Goal: Information Seeking & Learning: Learn about a topic

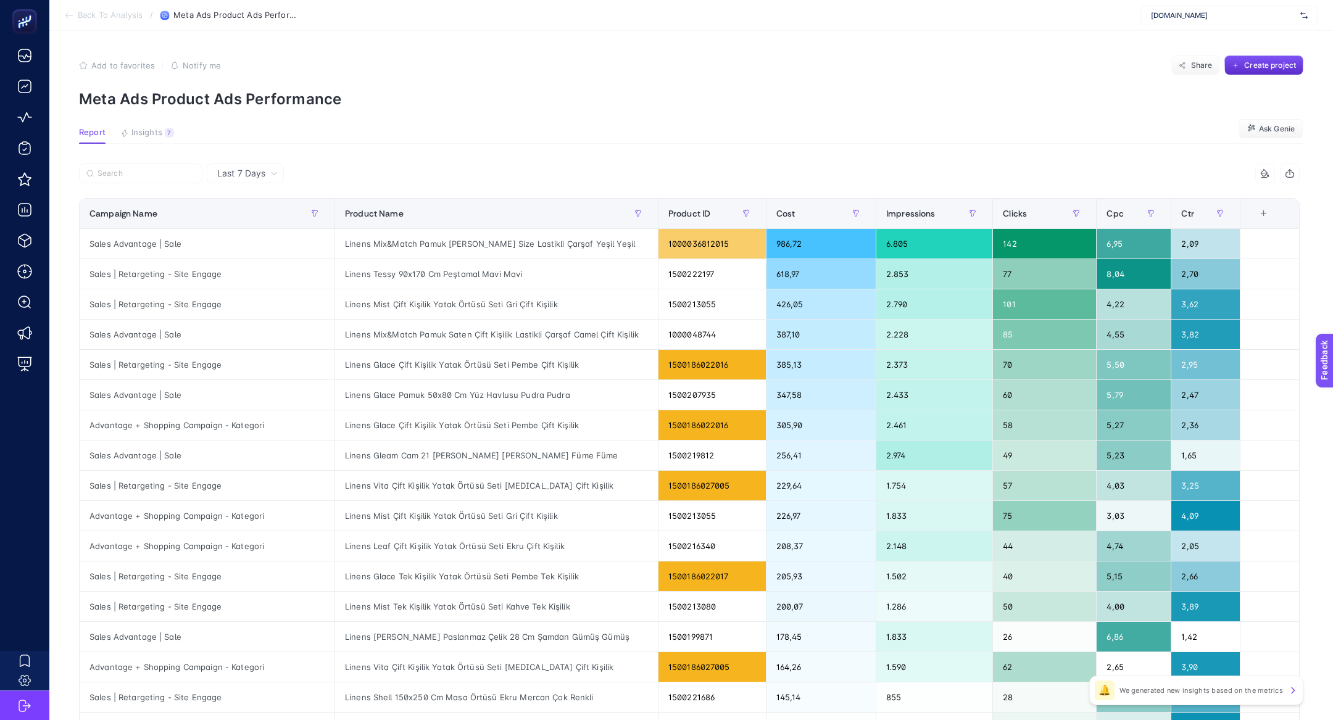
click at [1186, 15] on span "[DOMAIN_NAME]" at bounding box center [1223, 15] width 144 height 10
type input "misirli"
click at [1214, 59] on span "https://www.misirli1951.com" at bounding box center [1188, 61] width 75 height 10
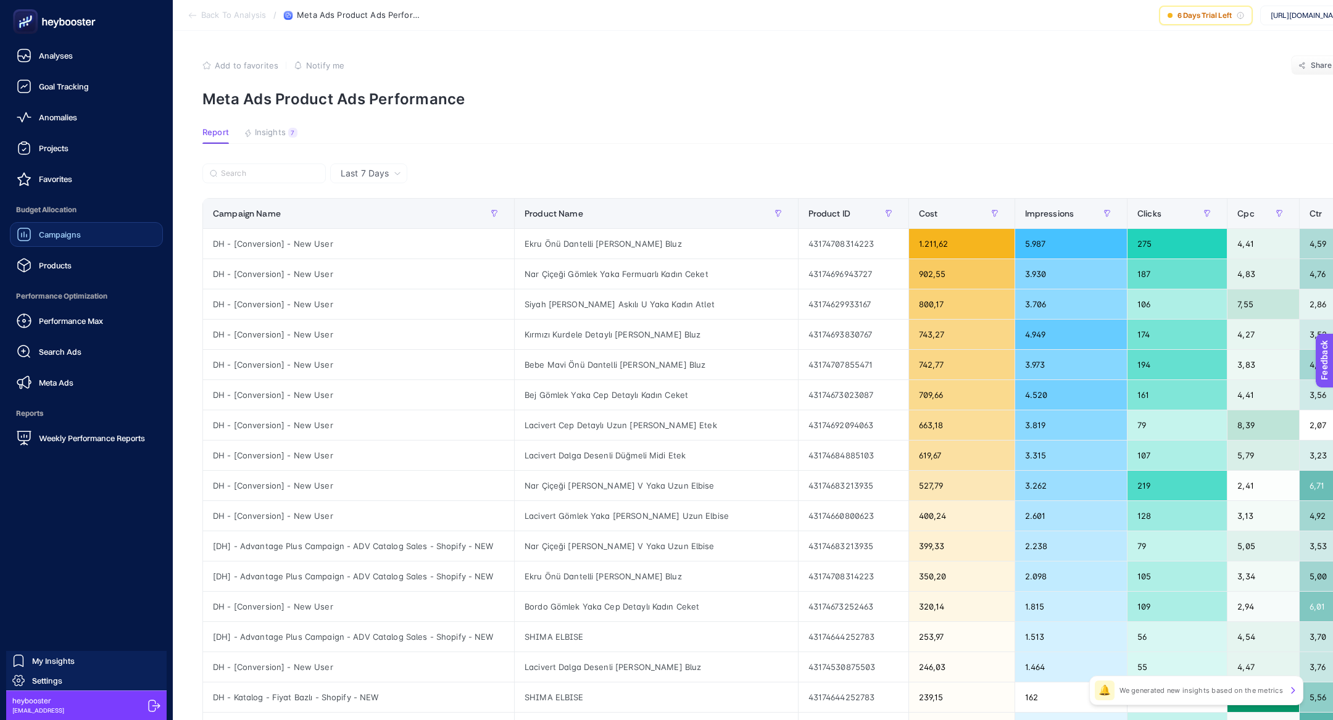
click at [63, 223] on link "Campaigns" at bounding box center [86, 234] width 153 height 25
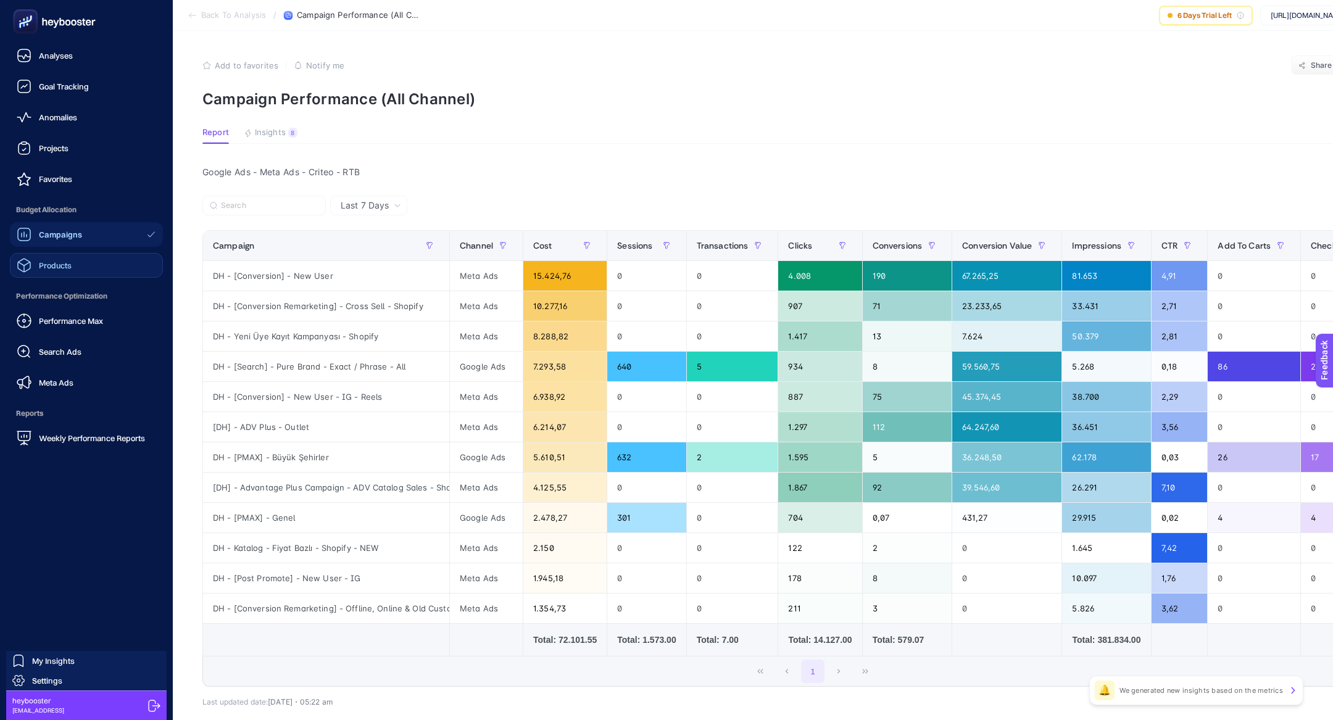
click at [93, 276] on link "Products" at bounding box center [86, 265] width 153 height 25
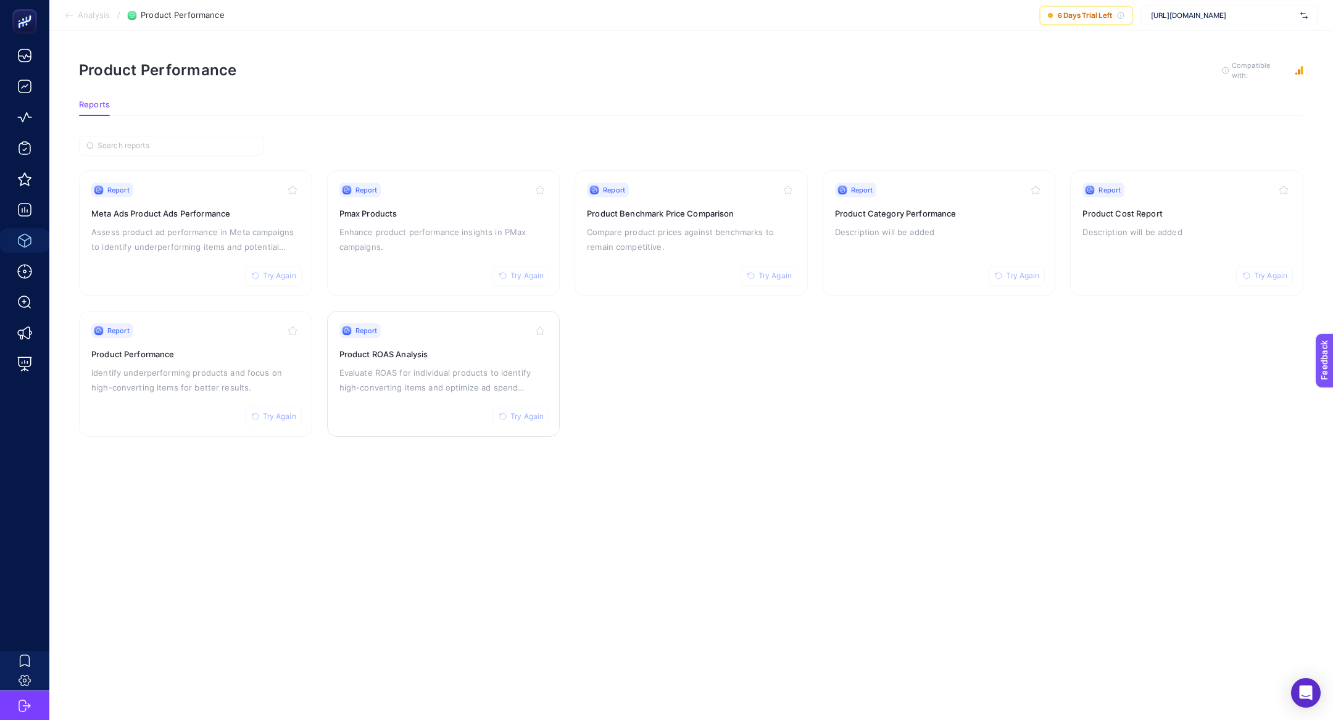
click at [473, 378] on p "Evaluate ROAS for individual products to identify high-converting items and opt…" at bounding box center [444, 380] width 209 height 30
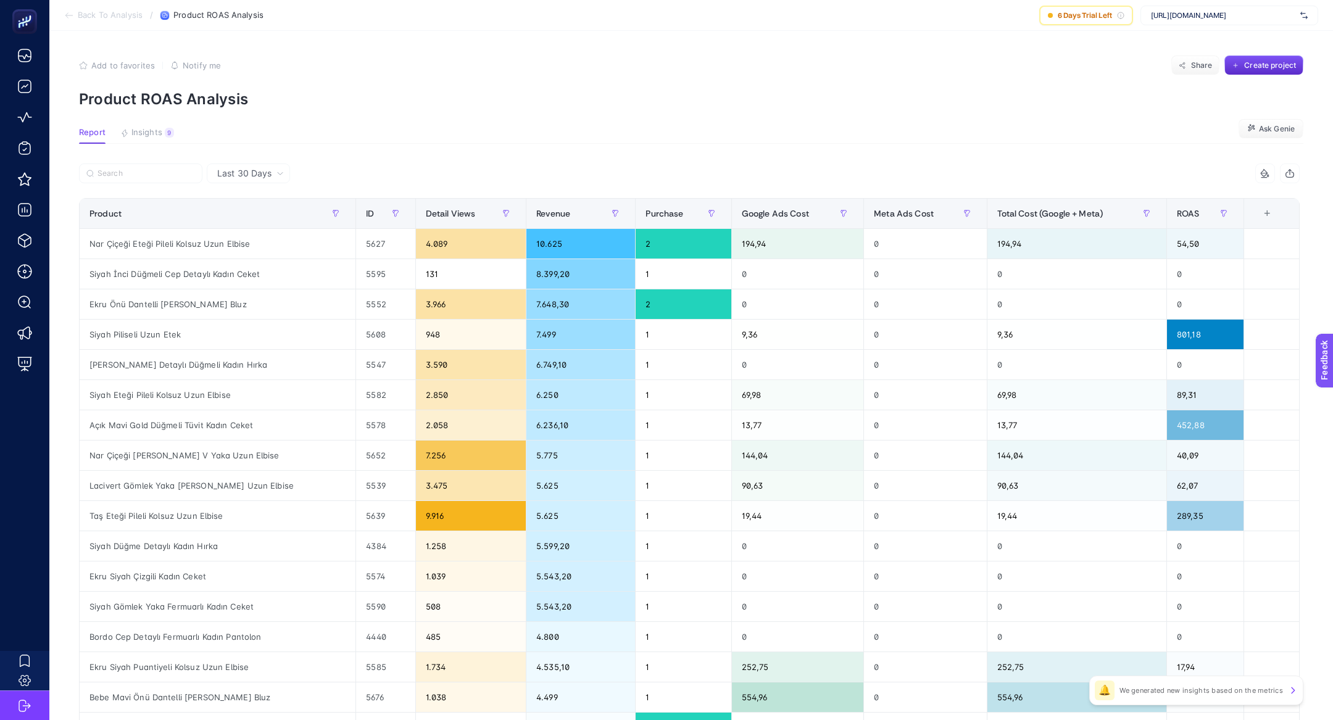
click at [138, 149] on article "Add to favorites false Notify me Share Create project Product ROAS Analysis Rep…" at bounding box center [691, 513] width 1284 height 965
click at [141, 134] on span "Insights" at bounding box center [146, 133] width 31 height 10
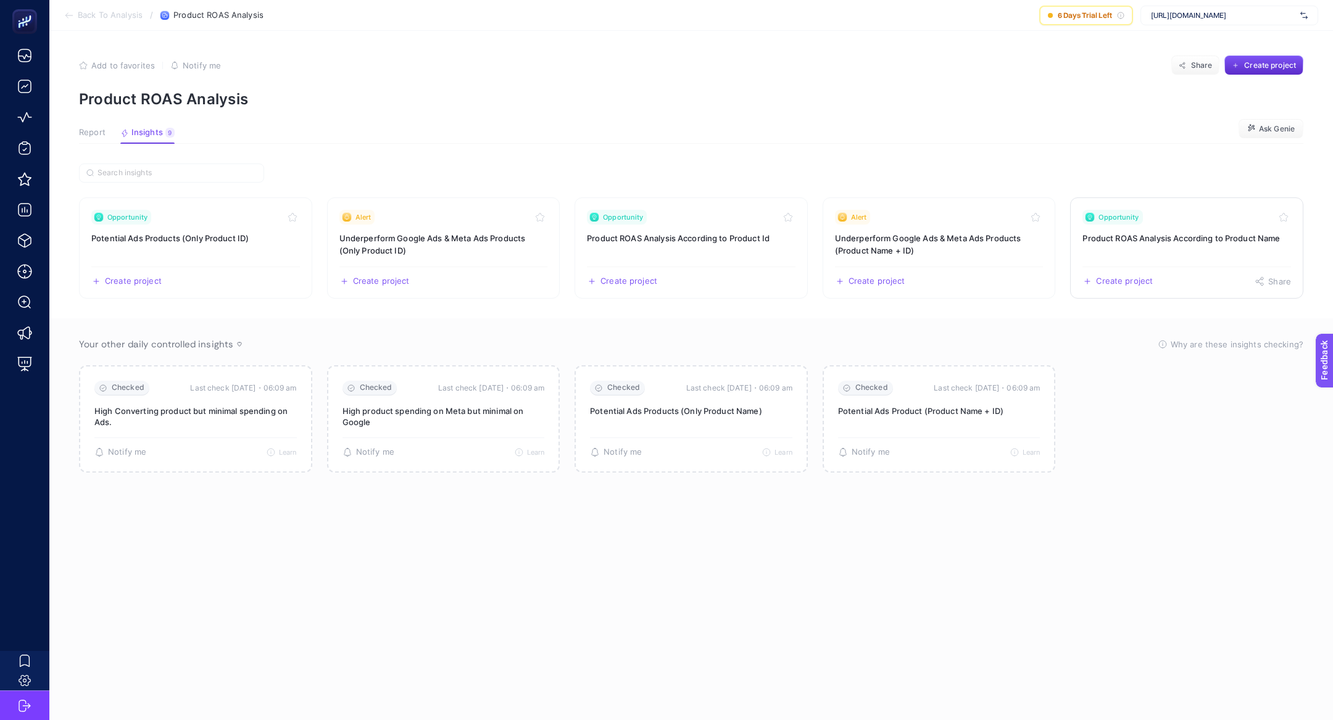
click at [1191, 225] on link "Opportunity Product ROAS Analysis According to Product Name Create project Share" at bounding box center [1186, 248] width 233 height 101
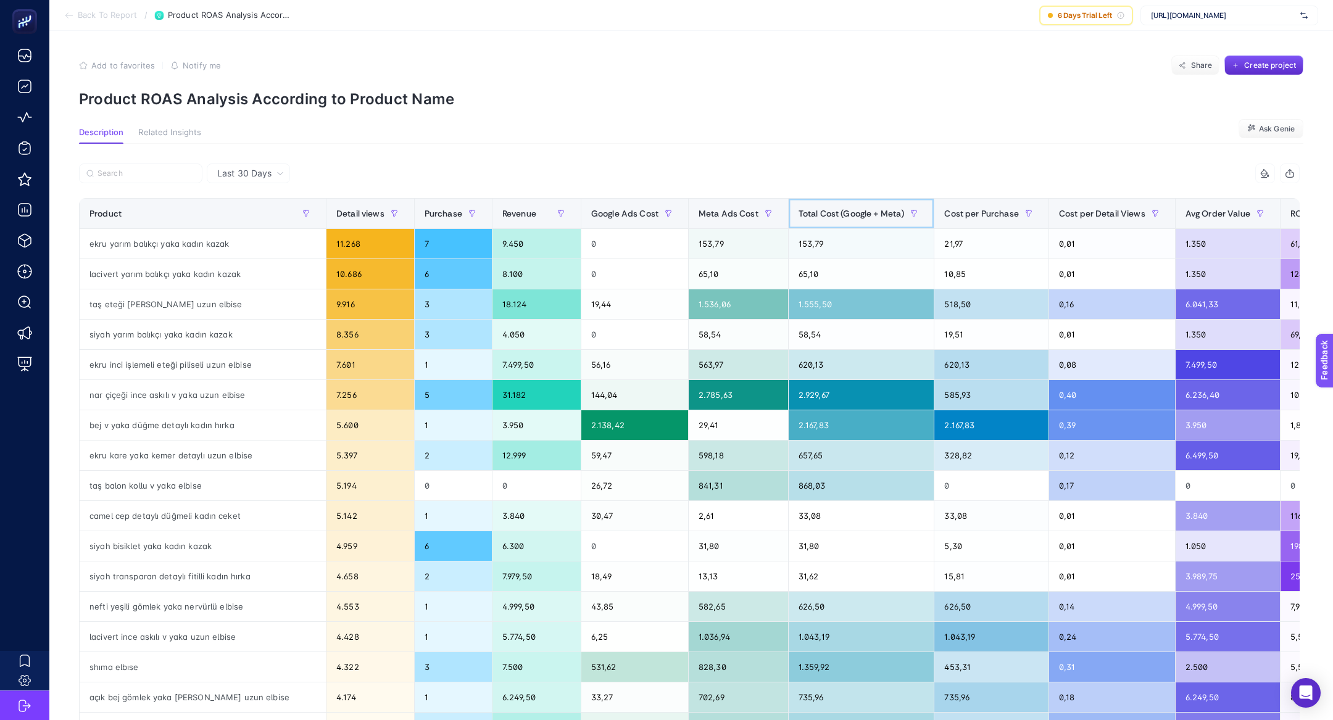
click at [808, 219] on div "Total Cost (Google + Meta)" at bounding box center [862, 214] width 126 height 20
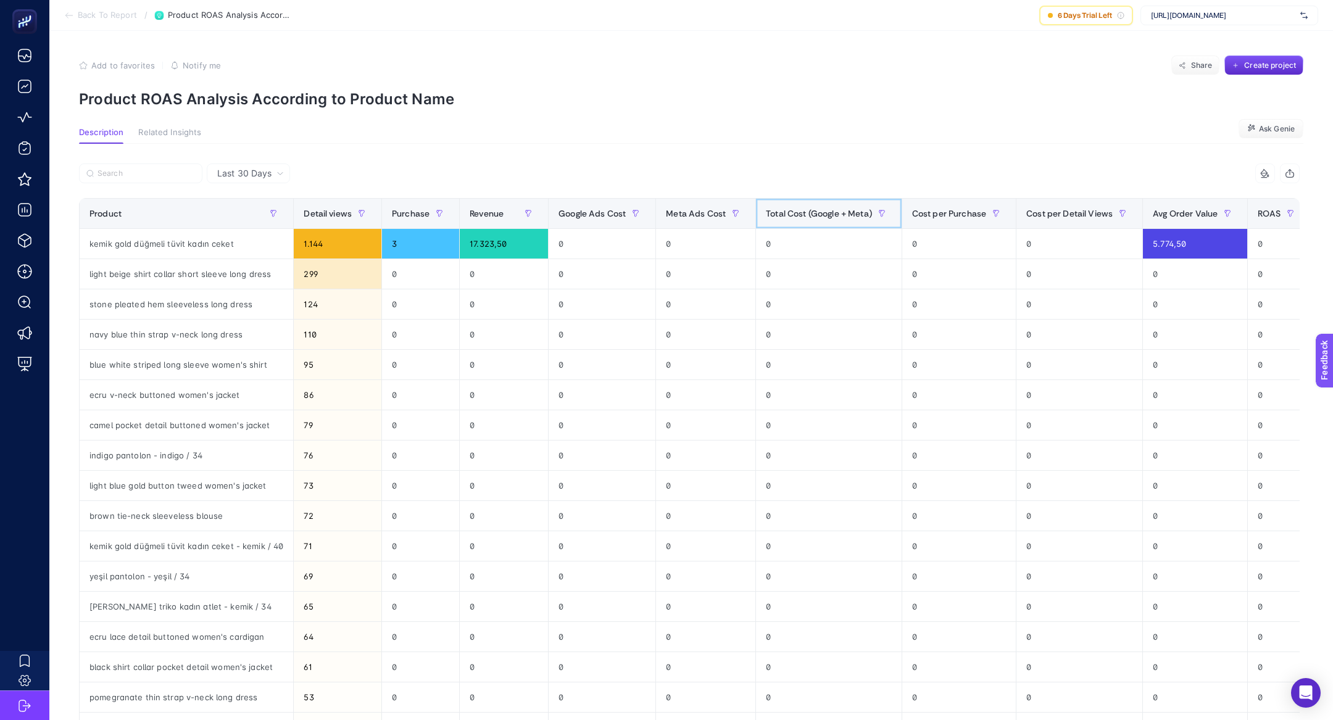
click at [808, 219] on div "Total Cost (Google + Meta)" at bounding box center [829, 214] width 126 height 20
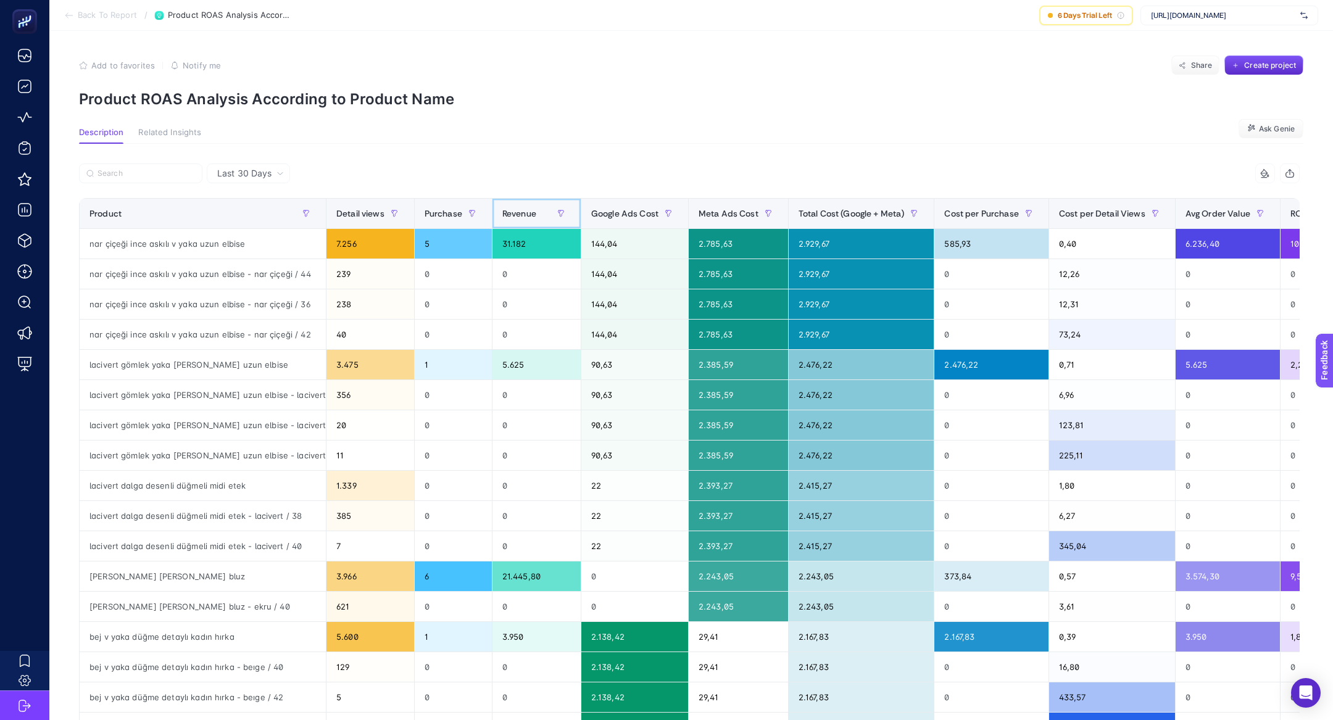
click at [534, 204] on div "Revenue" at bounding box center [536, 214] width 69 height 20
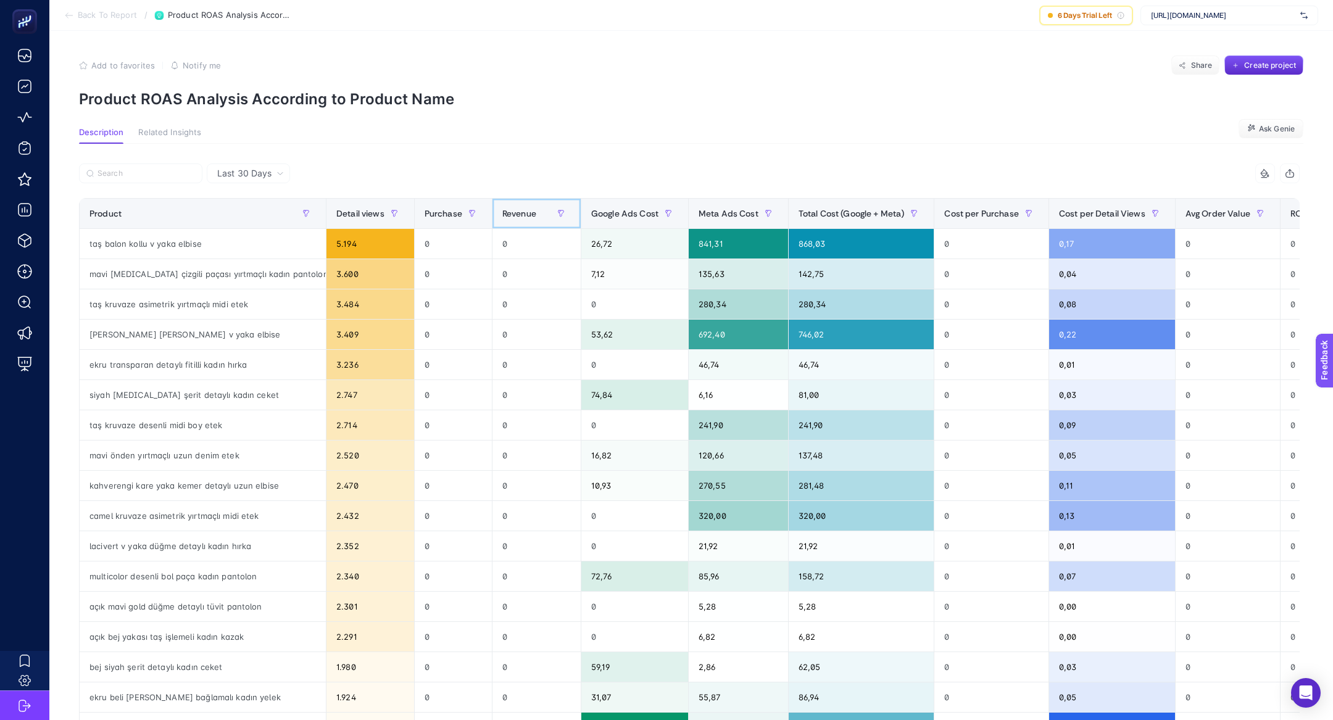
click at [551, 204] on div at bounding box center [561, 214] width 20 height 20
click at [510, 211] on div "Revenue" at bounding box center [536, 214] width 69 height 20
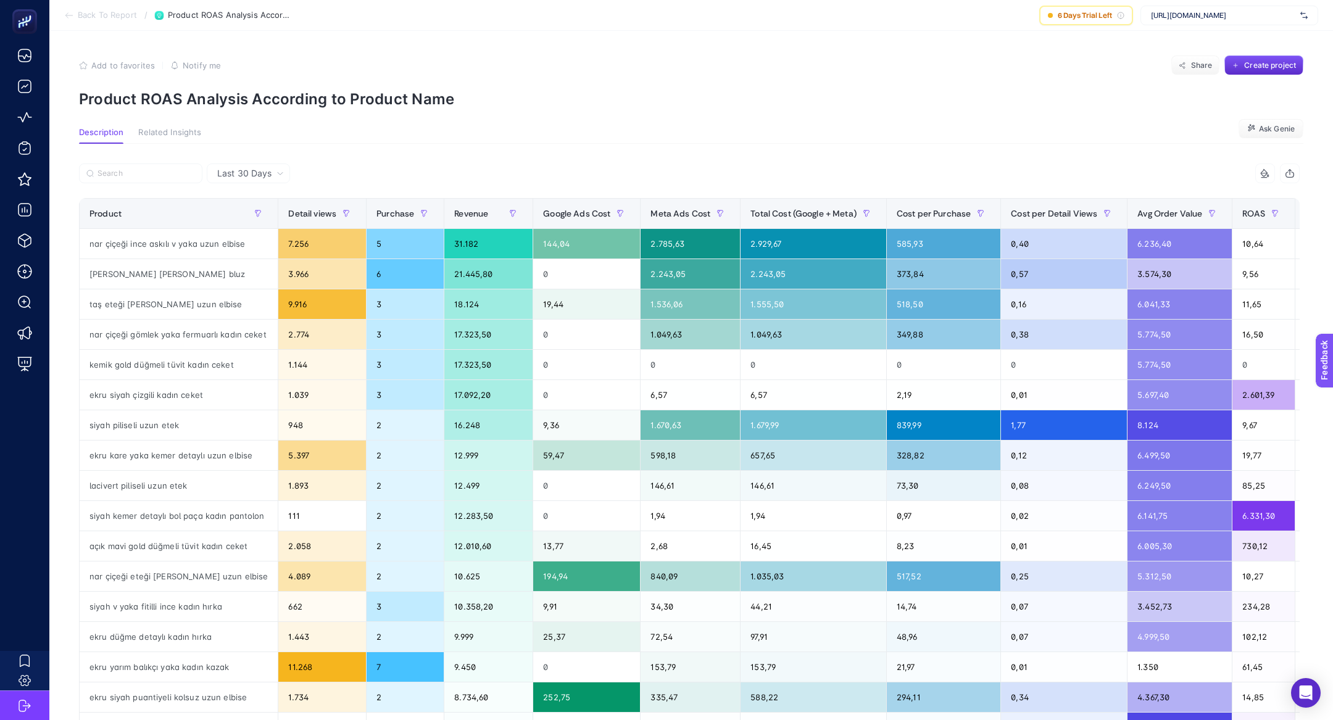
click at [184, 98] on p "Product ROAS Analysis According to Product Name" at bounding box center [691, 99] width 1225 height 18
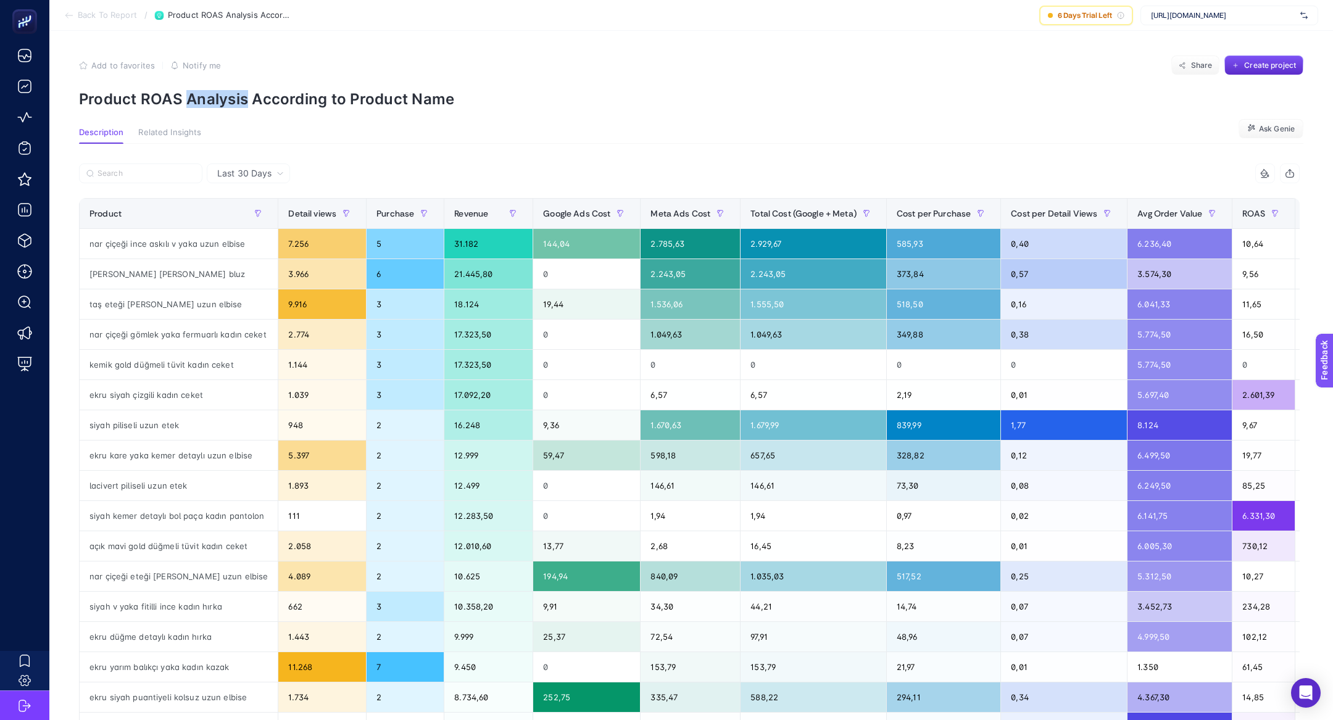
click at [184, 98] on p "Product ROAS Analysis According to Product Name" at bounding box center [691, 99] width 1225 height 18
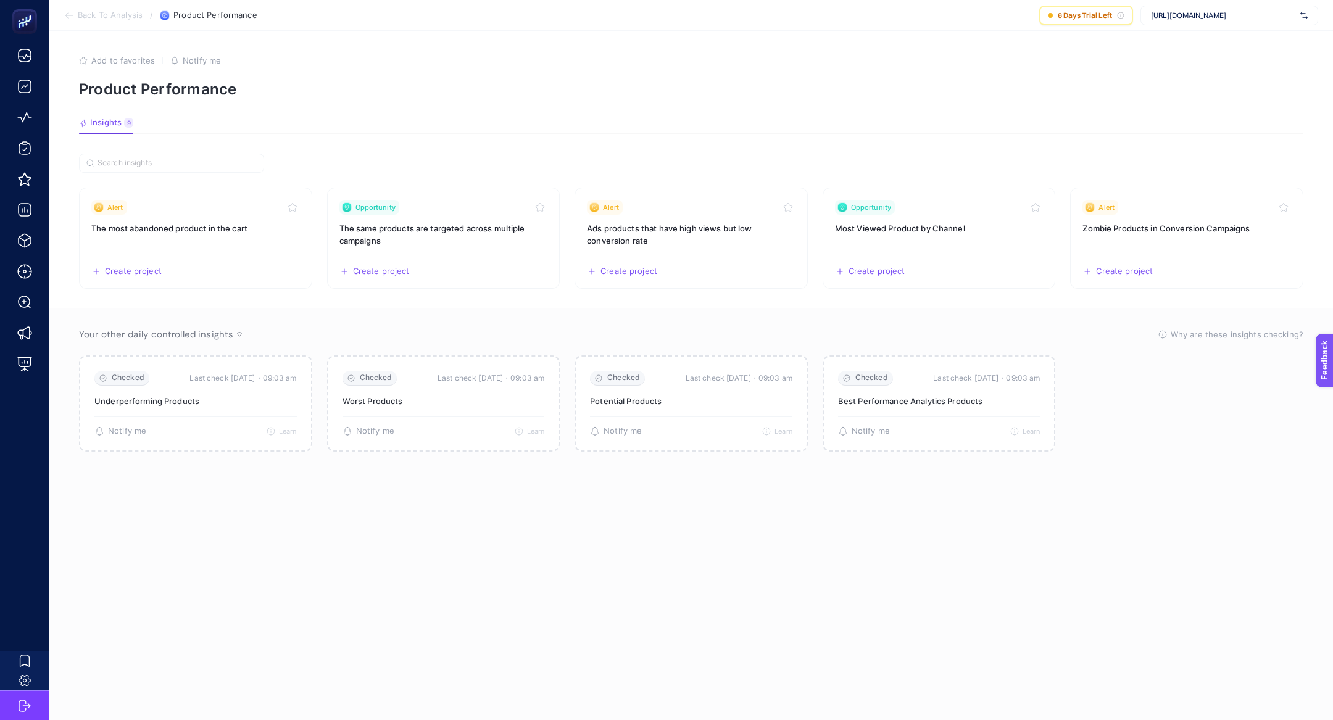
click at [1225, 31] on article "Add to favorites false Notify me Product Performance Insights 9 We generated ne…" at bounding box center [691, 376] width 1284 height 690
click at [1225, 22] on div "[URL][DOMAIN_NAME]" at bounding box center [1230, 16] width 178 height 20
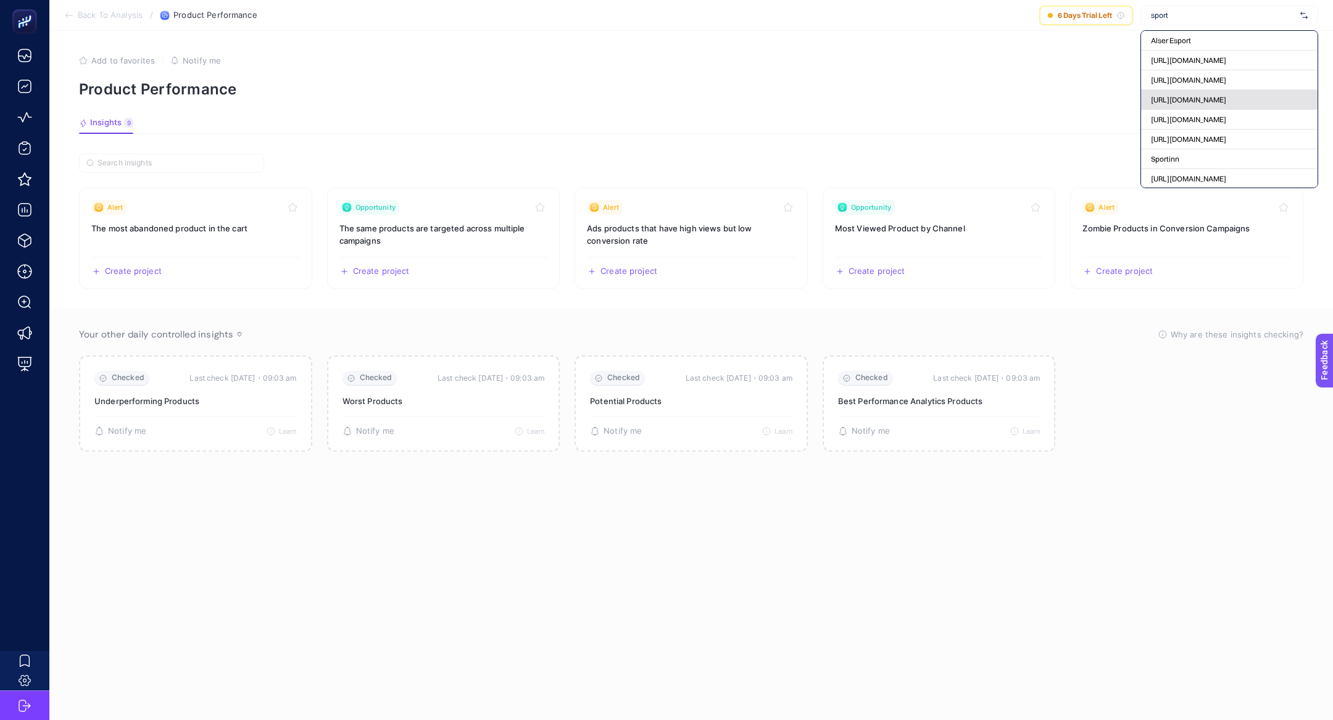
type input "sport"
click at [1224, 100] on span "[URL][DOMAIN_NAME]" at bounding box center [1188, 100] width 75 height 10
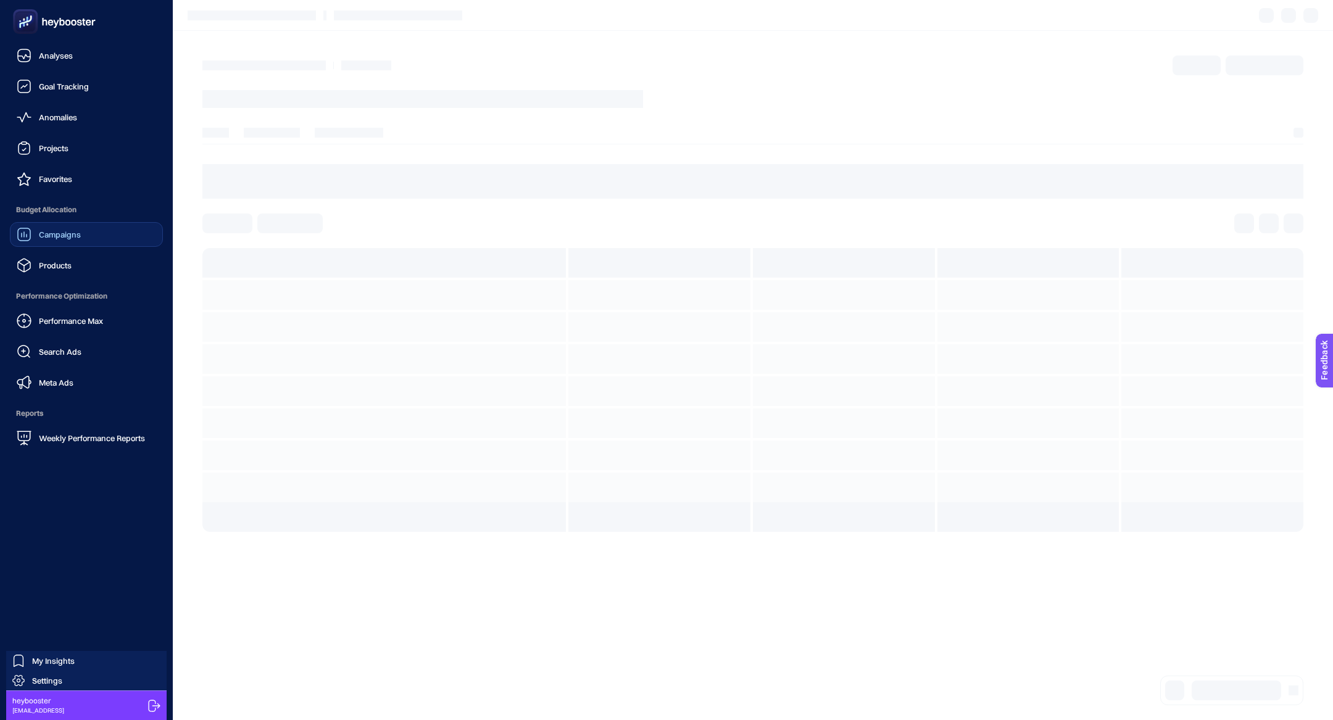
click at [53, 231] on span "Campaigns" at bounding box center [60, 235] width 42 height 10
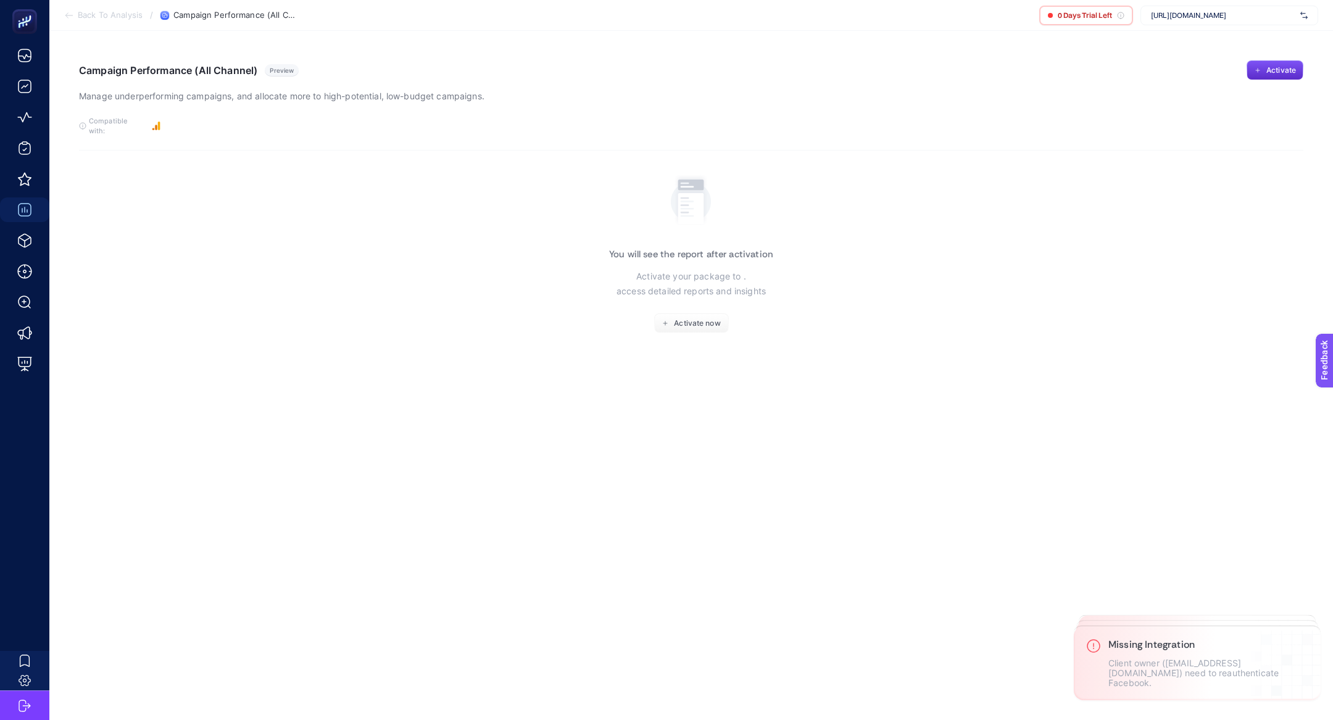
click at [1211, 24] on div "https://www.sporthink.com.tr/" at bounding box center [1230, 16] width 178 height 20
type input "sporth"
click at [1248, 54] on div "https://www.sporthink.com.tr/" at bounding box center [1229, 61] width 177 height 20
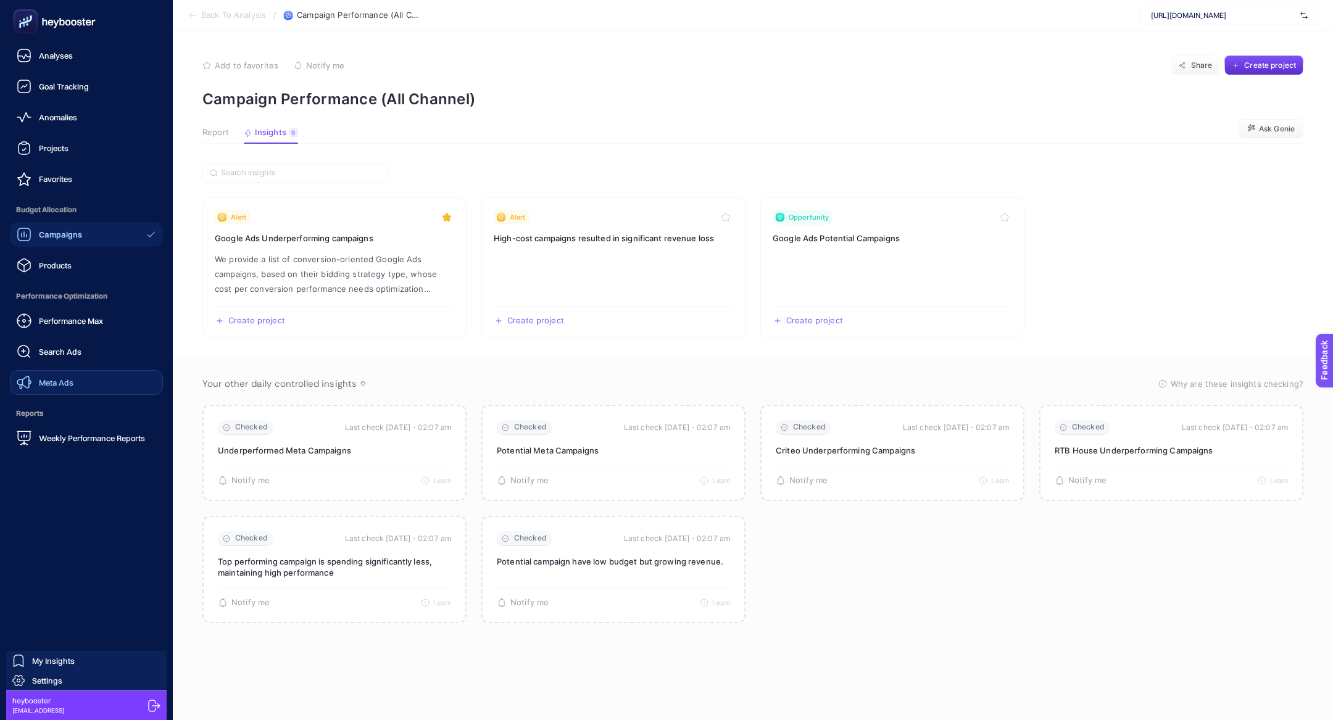
click at [79, 378] on link "Meta Ads" at bounding box center [86, 382] width 153 height 25
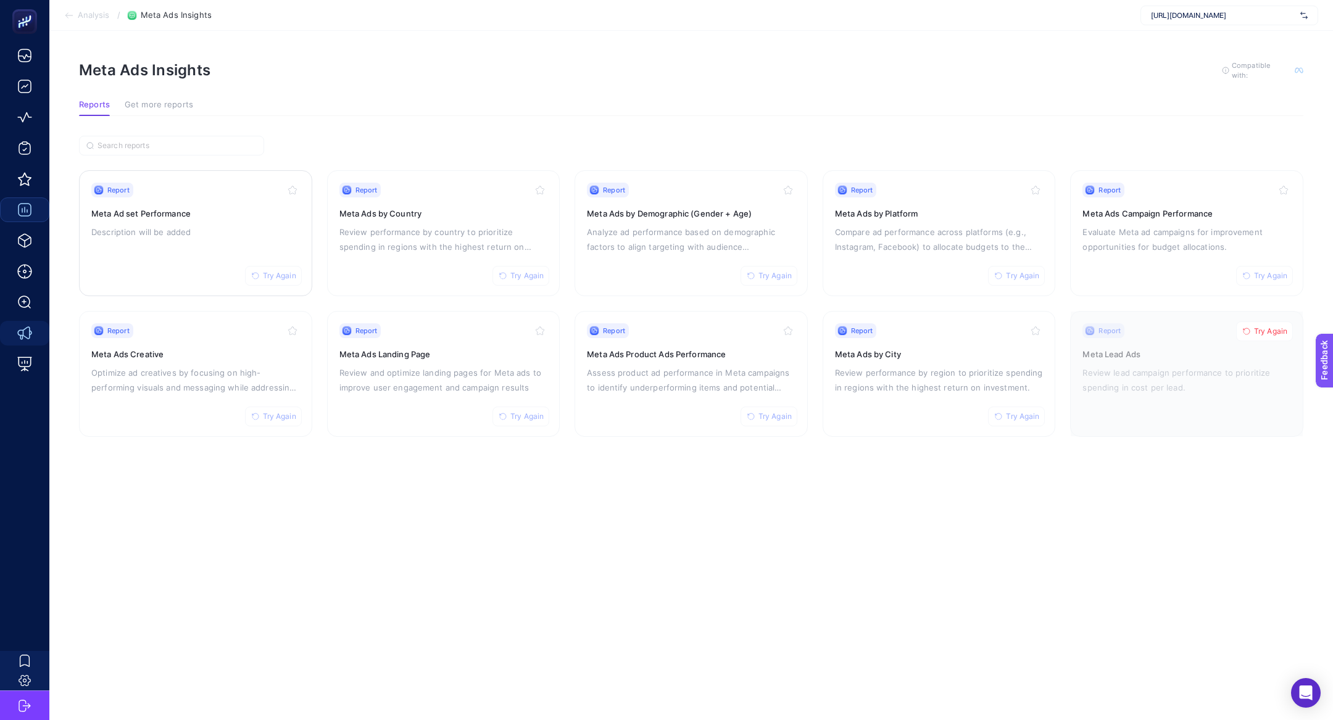
click at [224, 237] on p "Description will be added" at bounding box center [195, 232] width 209 height 15
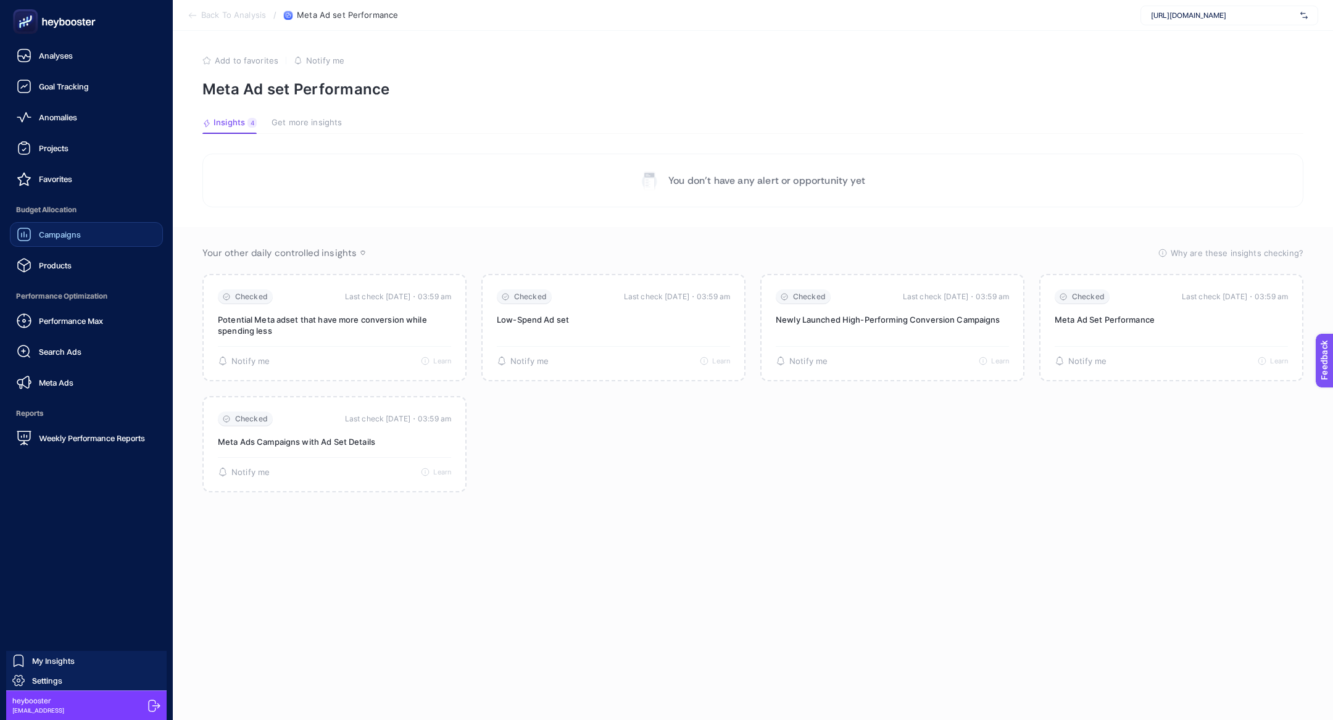
click at [72, 246] on link "Campaigns" at bounding box center [86, 234] width 153 height 25
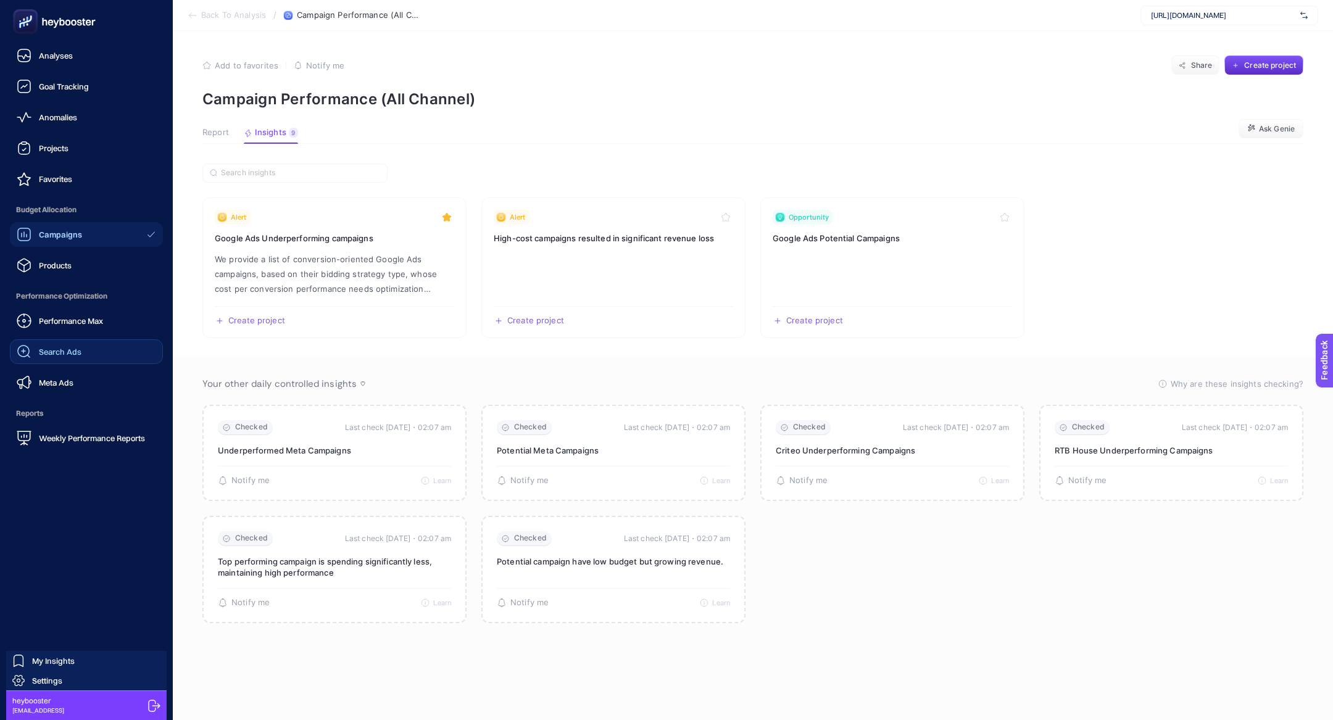
click at [62, 347] on span "Search Ads" at bounding box center [60, 352] width 43 height 10
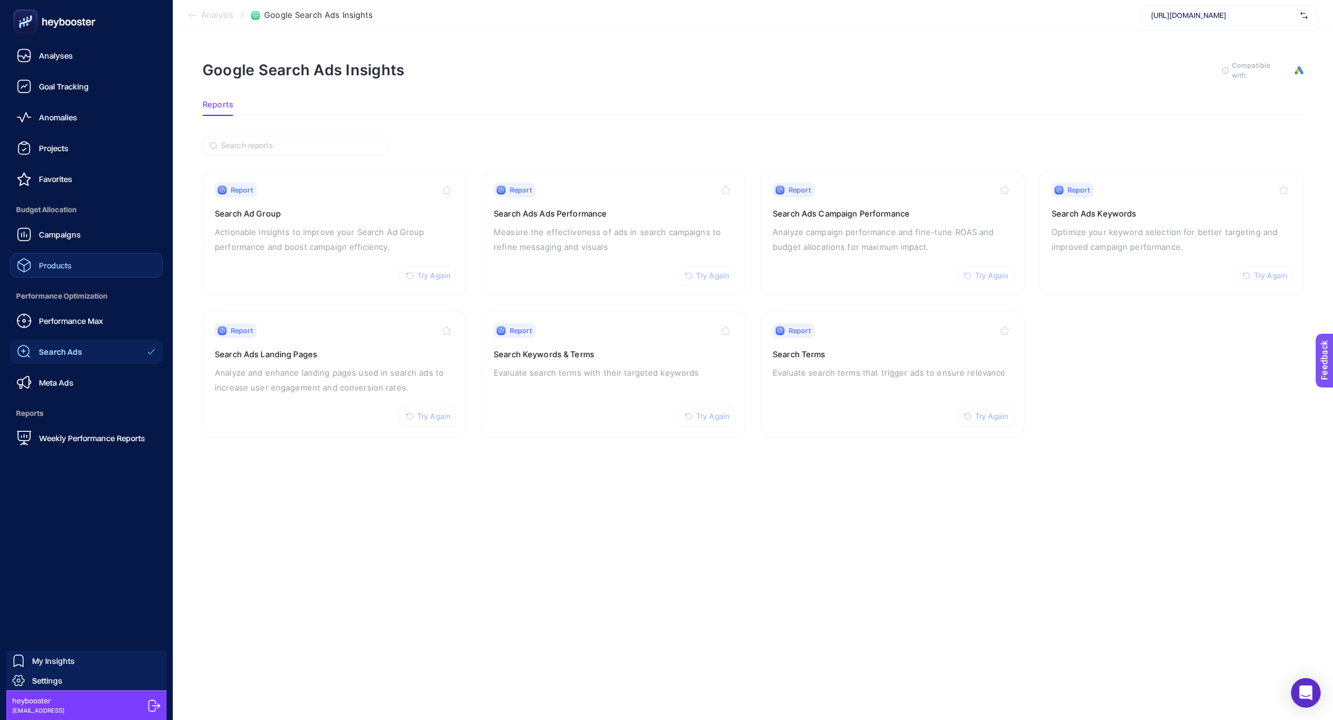
click at [65, 260] on div "Products" at bounding box center [44, 265] width 55 height 15
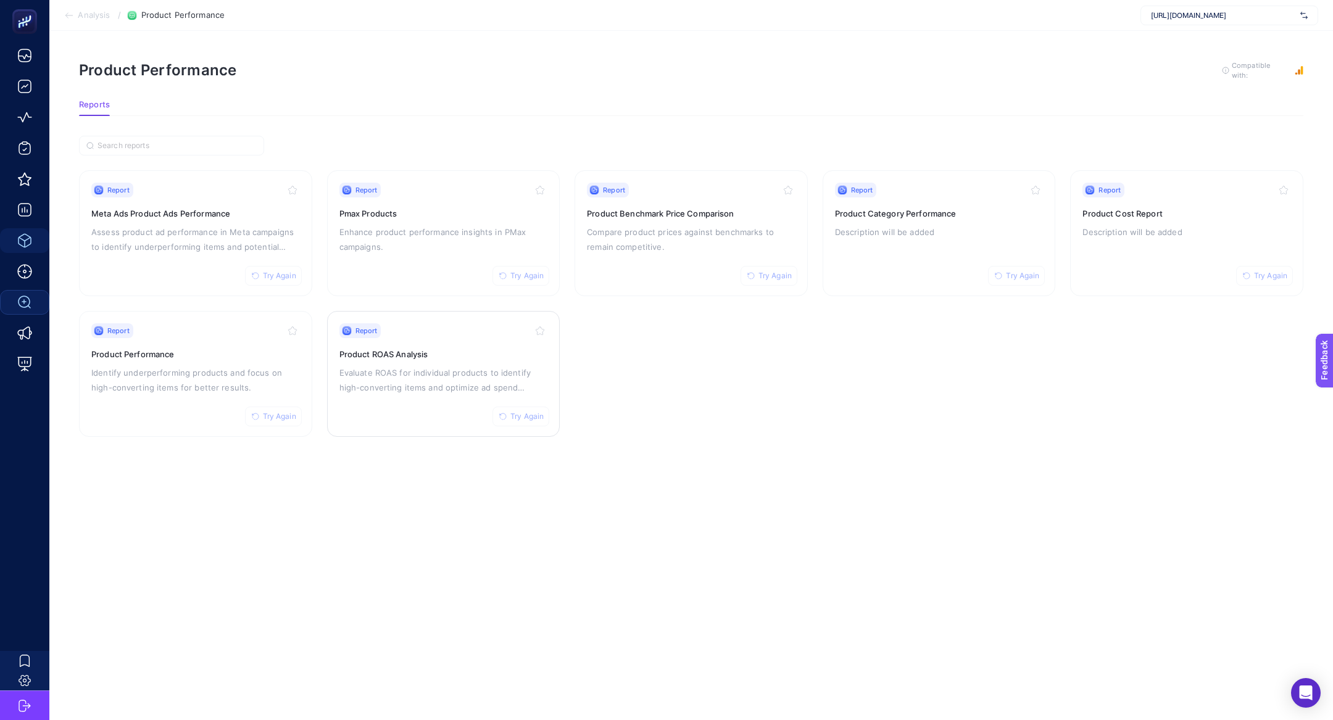
click at [415, 385] on p "Evaluate ROAS for individual products to identify high-converting items and opt…" at bounding box center [444, 380] width 209 height 30
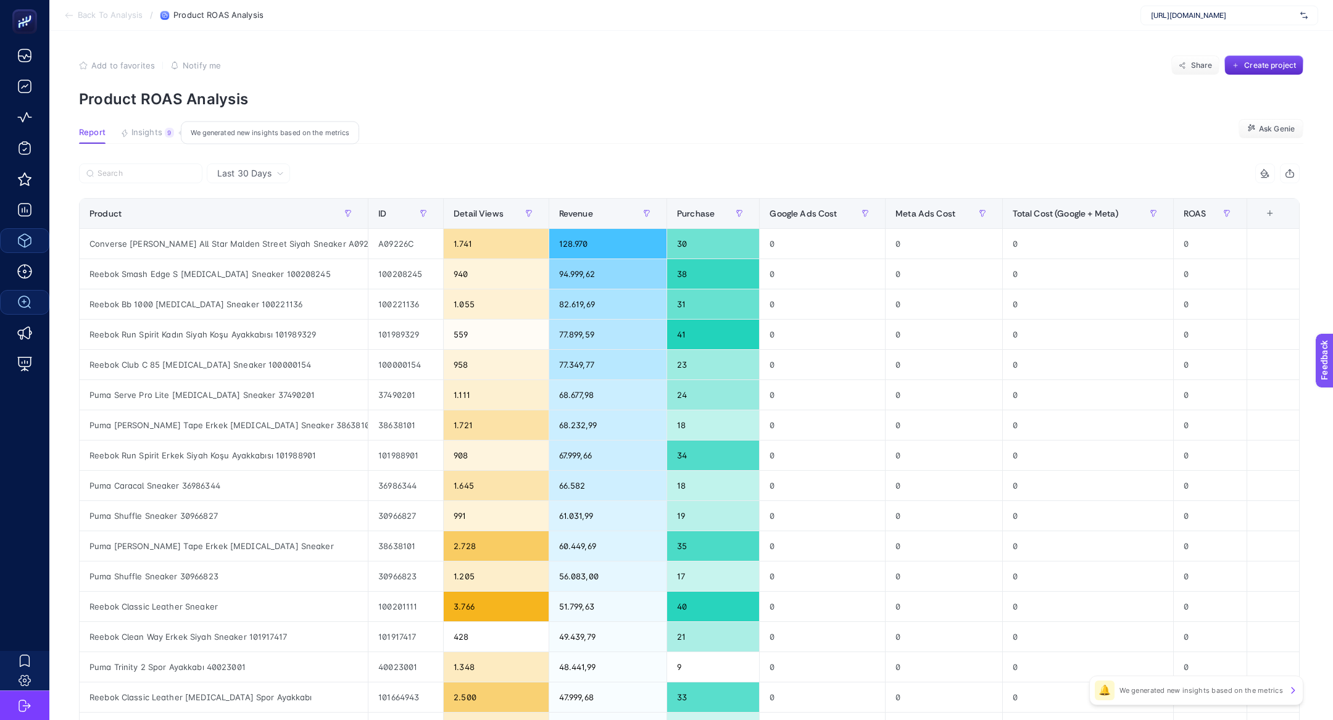
click at [152, 140] on button "Insights 9 We generated new insights based on the metrics" at bounding box center [147, 136] width 54 height 16
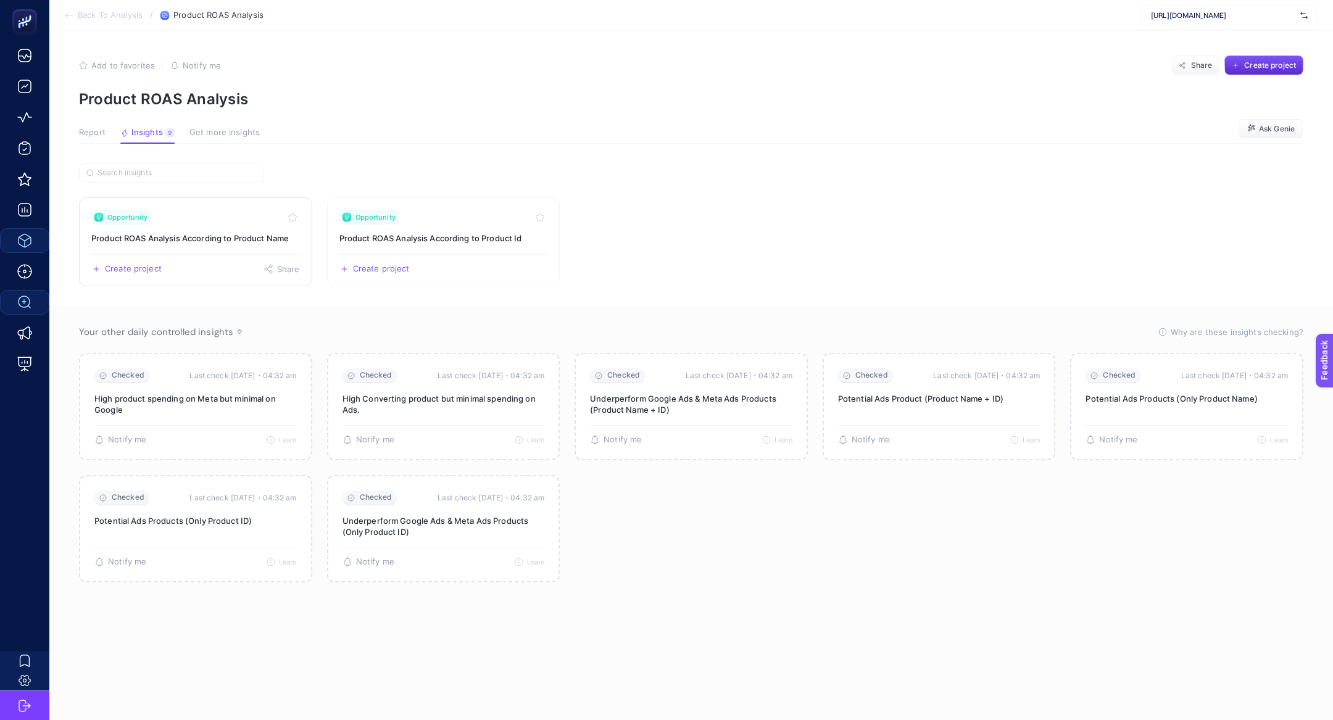
click at [262, 243] on h3 "Product ROAS Analysis According to Product Name" at bounding box center [195, 238] width 209 height 12
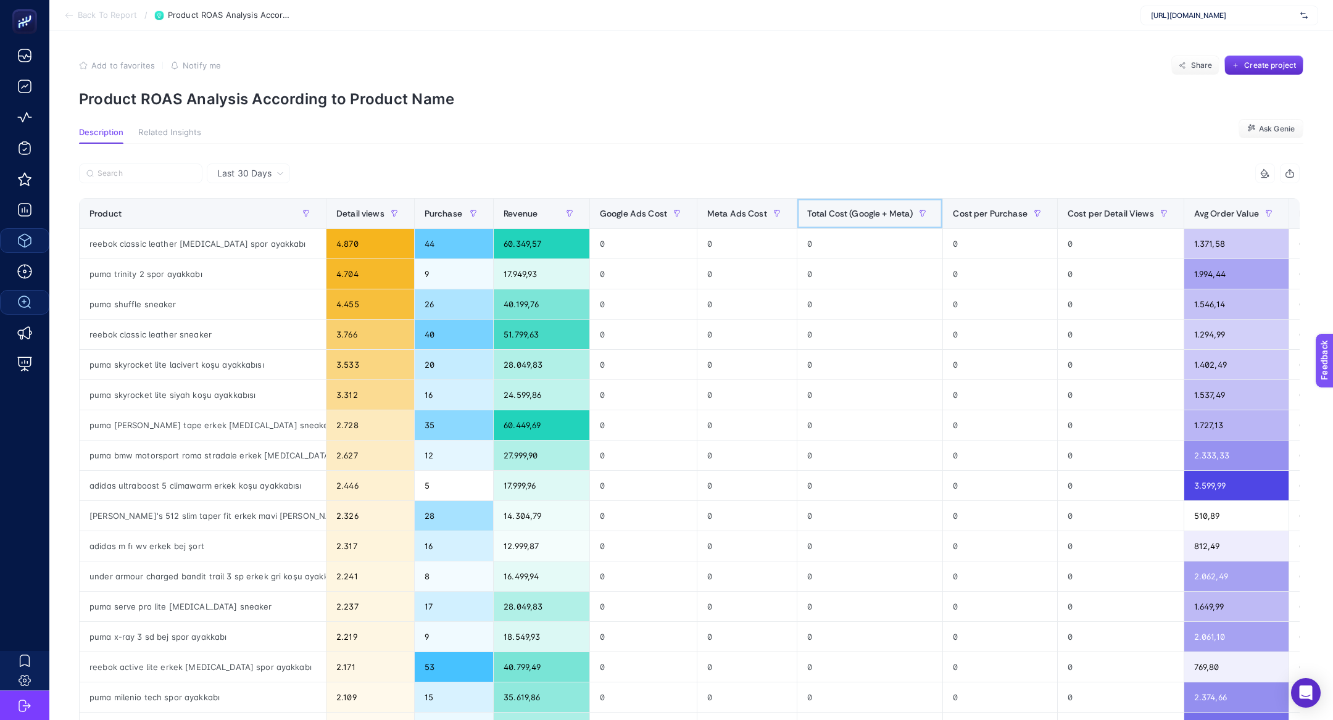
click at [887, 209] on span "Total Cost (Google + Meta)" at bounding box center [860, 214] width 106 height 10
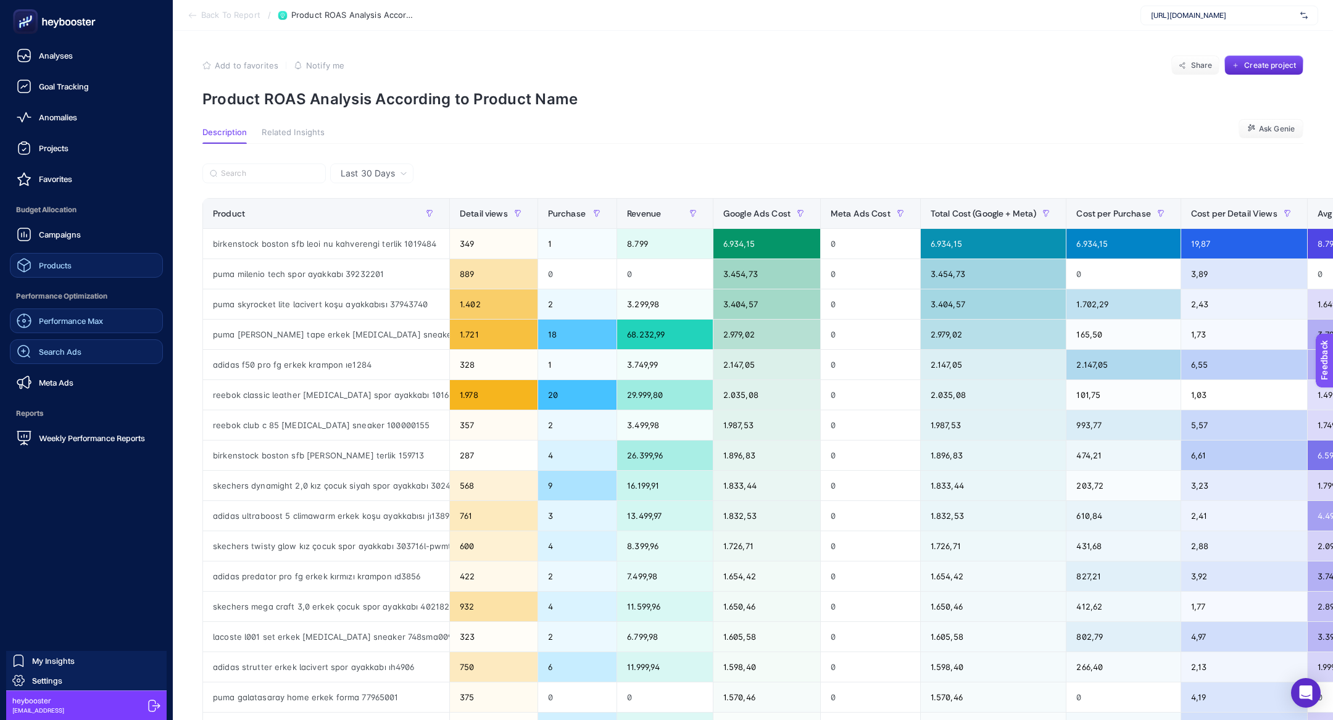
click at [102, 322] on span "Performance Max" at bounding box center [71, 321] width 64 height 10
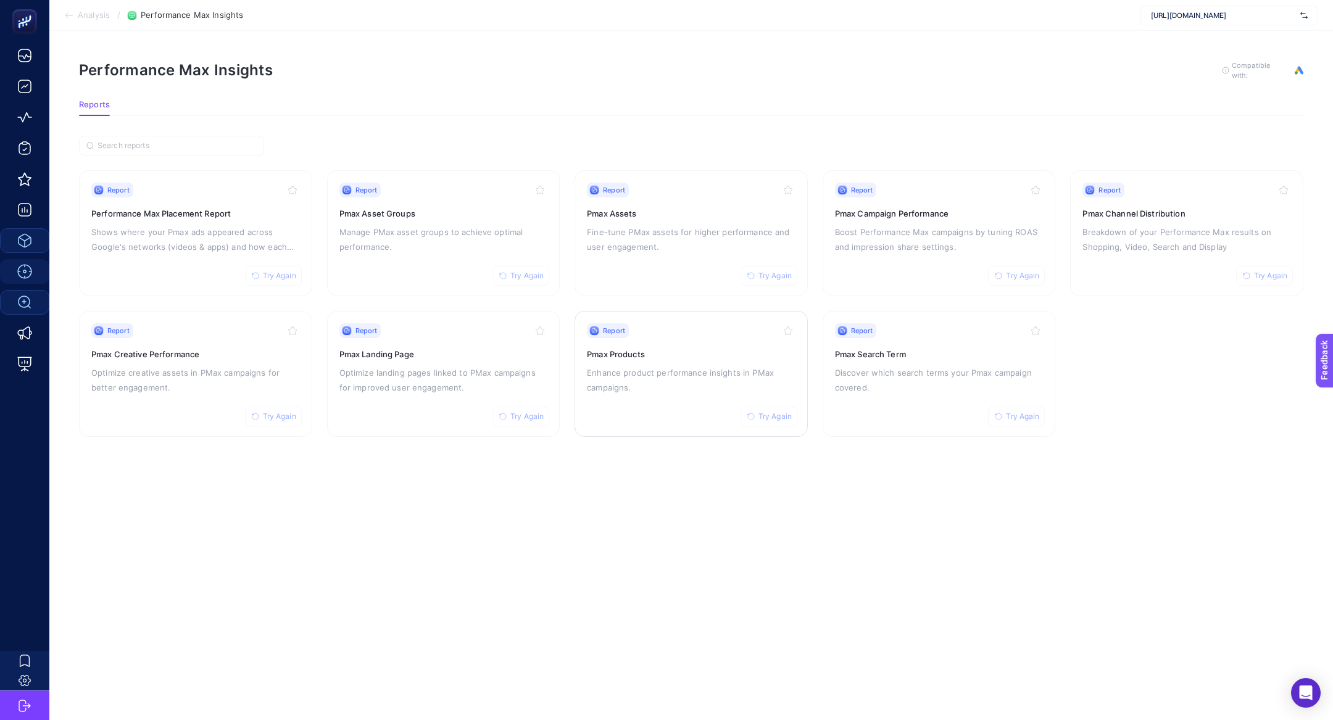
click at [748, 361] on div "Report Try Again Pmax Products Enhance product performance insights in PMax cam…" at bounding box center [691, 373] width 209 height 101
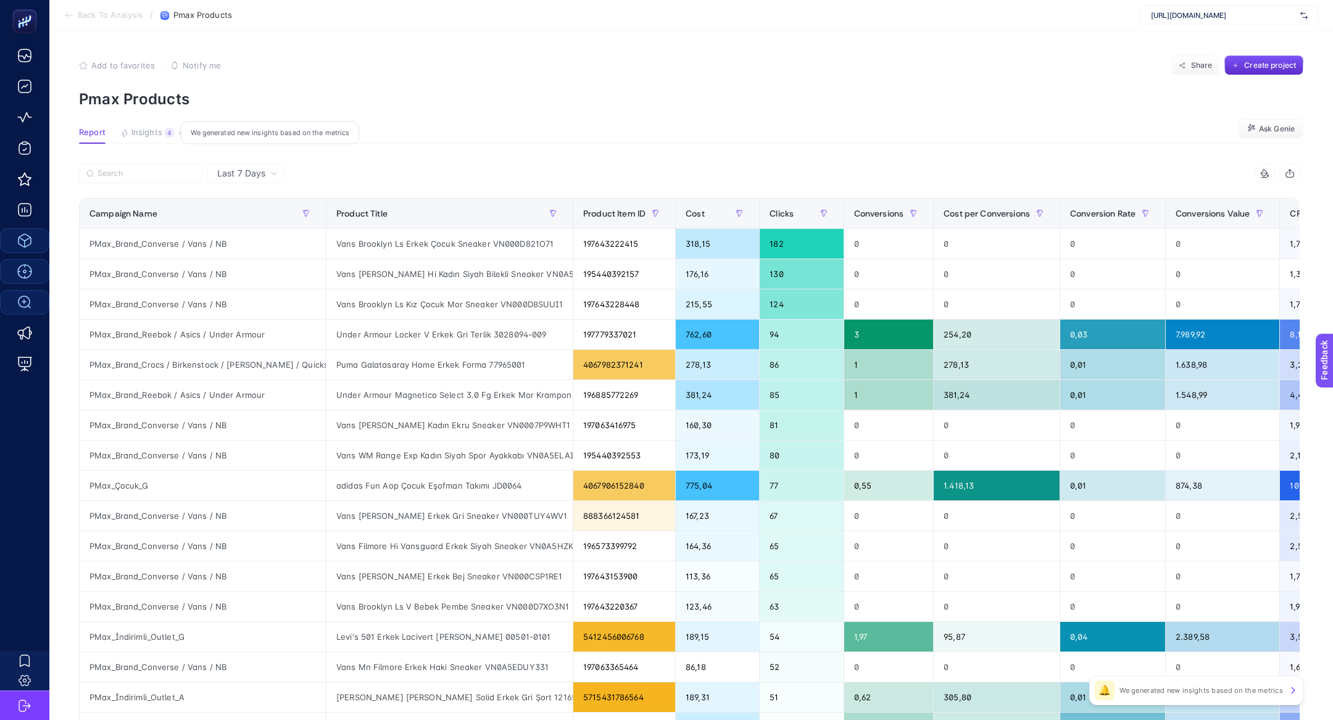
click at [159, 138] on button "Insights 4 We generated new insights based on the metrics" at bounding box center [147, 136] width 54 height 16
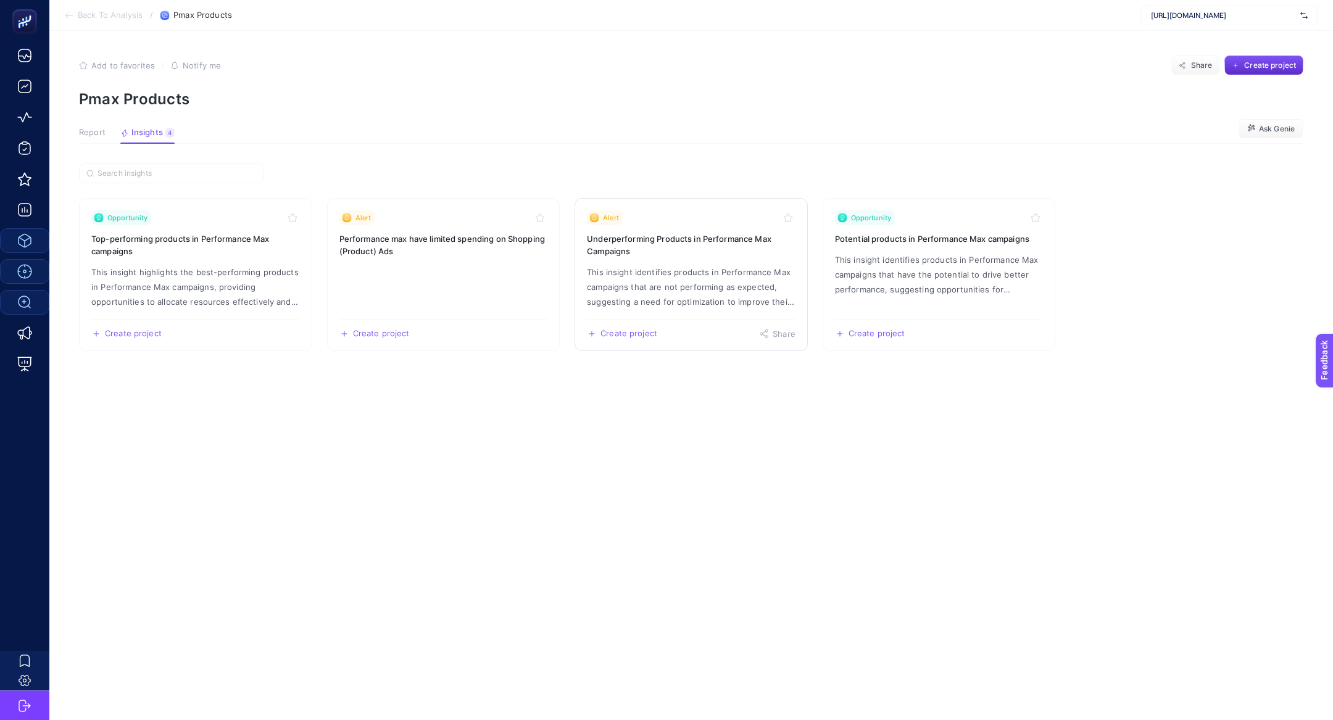
click at [696, 283] on p "This insight identifies products in Performance Max campaigns that are not perf…" at bounding box center [691, 287] width 209 height 44
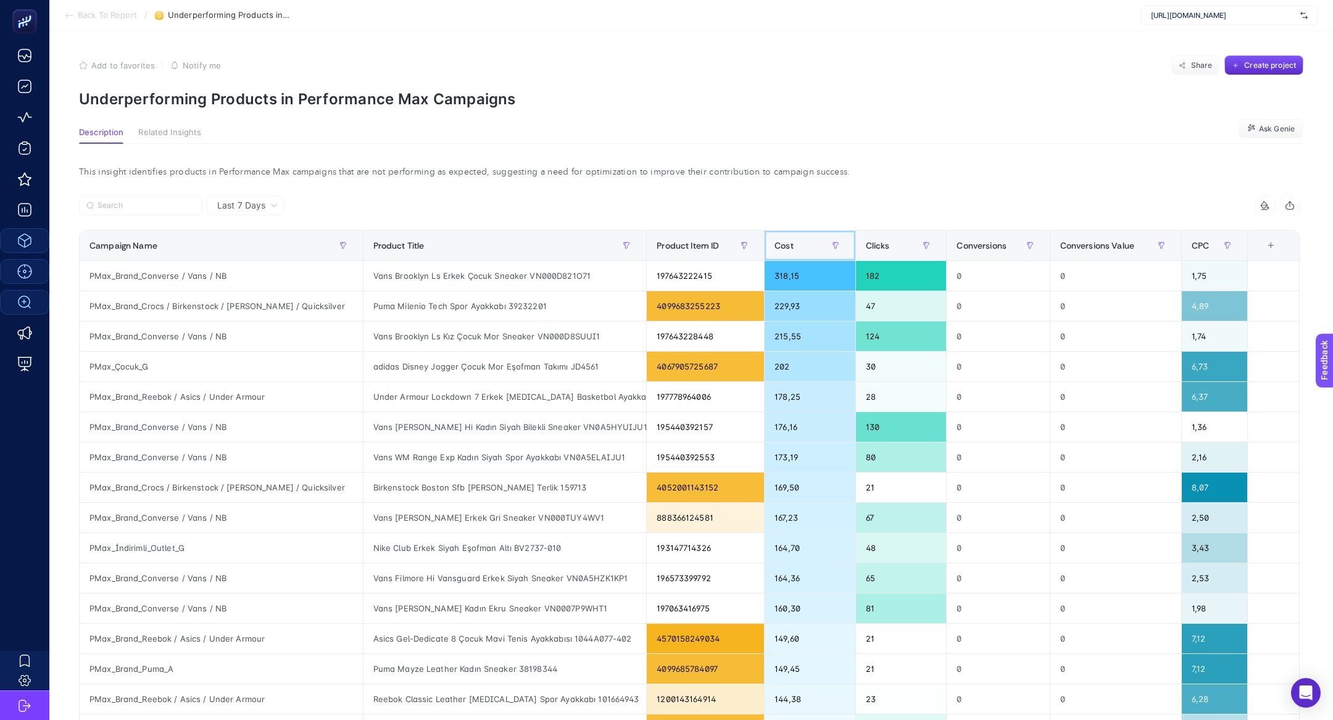
click at [796, 248] on div "Cost" at bounding box center [810, 246] width 71 height 20
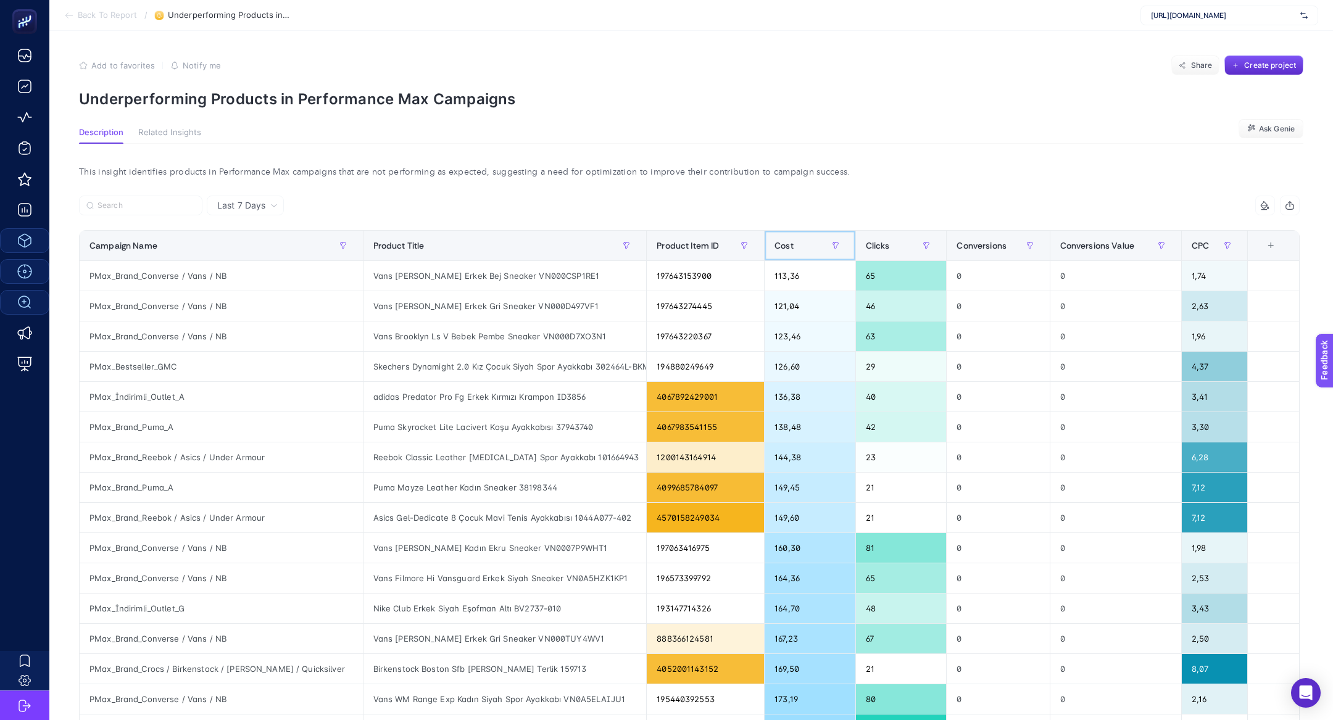
click at [796, 248] on div "Cost" at bounding box center [810, 246] width 71 height 20
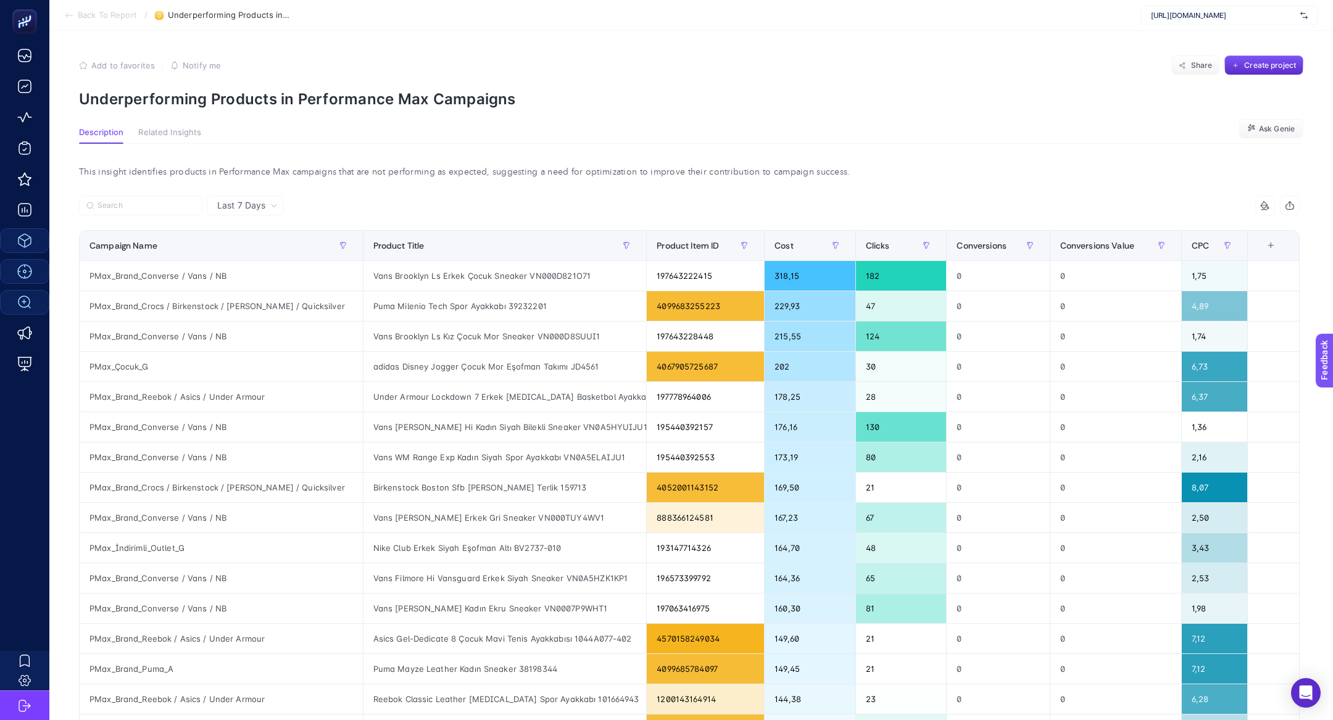
click at [217, 95] on p "Underperforming Products in Performance Max Campaigns" at bounding box center [691, 99] width 1225 height 18
copy article "Underperforming Products in Performance Max Campaigns"
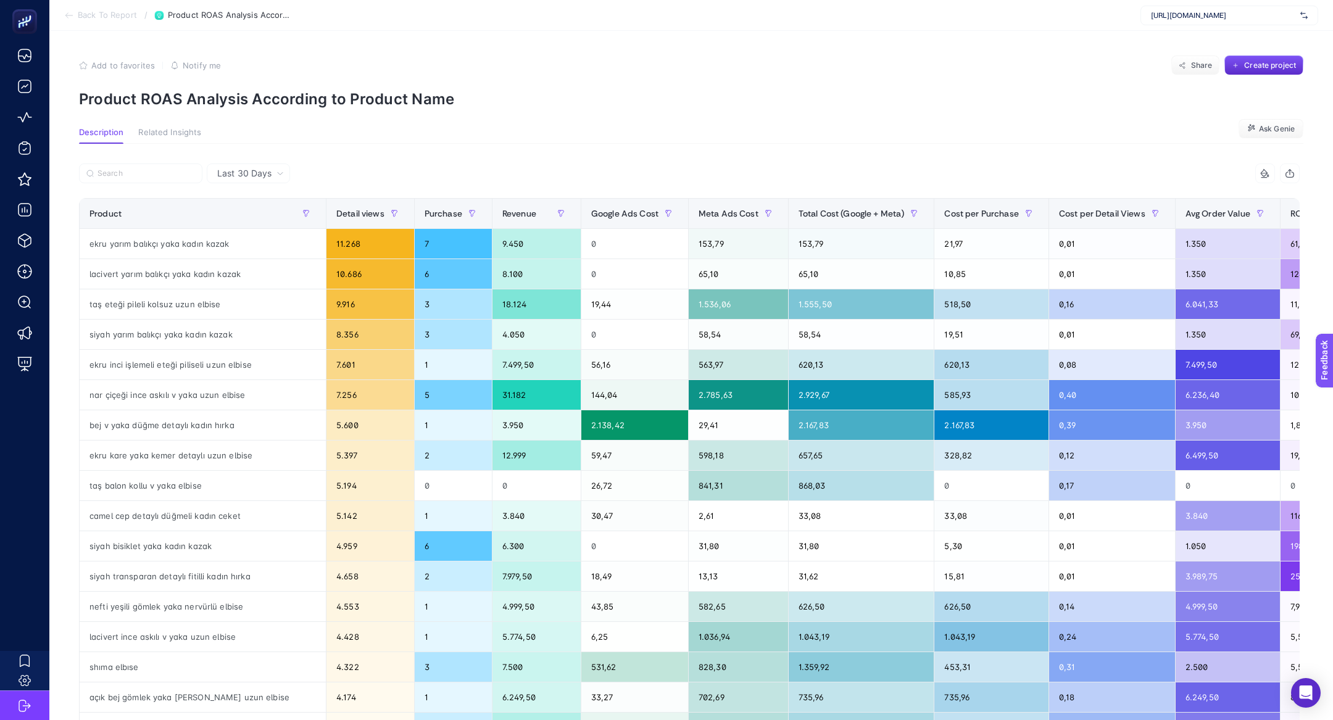
click at [1199, 10] on span "[URL][DOMAIN_NAME]" at bounding box center [1223, 15] width 144 height 10
type input "kismet"
click at [1207, 45] on div "[URL][DOMAIN_NAME]" at bounding box center [1229, 41] width 177 height 20
click at [73, 19] on icon at bounding box center [69, 15] width 10 height 10
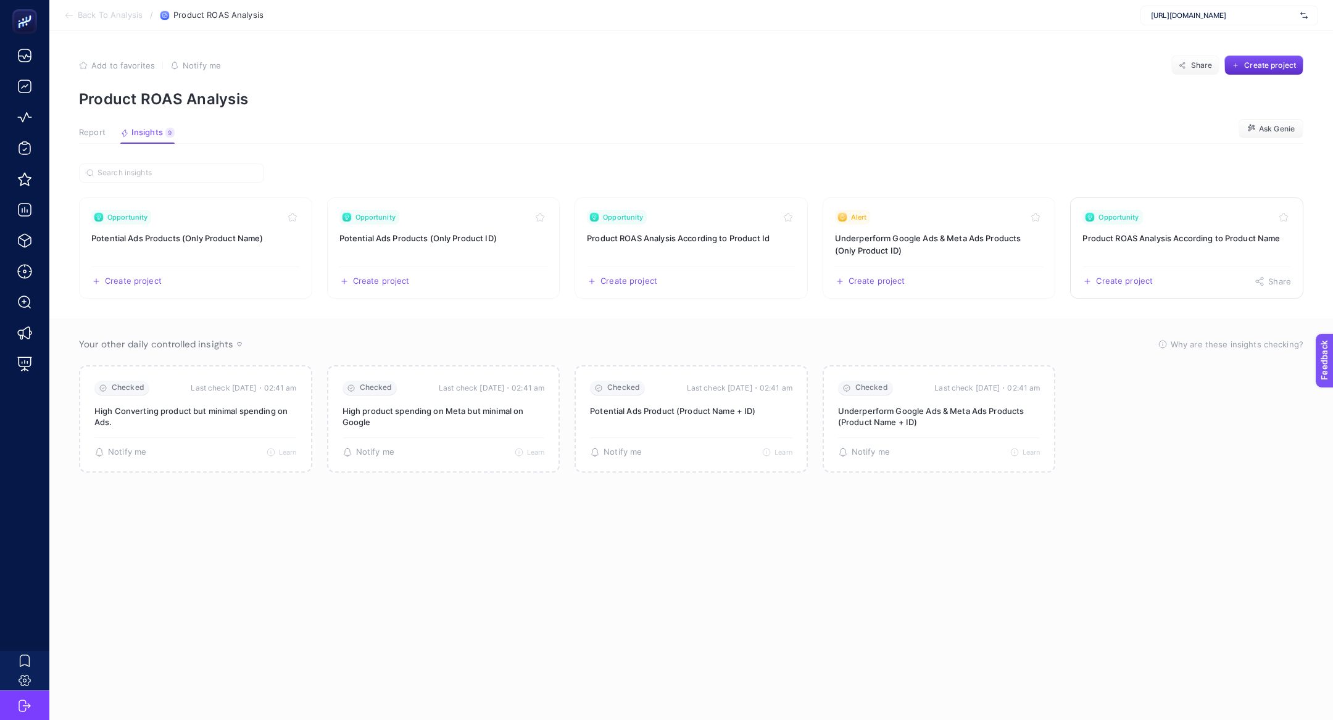
click at [1211, 238] on h3 "Product ROAS Analysis According to Product Name" at bounding box center [1187, 238] width 209 height 12
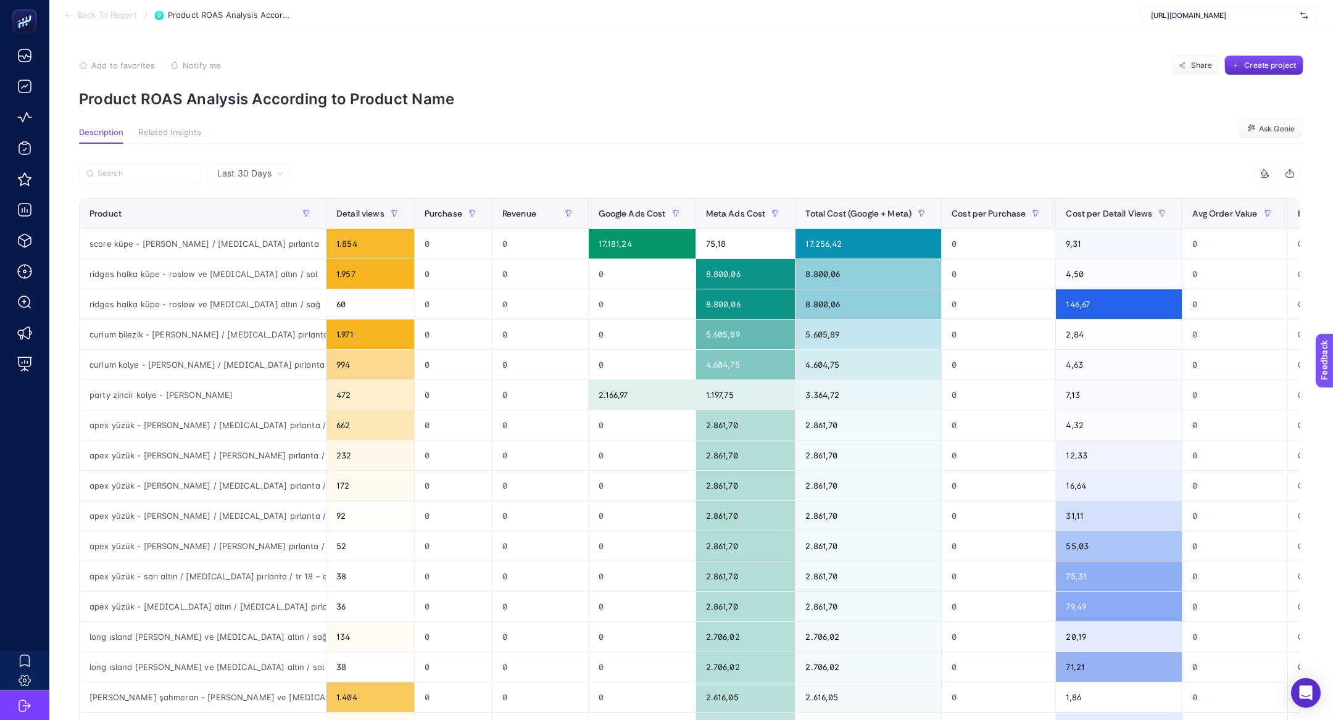
click at [857, 204] on div "Total Cost (Google + Meta)" at bounding box center [869, 214] width 126 height 20
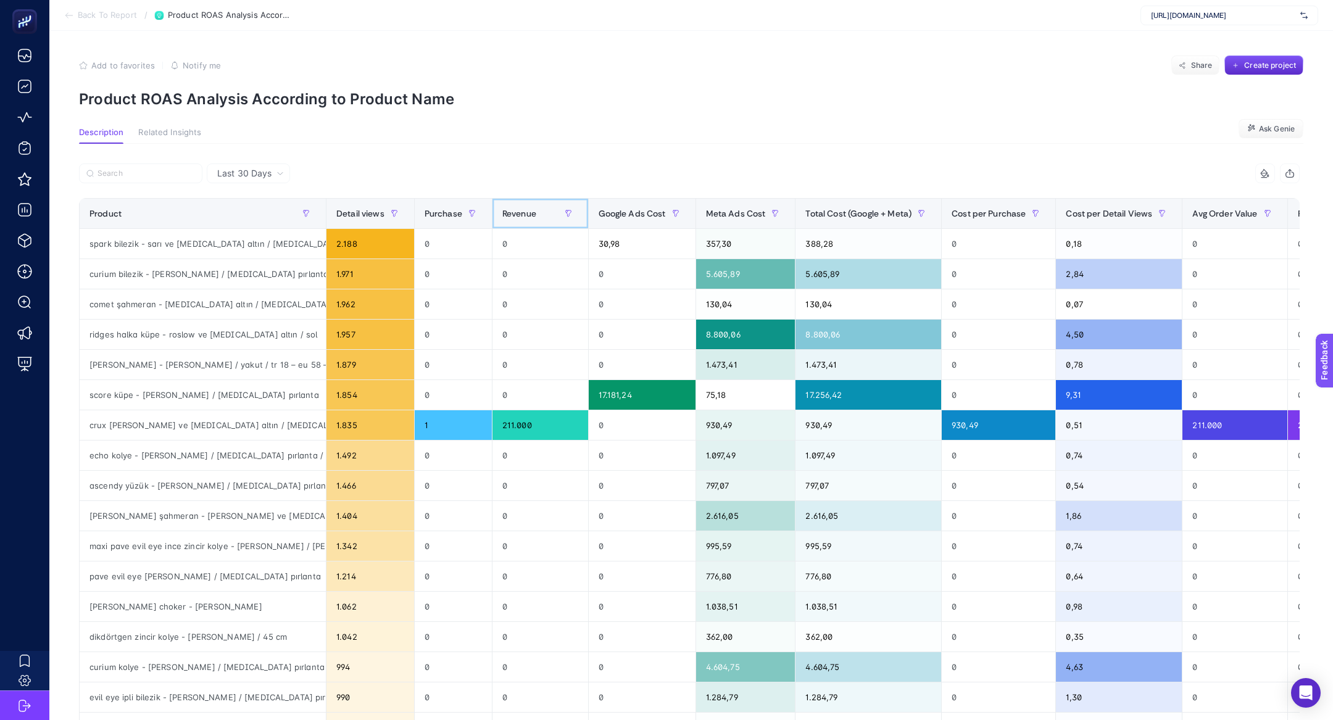
click at [532, 209] on span "Revenue" at bounding box center [519, 214] width 34 height 10
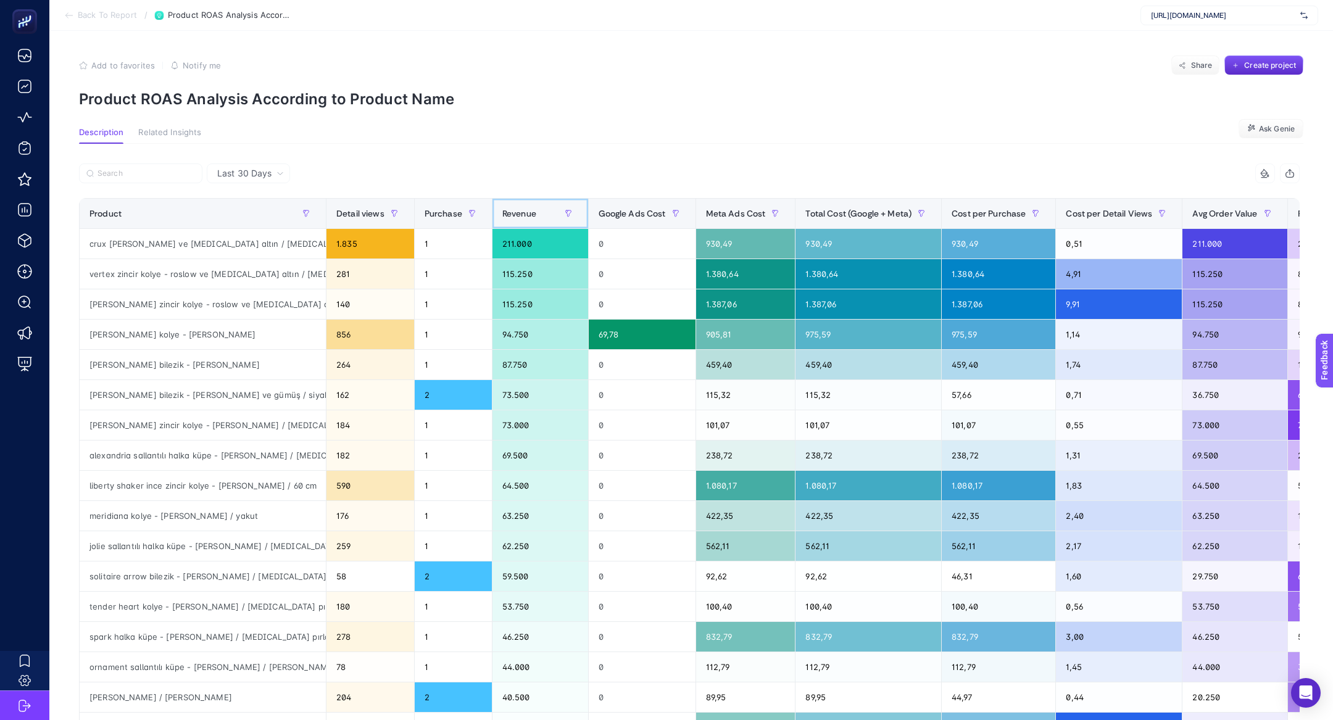
scroll to position [10, 0]
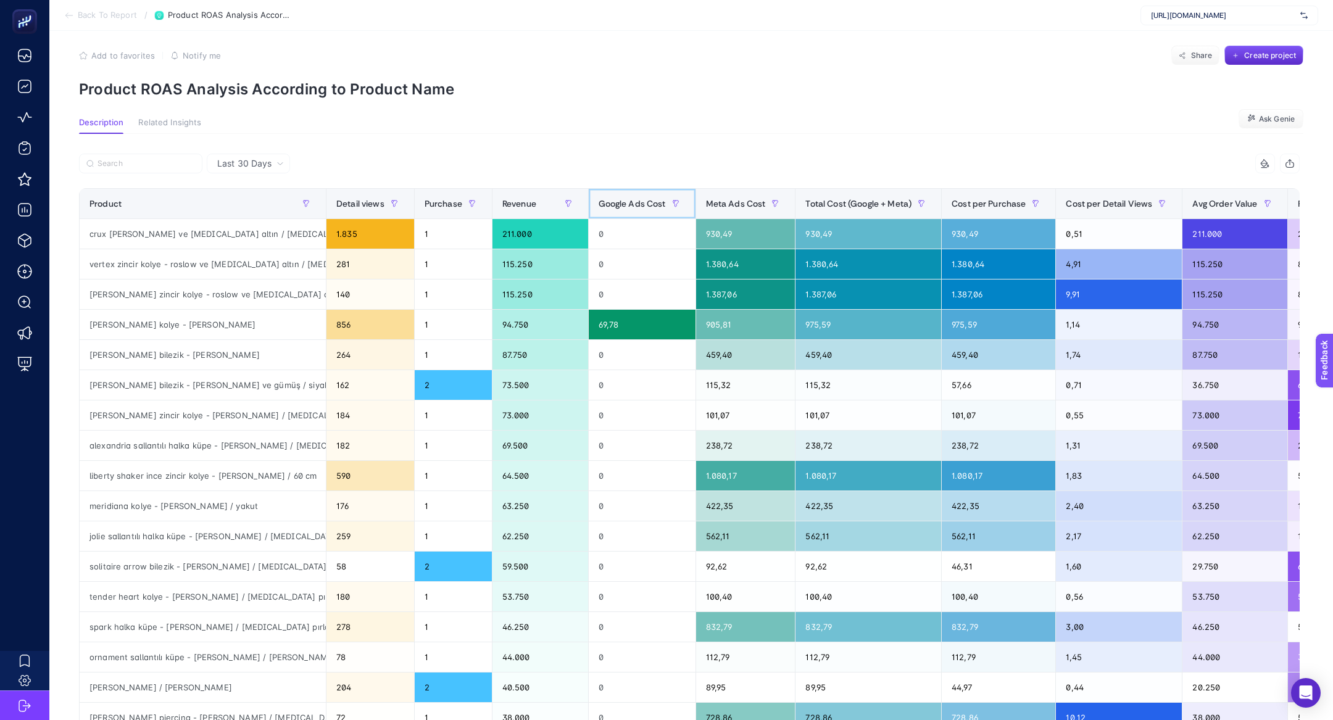
click at [619, 201] on span "Google Ads Cost" at bounding box center [632, 204] width 67 height 10
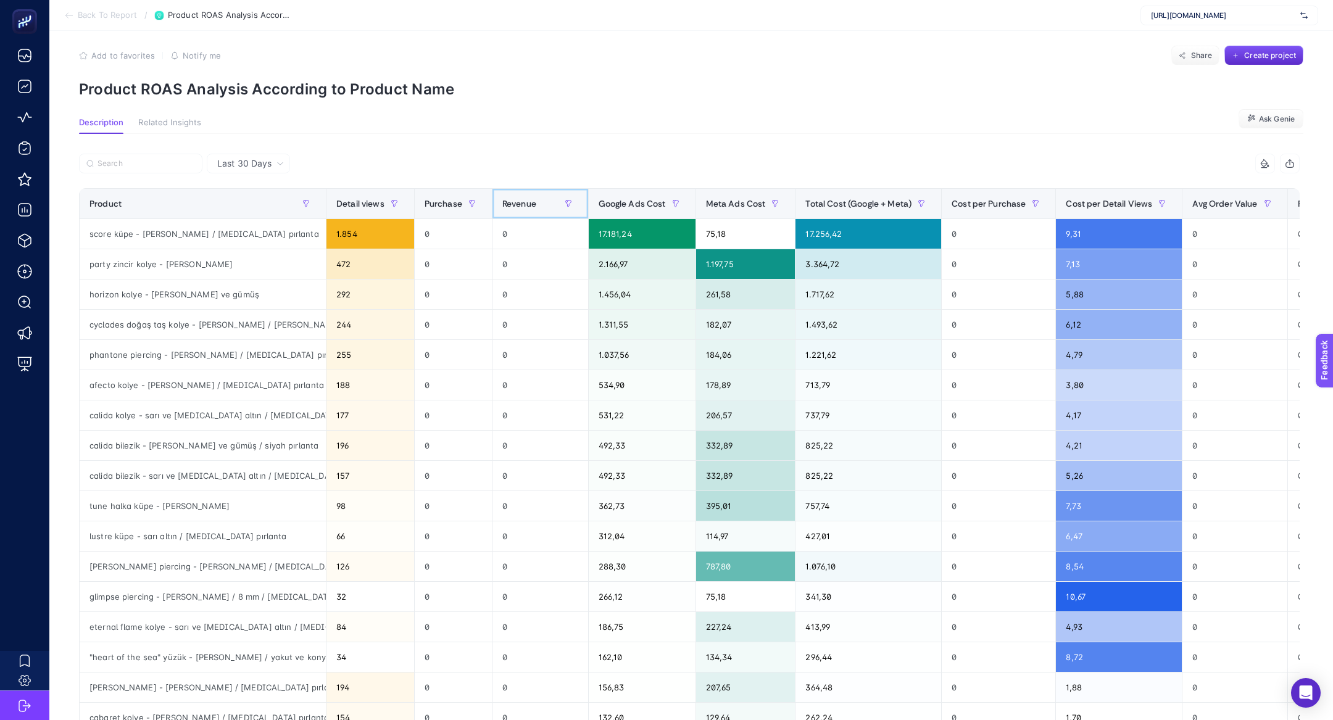
click at [526, 205] on span "Revenue" at bounding box center [519, 204] width 34 height 10
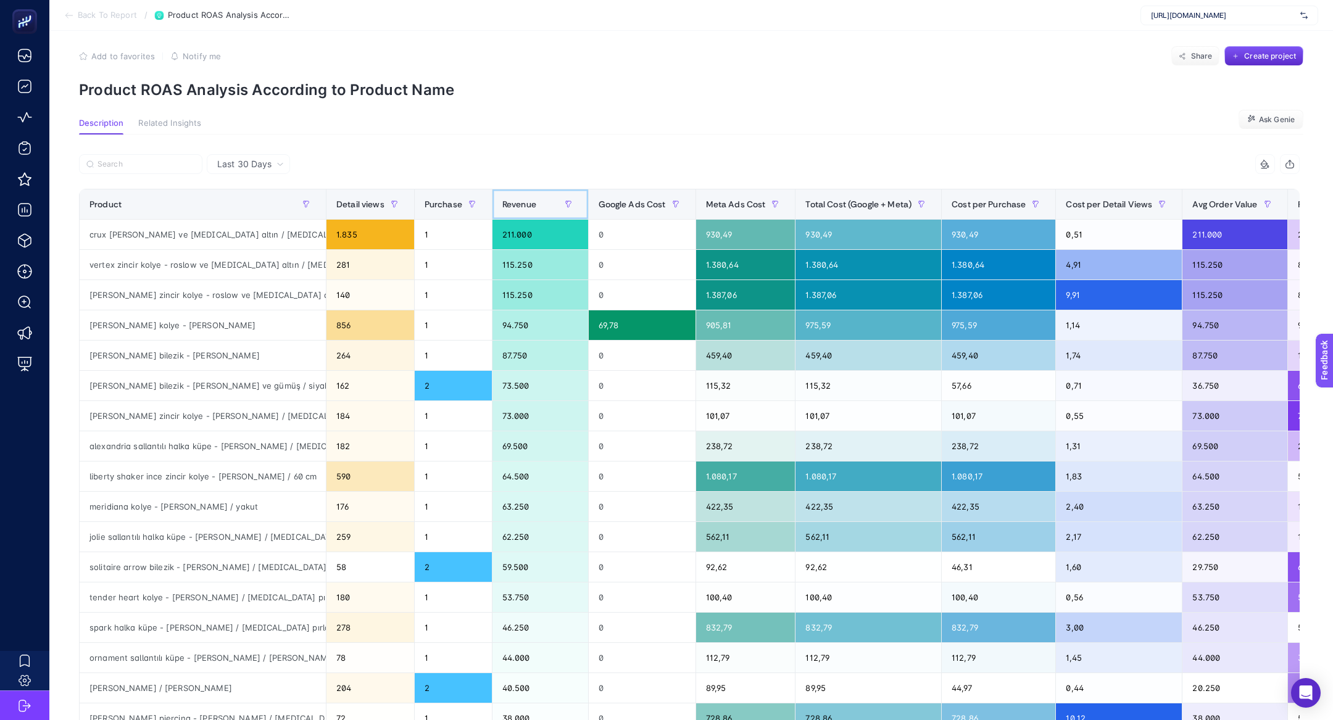
scroll to position [0, 57]
click at [81, 16] on span "Back To Report" at bounding box center [107, 15] width 59 height 10
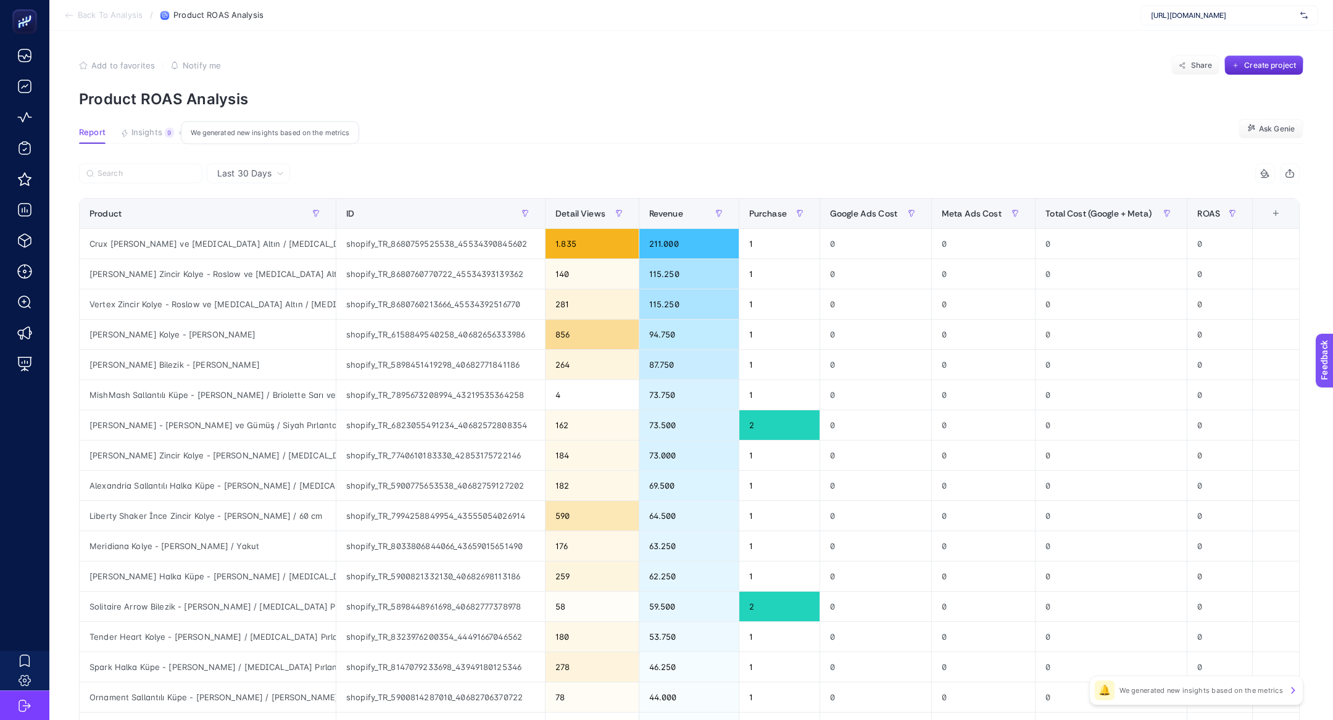
click at [123, 132] on icon "button" at bounding box center [124, 133] width 9 height 9
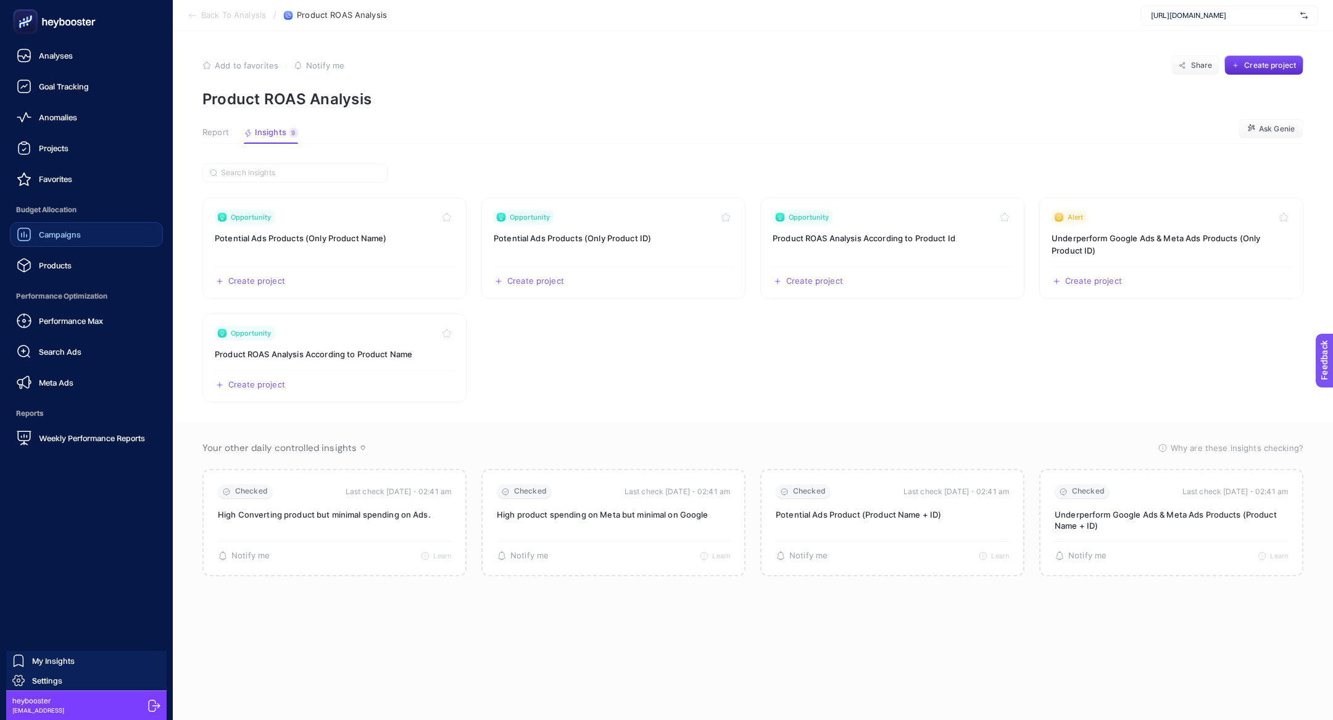
click at [107, 235] on link "Campaigns" at bounding box center [86, 234] width 153 height 25
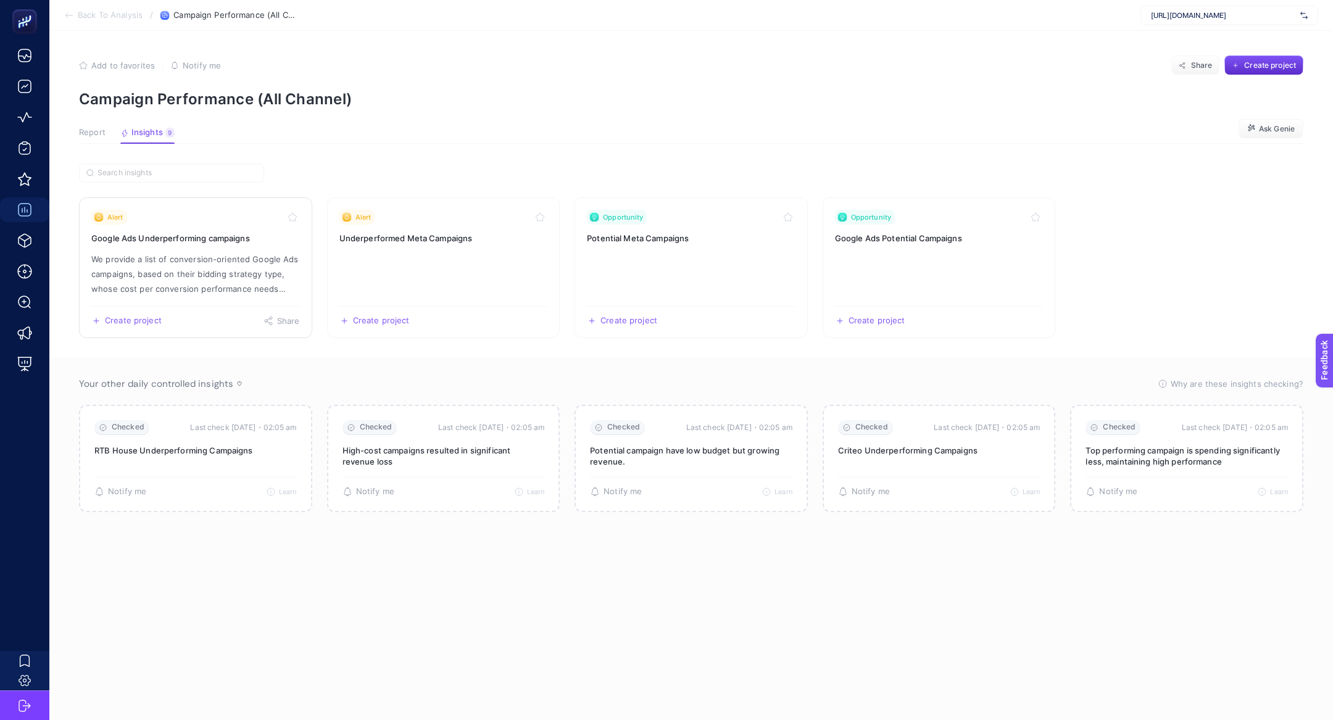
click at [235, 245] on link "Alert Google Ads Underperforming campaigns We provide a list of conversion-orie…" at bounding box center [195, 268] width 233 height 141
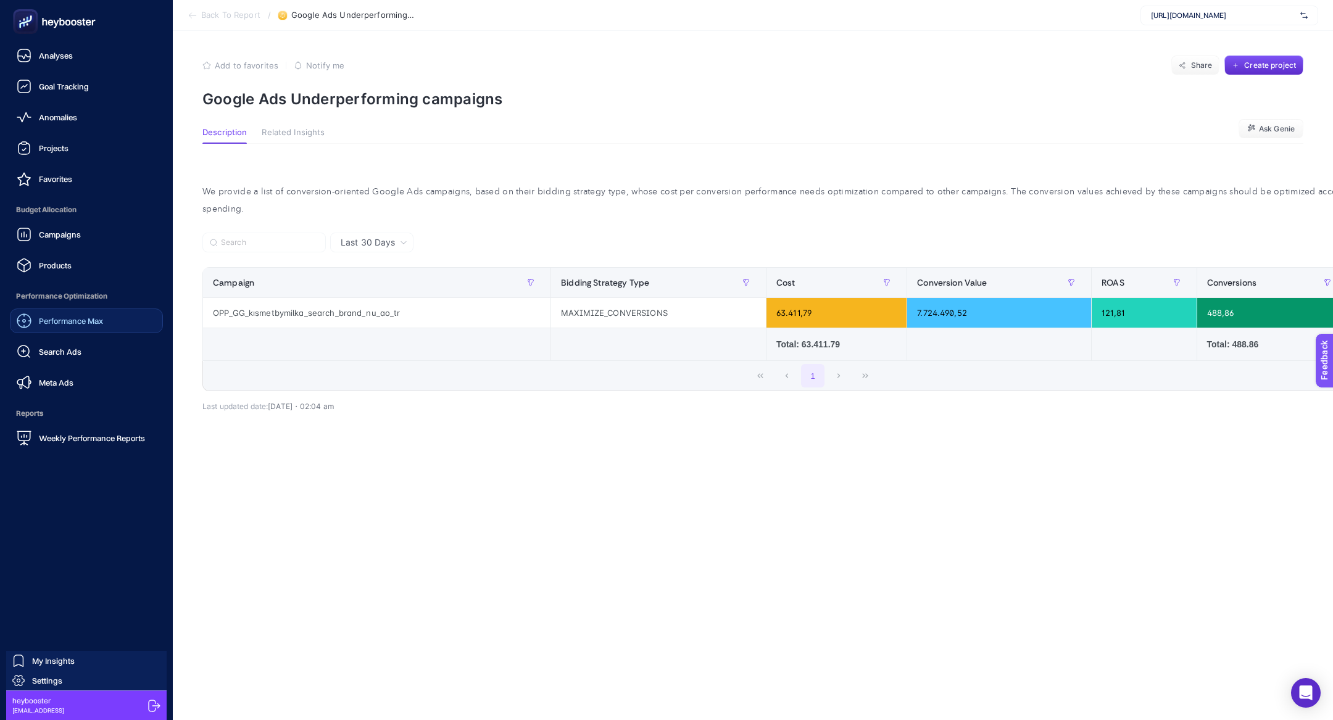
click at [84, 317] on span "Performance Max" at bounding box center [71, 321] width 64 height 10
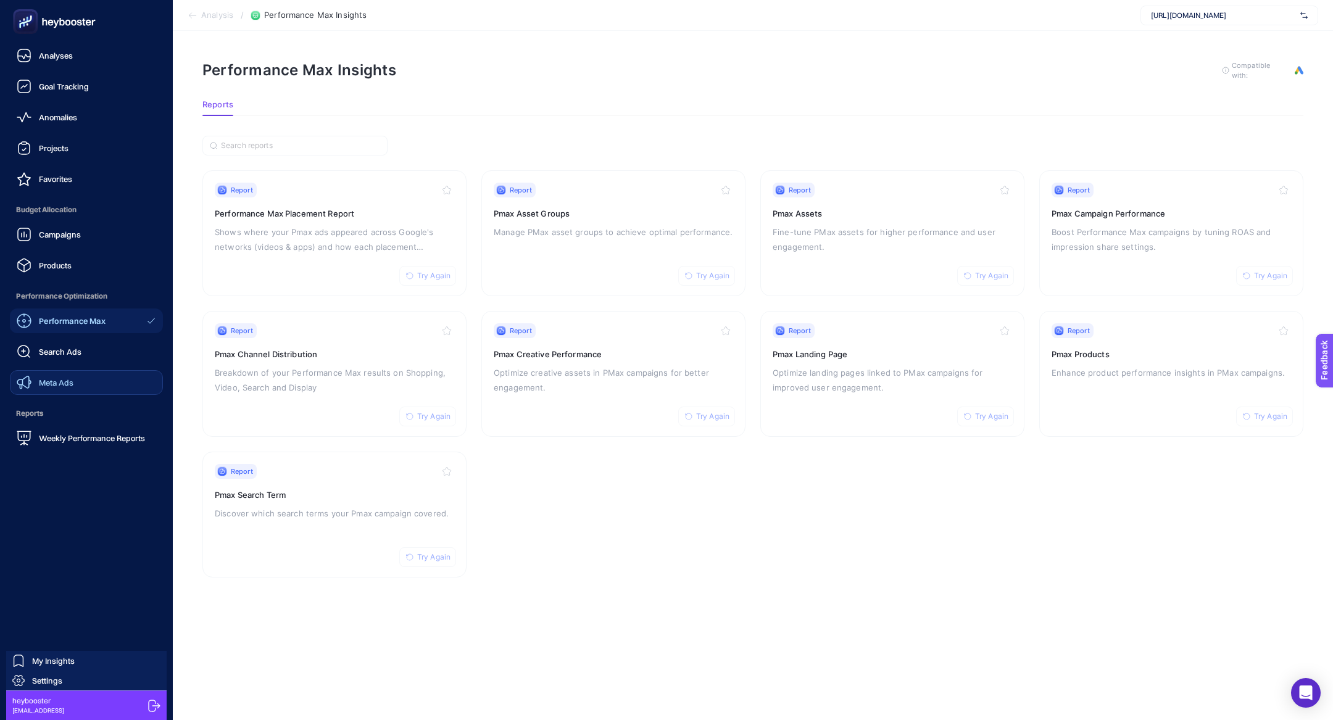
click at [81, 371] on link "Meta Ads" at bounding box center [86, 382] width 153 height 25
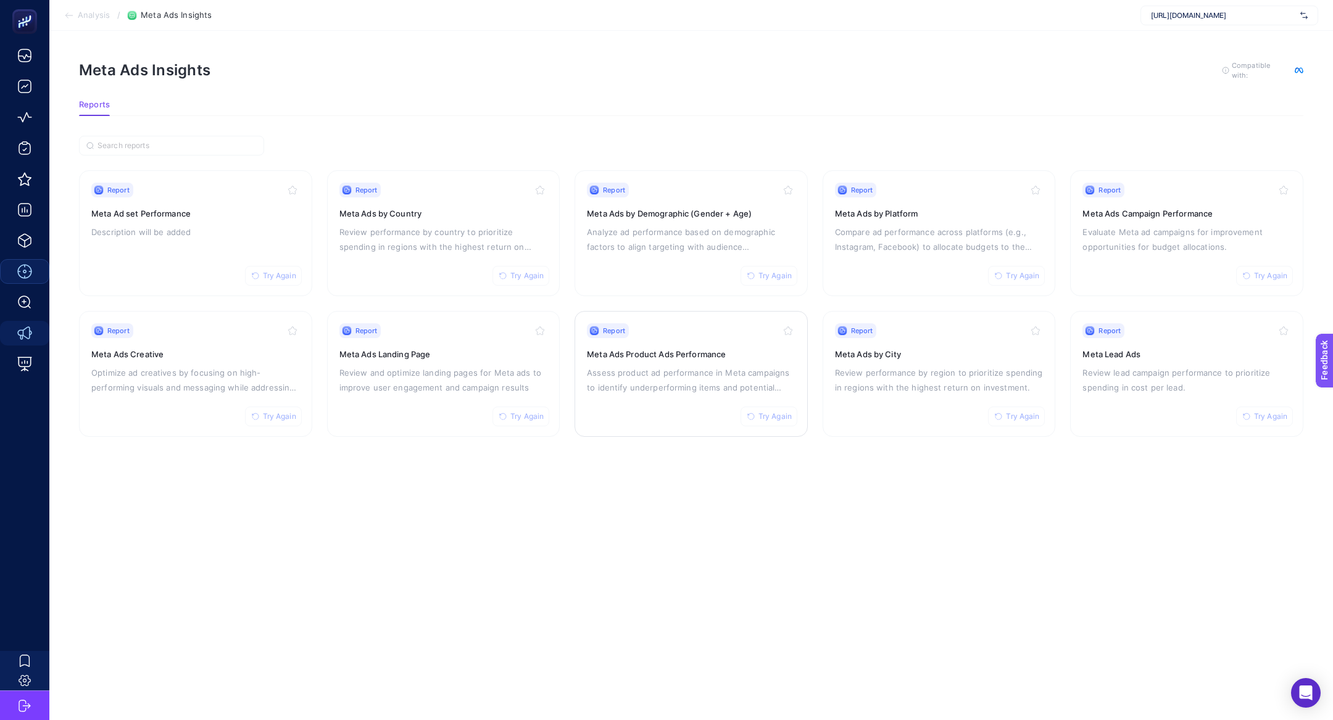
click at [736, 359] on div "Report Try Again Meta Ads Product Ads Performance Assess product ad performance…" at bounding box center [691, 373] width 209 height 101
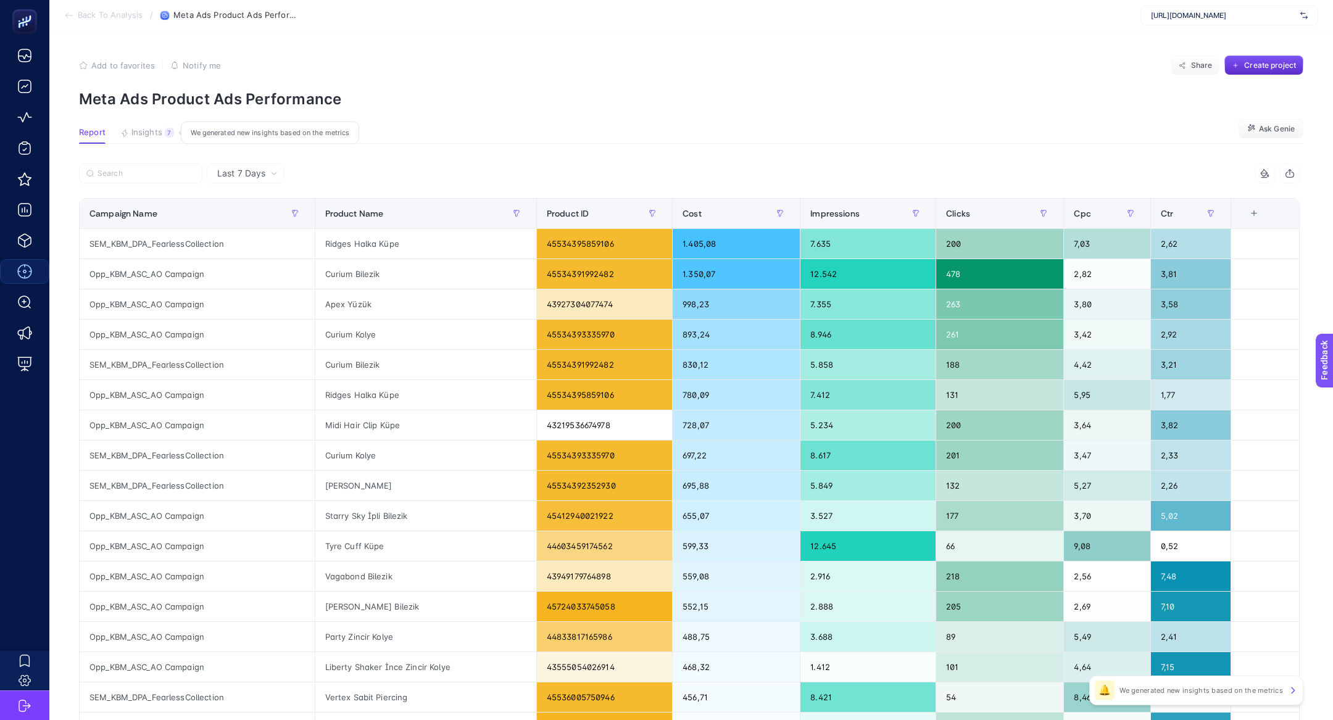
click at [151, 133] on span "Insights" at bounding box center [146, 133] width 31 height 10
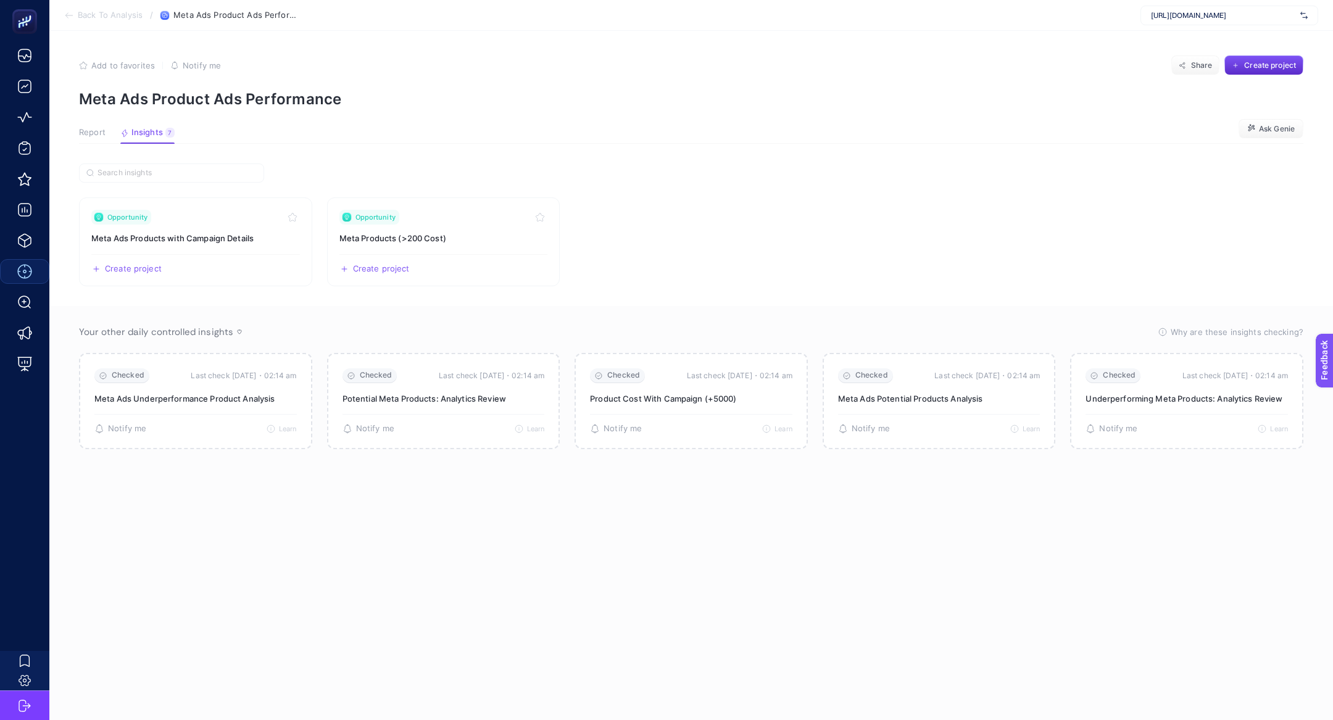
click at [110, 132] on div "Report Insights 7 We generated new insights based on the metrics" at bounding box center [127, 136] width 96 height 16
click at [94, 132] on span "Report" at bounding box center [92, 133] width 27 height 10
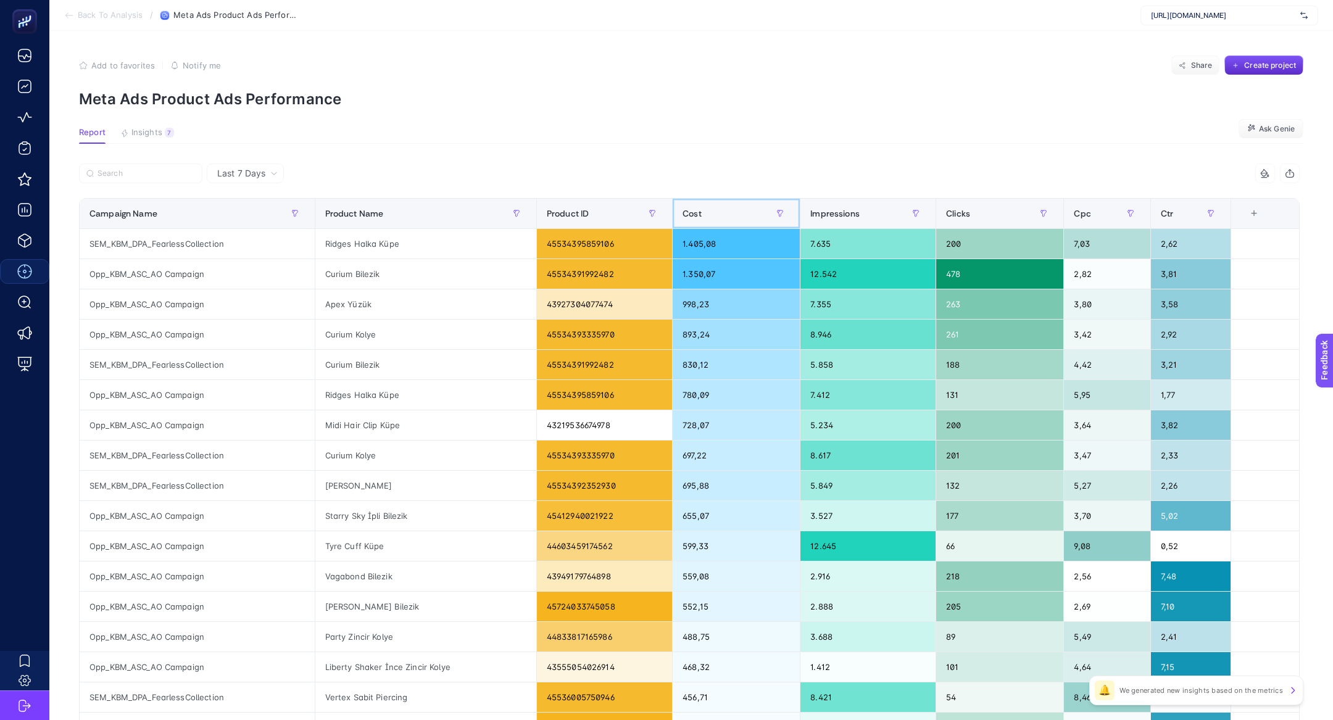
click at [715, 212] on div "Cost" at bounding box center [736, 214] width 107 height 20
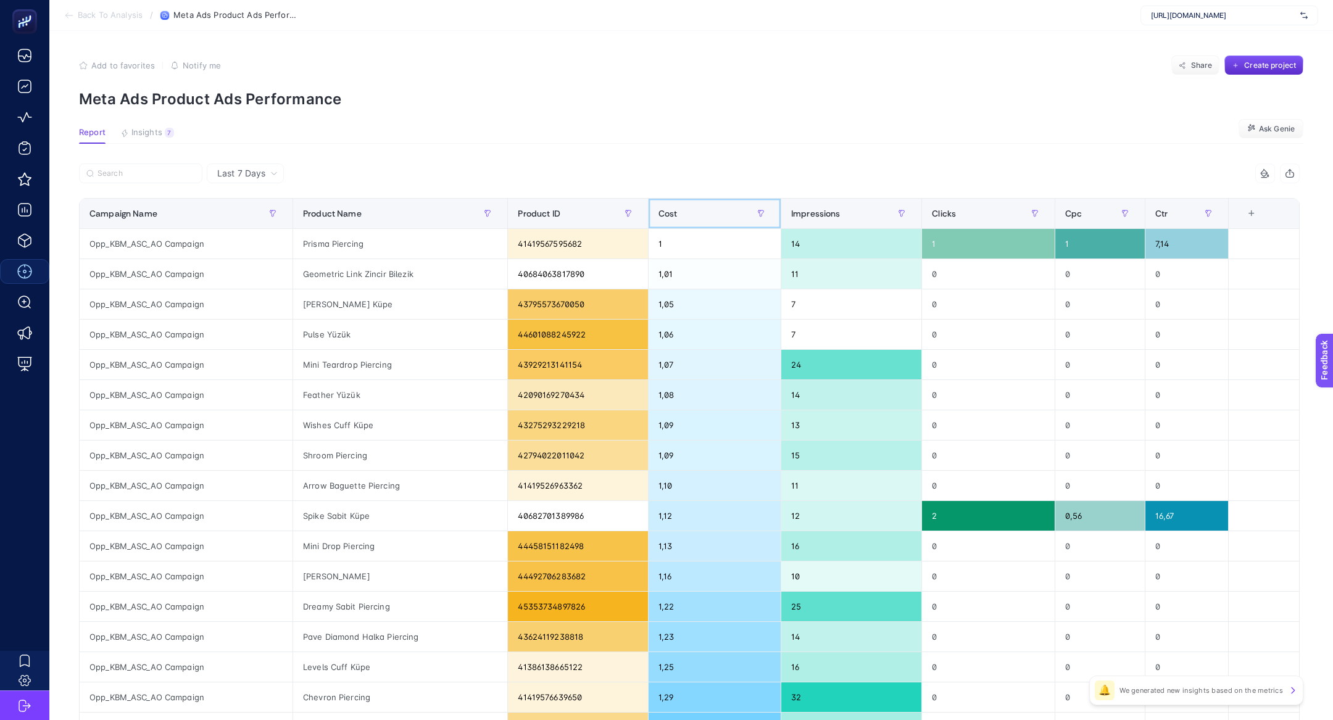
click at [715, 212] on div "Cost" at bounding box center [715, 214] width 112 height 20
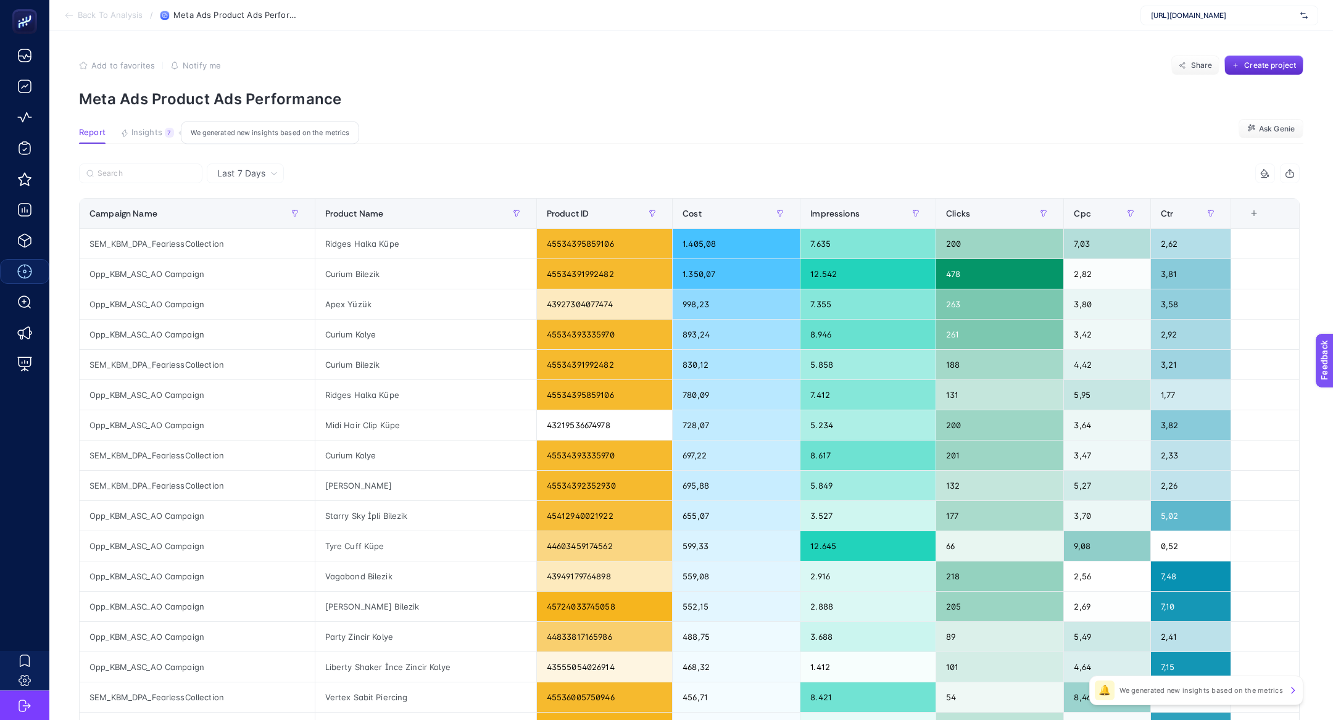
click at [153, 137] on button "Insights 7 We generated new insights based on the metrics" at bounding box center [147, 136] width 54 height 16
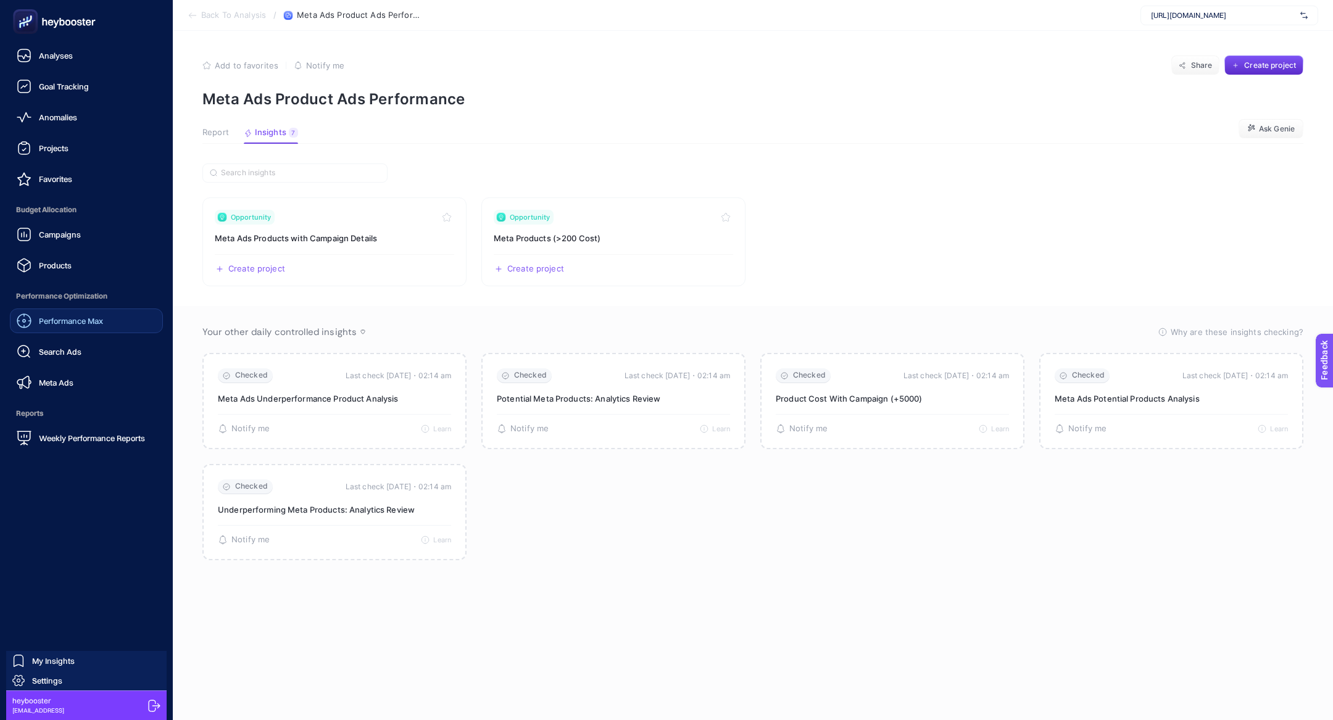
click at [60, 326] on div "Performance Max" at bounding box center [60, 321] width 86 height 15
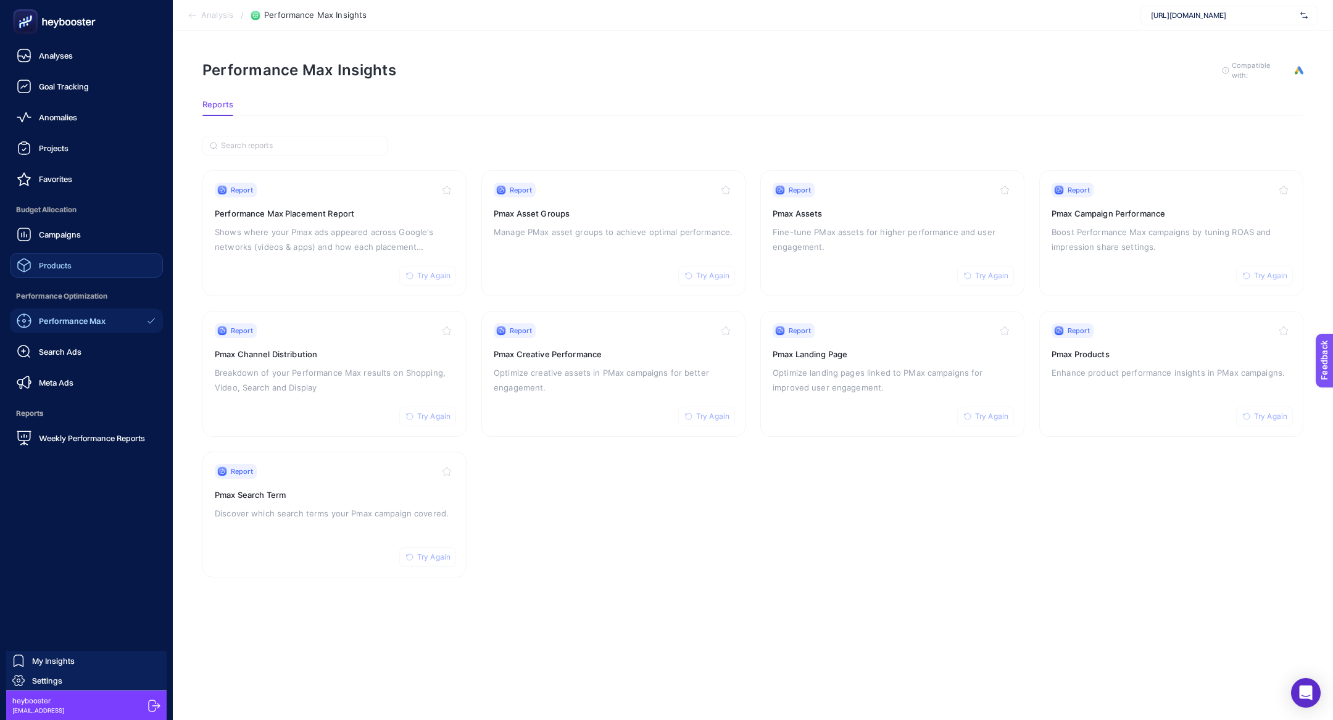
click at [94, 267] on link "Products" at bounding box center [86, 265] width 153 height 25
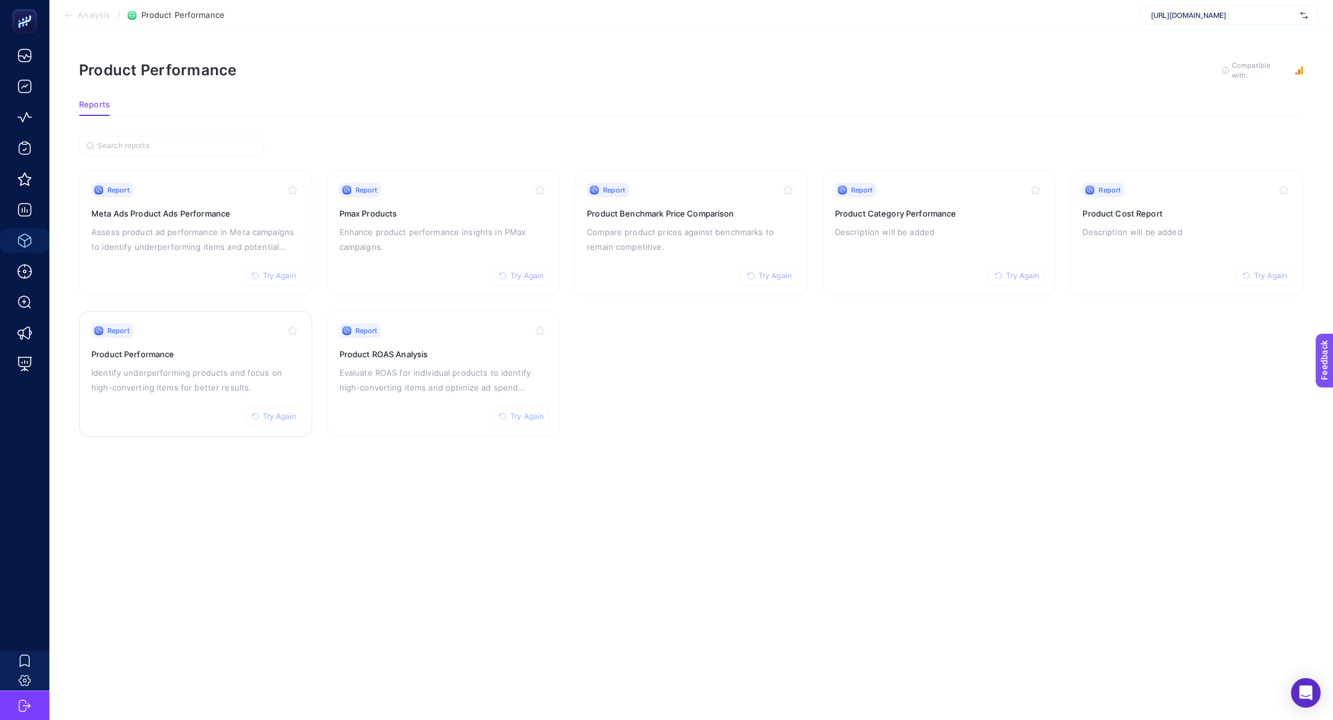
click at [206, 365] on p "Identify underperforming products and focus on high-converting items for better…" at bounding box center [195, 380] width 209 height 30
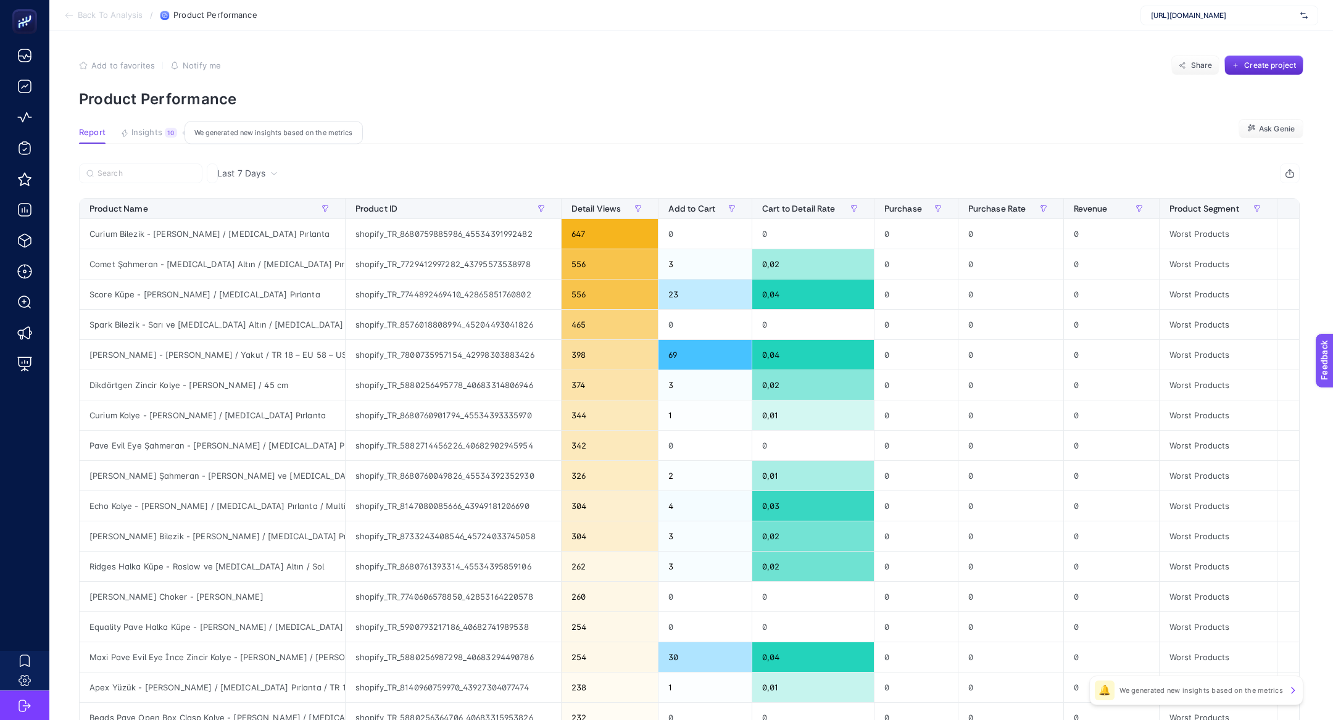
click at [155, 135] on span "Insights" at bounding box center [146, 133] width 31 height 10
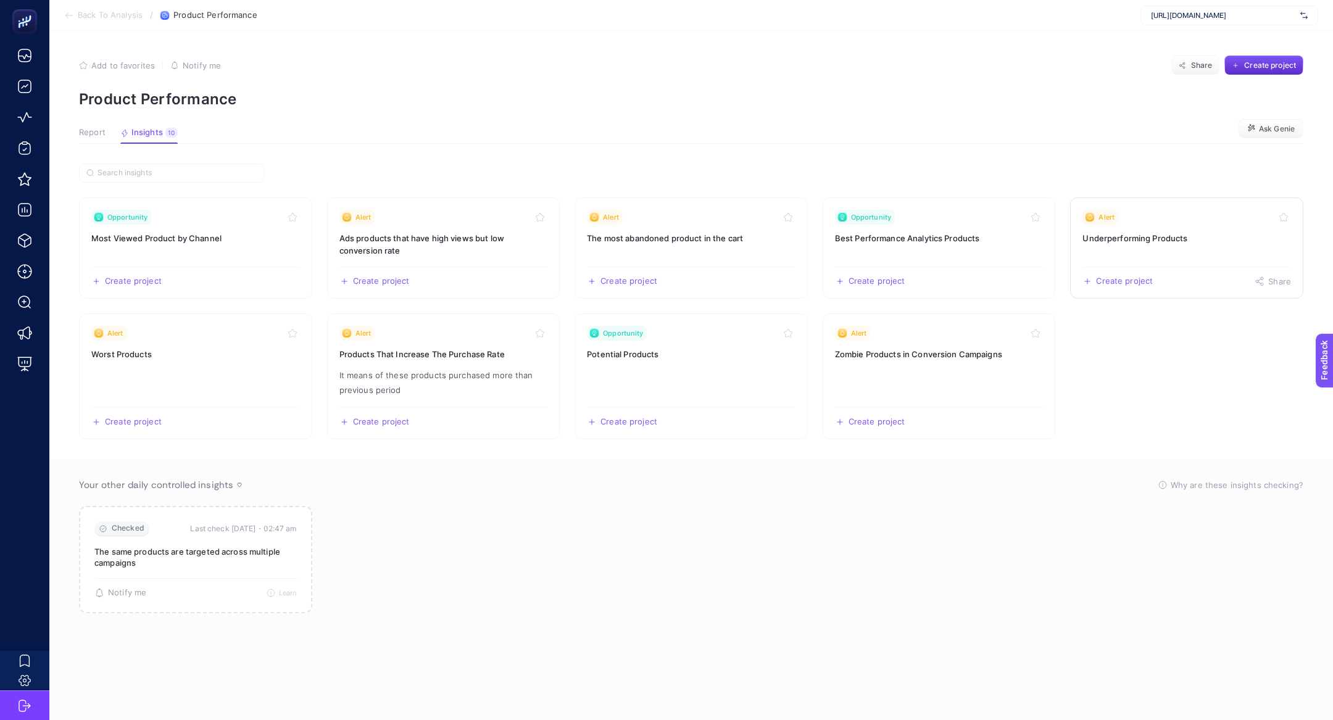
click at [1165, 246] on link "Alert Underperforming Products Create project Share" at bounding box center [1186, 248] width 233 height 101
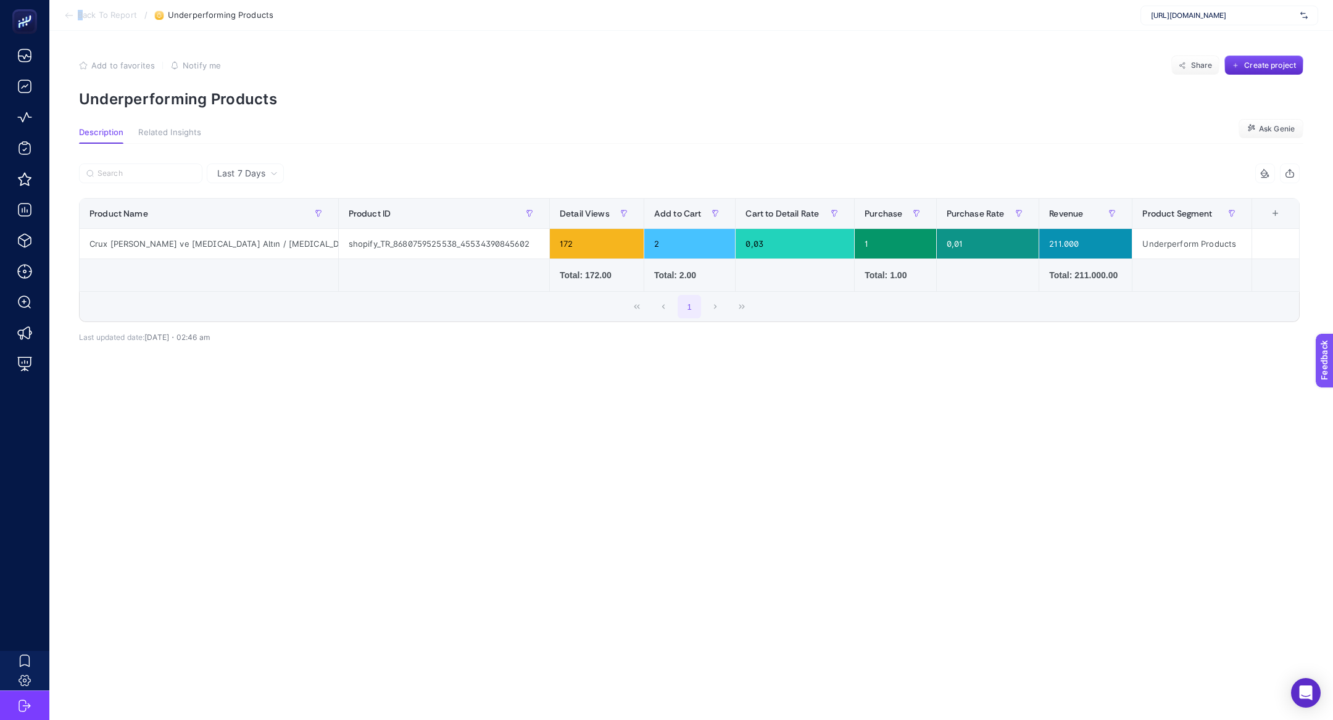
click at [80, 15] on span "Back To Report" at bounding box center [107, 15] width 59 height 10
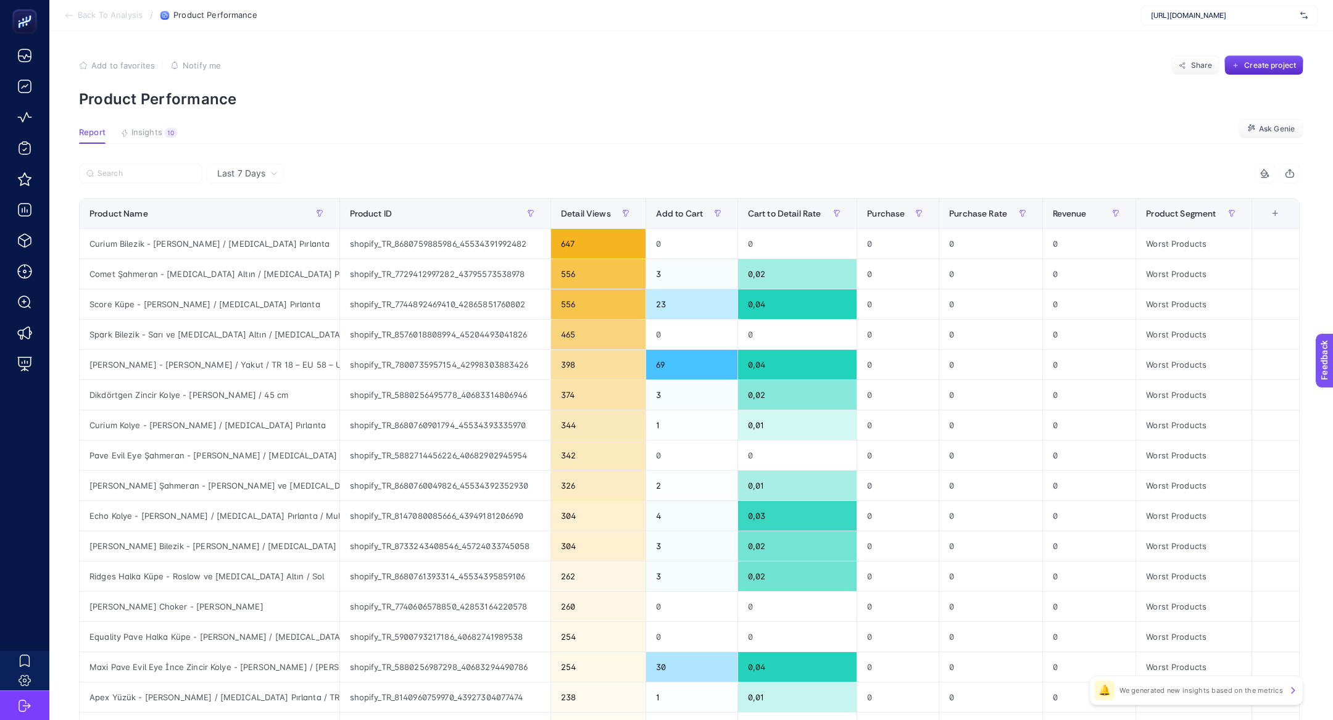
drag, startPoint x: 1207, startPoint y: 20, endPoint x: 1114, endPoint y: 6, distance: 93.8
click at [1207, 21] on div "https://kismetbymilka.com.tr/" at bounding box center [1230, 16] width 178 height 20
type input "idefi"
click at [472, 150] on article "Add to favorites false Notify me Share Create project Product Performance Repor…" at bounding box center [691, 513] width 1284 height 965
click at [148, 120] on article "Add to favorites false Notify me Share Create project Product Performance Repor…" at bounding box center [691, 513] width 1284 height 965
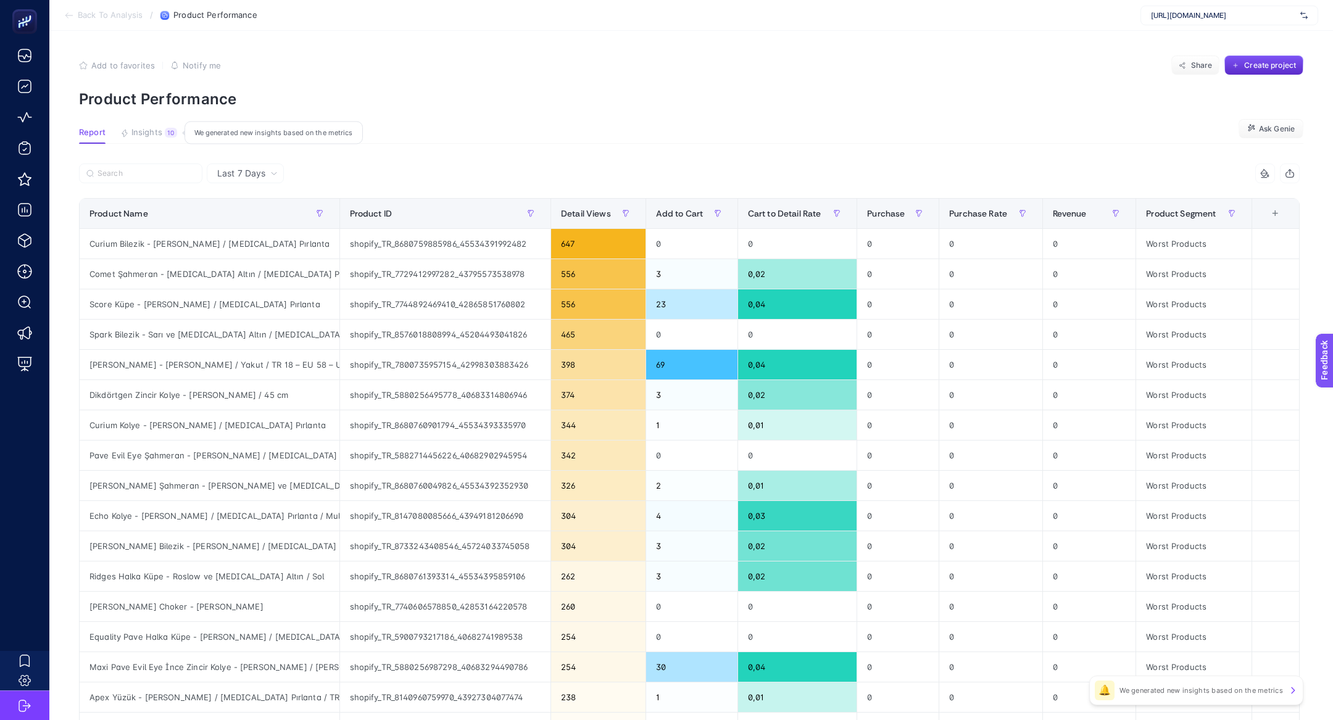
click at [160, 137] on span "Insights" at bounding box center [146, 133] width 31 height 10
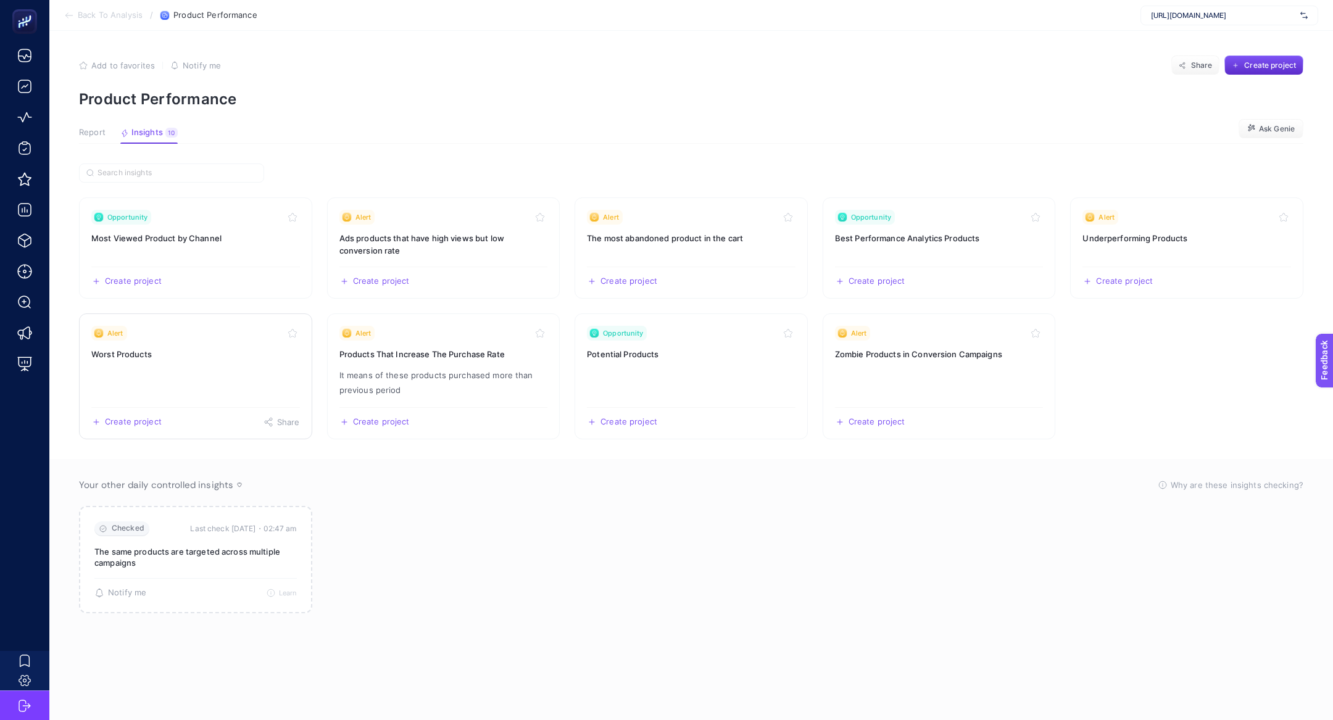
click at [154, 333] on div "Alert" at bounding box center [195, 333] width 209 height 15
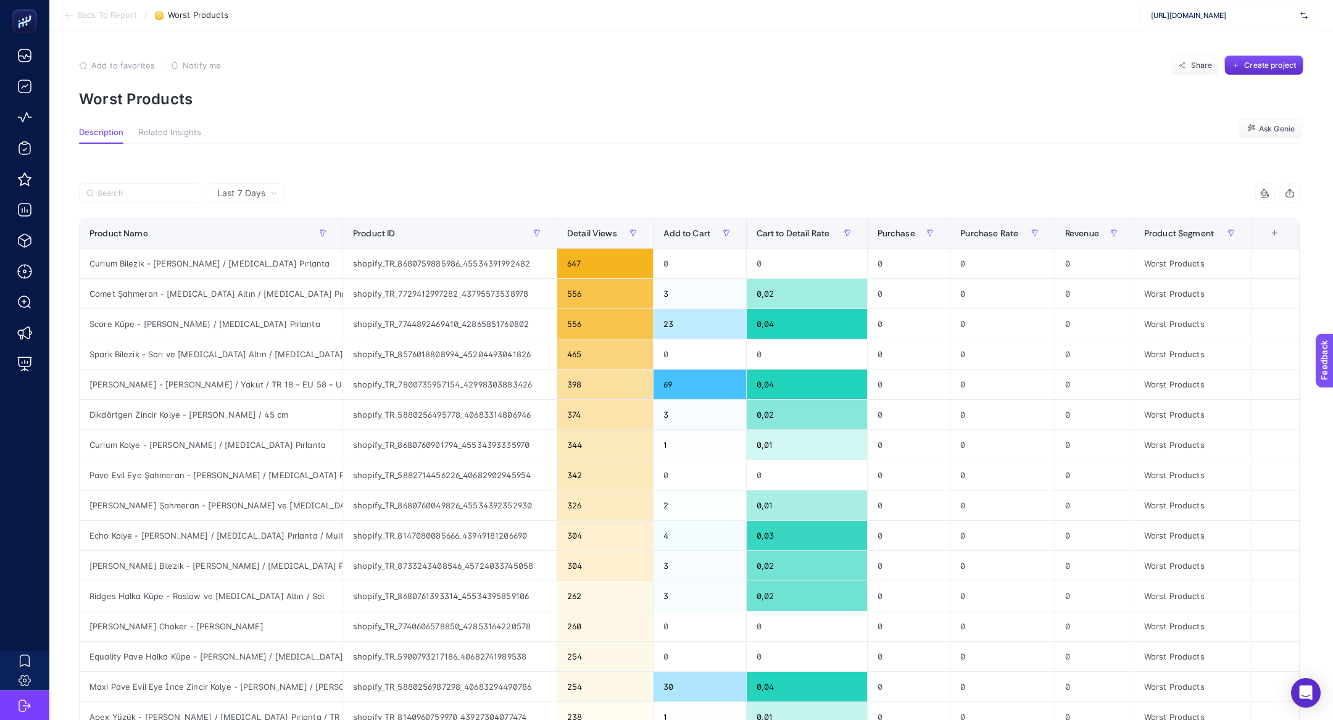
click at [146, 91] on p "Worst Products" at bounding box center [691, 99] width 1225 height 18
copy article "Worst Products"
click at [1207, 9] on div "https://kismetbymilka.com.tr/" at bounding box center [1230, 16] width 178 height 20
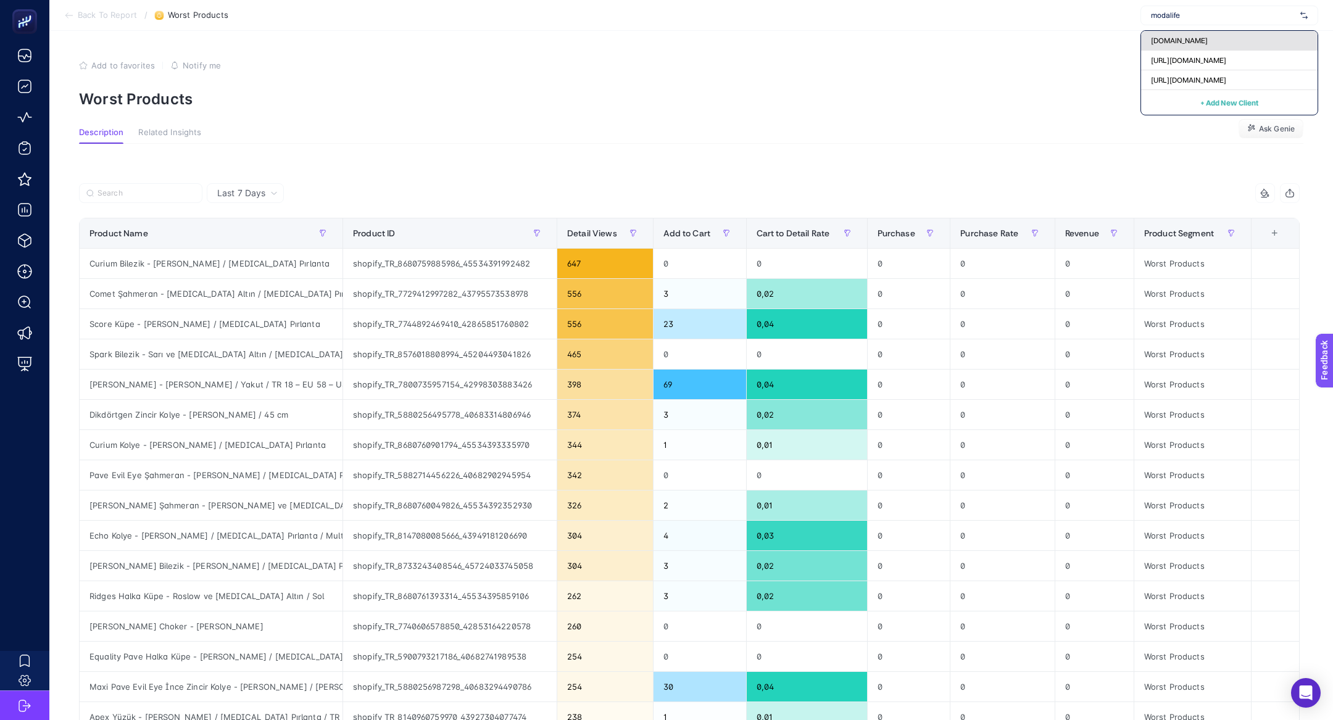
type input "modalife"
click at [1223, 43] on div "modalife.com" at bounding box center [1229, 41] width 177 height 20
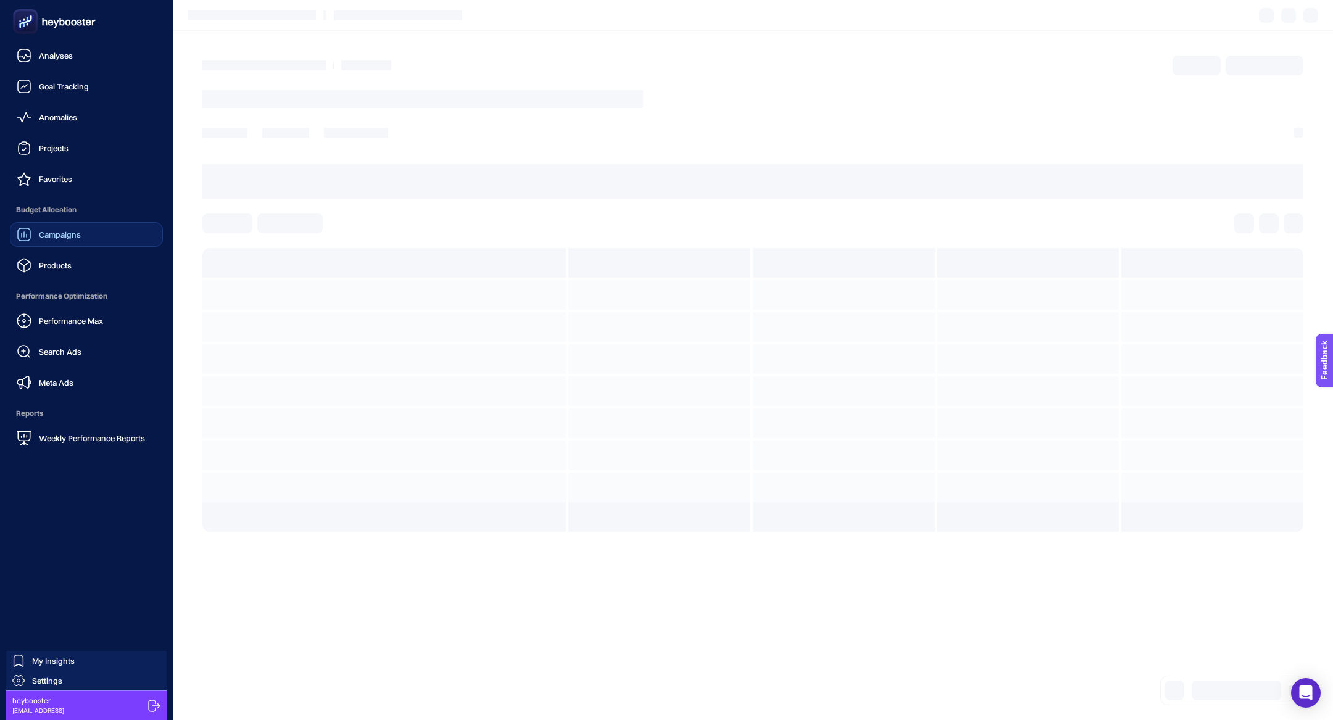
click at [31, 230] on div "Campaigns" at bounding box center [49, 234] width 64 height 15
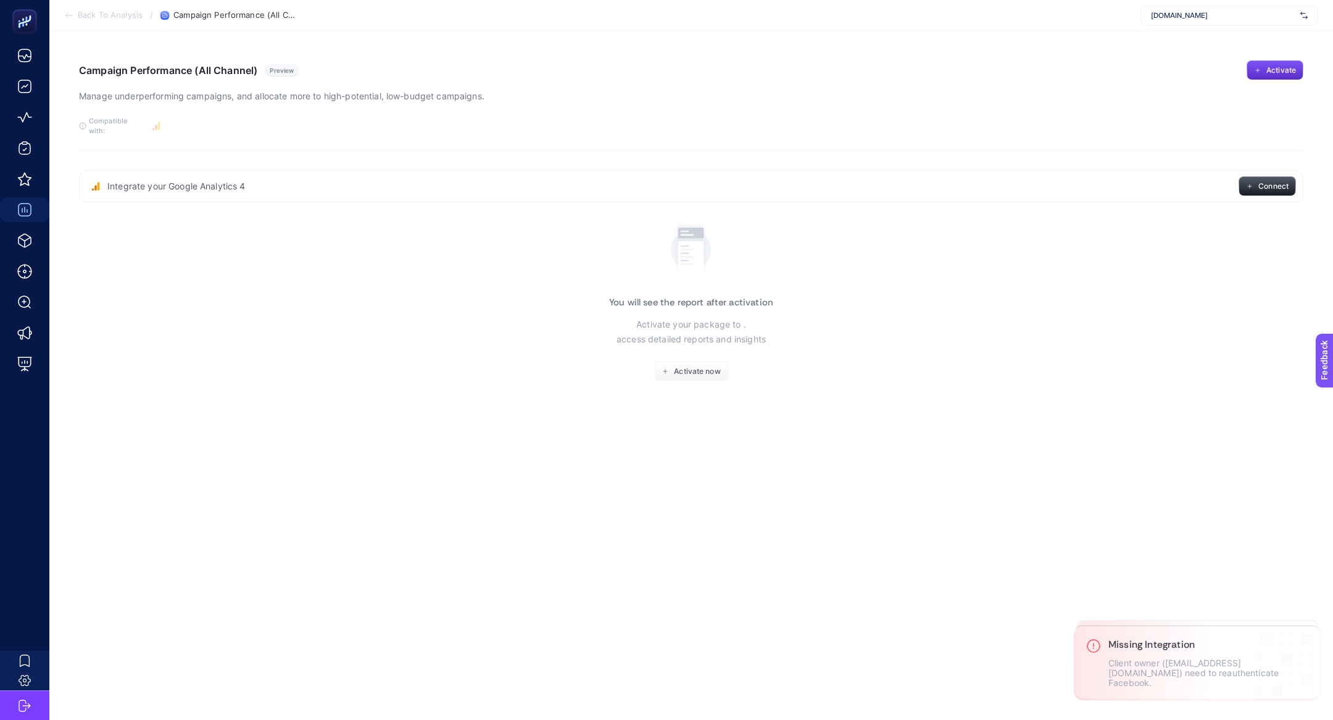
click at [1226, 14] on span "modalife.com" at bounding box center [1223, 15] width 144 height 10
type input "modalif"
click at [1227, 64] on span "https://www.modalife.com" at bounding box center [1188, 61] width 75 height 10
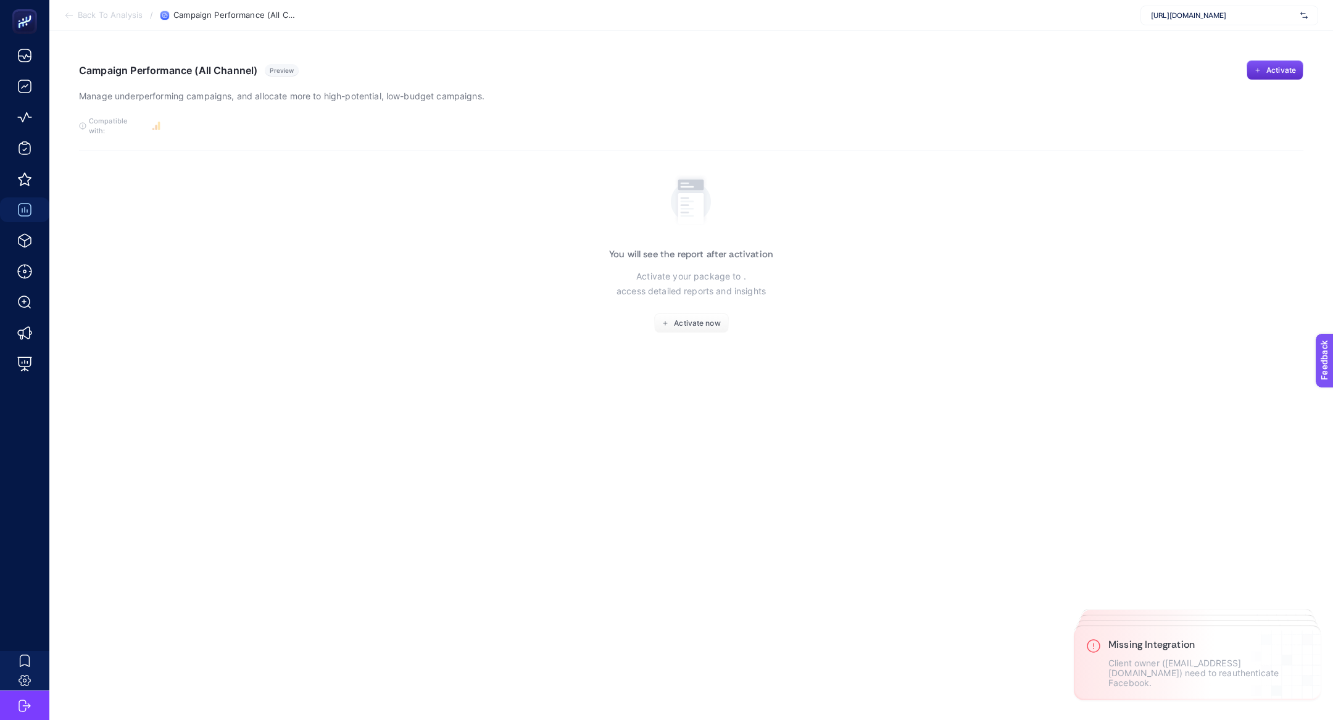
click at [1206, 29] on section "Back To Analysis / Campaign Performance (All Channel) https://www.modalife.com" at bounding box center [691, 15] width 1284 height 31
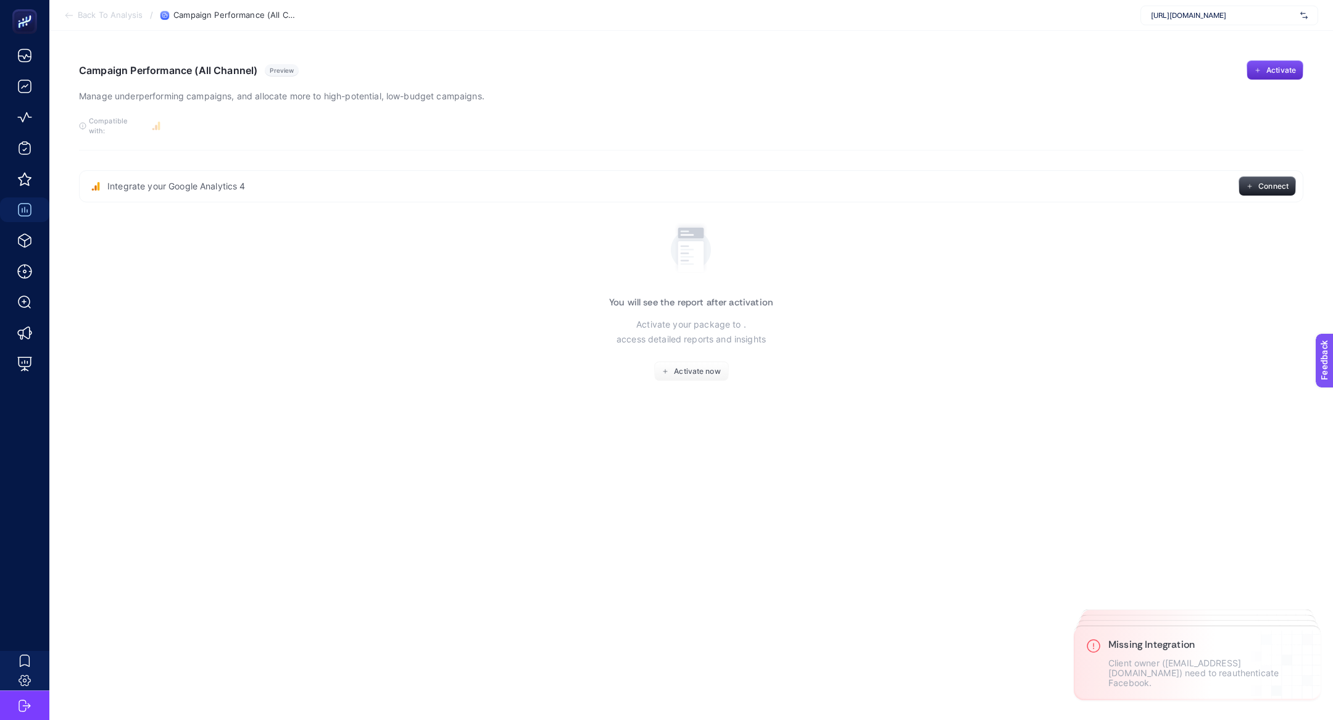
click at [1196, 17] on span "https://www.modalife.com" at bounding box center [1223, 15] width 144 height 10
type input "modalife"
click at [1195, 86] on div "https://www.modalife.com/" at bounding box center [1229, 80] width 177 height 20
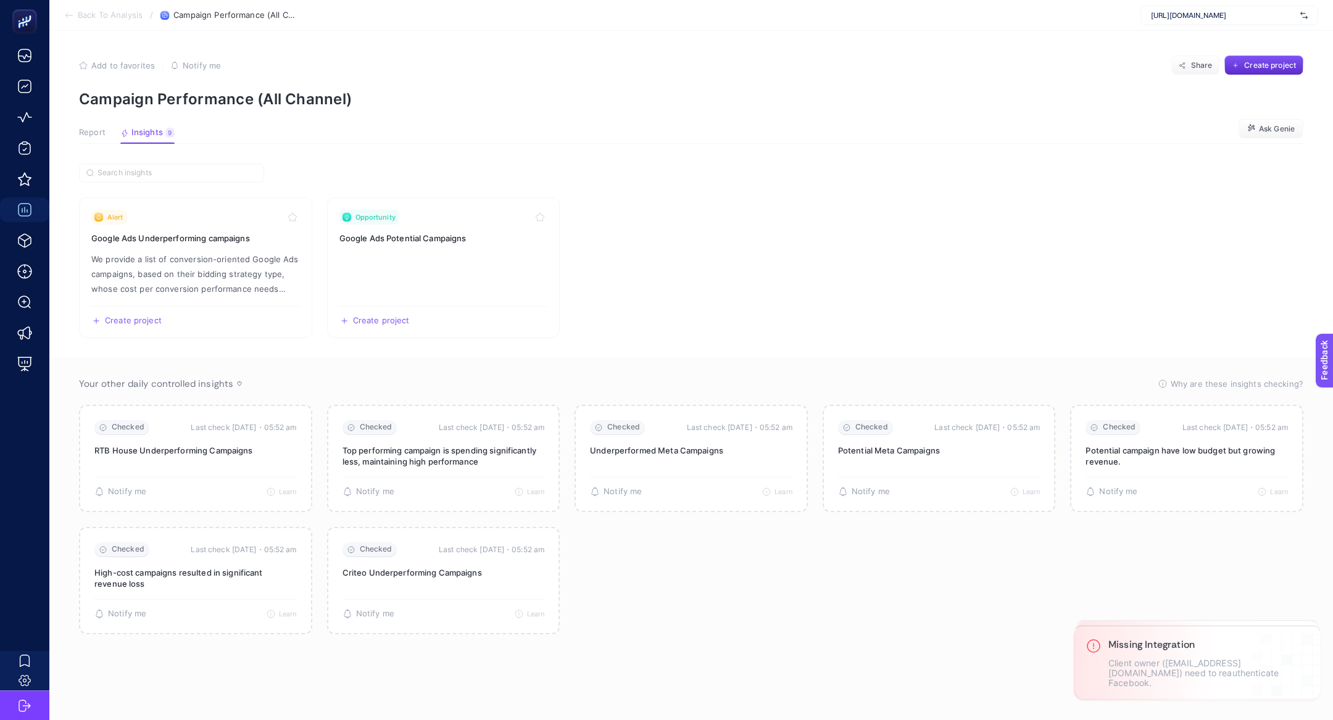
click at [99, 138] on button "Report" at bounding box center [92, 136] width 27 height 16
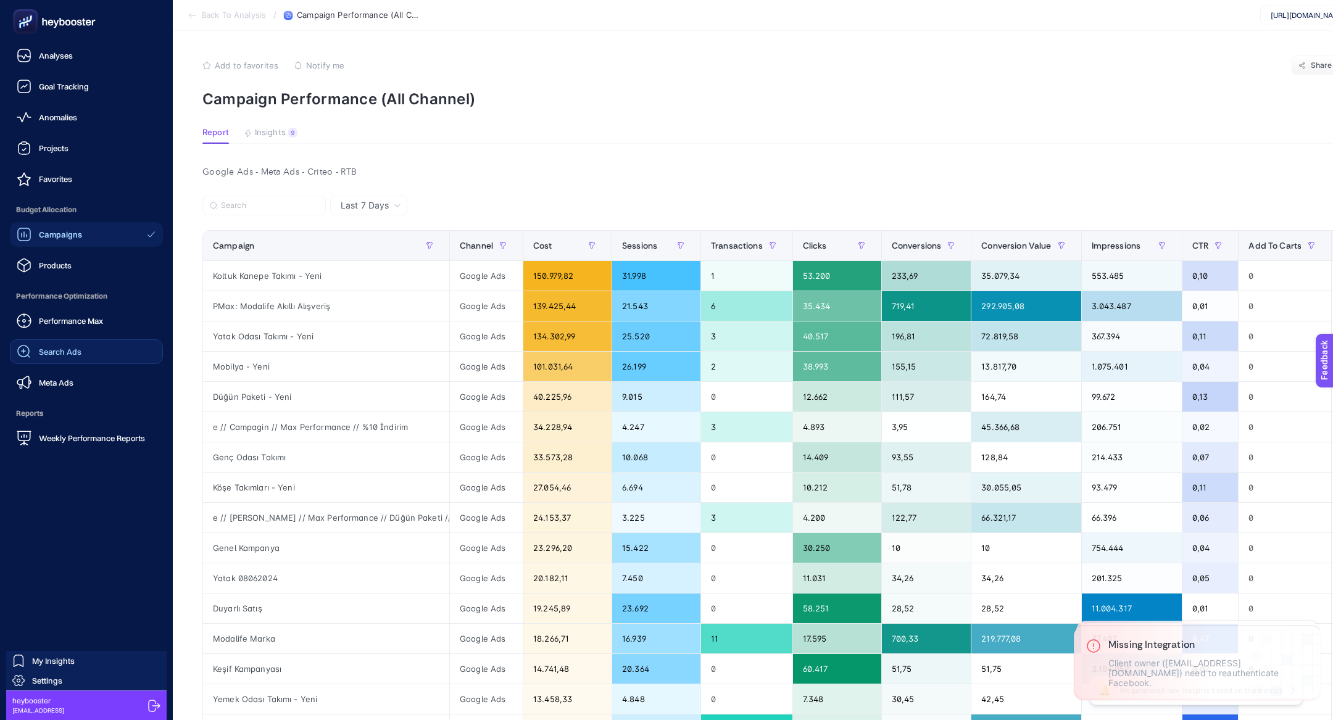
click at [75, 348] on span "Search Ads" at bounding box center [60, 352] width 43 height 10
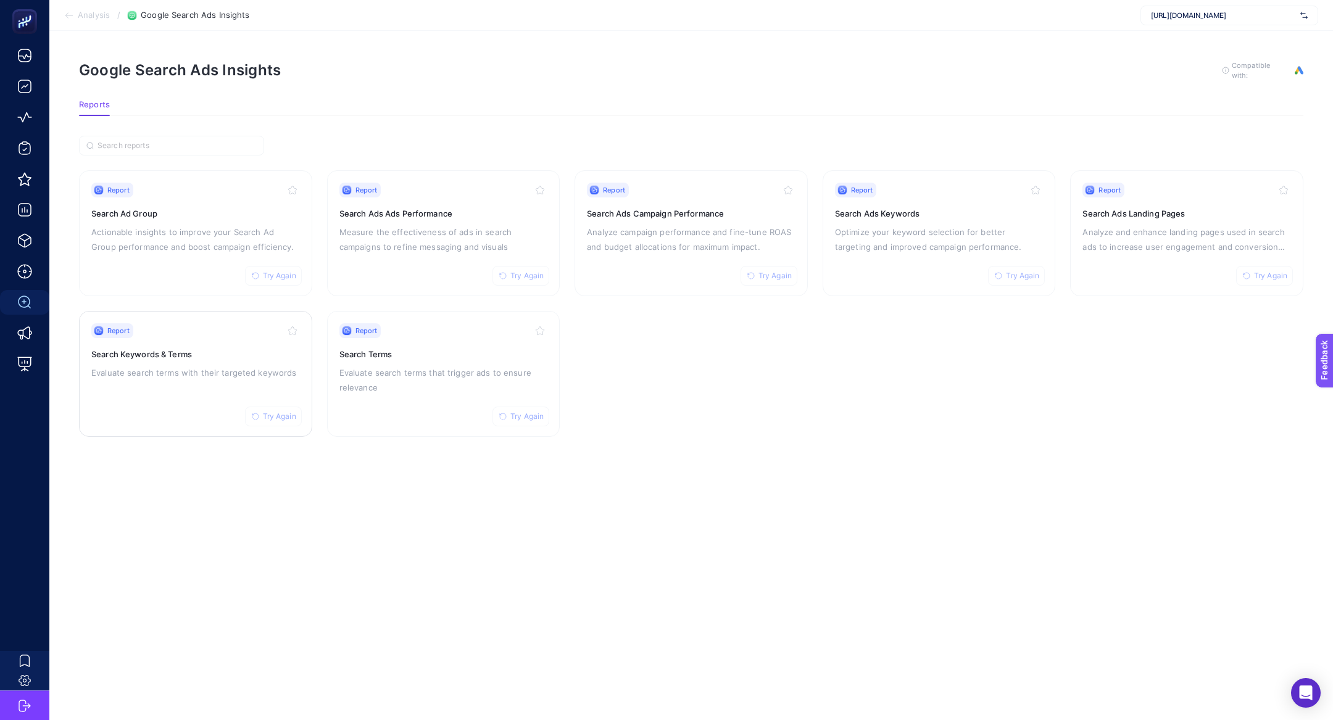
click at [211, 367] on p "Evaluate search terms with their targeted keywords" at bounding box center [195, 372] width 209 height 15
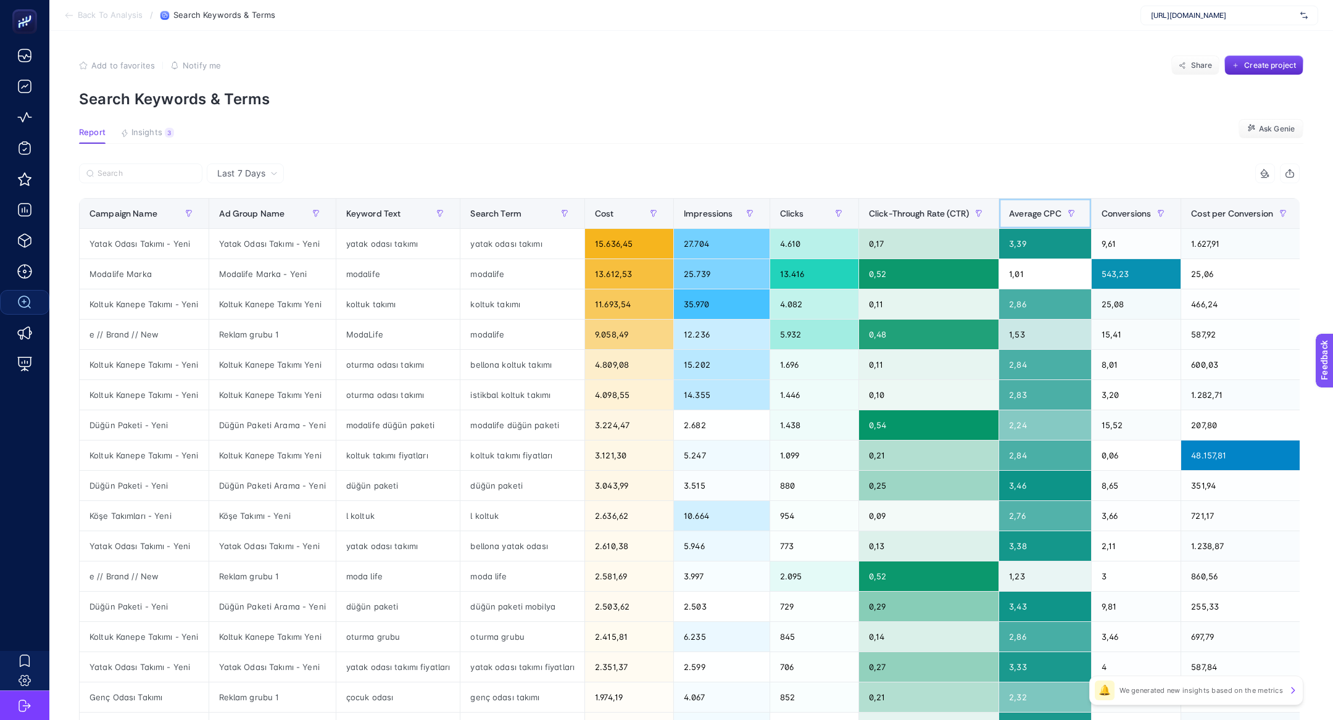
click at [1044, 215] on span "Average CPC" at bounding box center [1035, 214] width 52 height 10
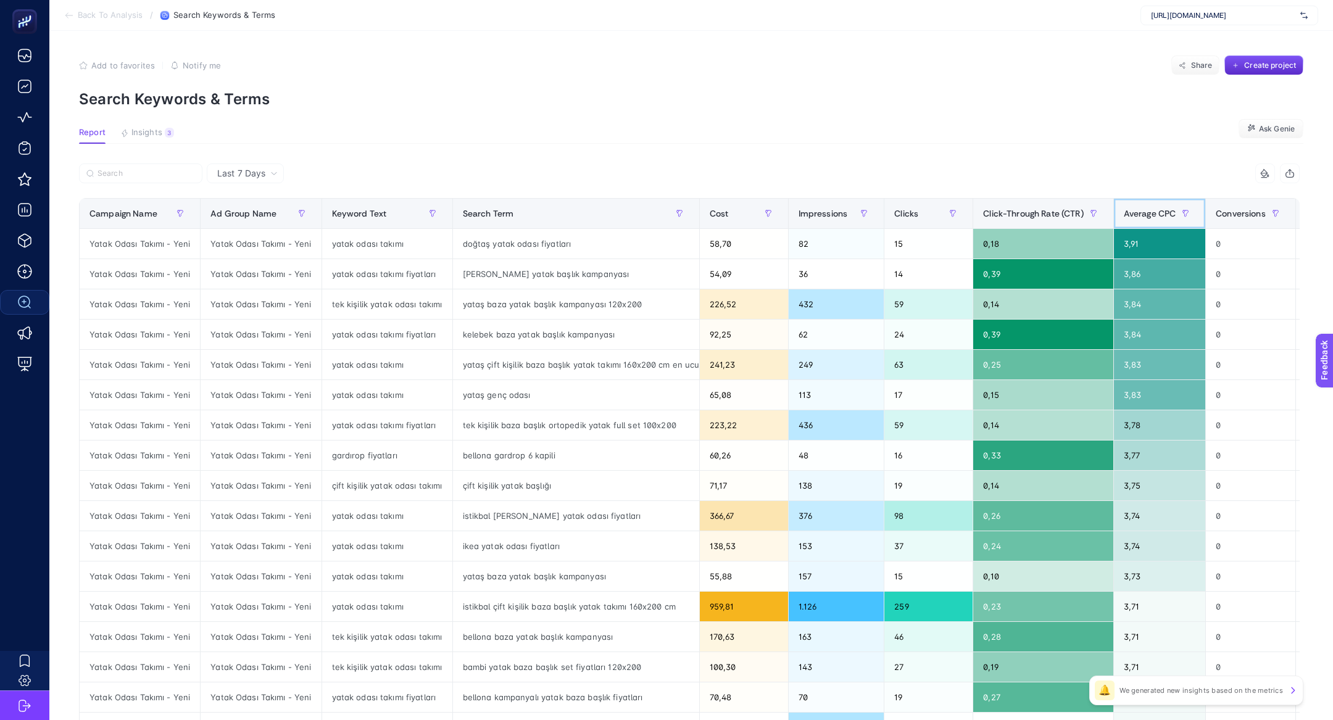
click at [1162, 215] on span "Average CPC" at bounding box center [1150, 214] width 52 height 10
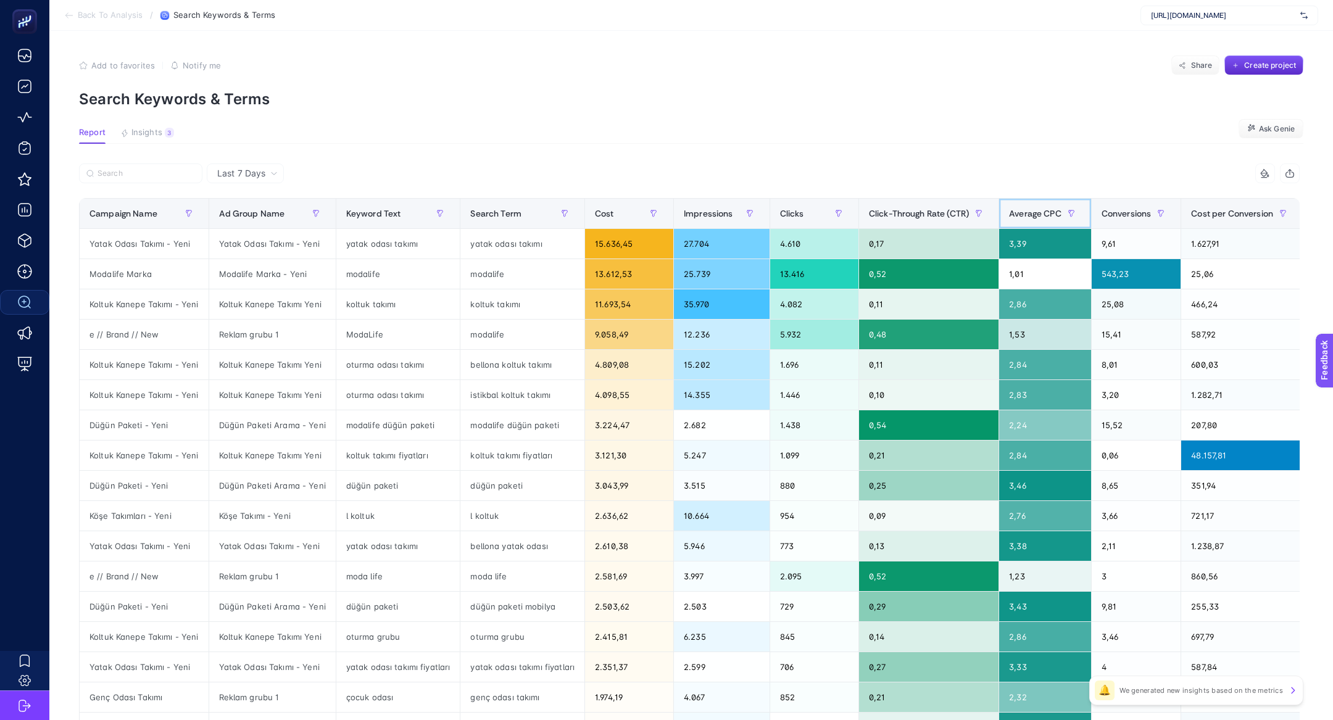
click at [1030, 219] on span "Average CPC" at bounding box center [1035, 214] width 52 height 10
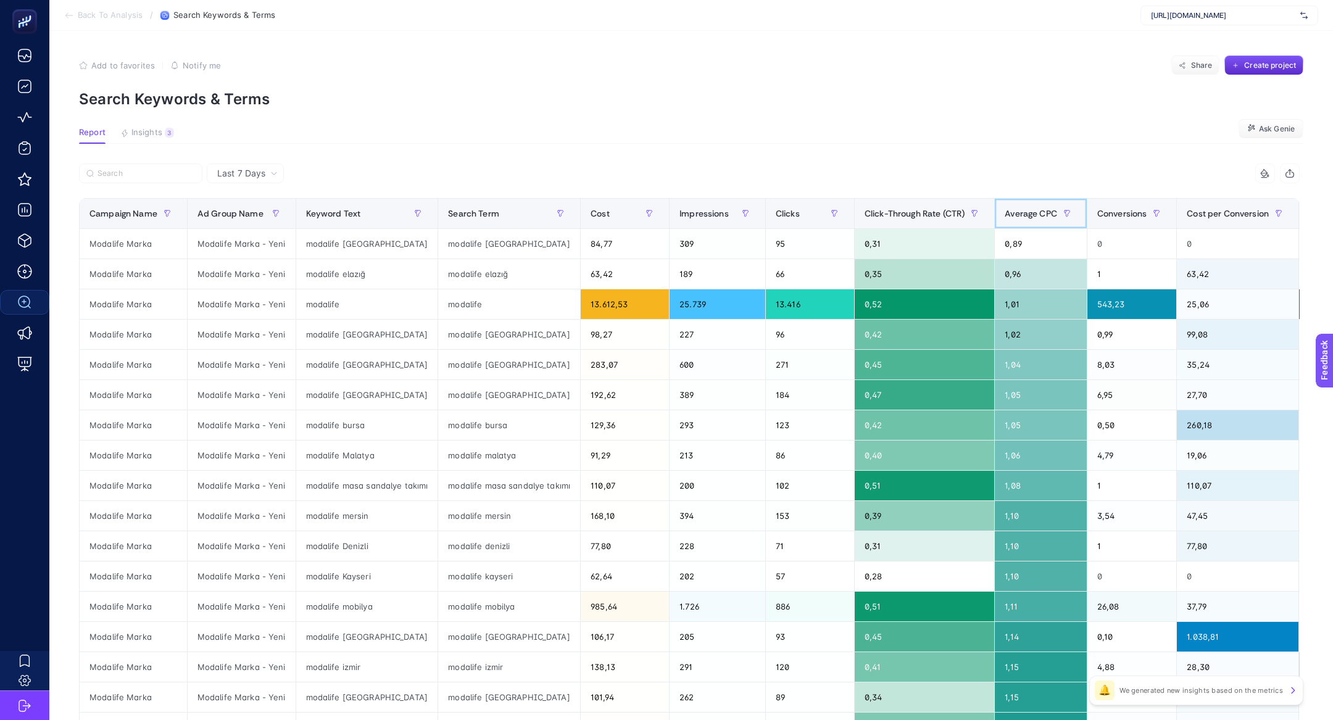
click at [1030, 219] on div "Average CPC" at bounding box center [1041, 214] width 72 height 20
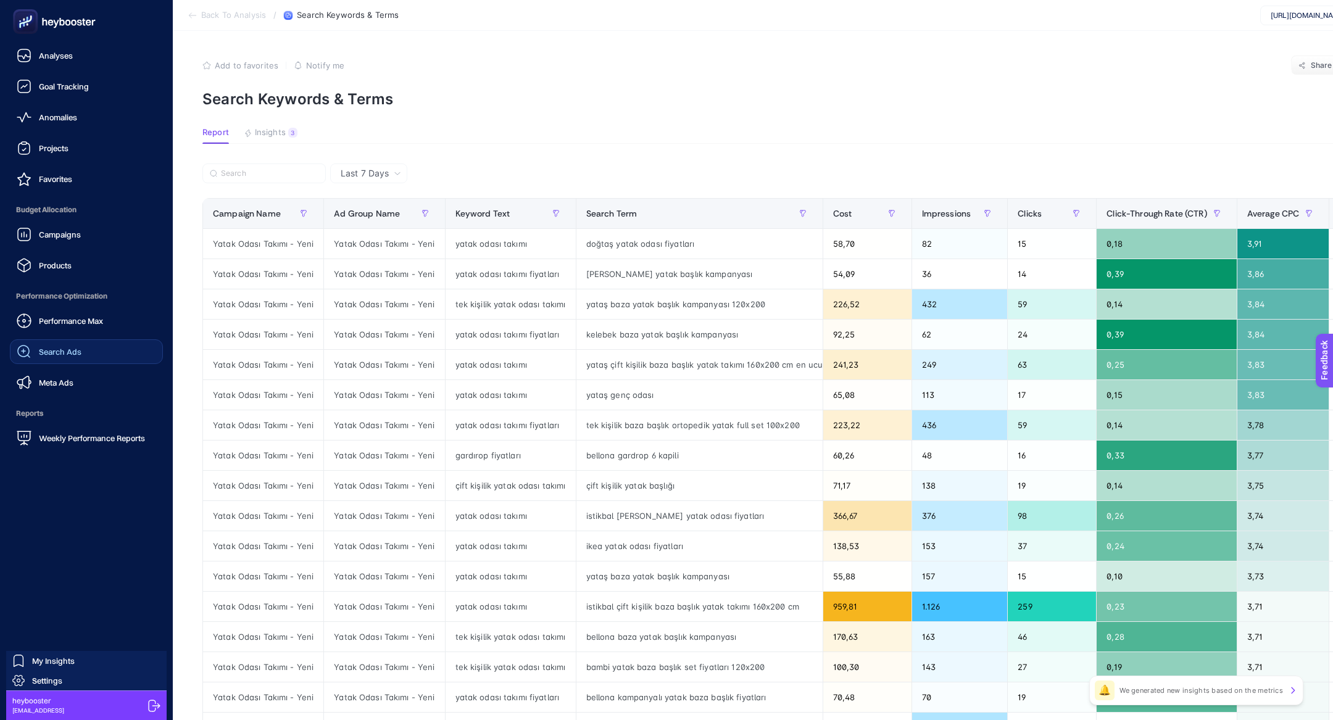
click at [39, 7] on div at bounding box center [86, 21] width 153 height 43
click at [35, 15] on rect at bounding box center [25, 22] width 20 height 20
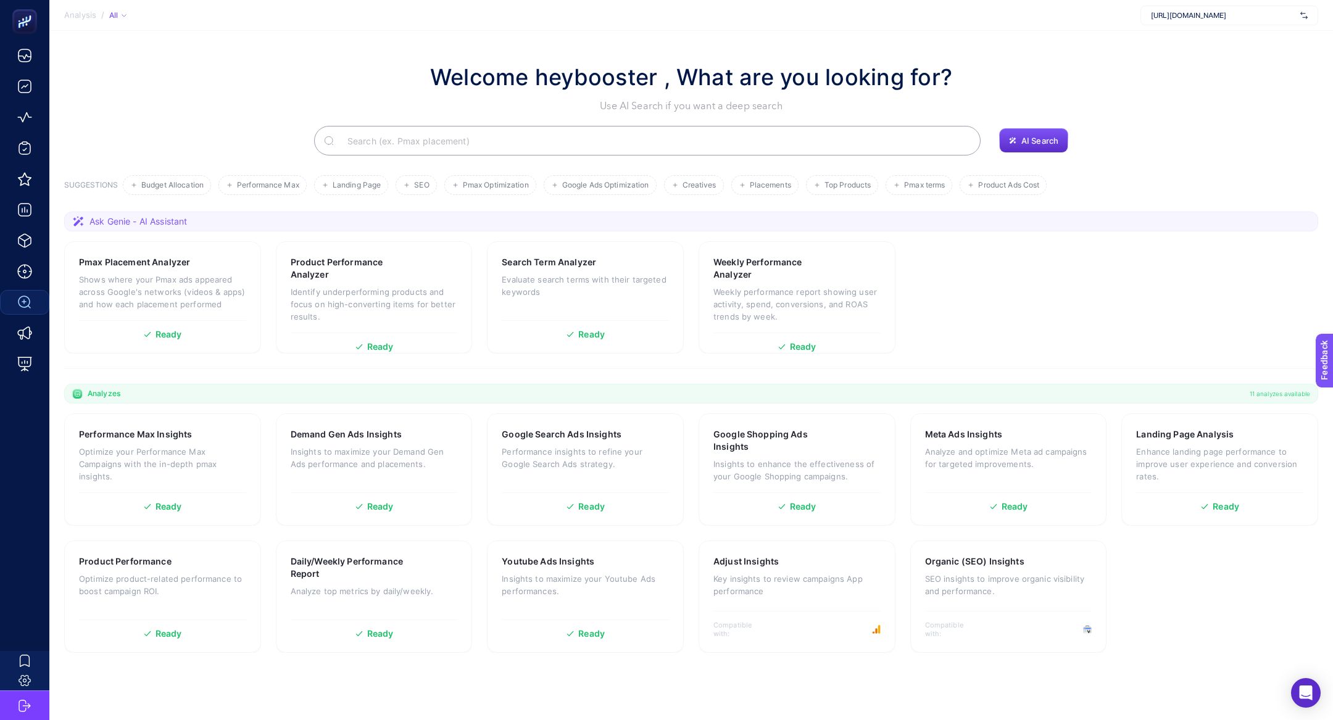
click at [488, 149] on input "Search" at bounding box center [654, 140] width 633 height 35
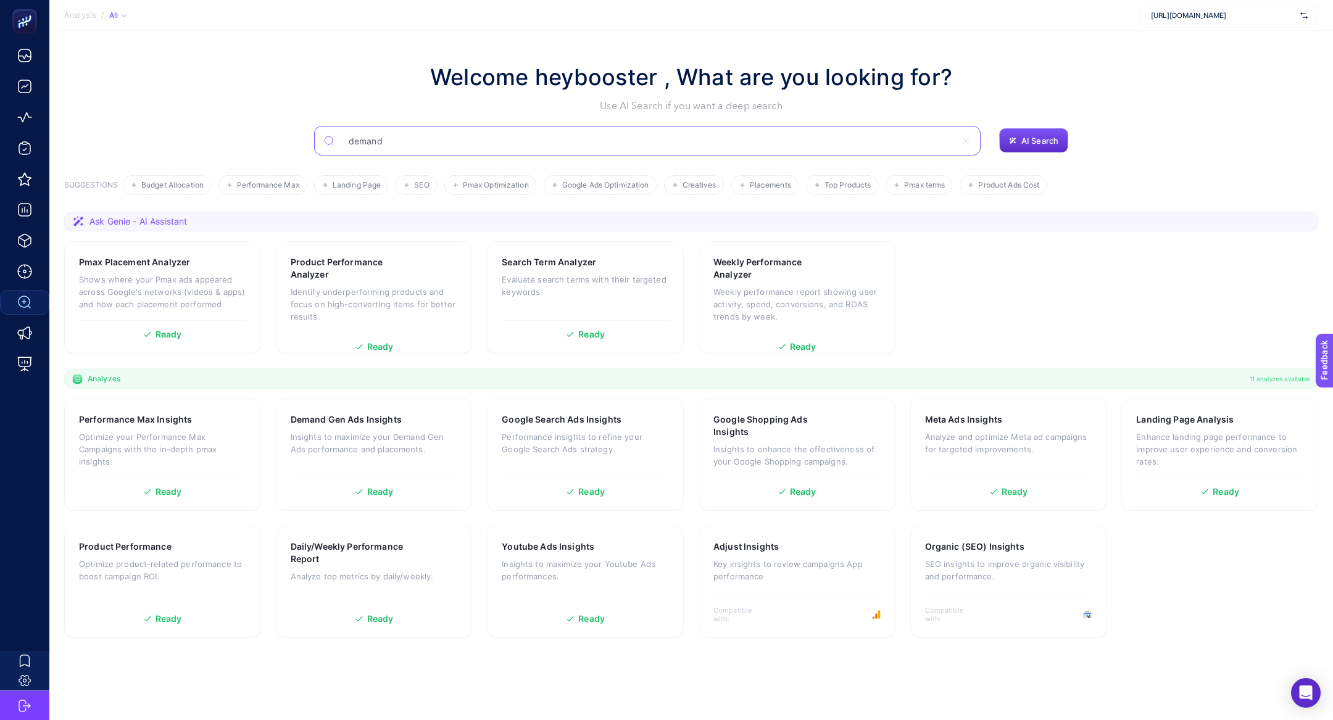
type input "demand"
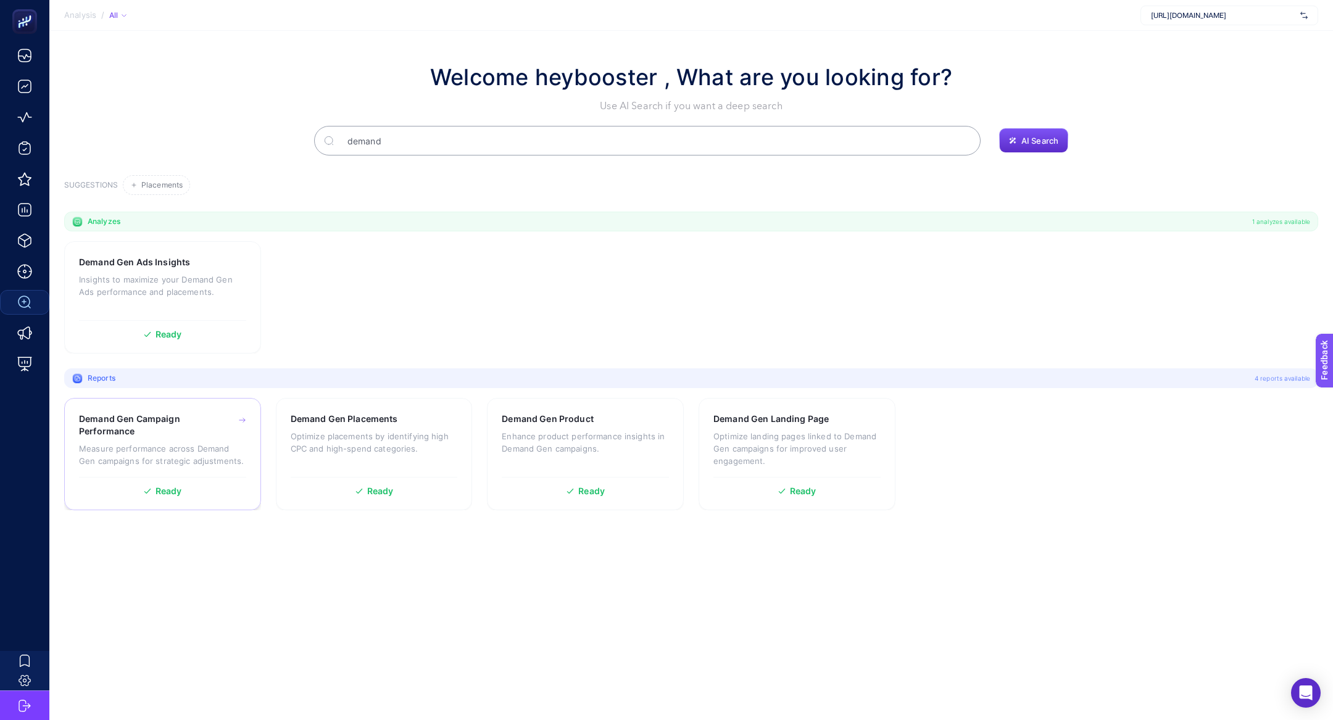
click at [140, 433] on h3 "Demand Gen Campaign Performance" at bounding box center [144, 425] width 130 height 25
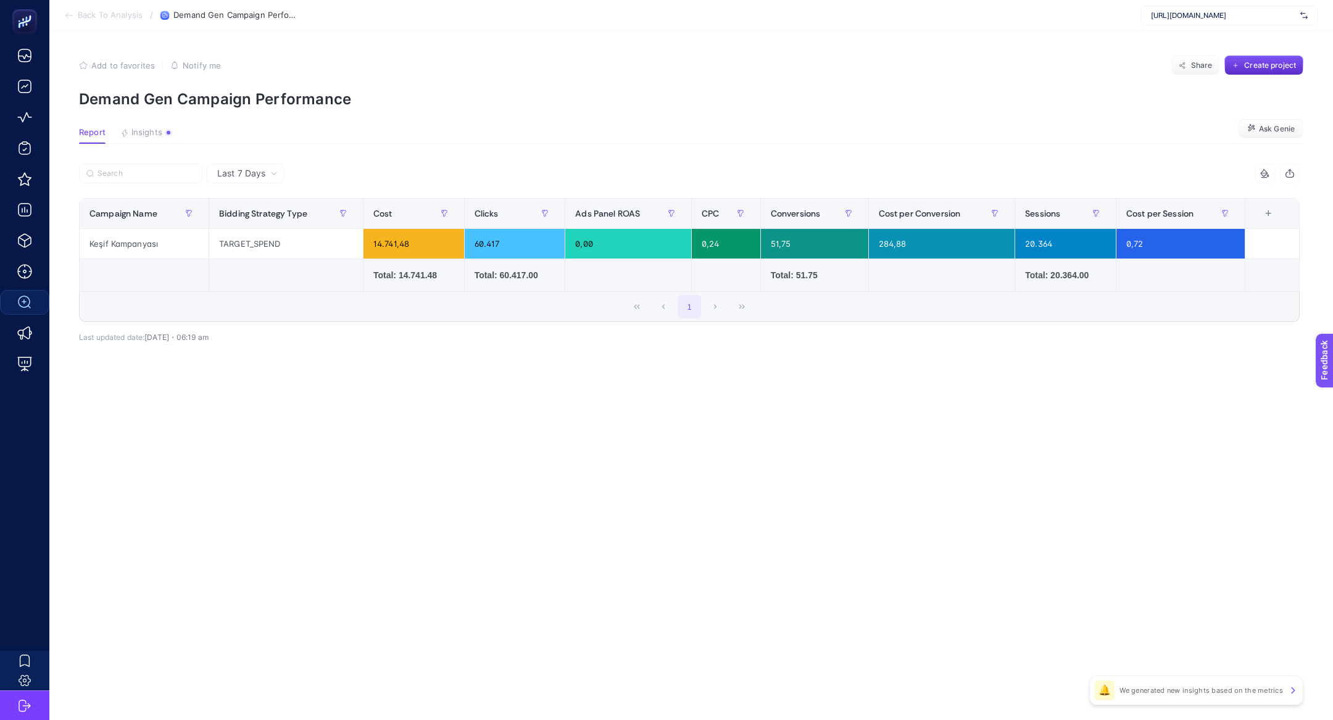
click at [75, 22] on section "Back To Analysis / Demand Gen Campaign Performance https://www.modalife.com/" at bounding box center [691, 15] width 1284 height 31
click at [71, 19] on icon at bounding box center [69, 15] width 10 height 10
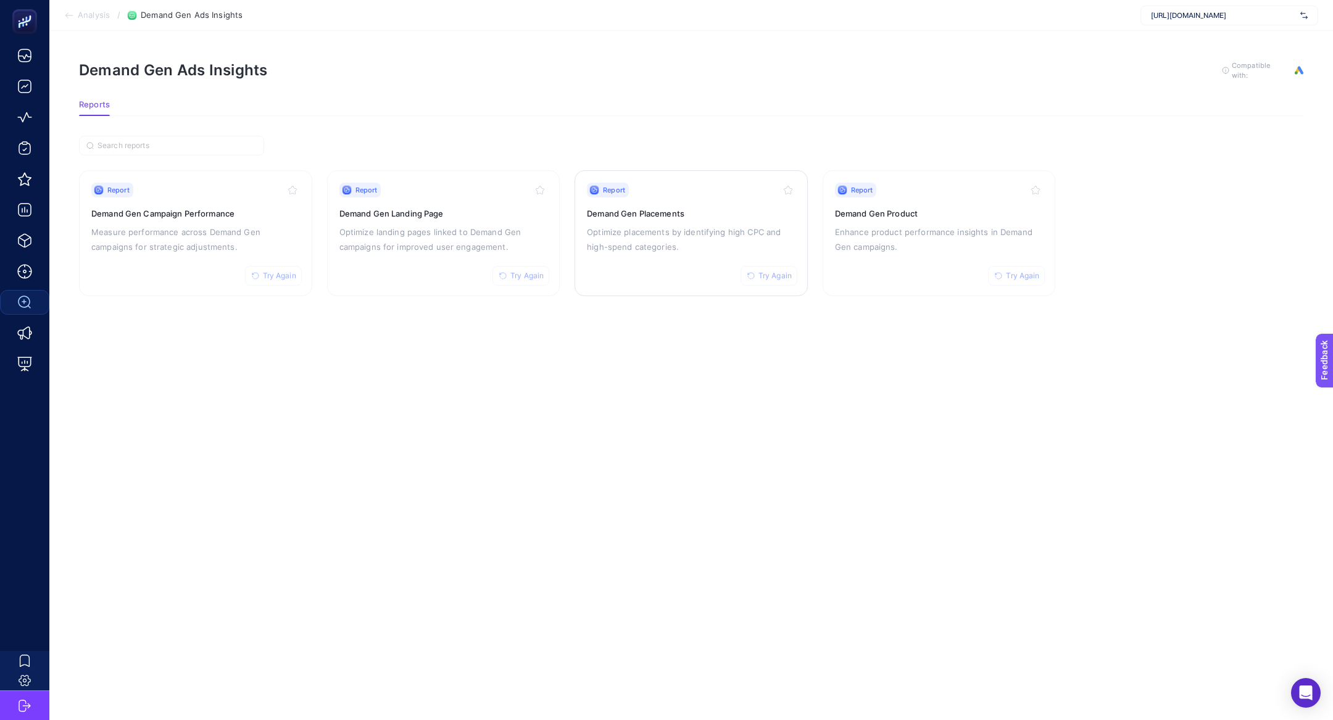
click at [675, 233] on p "Optimize placements by identifying high CPC and high-spend categories." at bounding box center [691, 240] width 209 height 30
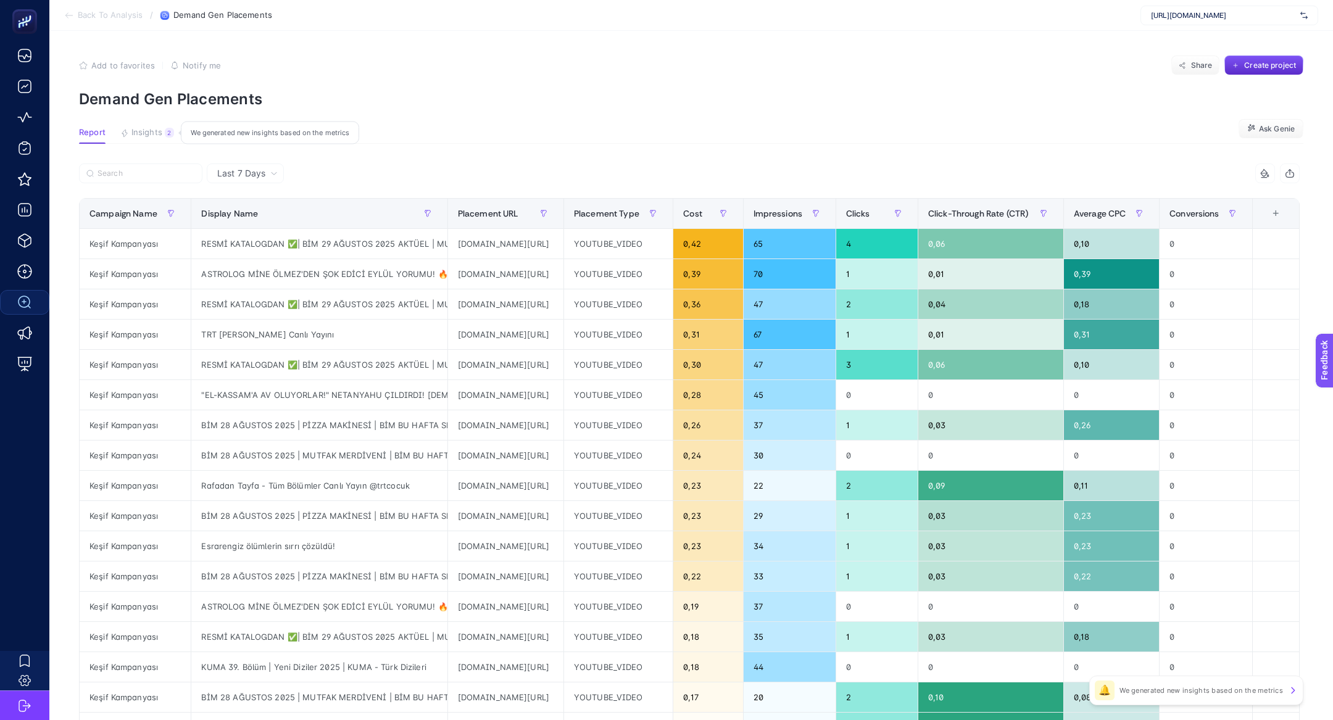
click at [149, 135] on span "Insights" at bounding box center [146, 133] width 31 height 10
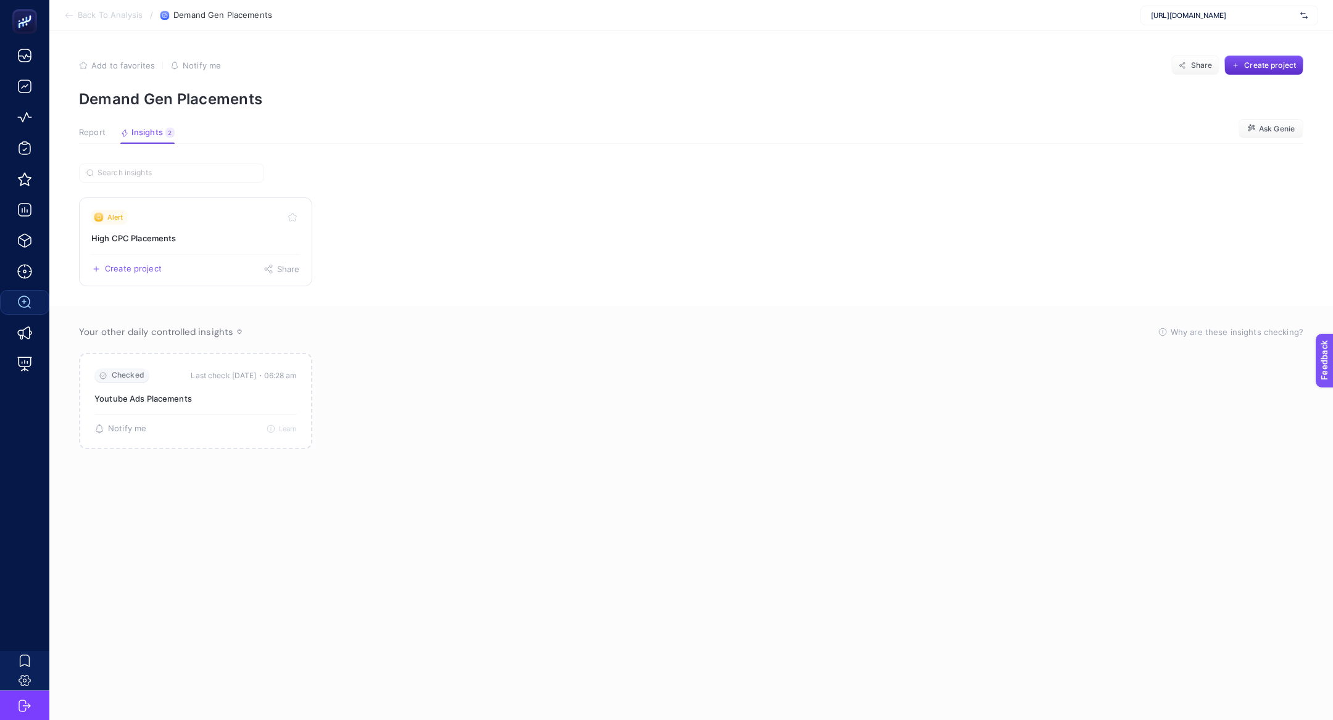
click at [198, 224] on link "Alert High CPC Placements Create project Share" at bounding box center [195, 242] width 233 height 89
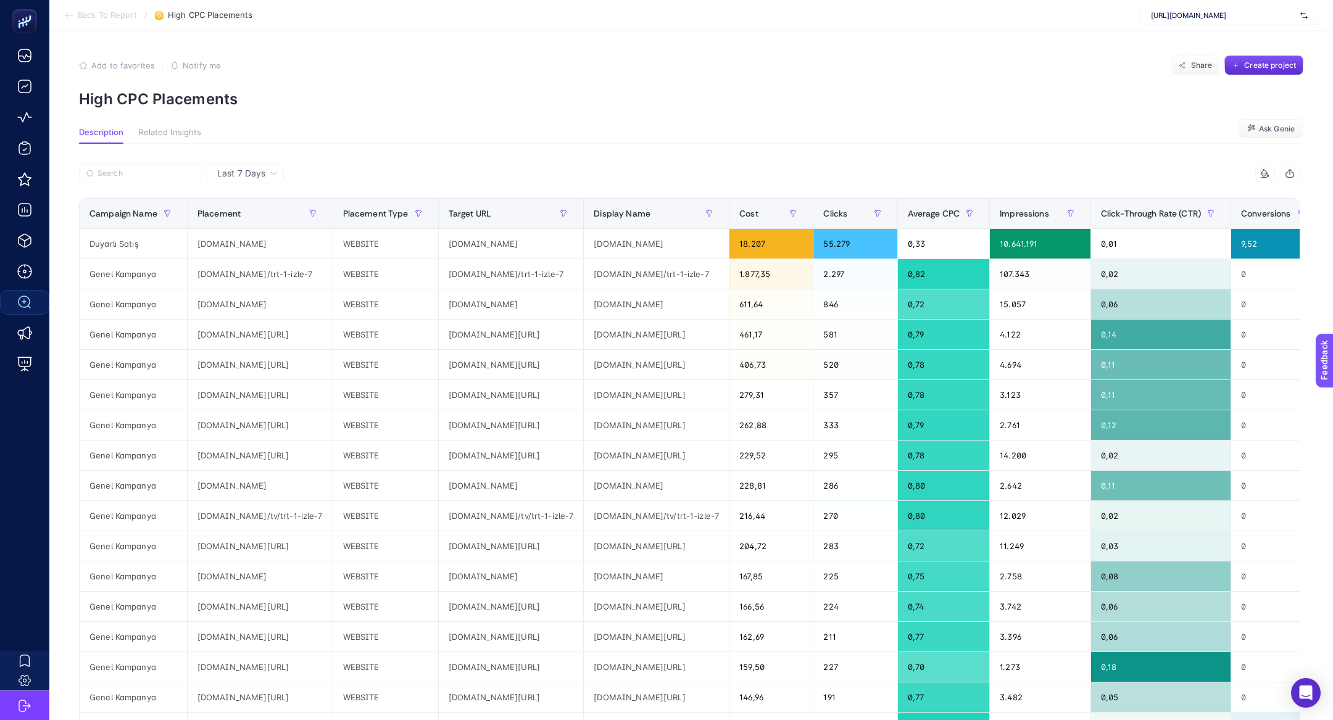
click at [147, 93] on p "High CPC Placements" at bounding box center [691, 99] width 1225 height 18
copy article "High CPC Placements"
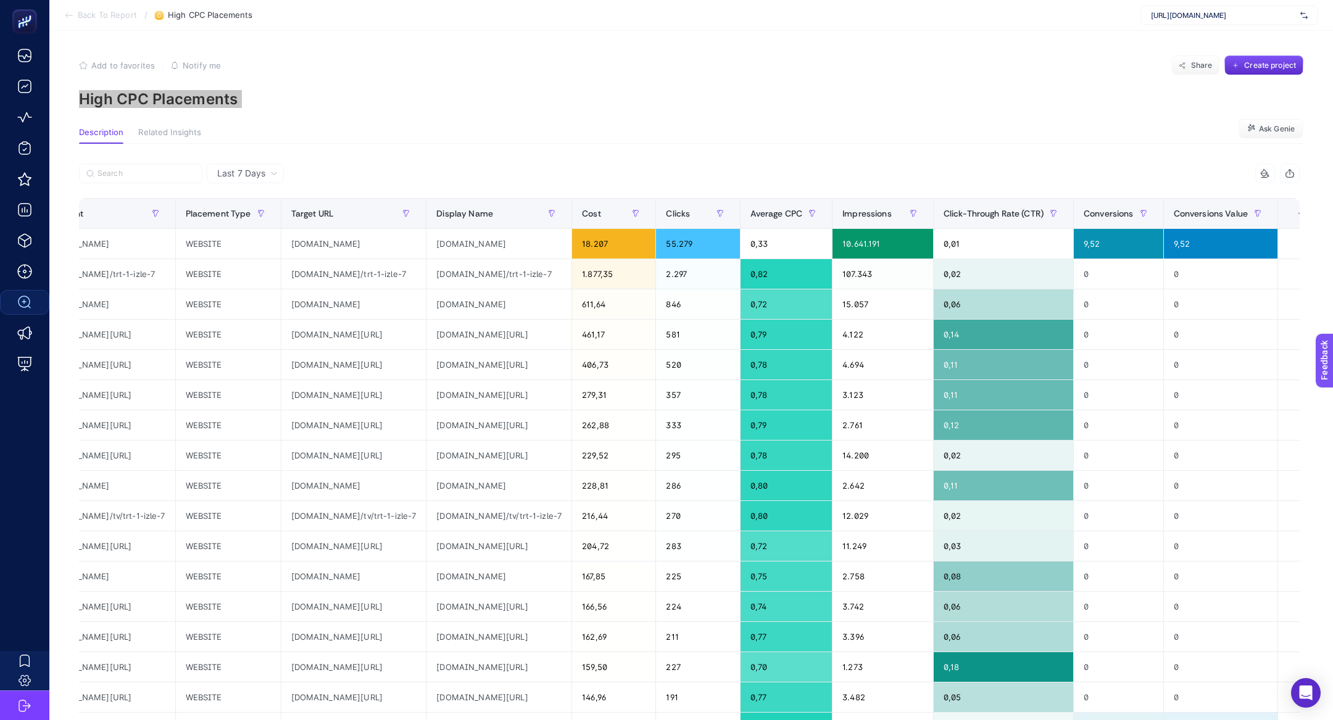
scroll to position [0, 302]
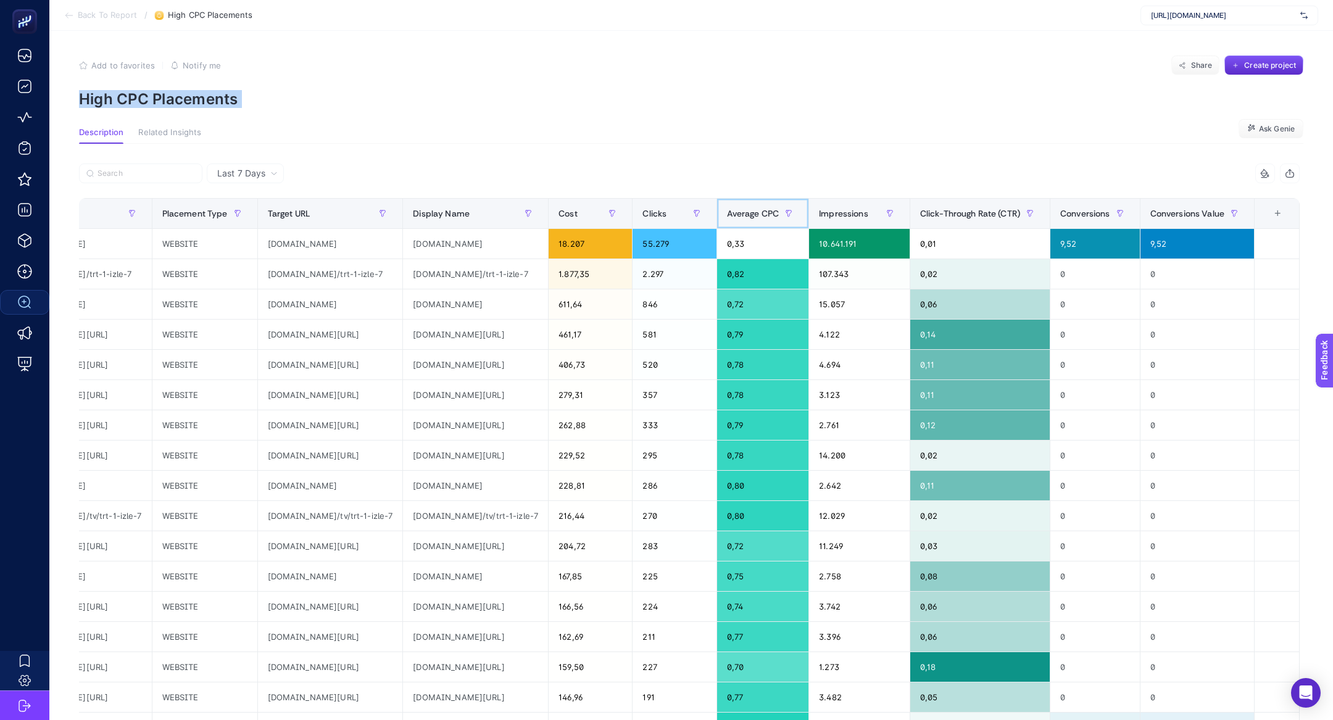
click at [780, 219] on span "Average CPC" at bounding box center [753, 214] width 52 height 10
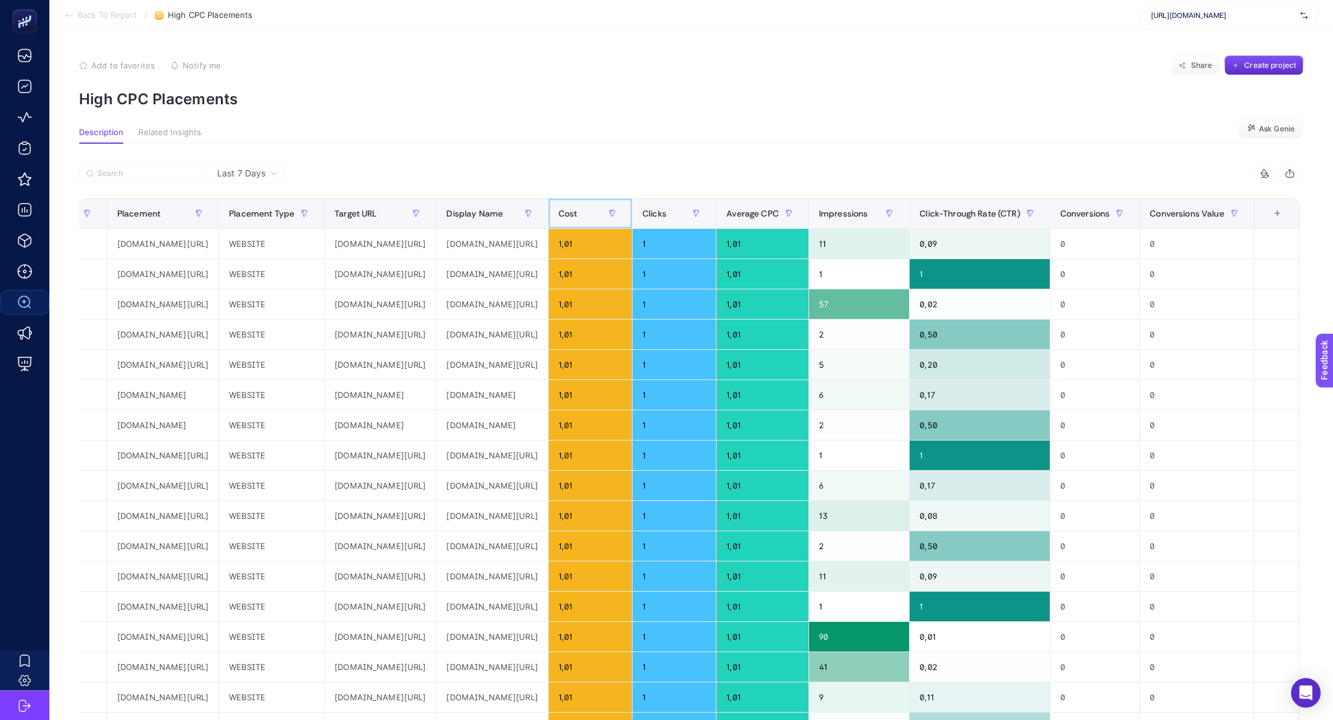
click at [632, 224] on th "Cost" at bounding box center [590, 214] width 84 height 30
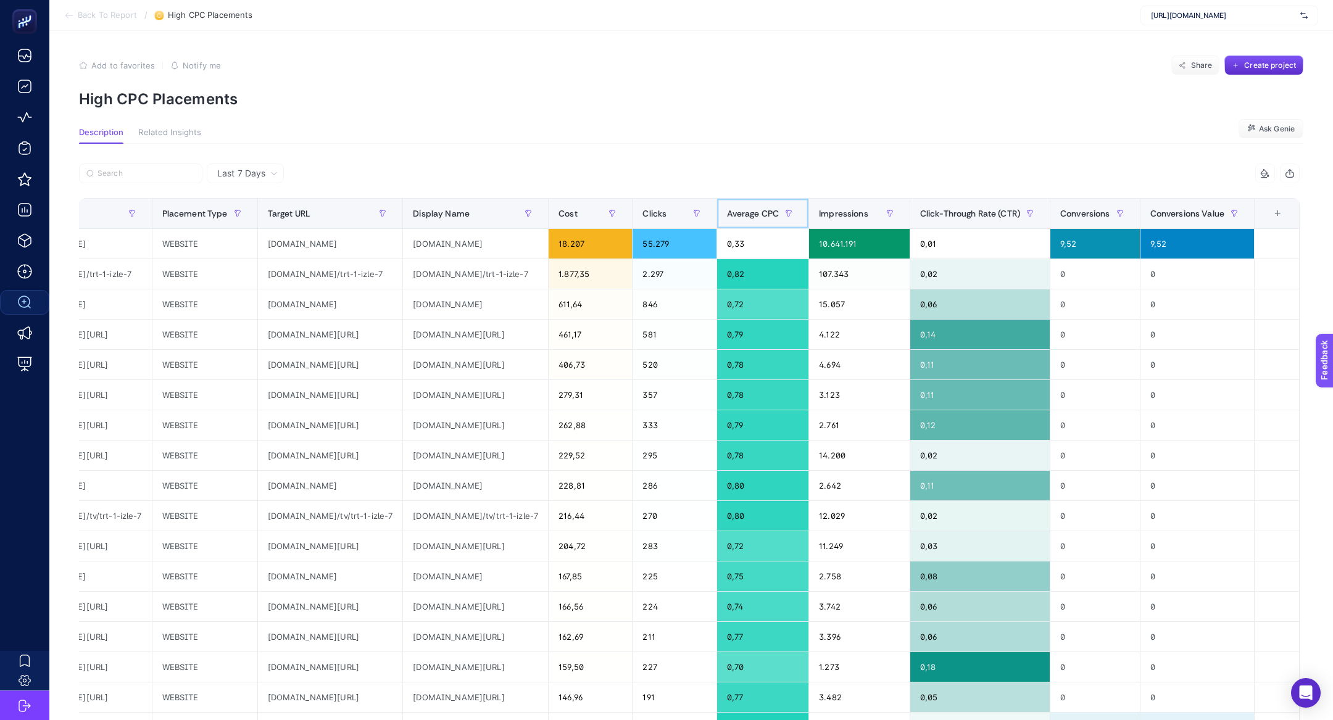
click at [780, 210] on span "Average CPC" at bounding box center [753, 214] width 52 height 10
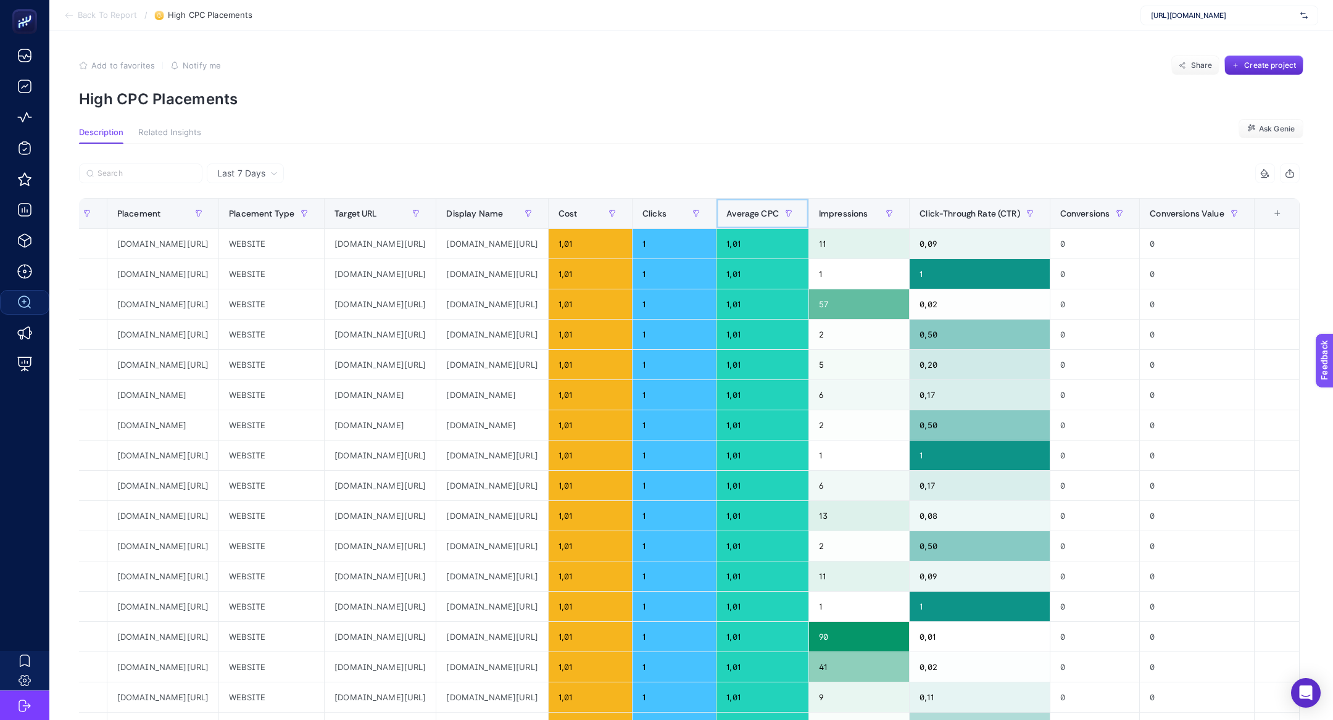
scroll to position [0, 0]
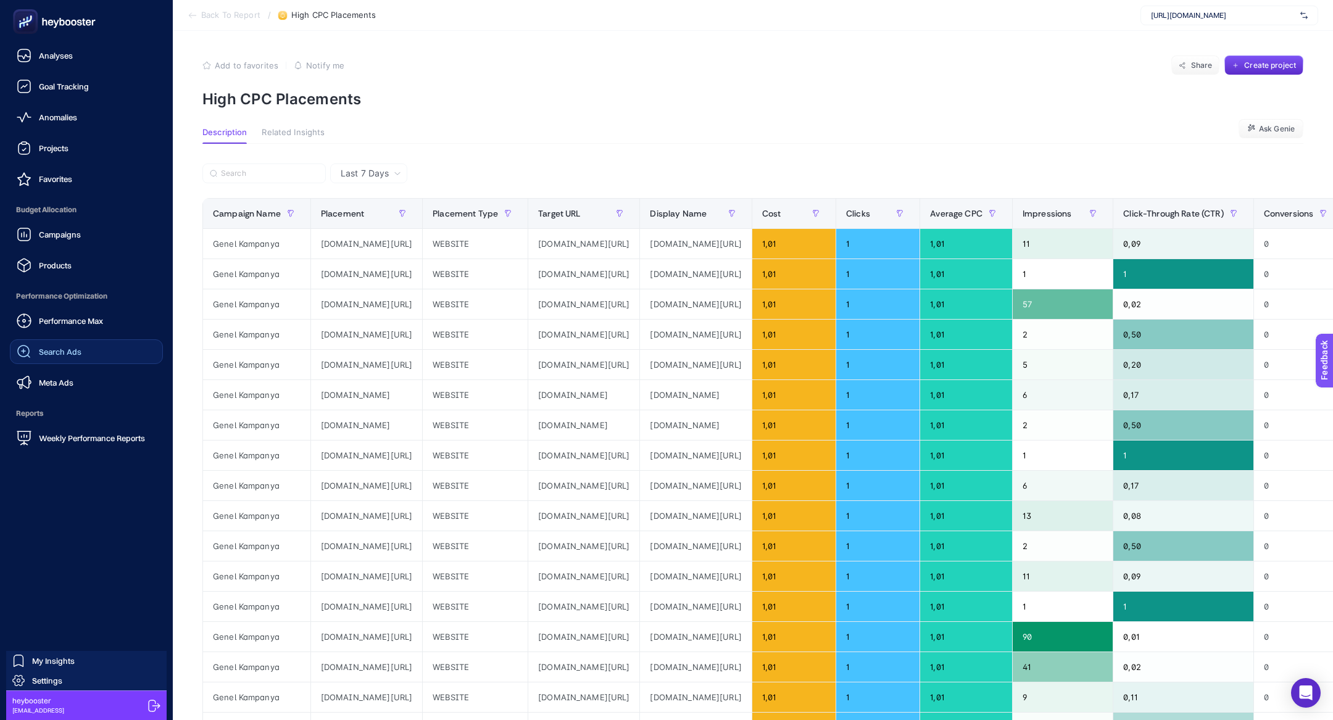
click at [15, 14] on rect at bounding box center [25, 21] width 25 height 25
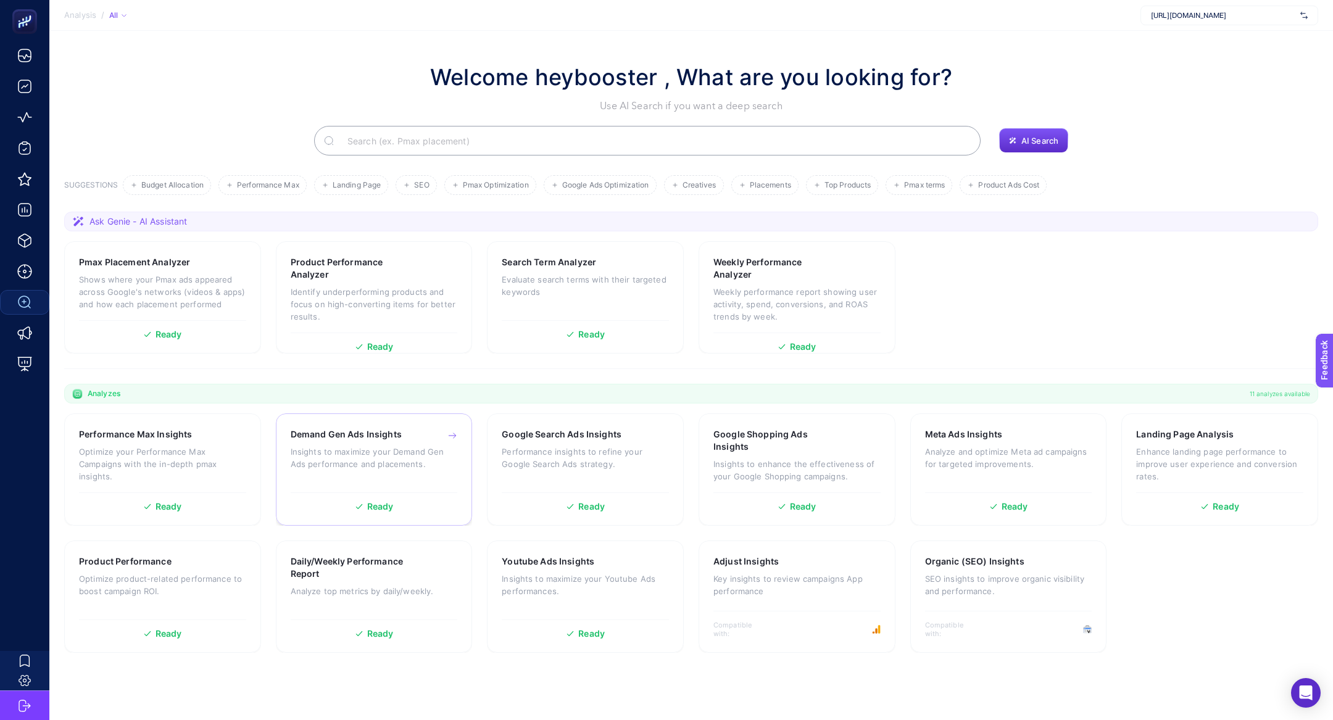
click at [368, 463] on p "Insights to maximize your Demand Gen Ads performance and placements." at bounding box center [374, 458] width 167 height 25
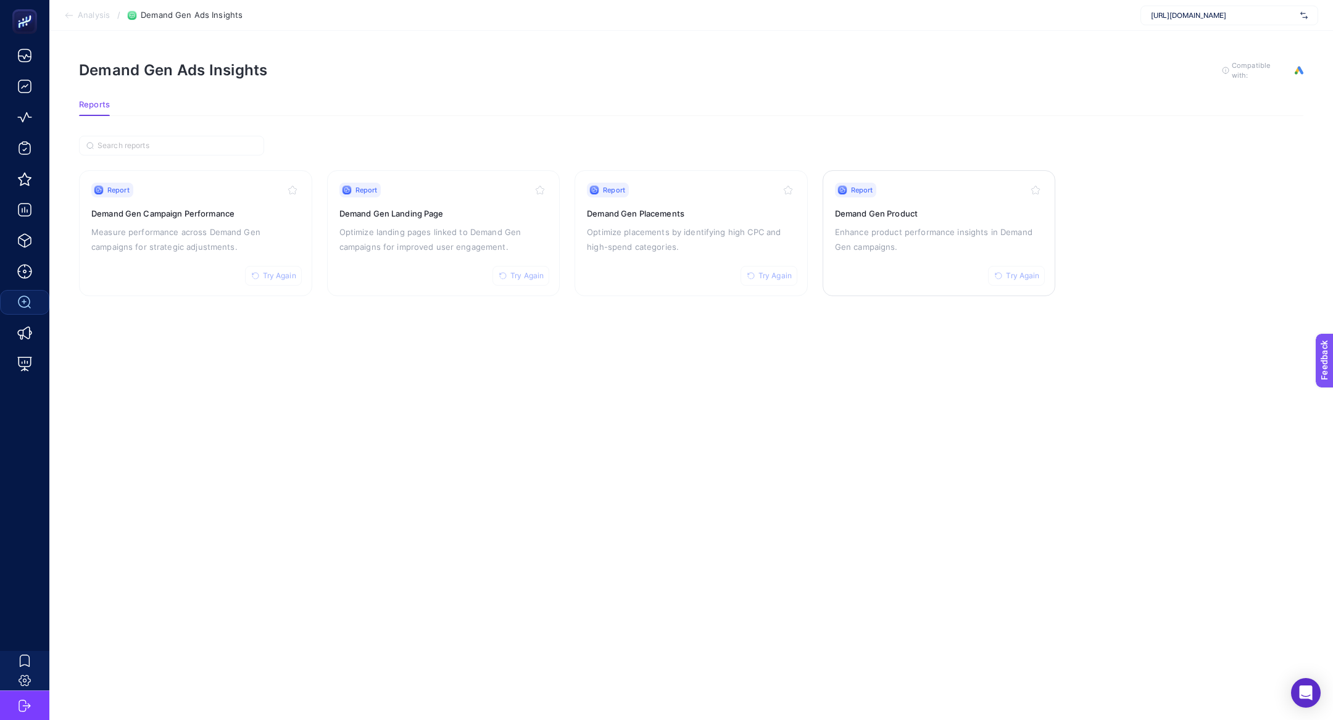
click at [880, 216] on h3 "Demand Gen Product" at bounding box center [939, 213] width 209 height 12
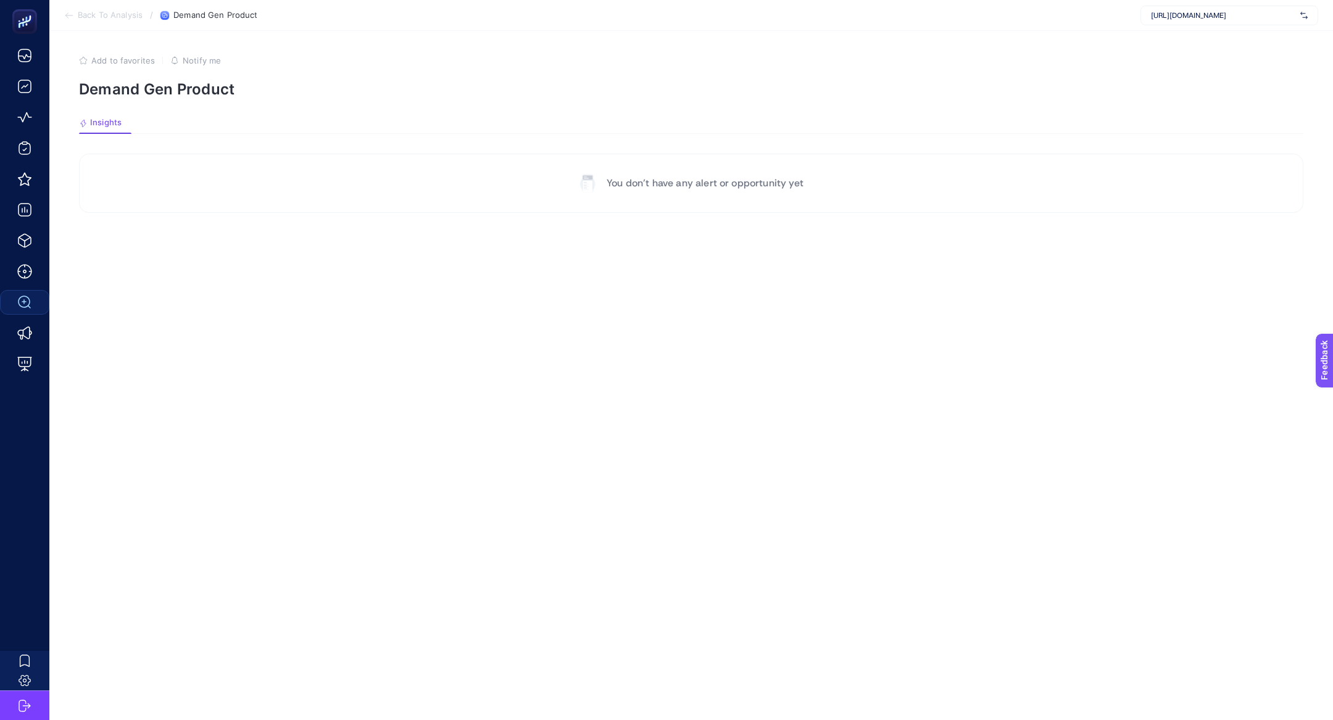
click at [1265, 17] on span "https://www.modalife.com/" at bounding box center [1223, 15] width 144 height 10
type input "idefi"
click at [1196, 39] on div "idefix" at bounding box center [1229, 41] width 177 height 20
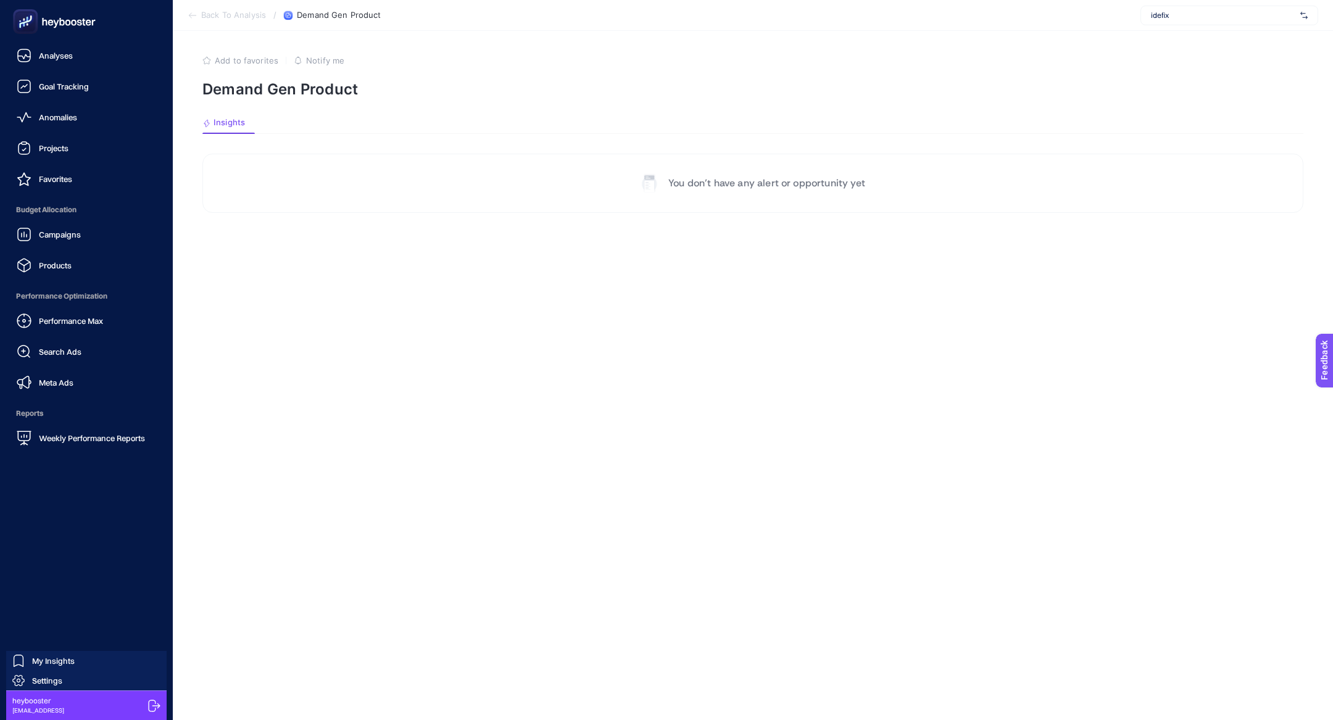
click at [81, 354] on link "Search Ads" at bounding box center [86, 352] width 153 height 25
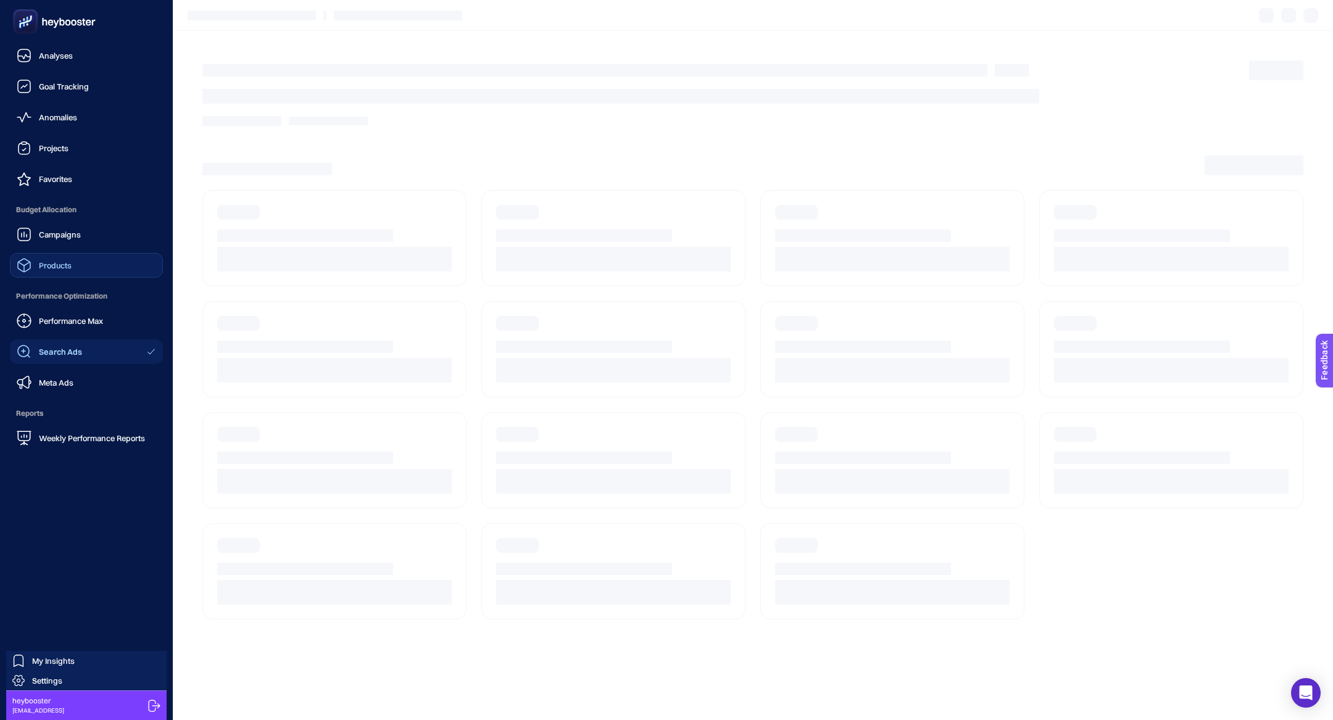
click at [77, 270] on link "Products" at bounding box center [86, 265] width 153 height 25
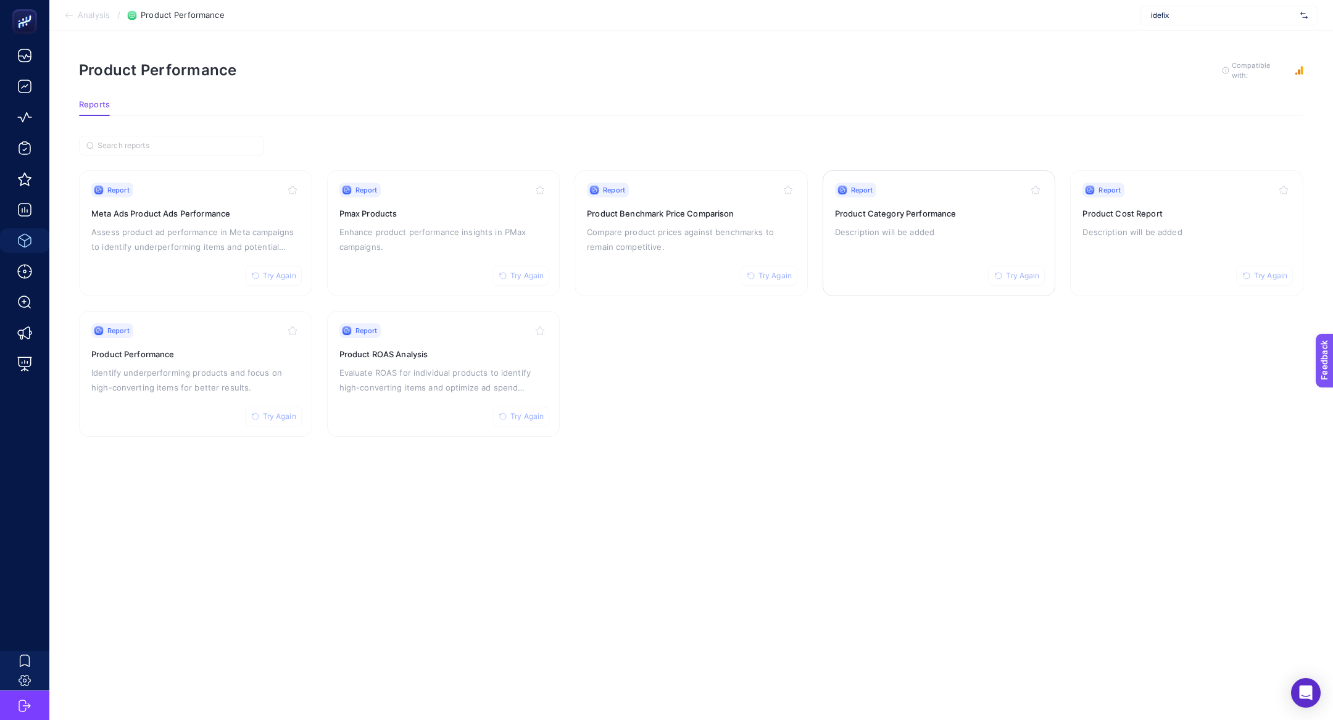
click at [909, 246] on div "Report Try Again Product Category Performance Description will be added" at bounding box center [939, 233] width 209 height 101
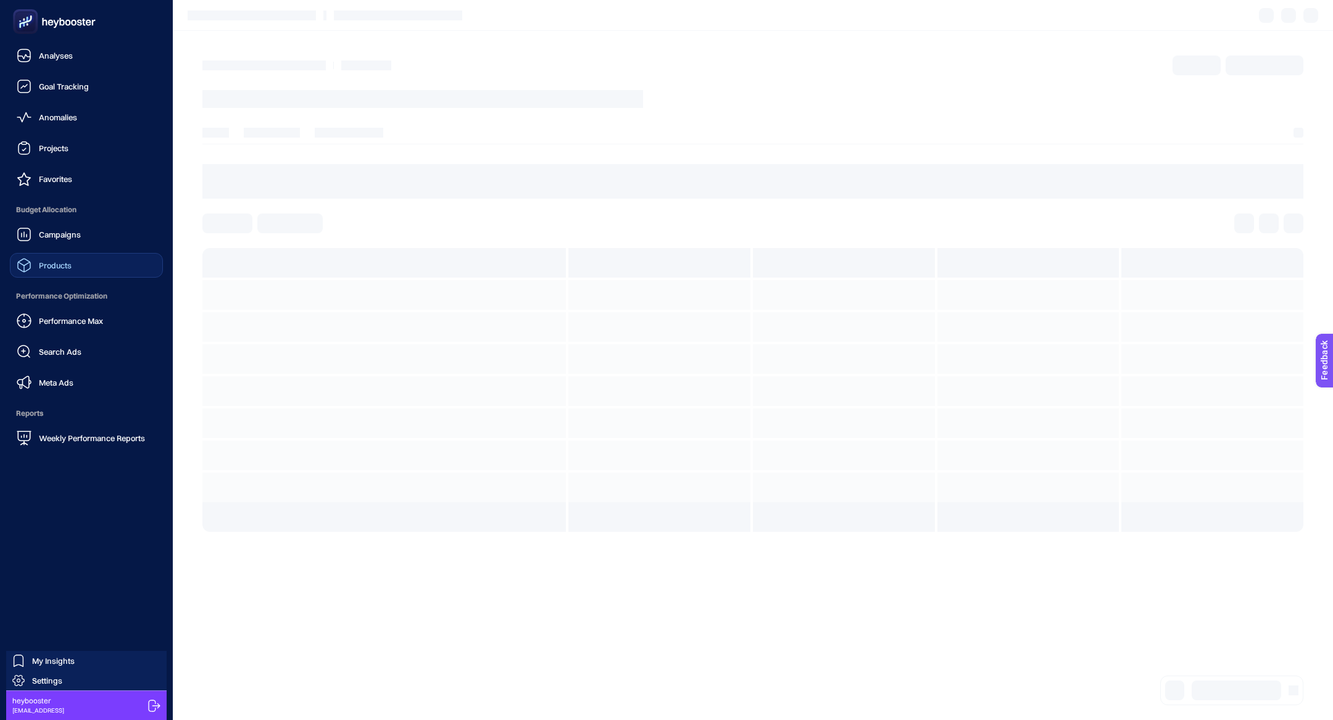
click at [62, 256] on link "Products" at bounding box center [86, 265] width 153 height 25
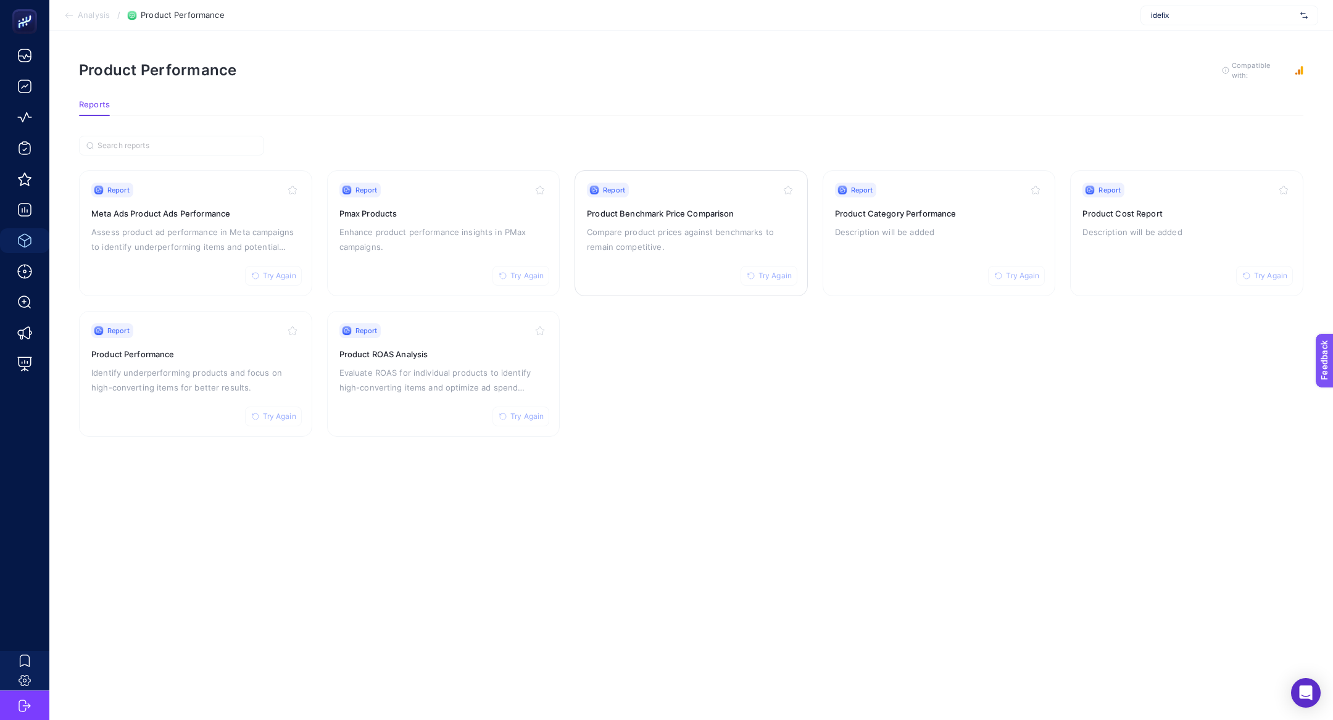
click at [681, 199] on div "Report Try Again Product Benchmark Price Comparison Compare product prices agai…" at bounding box center [691, 233] width 209 height 101
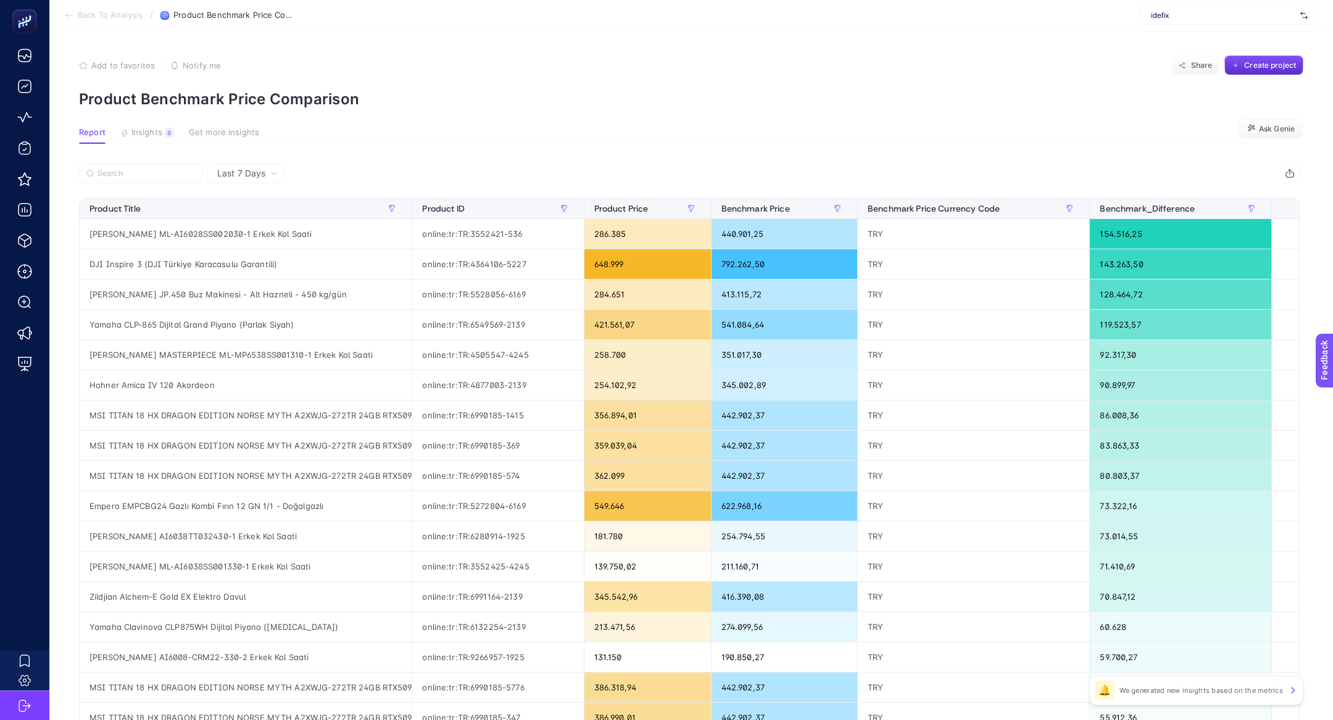
click at [140, 123] on article "Add to favorites false Notify me Share Create project Product Benchmark Price C…" at bounding box center [691, 502] width 1284 height 943
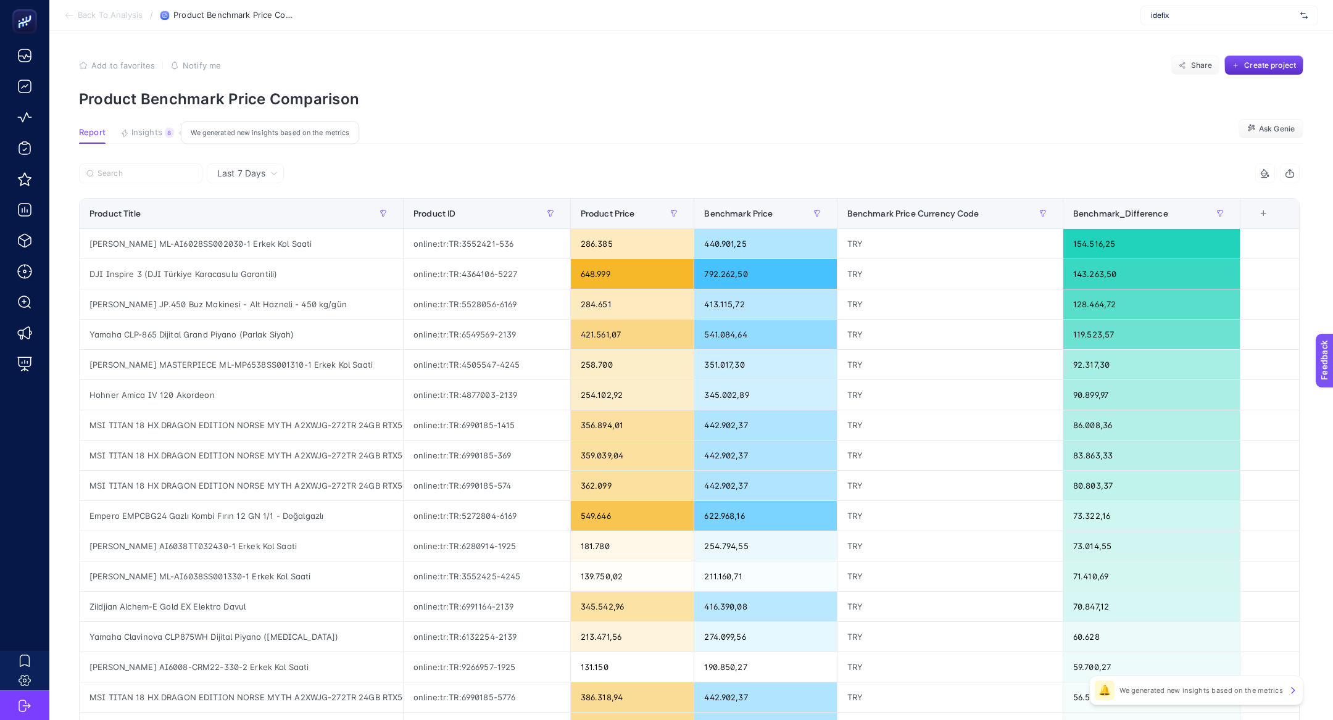
click at [144, 133] on span "Insights" at bounding box center [146, 133] width 31 height 10
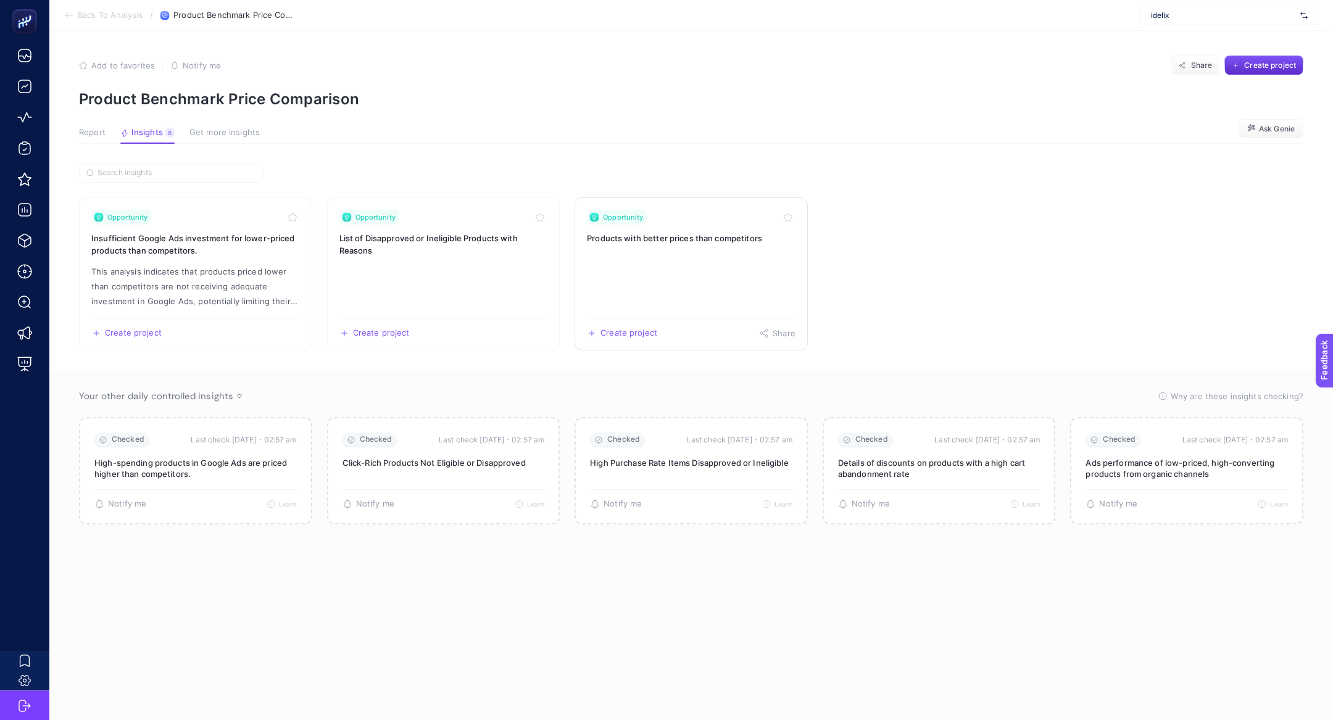
click at [733, 267] on link "Opportunity Products with better prices than competitors Create project Share" at bounding box center [691, 274] width 233 height 153
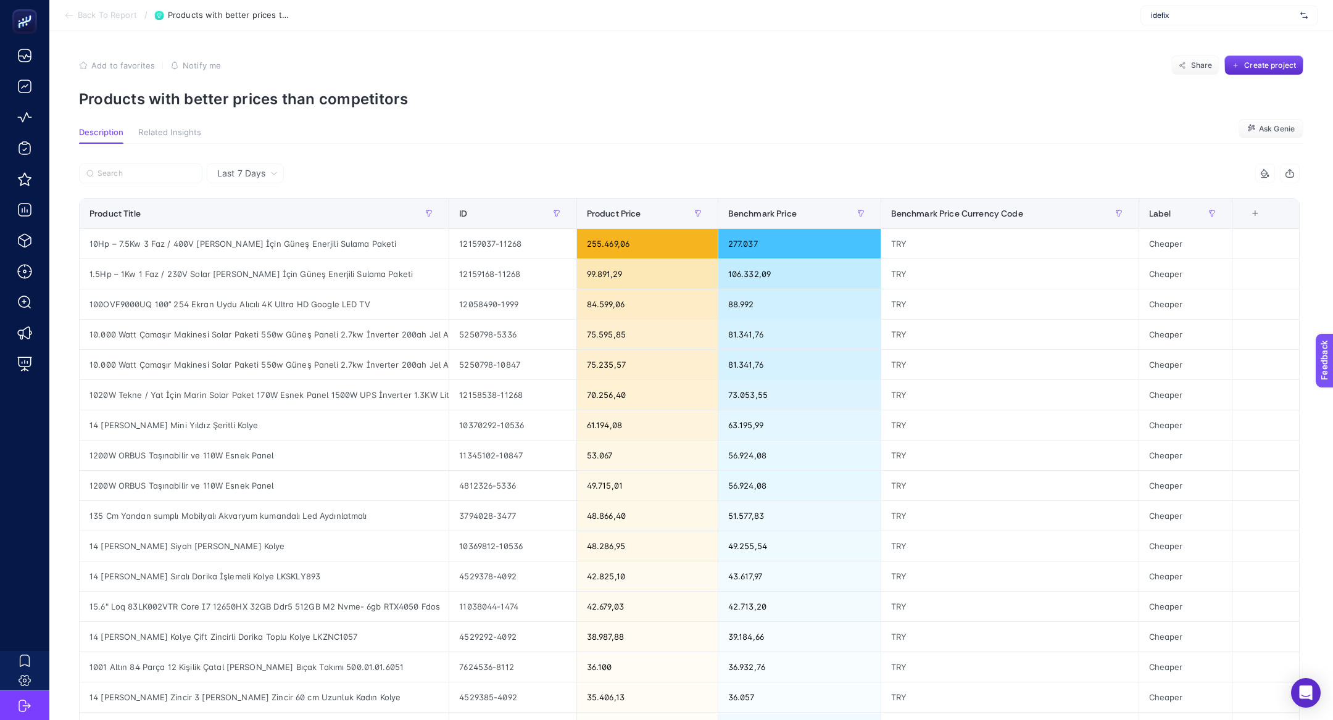
click at [1327, 414] on article "Add to favorites false Notify me Share Create project Products with better pric…" at bounding box center [691, 512] width 1284 height 962
click at [1324, 400] on span "Feedback" at bounding box center [1341, 396] width 40 height 10
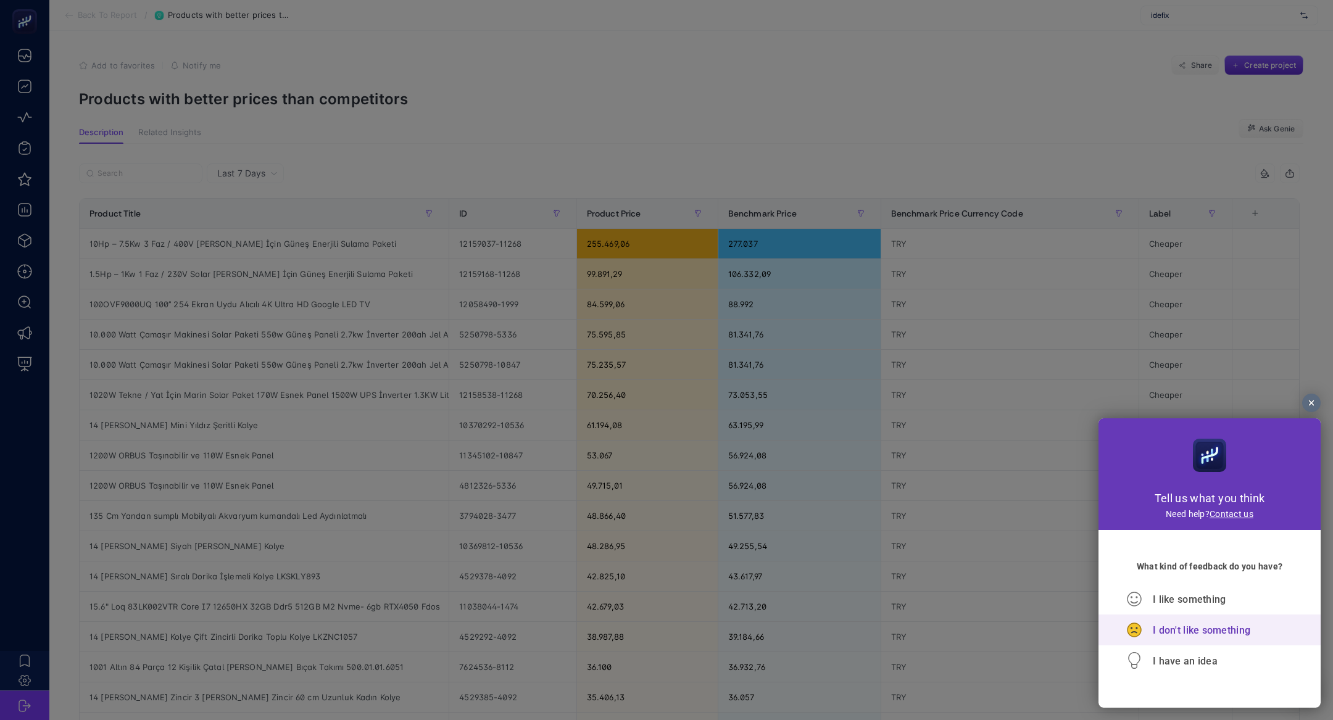
click at [1167, 620] on div "I don't like something" at bounding box center [1210, 630] width 167 height 31
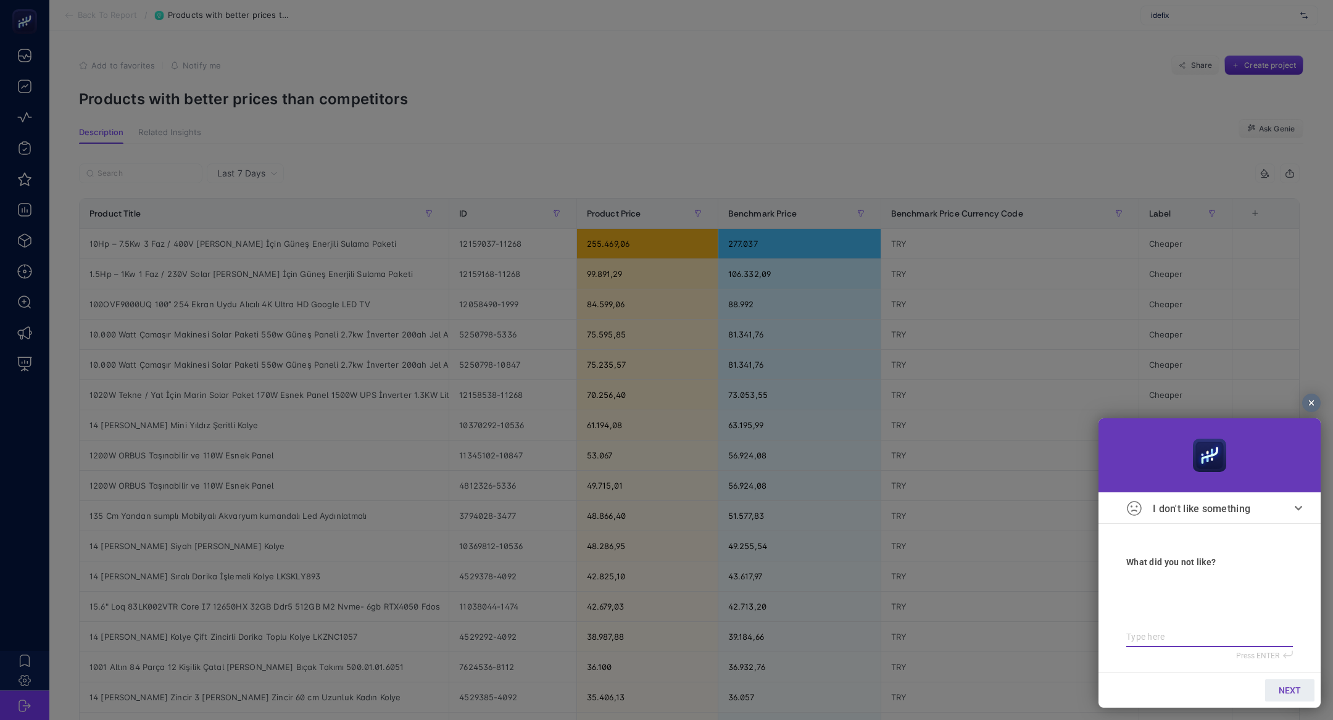
click at [1204, 628] on div at bounding box center [1210, 611] width 167 height 63
type textarea "f"
type textarea "fi"
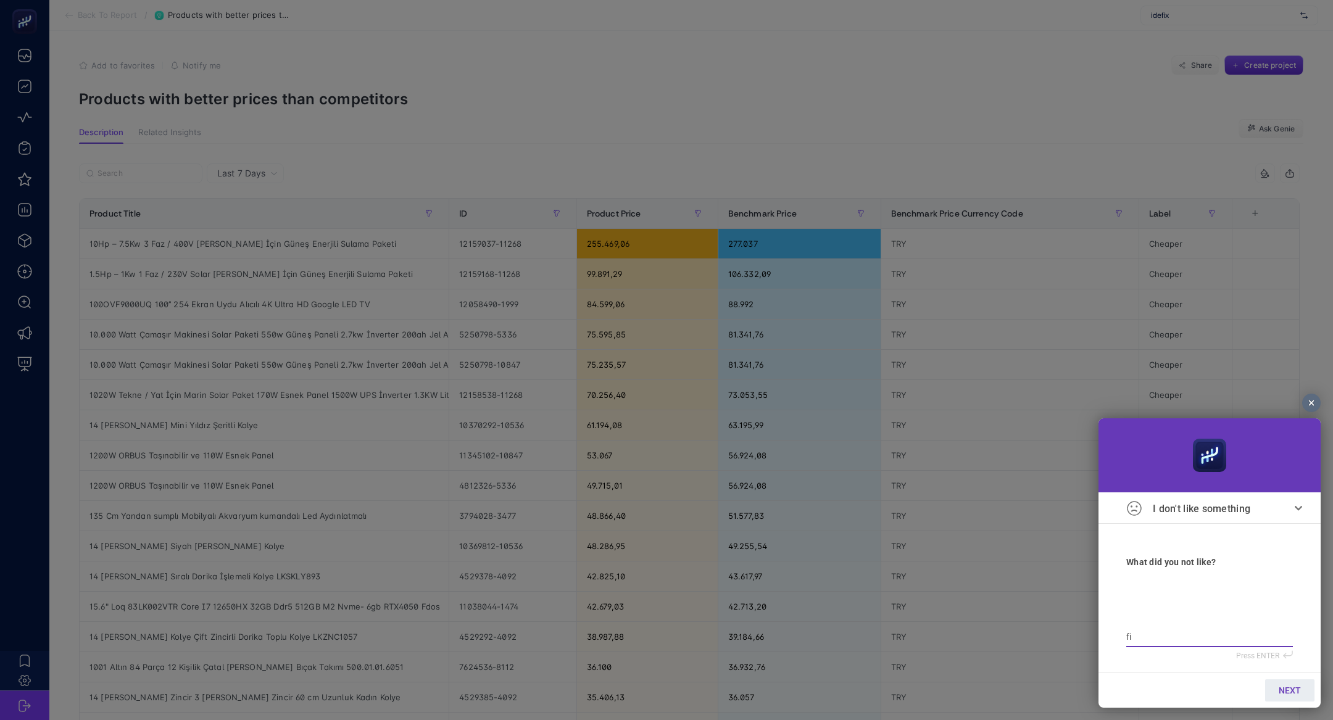
type textarea "fiy"
type textarea "fiya"
type textarea "fiyat"
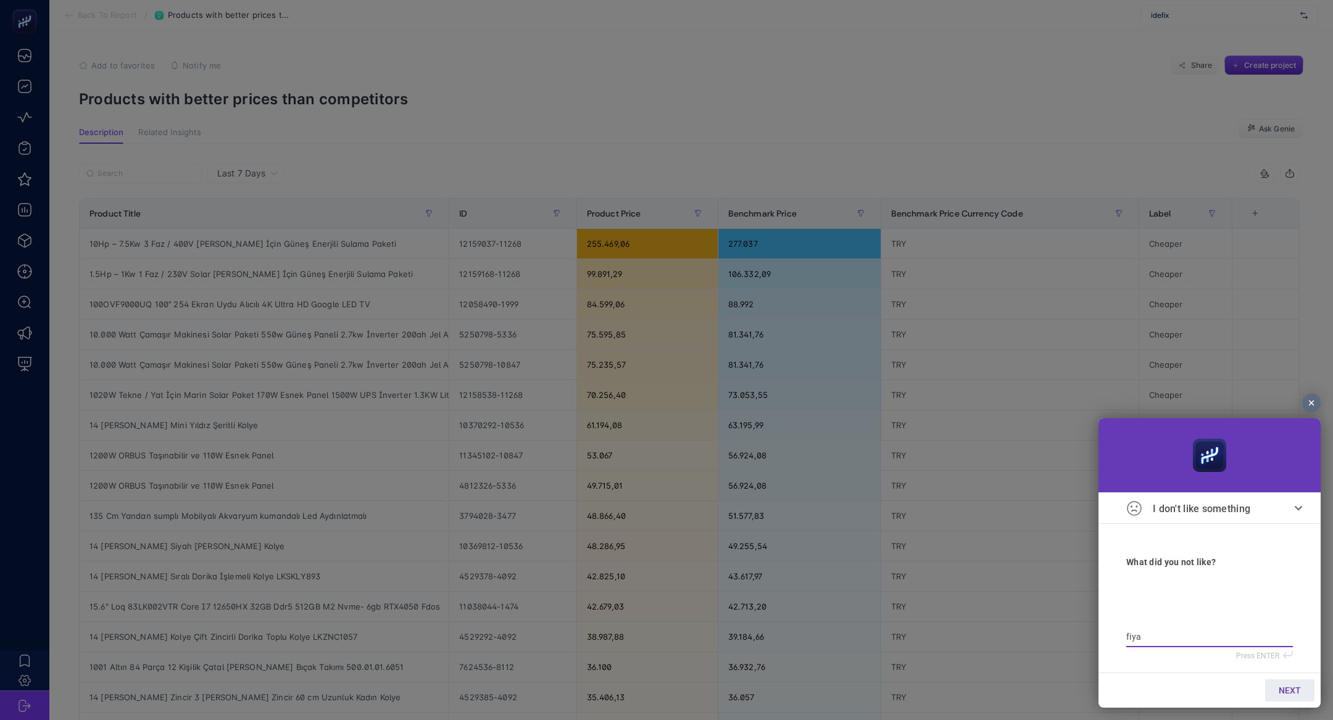
type textarea "fiyat"
type textarea "fiyat f"
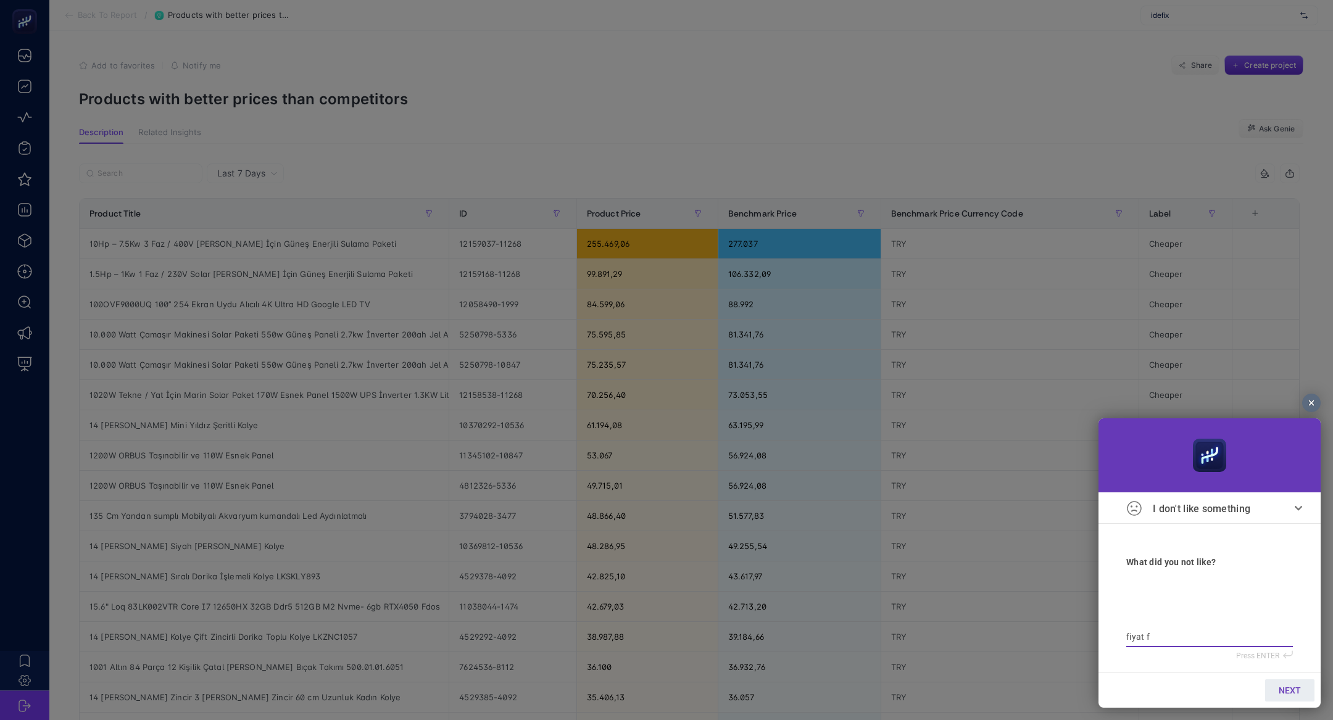
type textarea "fiyat fa"
type textarea "fiyat far"
type textarea "fiyat fark"
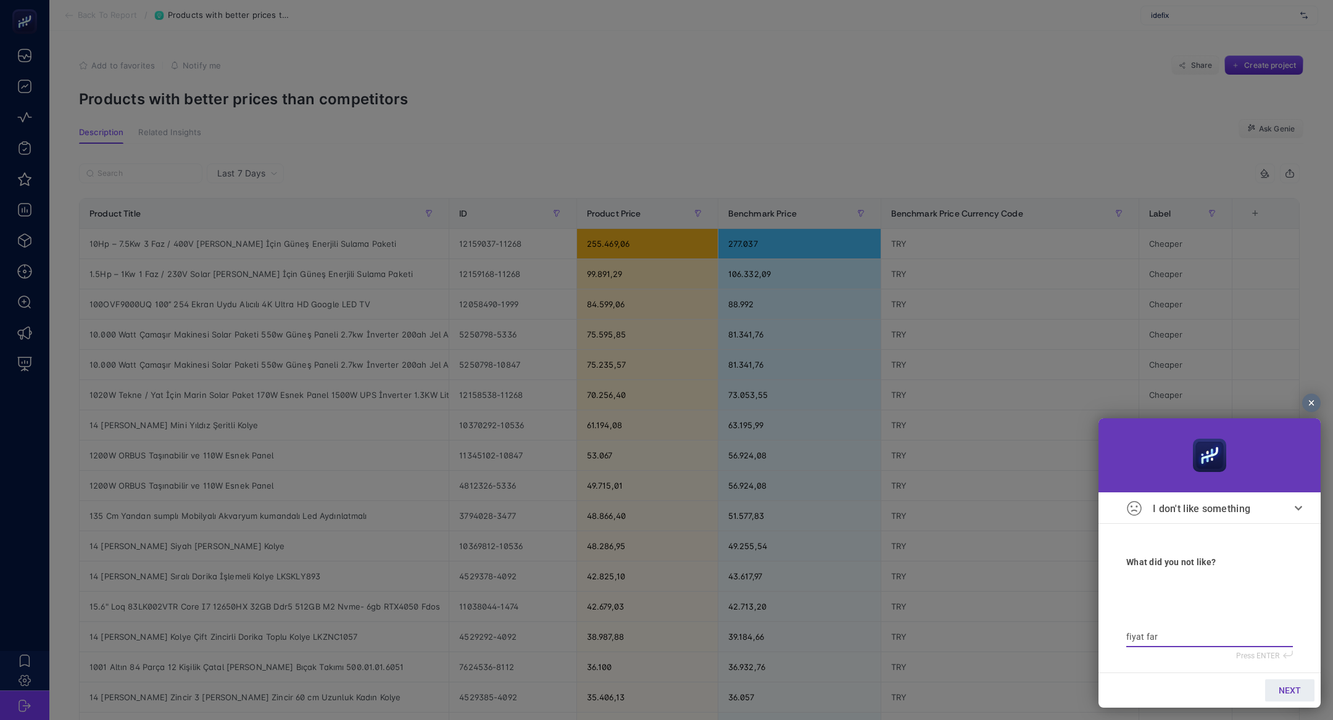
type textarea "fiyat fark"
type textarea "fiyat farkı"
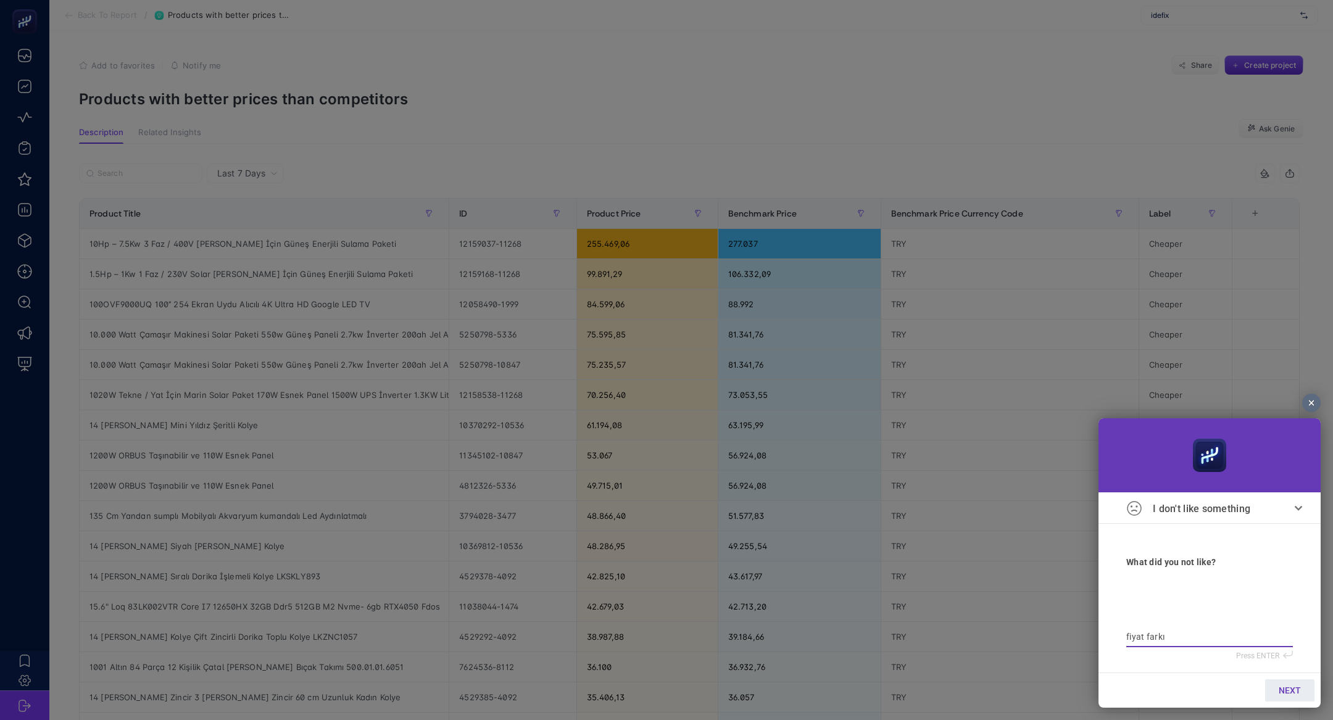
type textarea "fiyat farkı g"
type textarea "fiyat farkı ge"
type textarea "fiyat farkı gel"
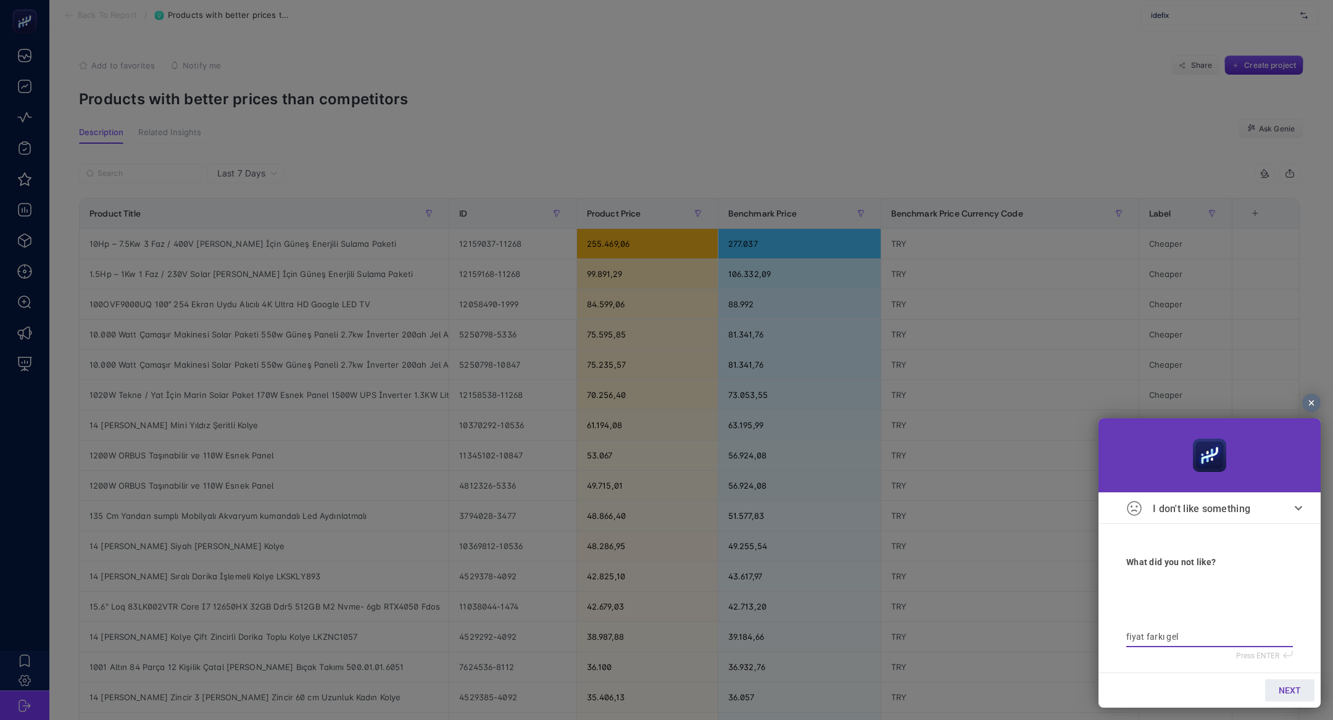
type textarea "fiyat farkı gel"
type textarea "fiyat farkı gelm"
type textarea "fiyat farkı gelme"
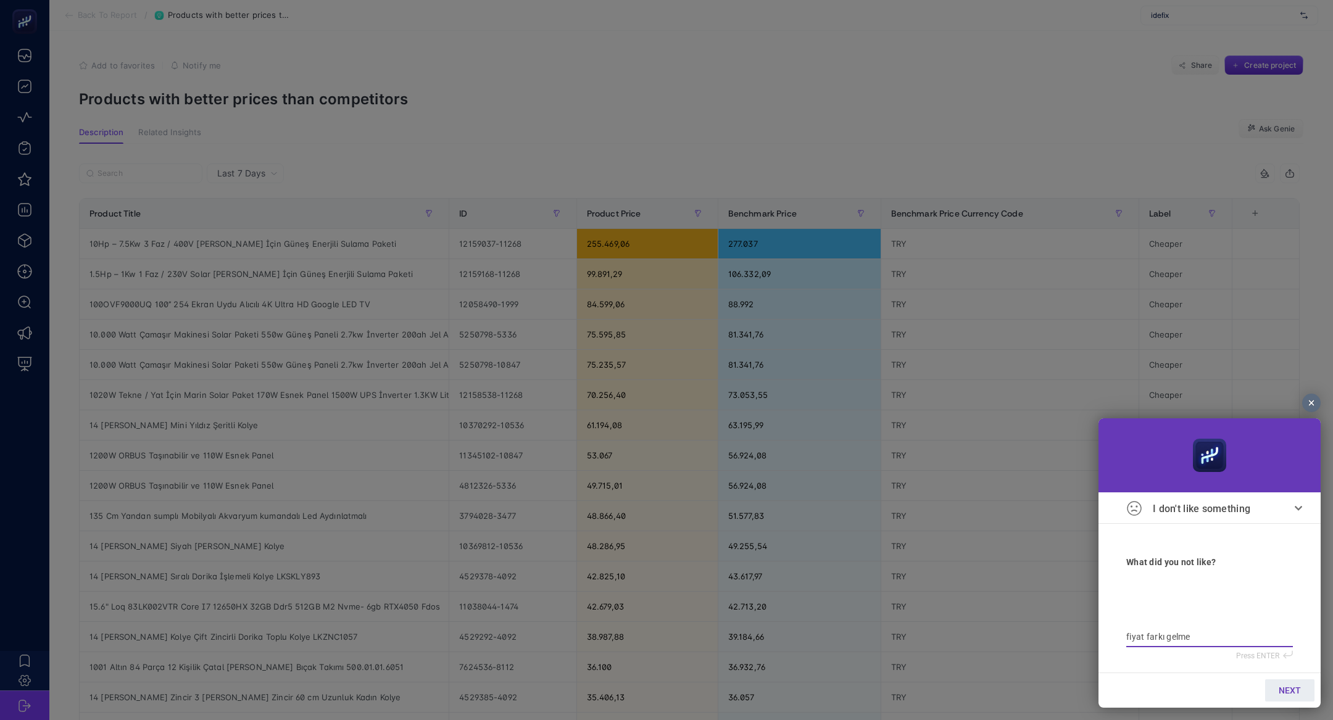
type textarea "fiyat farkı gelm"
type textarea "fiyat farkı gel"
type textarea "fiyat farkı ge"
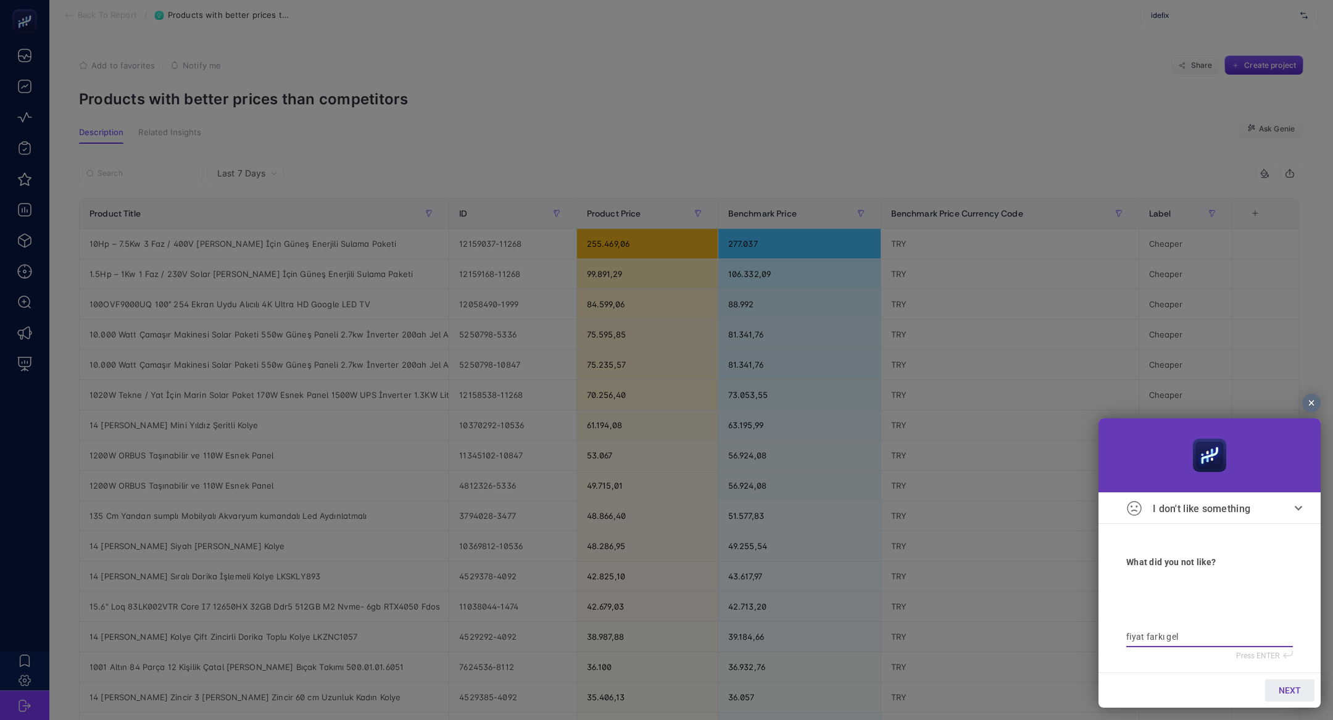
type textarea "fiyat farkı ge"
type textarea "fiyat farkı g"
type textarea "fiyat farkı"
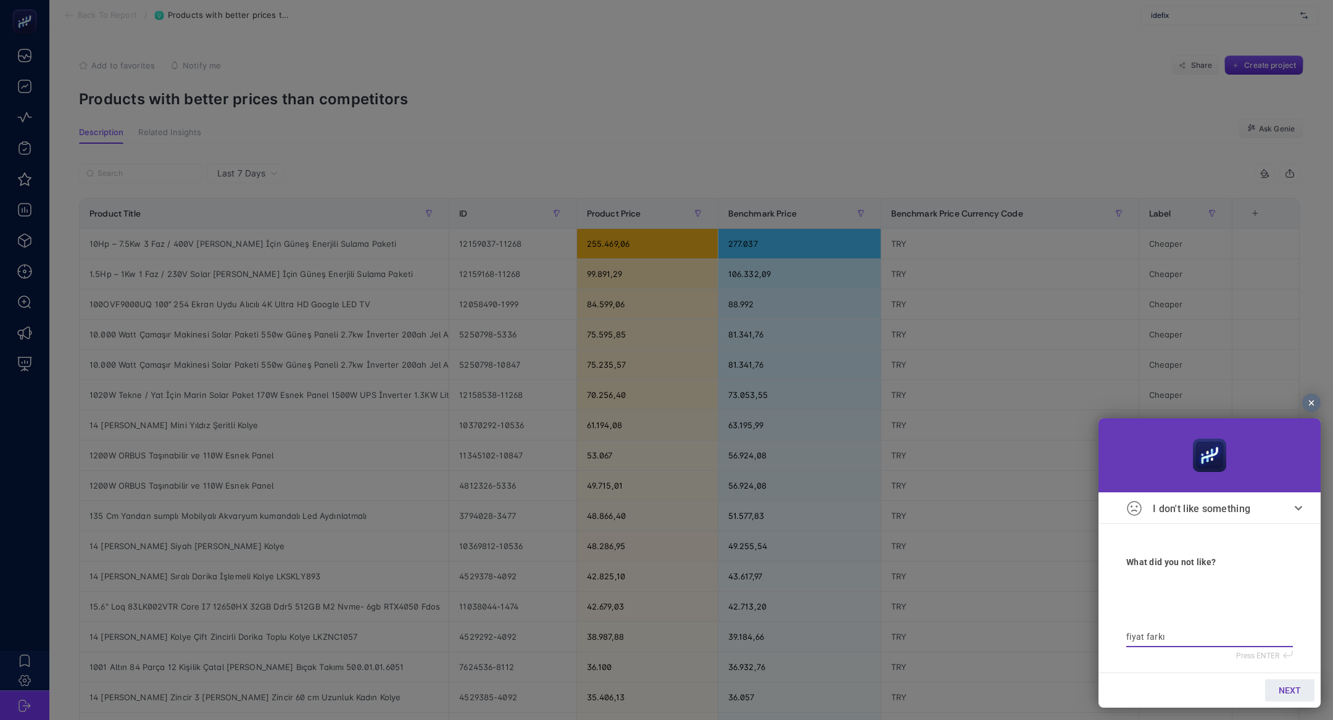
type textarea "fiyat farkı y"
type textarea "fiyat farkı yo"
type textarea "fiyat farkı yok"
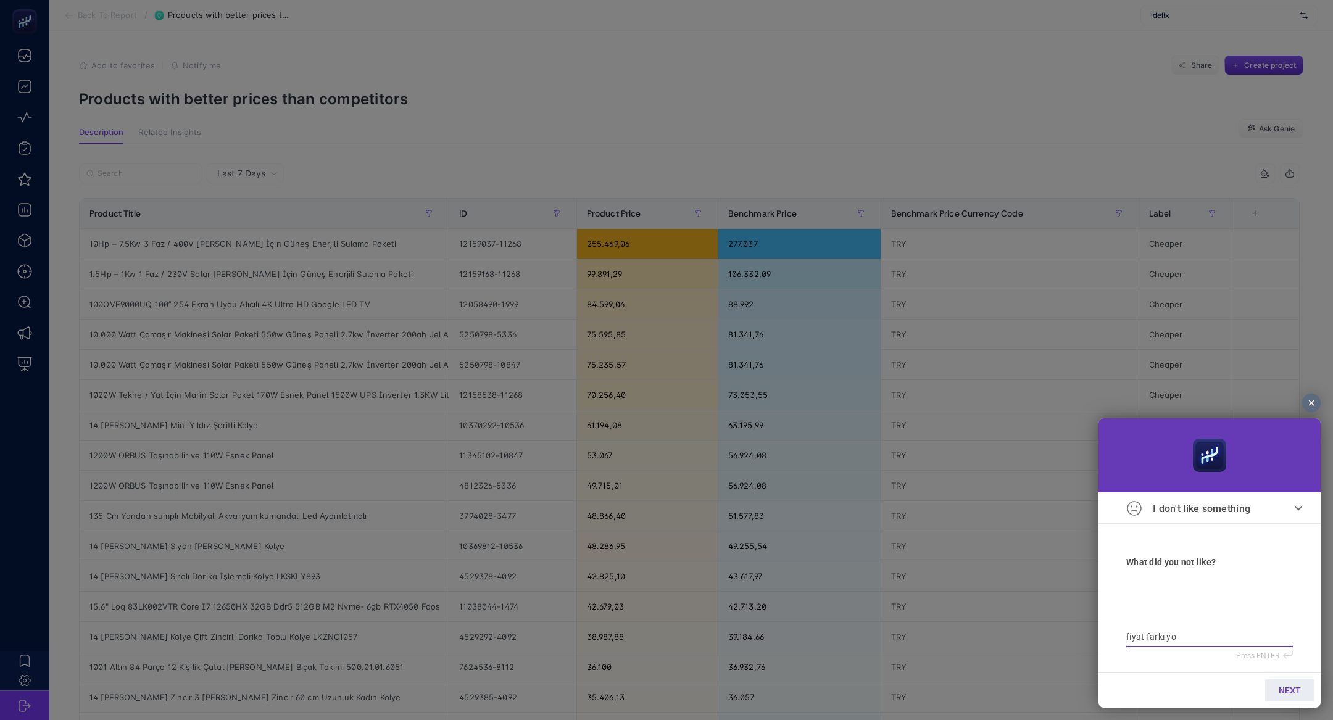
type textarea "fiyat farkı yok"
type textarea "fiyat farkı yo"
type textarea "fiyat farkı y"
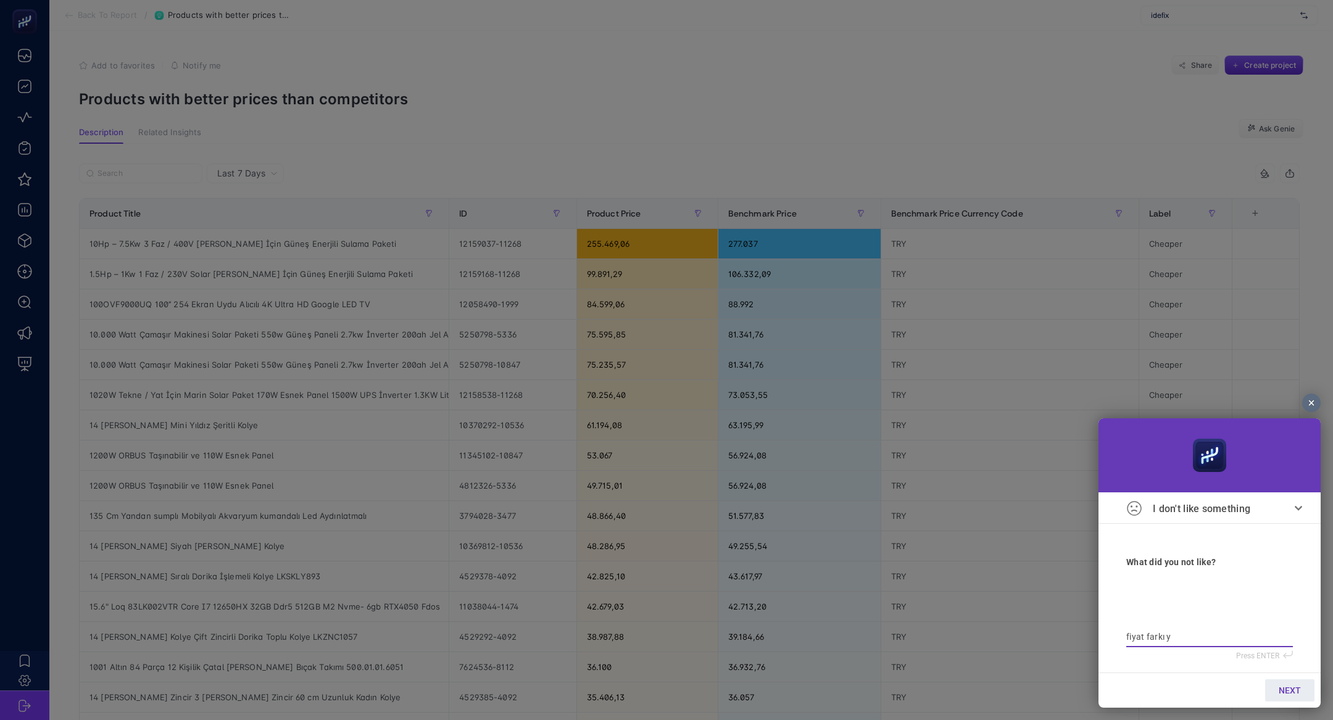
type textarea "fiyat farkı"
type textarea "fiyat farkı g"
type textarea "fiyat farkı ge"
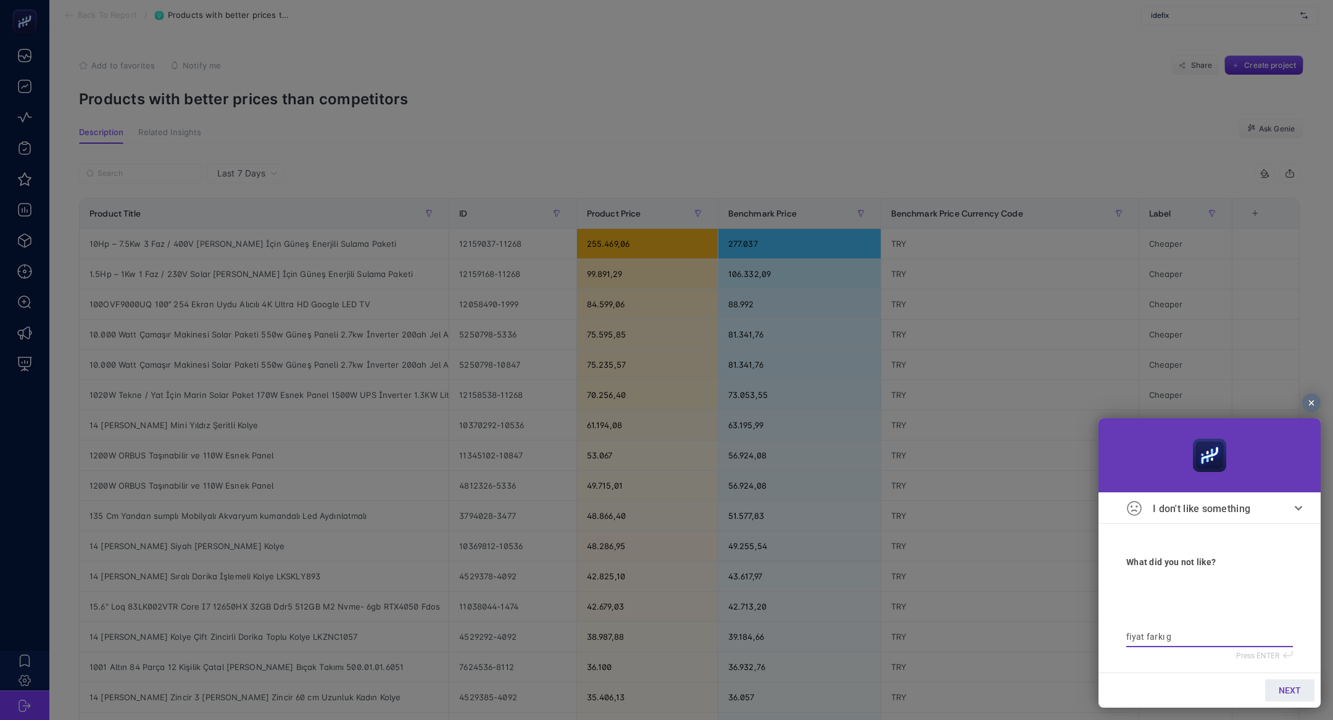
type textarea "fiyat farkı ge"
type textarea "fiyat farkı gel"
type textarea "fiyat farkı gelm"
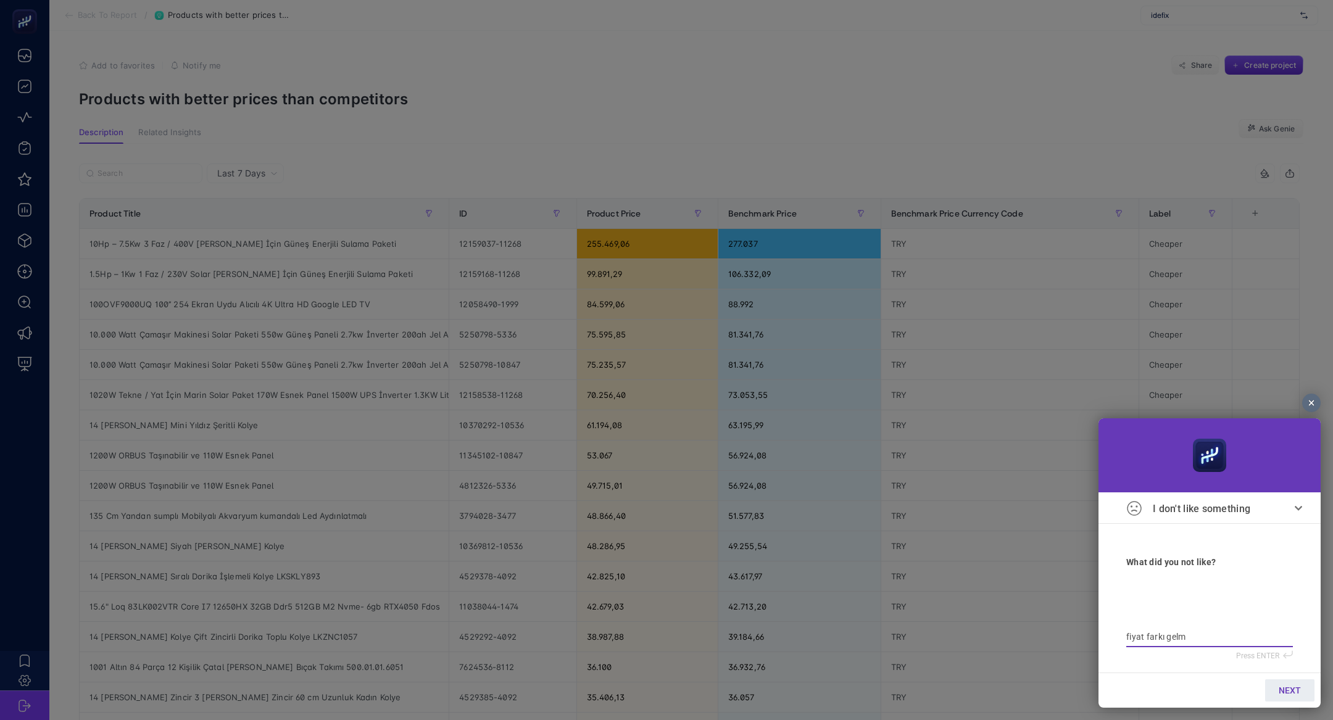
type textarea "fiyat farkı gelmi"
type textarea "fiyat farkı gelmiy"
type textarea "fiyat farkı gelmiyo"
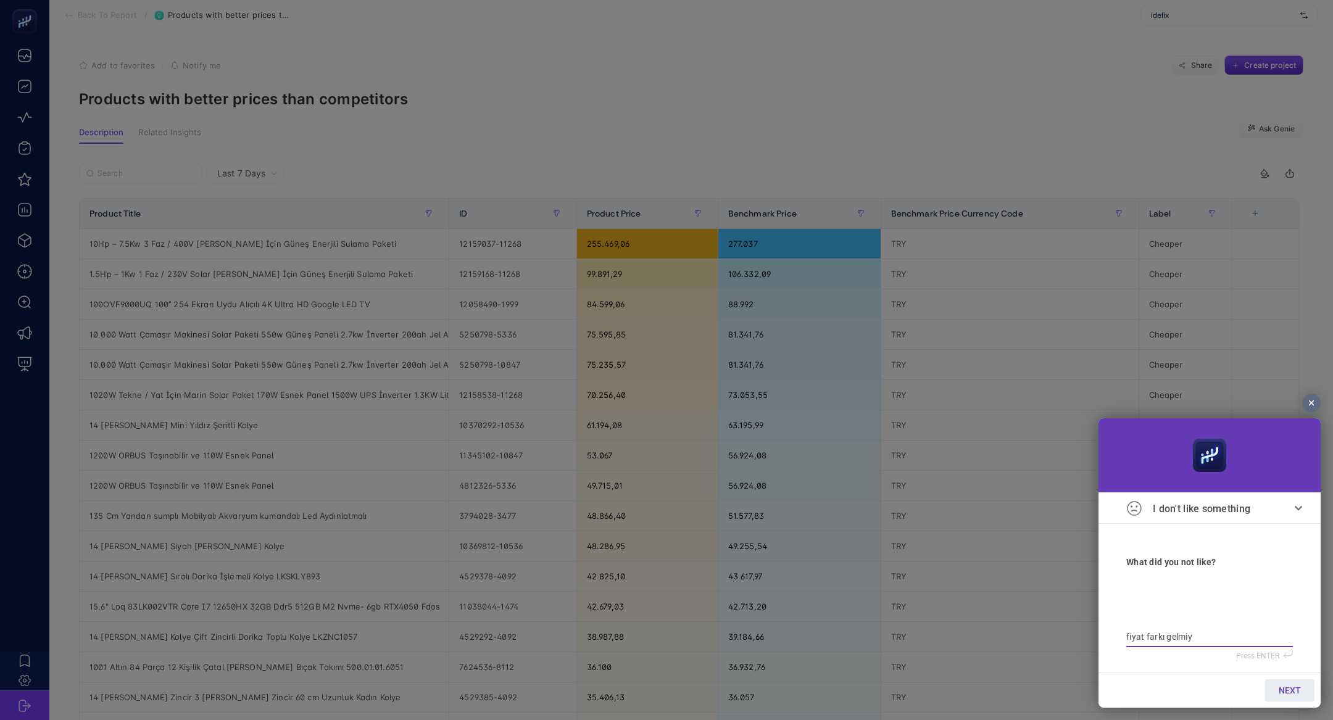
type textarea "fiyat farkı gelmiyo"
type textarea "fiyat farkı gelmiyor"
type textarea "fiyat farkı gelmiyor,"
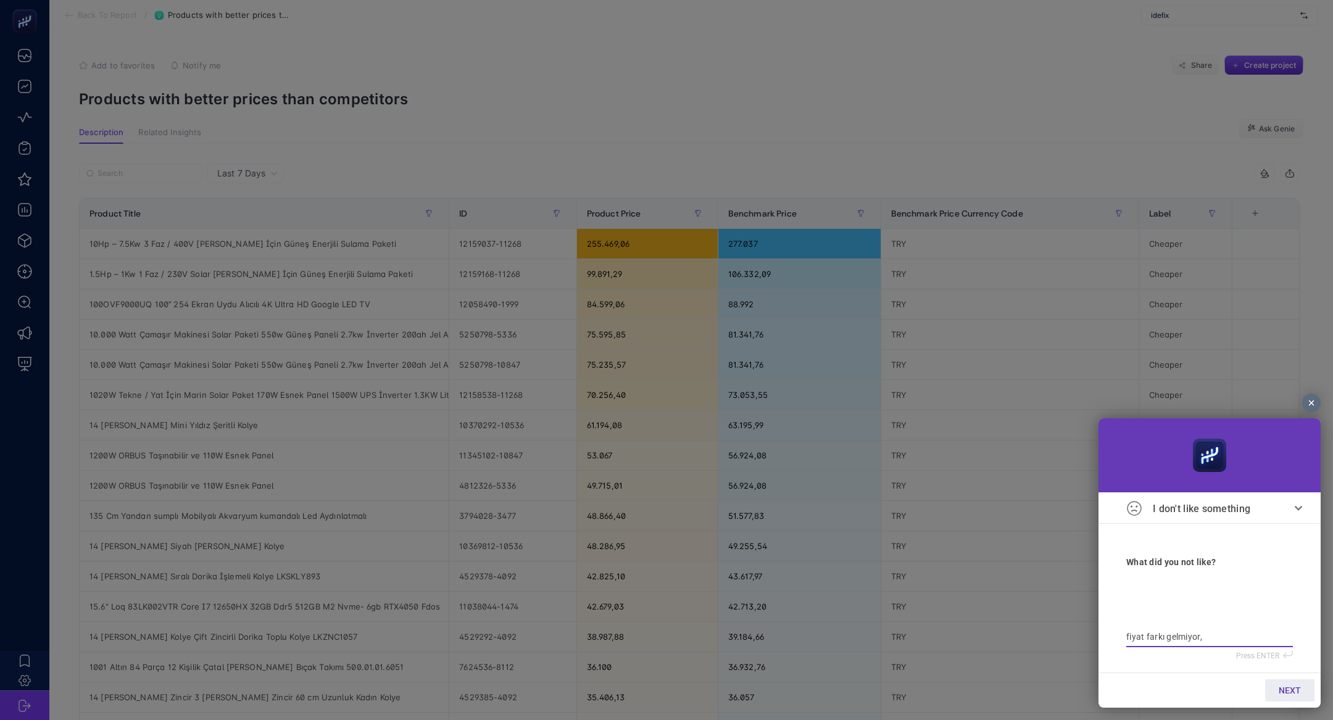
type textarea "fiyat farkı gelmiyor,"
type textarea "fiyat farkı gelmiyor, ö"
type textarea "fiyat farkı gelmiyor, öcn"
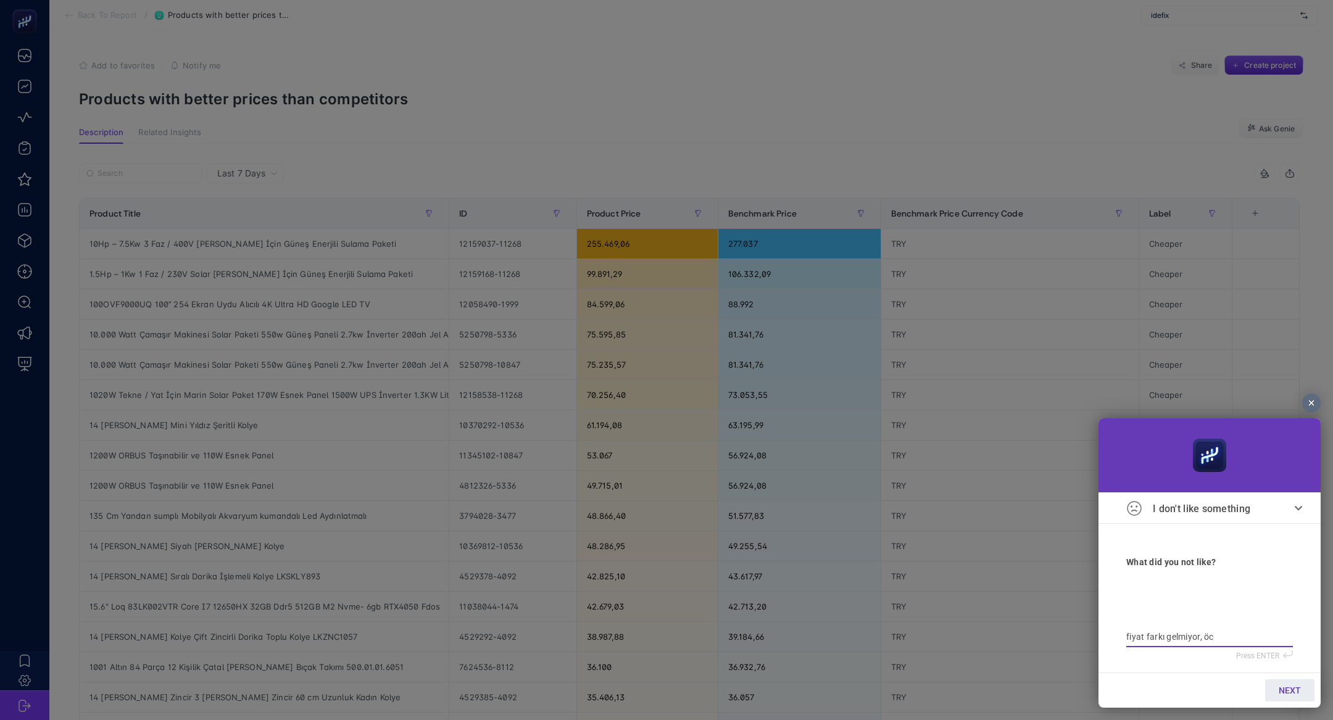
type textarea "fiyat farkı gelmiyor, öcn"
type textarea "fiyat farkı gelmiyor, öcne"
type textarea "fiyat farkı gelmiyor, öcned"
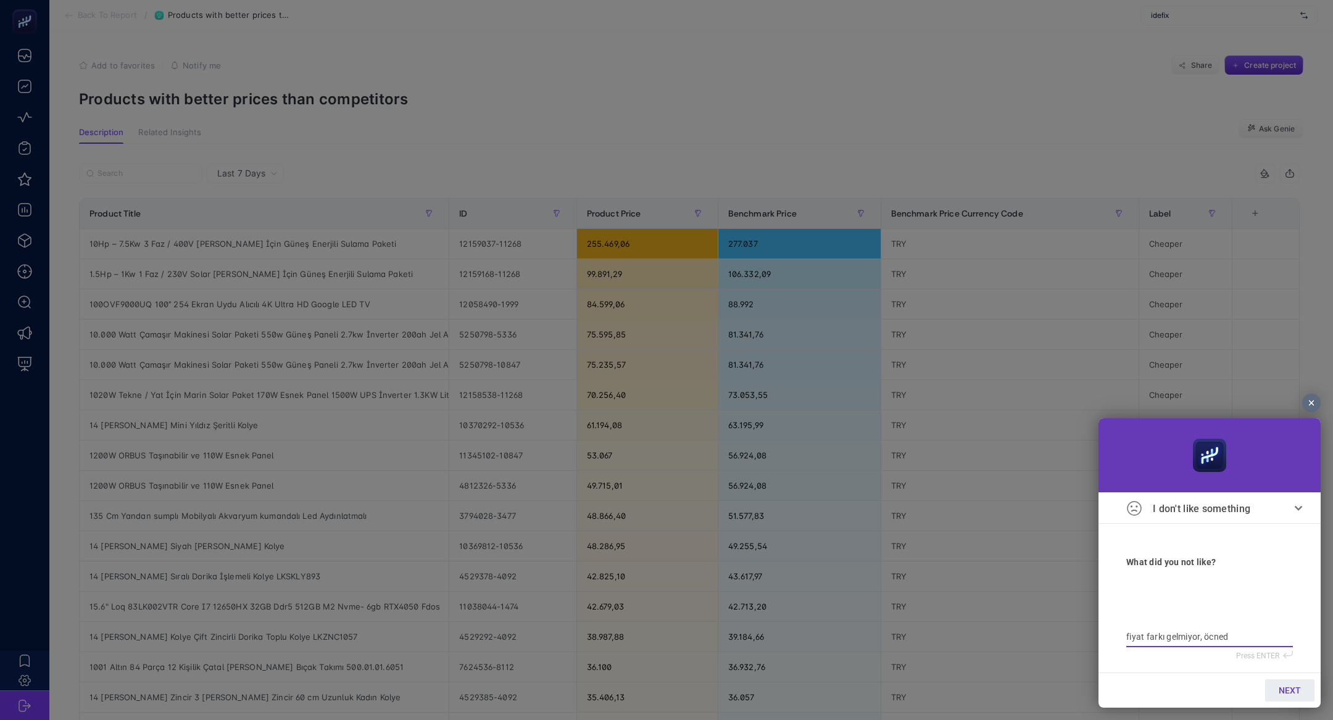
type textarea "fiyat farkı gelmiyor, öcnedn"
type textarea "fiyat farkı gelmiyor, öcned"
type textarea "fiyat farkı gelmiyor, öcne"
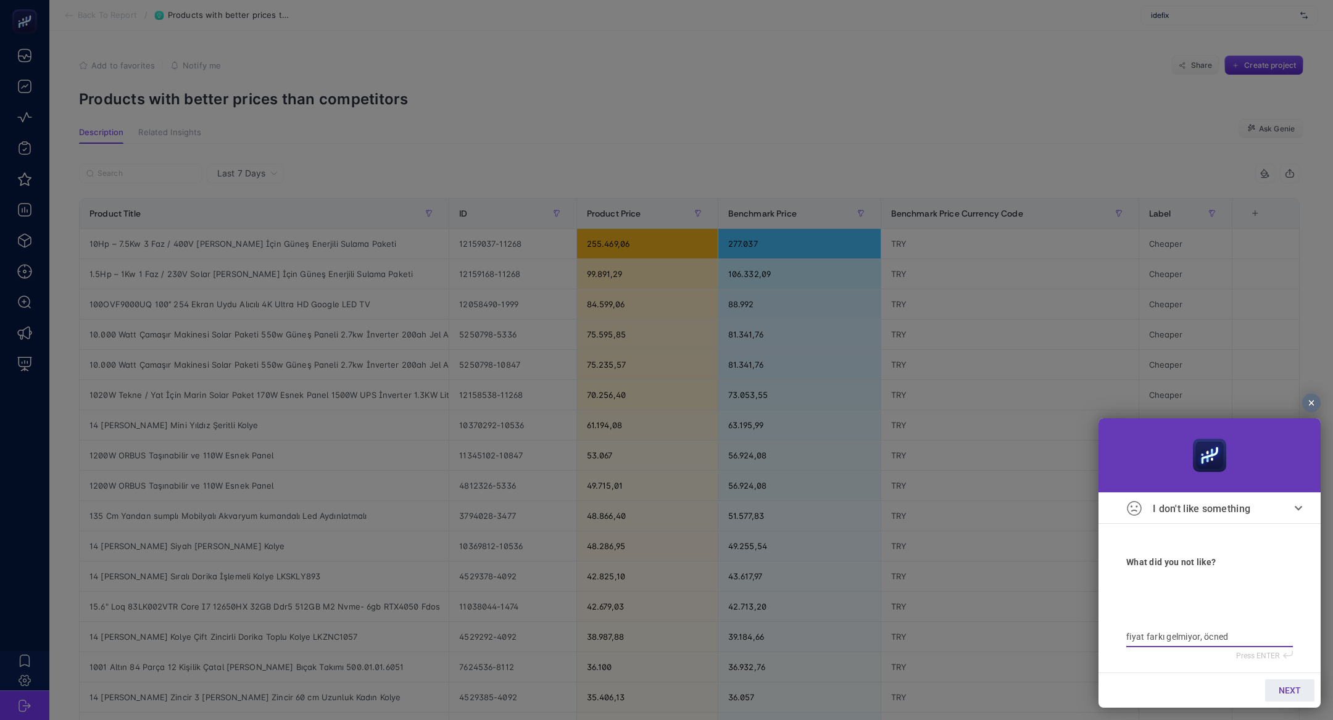
type textarea "fiyat farkı gelmiyor, öcne"
type textarea "fiyat farkı gelmiyor, öcn"
type textarea "fiyat farkı gelmiyor, öc"
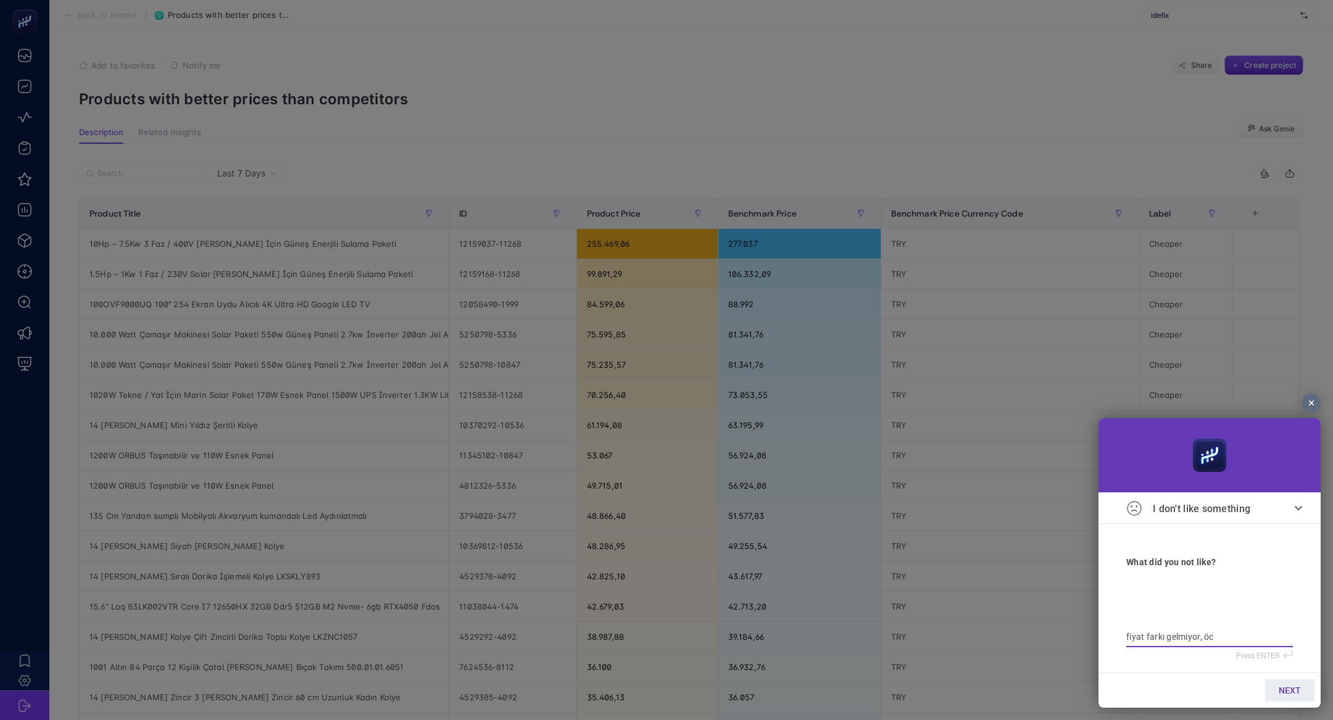
type textarea "fiyat farkı gelmiyor, ö"
type textarea "fiyat farkı gelmiyor, ön"
type textarea "fiyat farkı gelmiyor, önc"
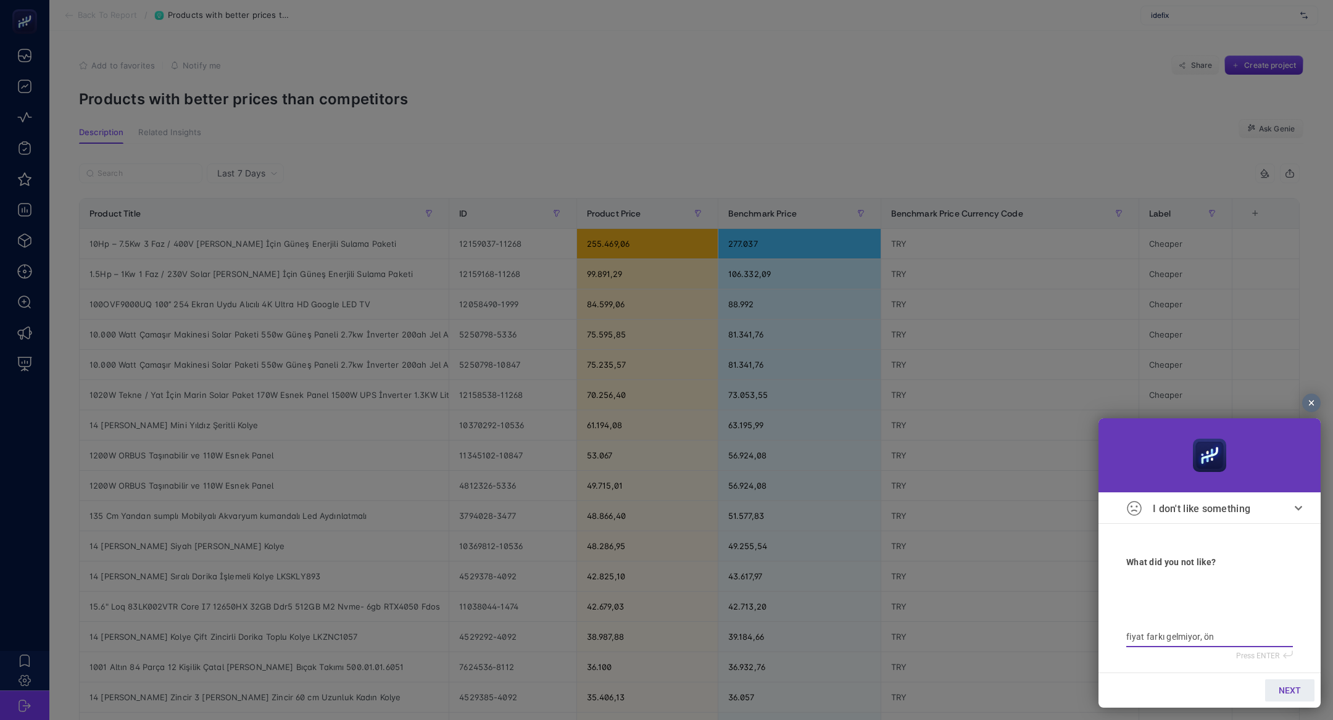
type textarea "fiyat farkı gelmiyor, önc"
type textarea "fiyat farkı gelmiyor, önce"
type textarea "fiyat farkı gelmiyor, önced"
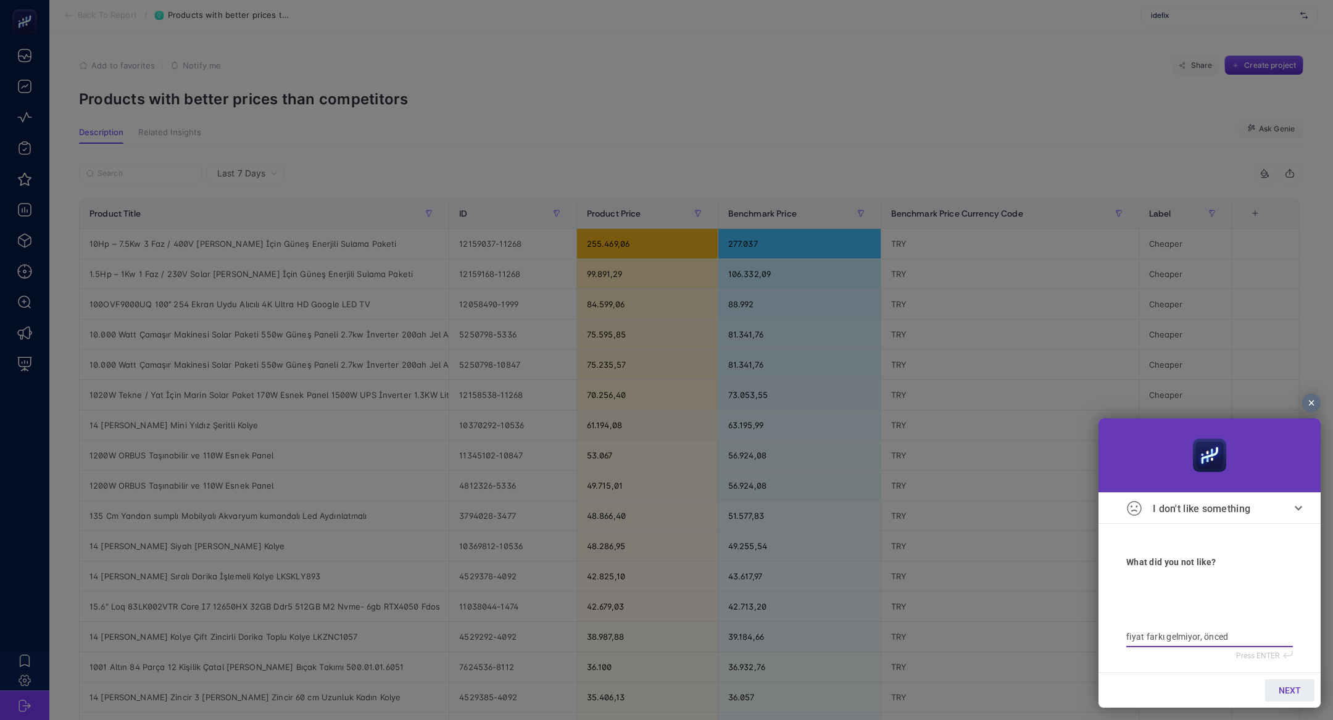
type textarea "fiyat farkı gelmiyor, öncedn"
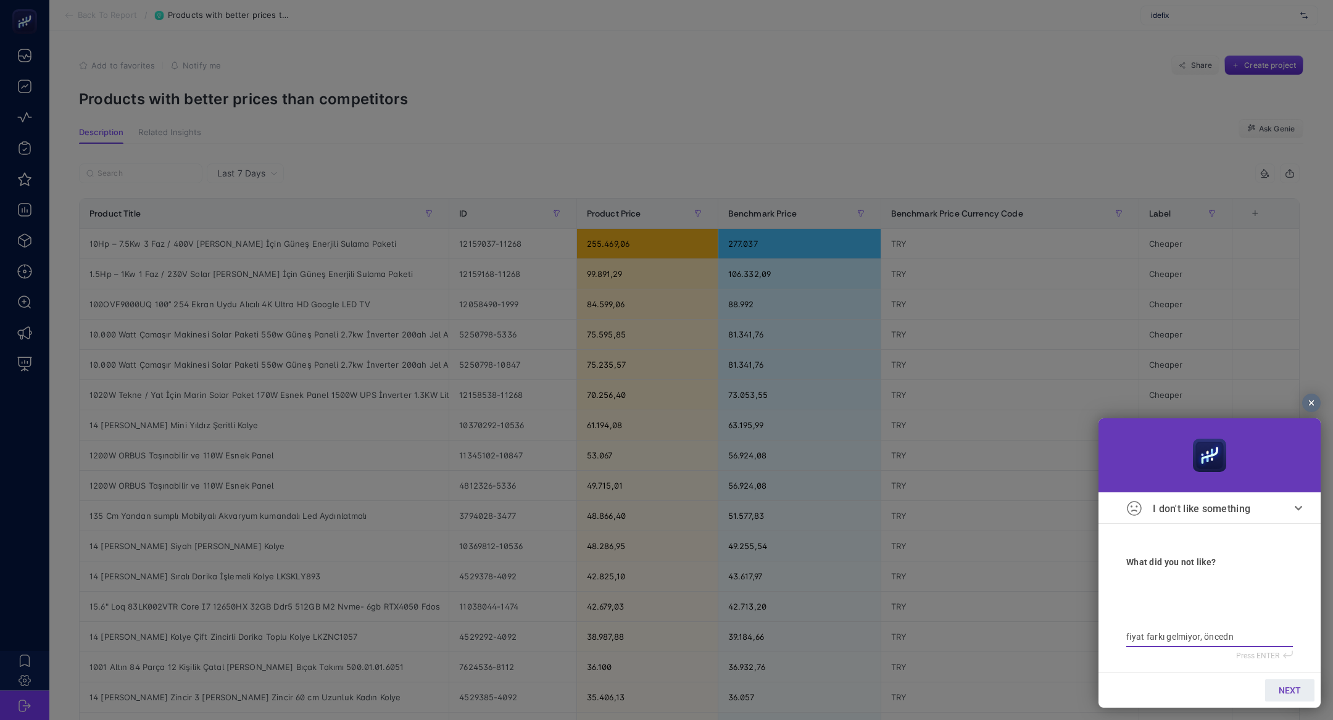
type textarea "fiyat farkı gelmiyor, öncedn"
type textarea "fiyat farkı gelmiyor, önced"
type textarea "fiyat farkı gelmiyor, öncede"
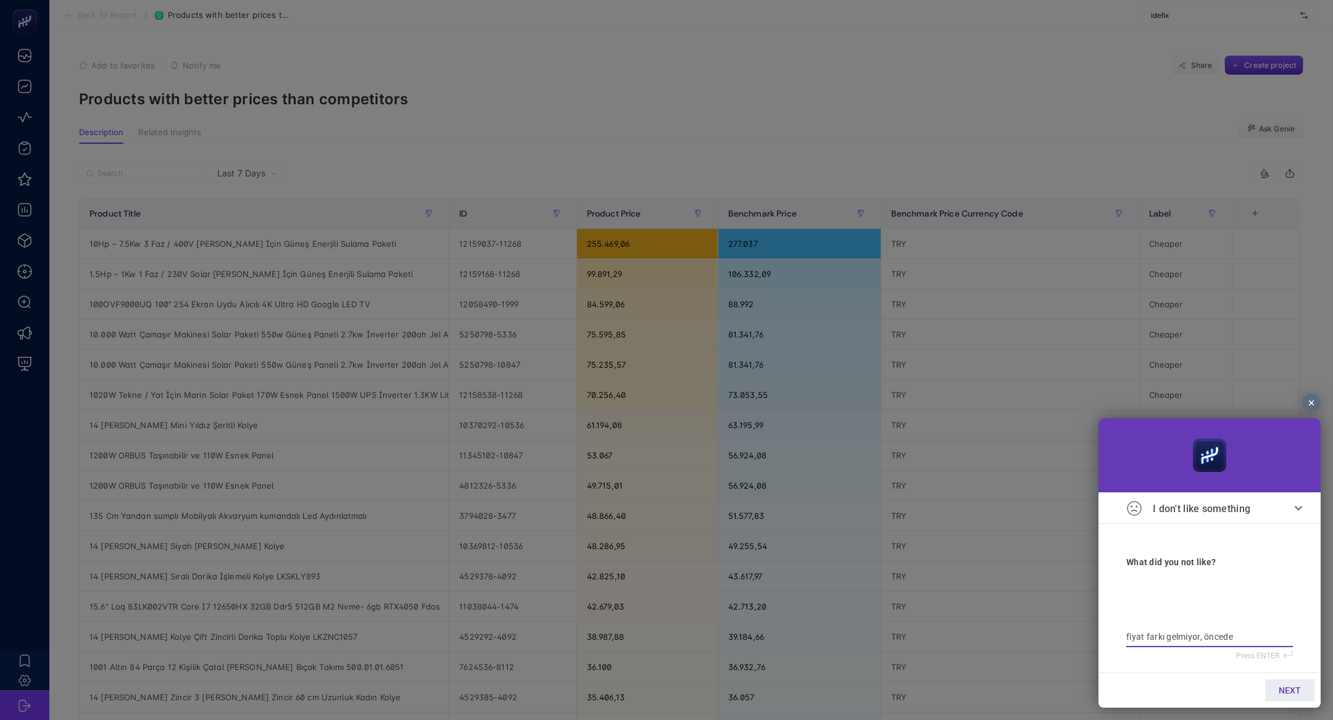
type textarea "fiyat farkı gelmiyor, önceden"
type textarea "fiyat farkı gelmiyor, önceden f"
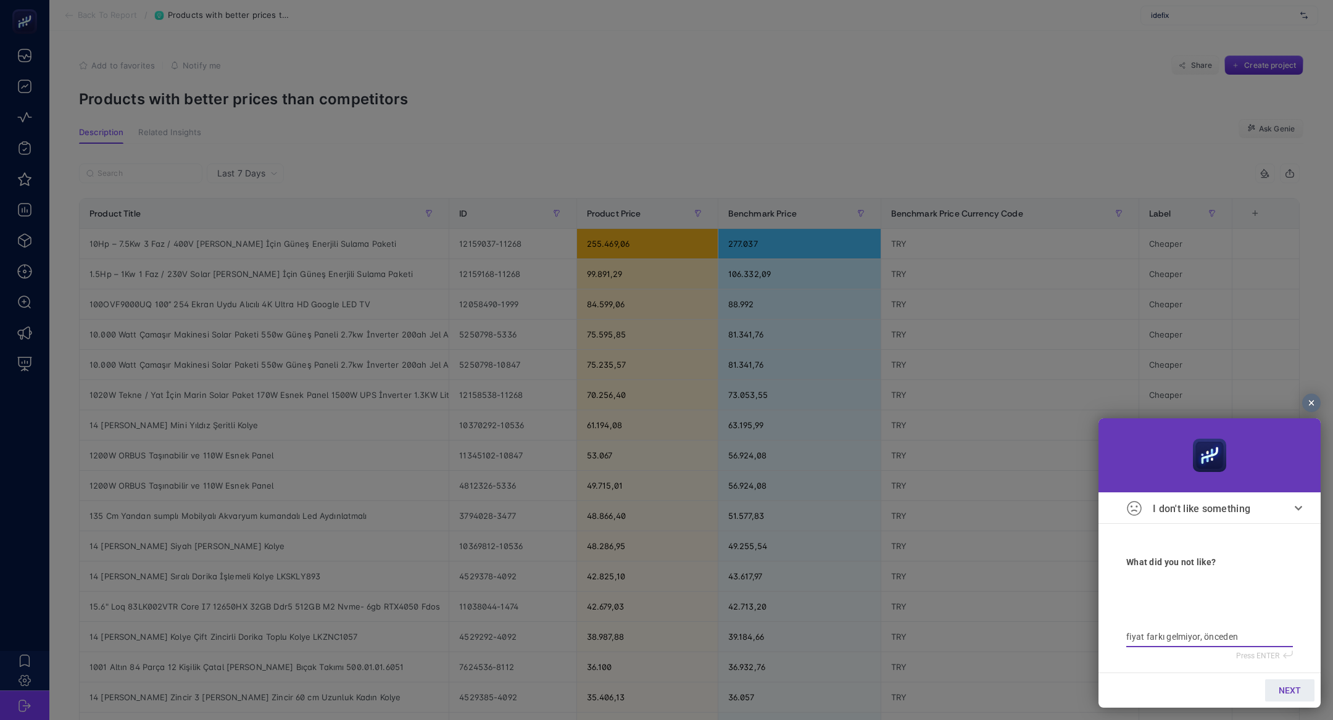
type textarea "fiyat farkı gelmiyor, önceden f"
type textarea "fiyat farkı gelmiyor, önceden"
type textarea "fiyat farkı gelmiyor, önceden v"
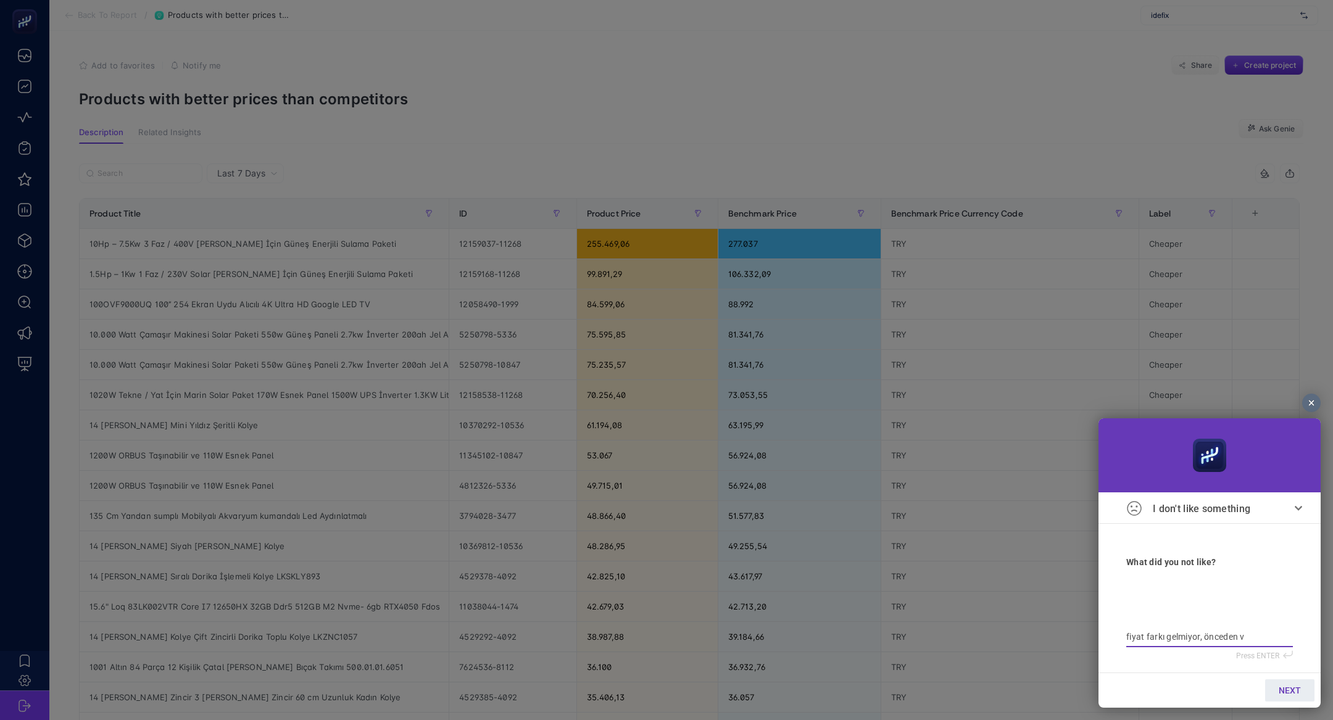
type textarea "fiyat farkı gelmiyor, önceden va"
type textarea "fiyat farkı gelmiyor, önceden var"
type textarea "fiyat farkı gelmiyor, önceden vard"
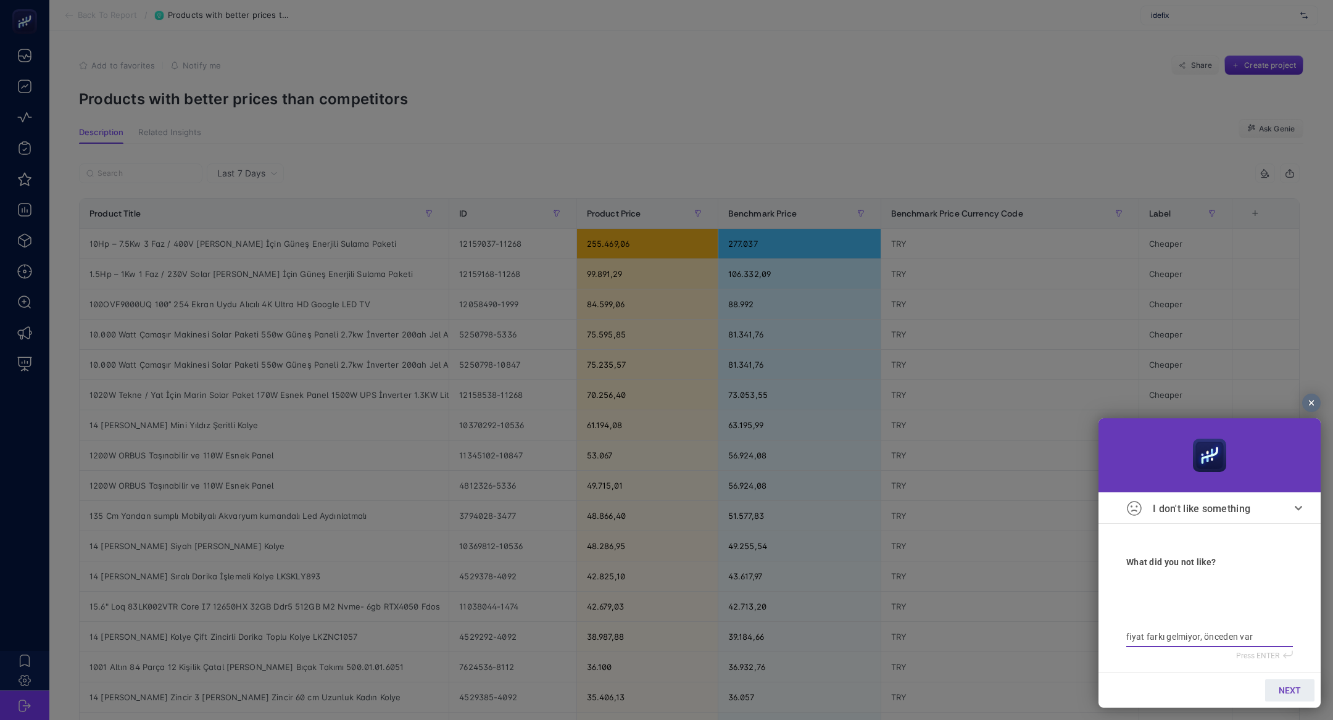
type textarea "fiyat farkı gelmiyor, önceden vard"
type textarea "fiyat farkı gelmiyor, önceden vardı"
click at [1312, 704] on section "NEXT" at bounding box center [1210, 690] width 222 height 35
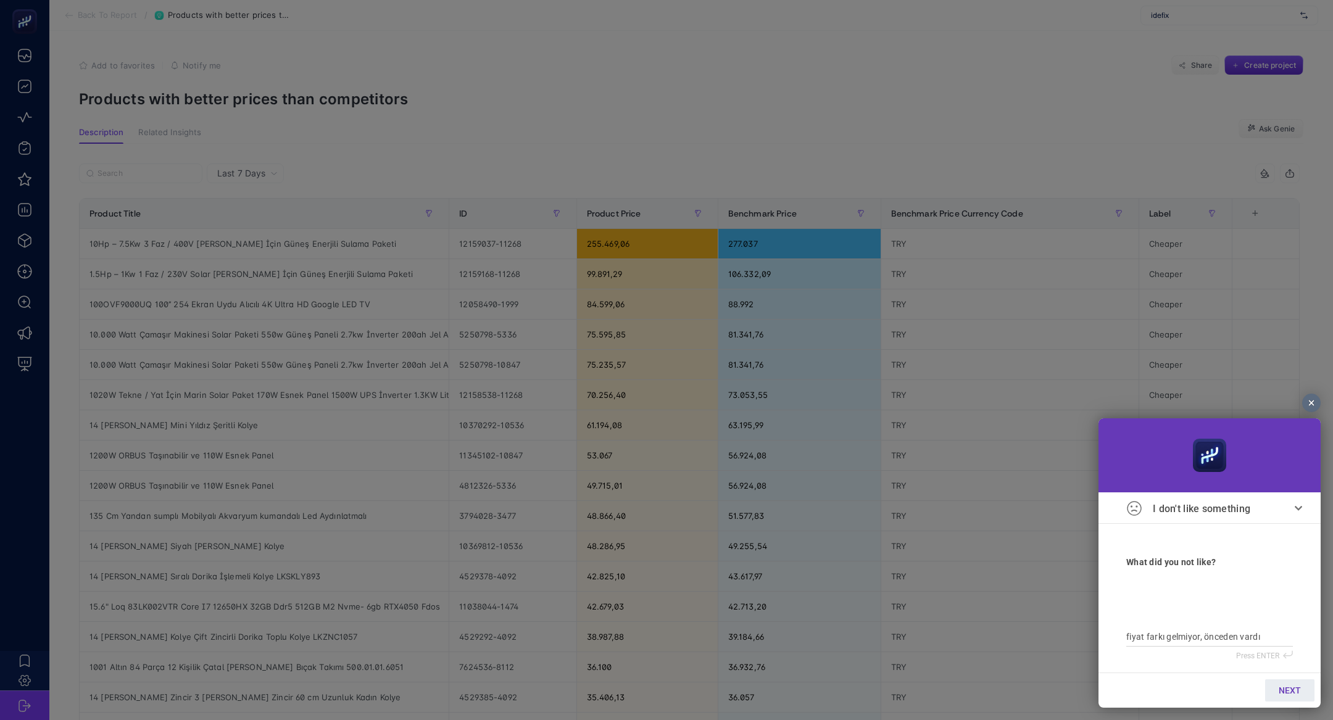
click at [1305, 694] on link "NEXT" at bounding box center [1289, 691] width 49 height 22
type input "b"
type input "bi"
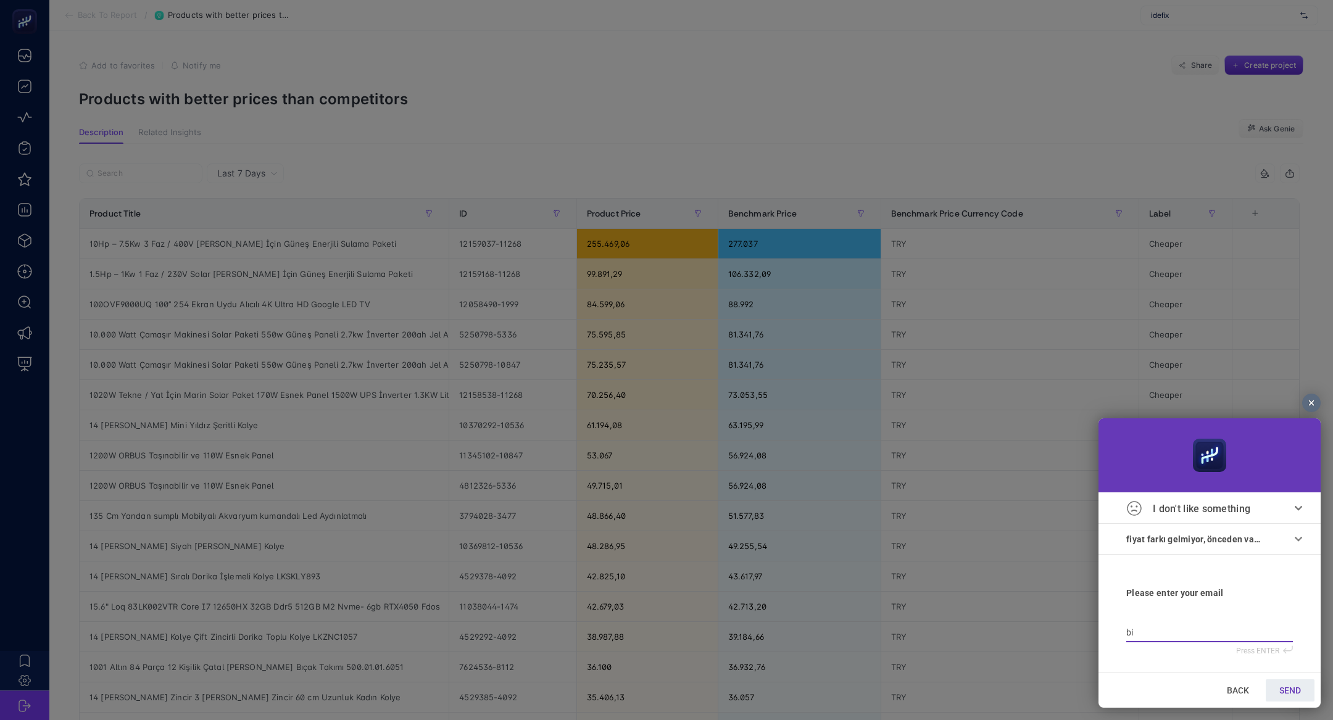
type input "bil"
type input "bilg"
type input "bilge"
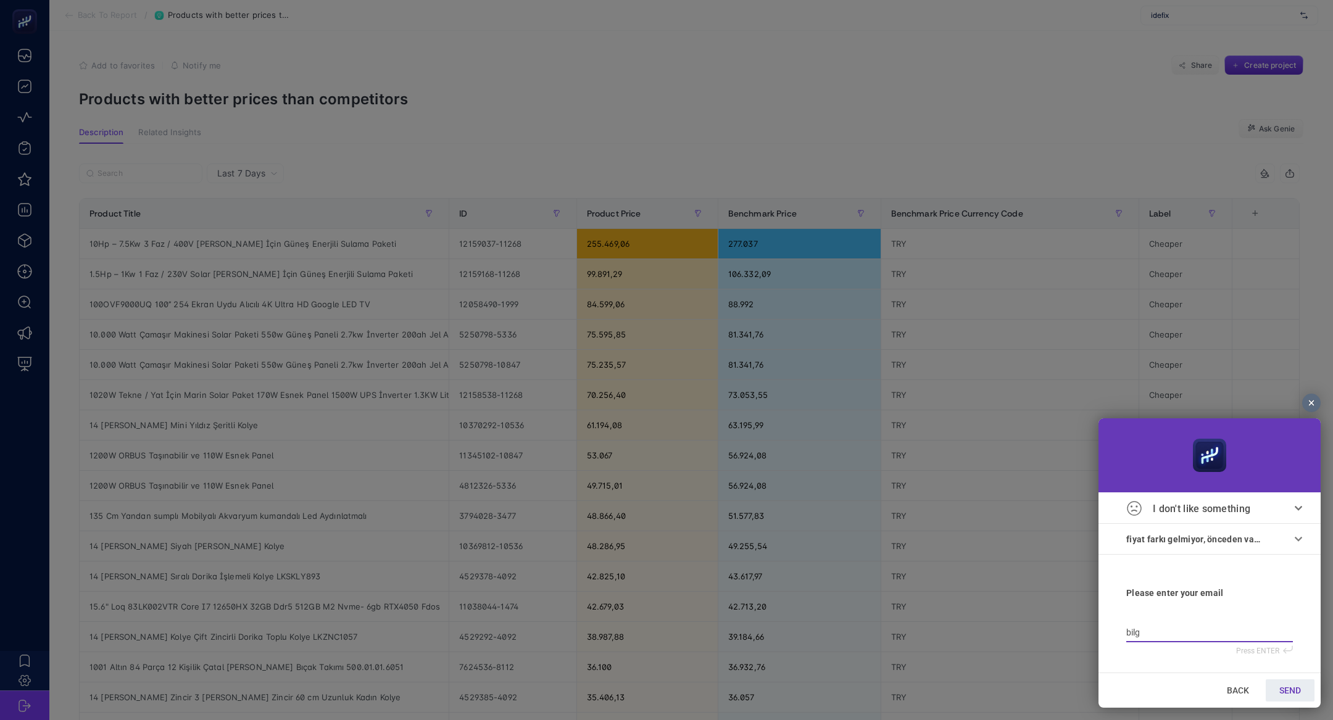
type input "bilge"
type input "bilge@"
type input "bilge@h"
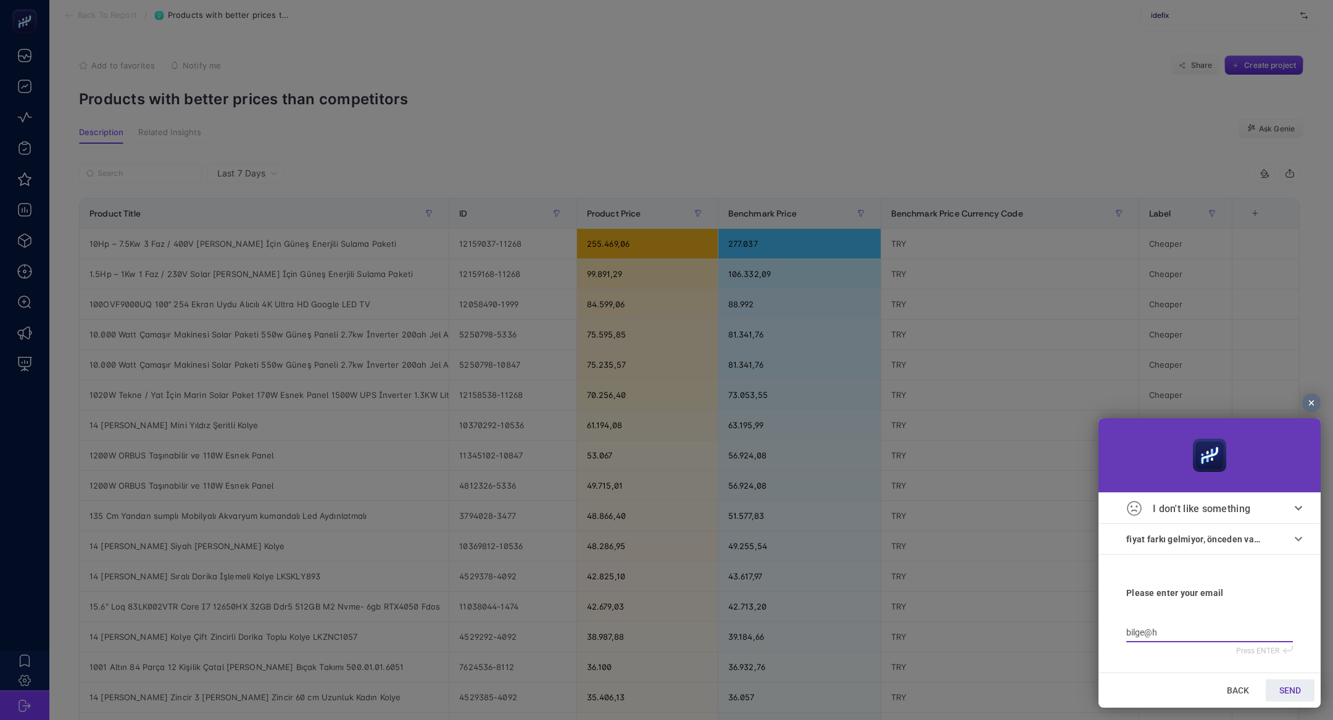
type input "bilge@he"
type input "bilge@hey"
type input "bilge@heyb"
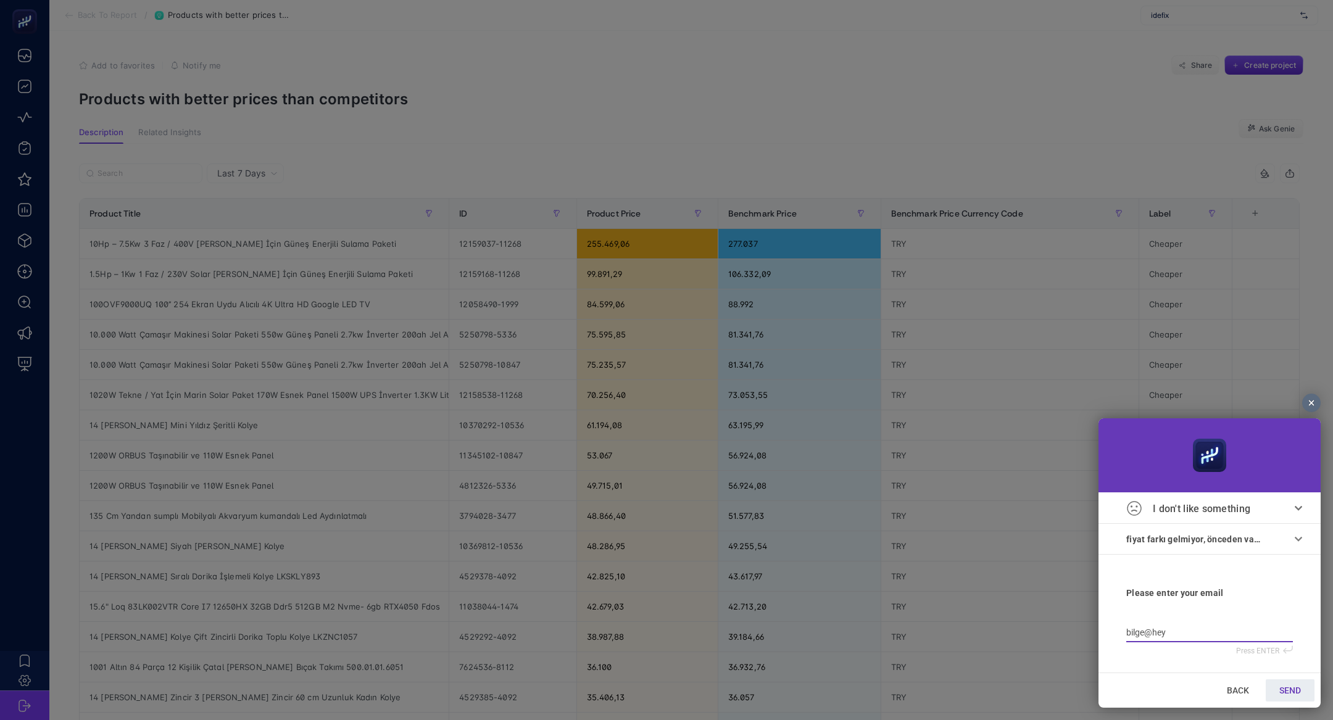
type input "bilge@heyb"
type input "bilge@heybo"
type input "bilge@heyboo"
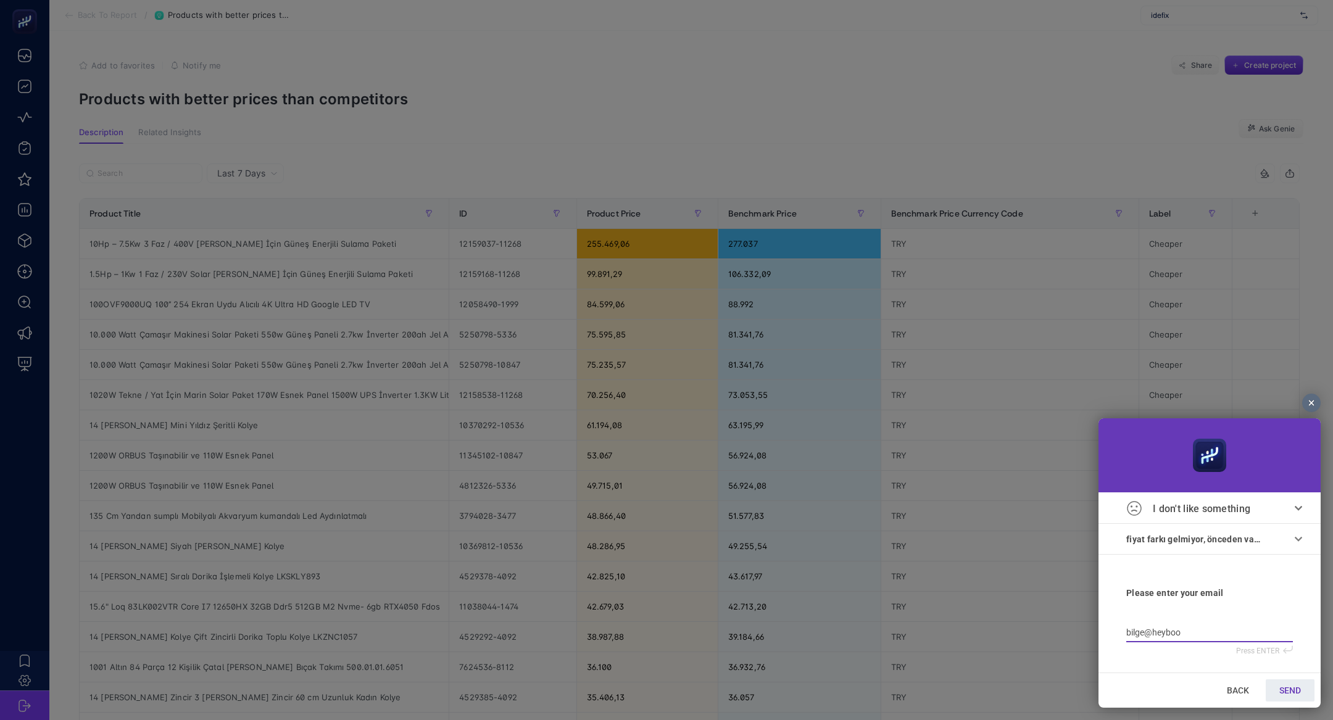
type input "bilge@heyboos"
type input "bilge@heyboost"
type input "bilge@heybooste"
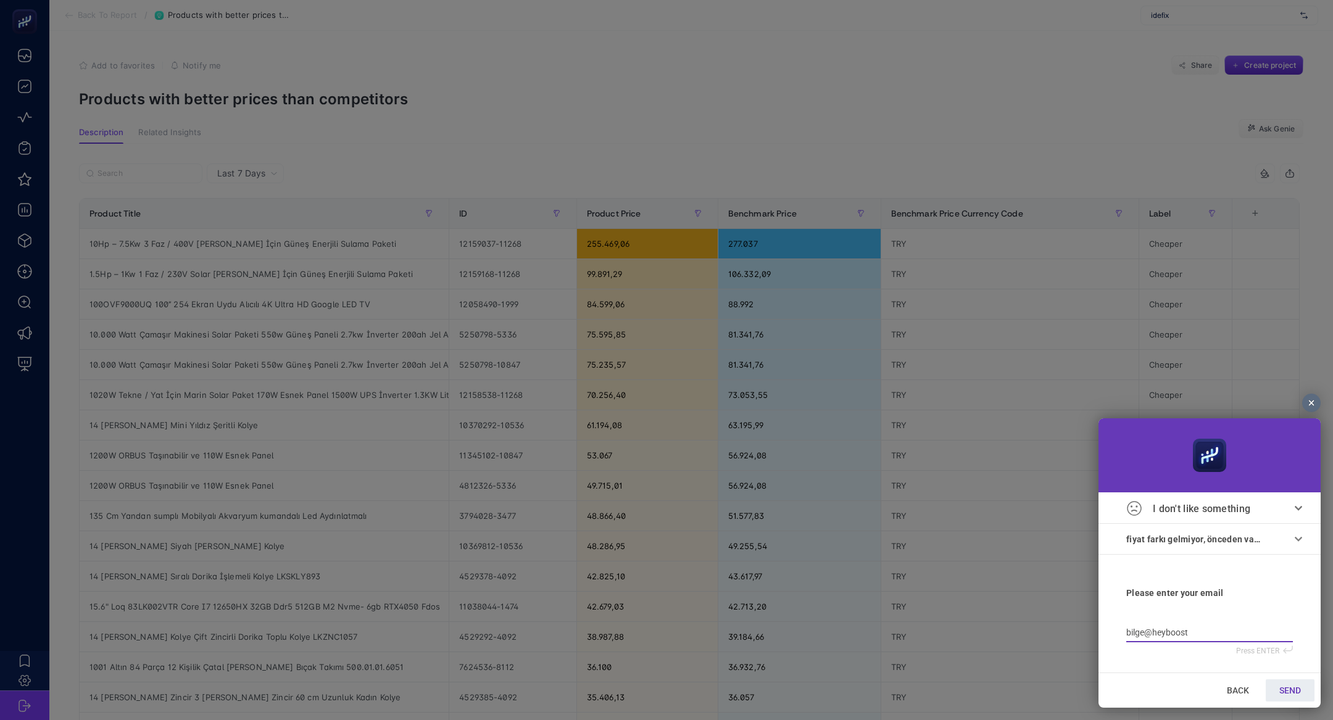
type input "bilge@heybooste"
type input "bilge@heybooster"
type input "bilge@heybooster."
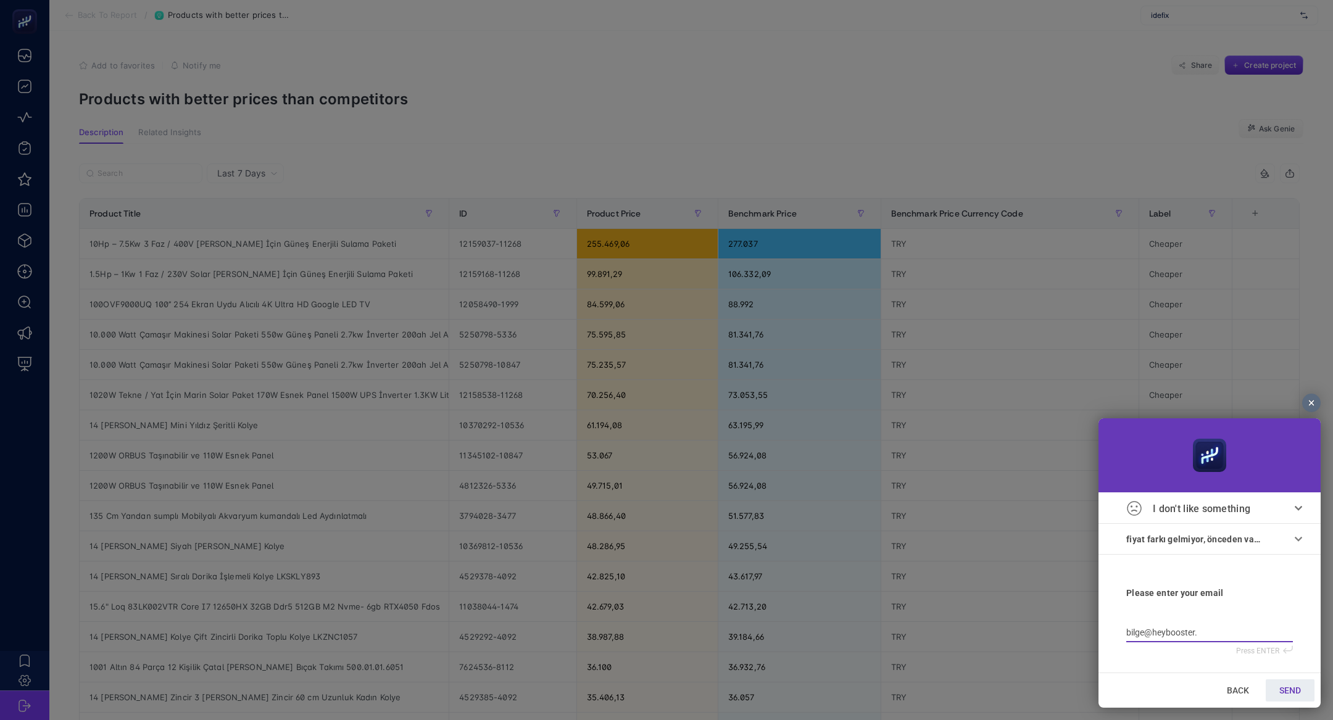
type input "bilge@heybooster.a"
type input "bilge@heybooster.ai"
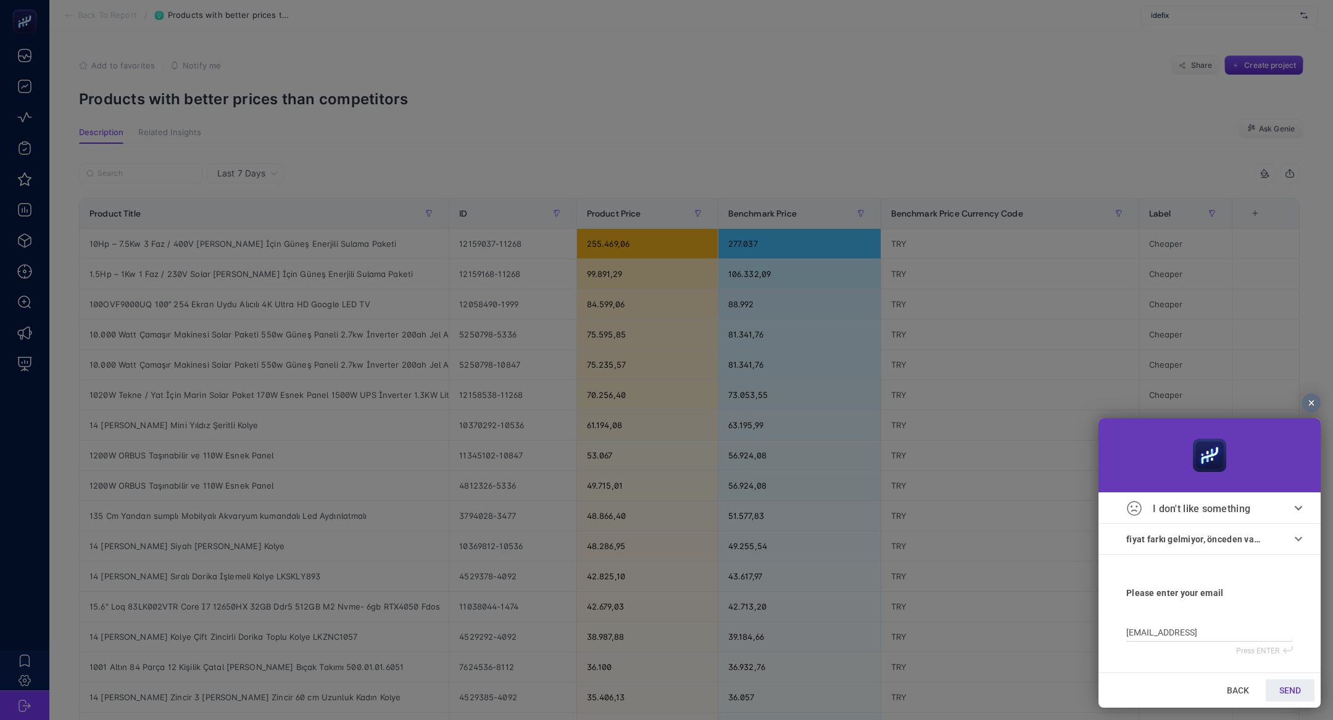
click at [1283, 701] on link "SEND" at bounding box center [1290, 691] width 49 height 22
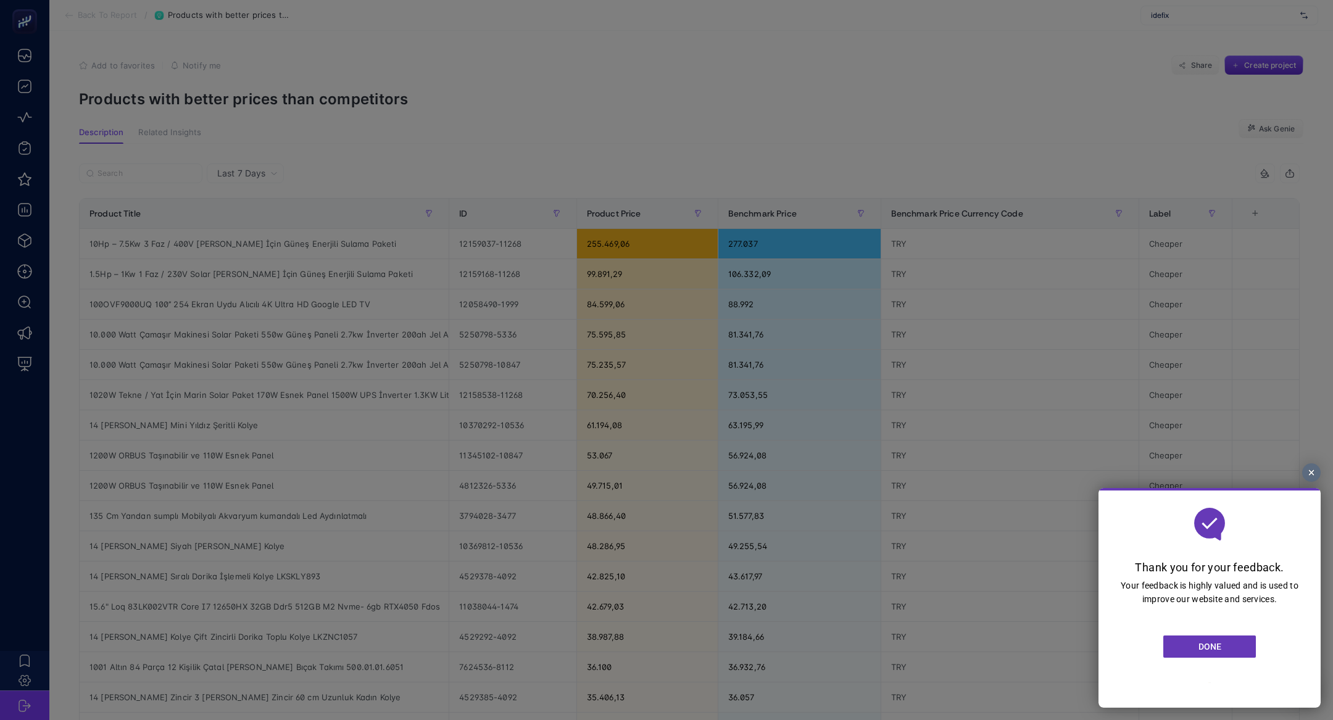
click at [1223, 636] on link "DONE" at bounding box center [1210, 647] width 93 height 22
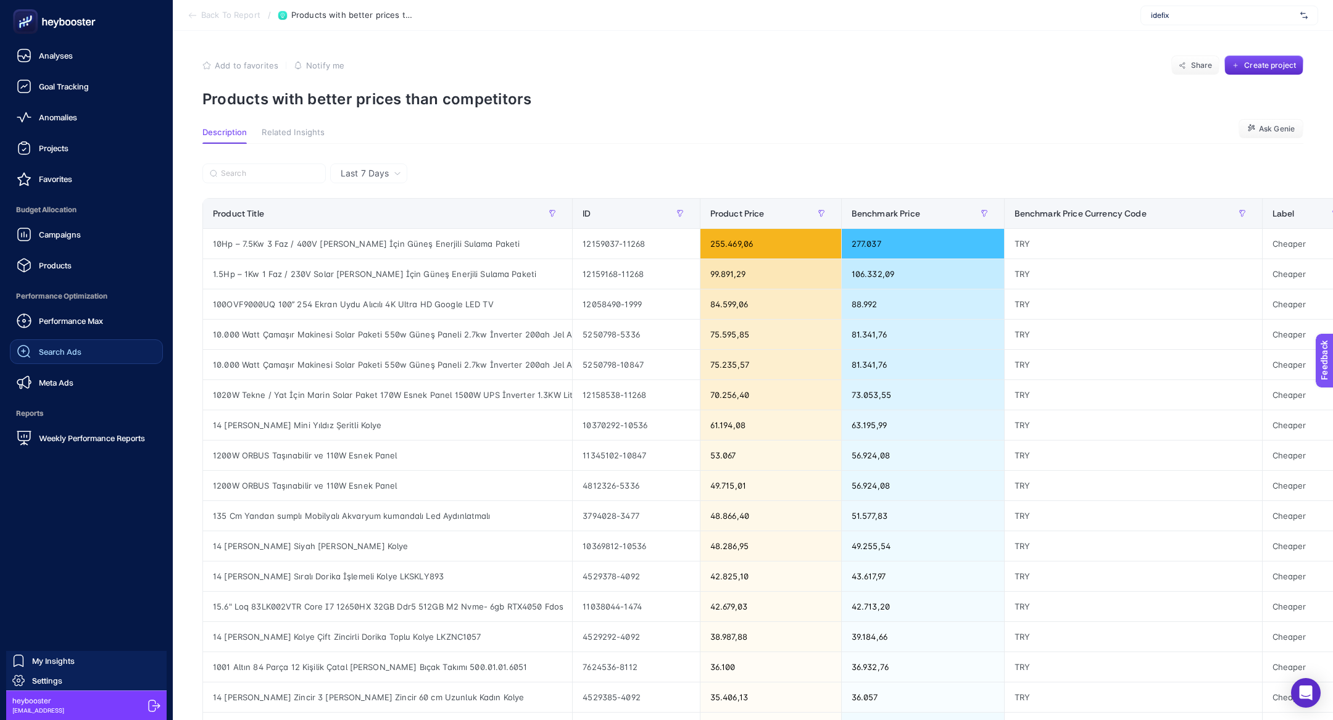
click at [54, 357] on div "Search Ads" at bounding box center [49, 351] width 65 height 15
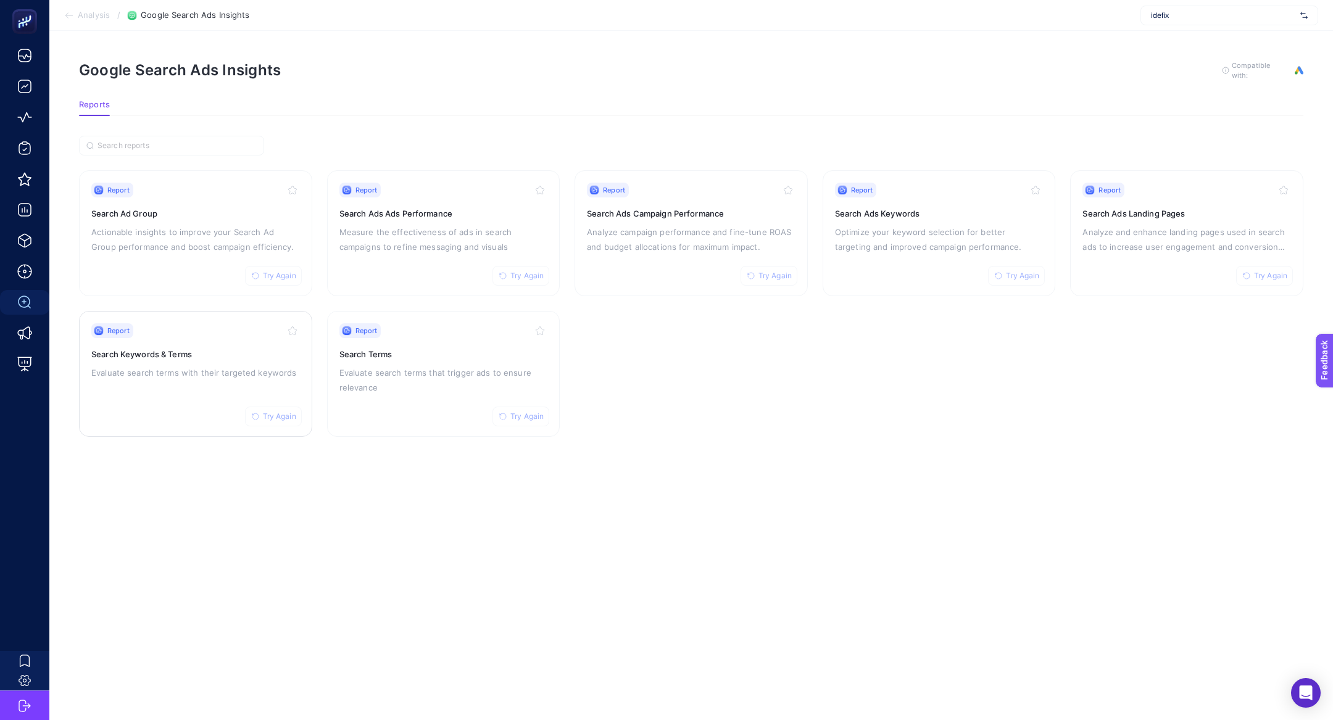
click at [202, 419] on div "Report Try Again Search Keywords & Terms Evaluate search terms with their targe…" at bounding box center [195, 373] width 209 height 101
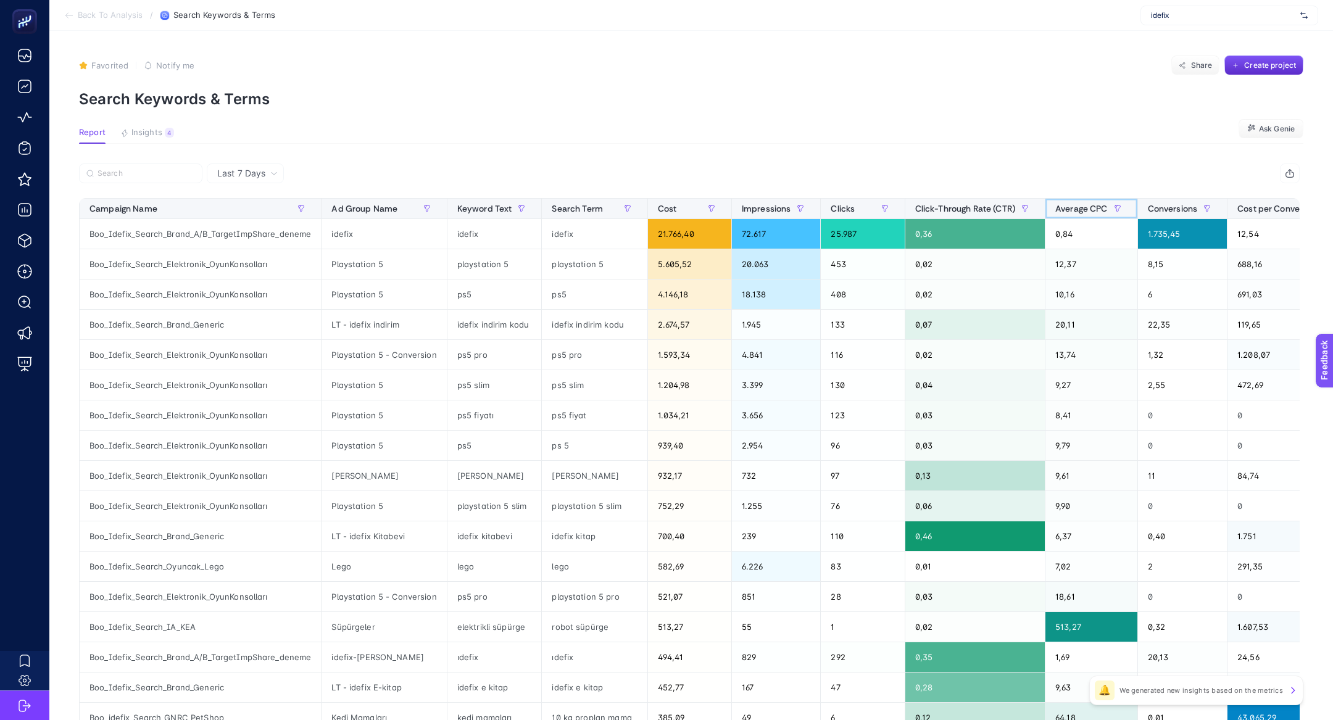
click at [1078, 208] on span "Average CPC" at bounding box center [1082, 209] width 52 height 10
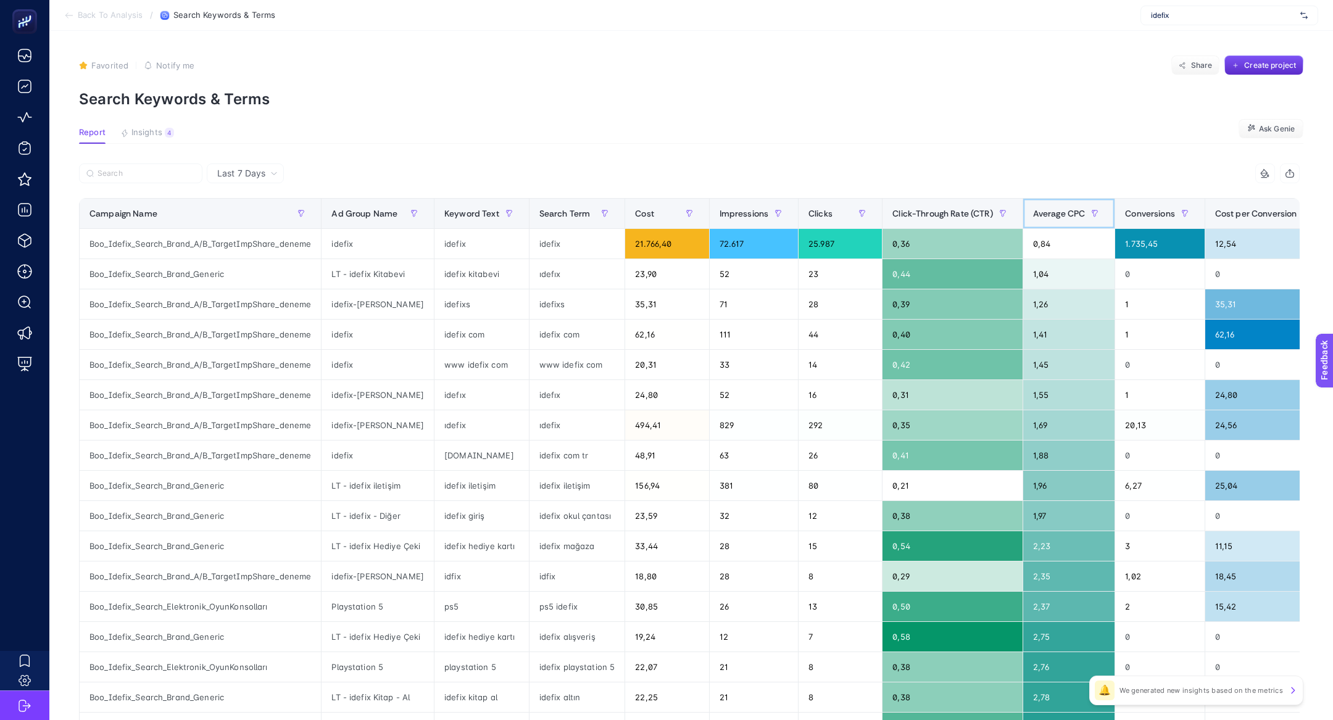
click at [1058, 210] on span "Average CPC" at bounding box center [1059, 214] width 52 height 10
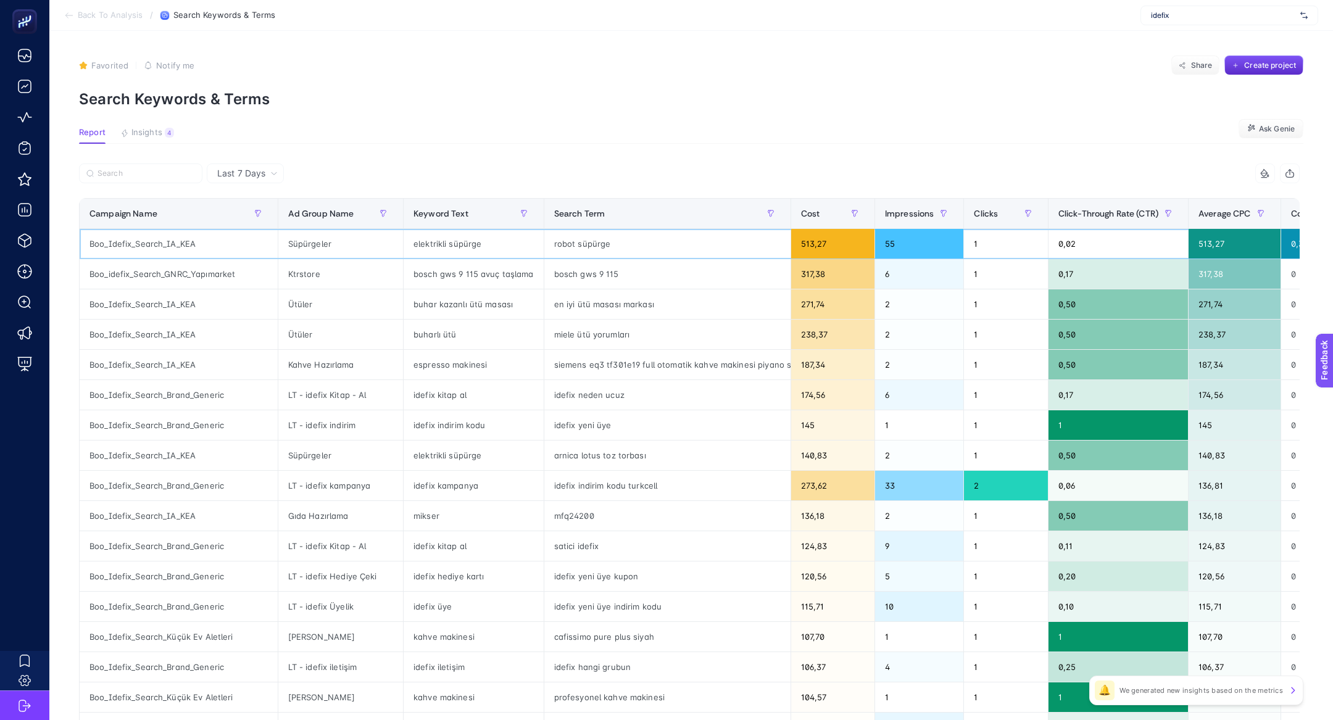
click at [223, 253] on div "Boo_Idefix_Search_IA_KEA" at bounding box center [179, 244] width 198 height 30
click at [174, 241] on div "Boo_Idefix_Search_IA_KEA" at bounding box center [179, 244] width 198 height 30
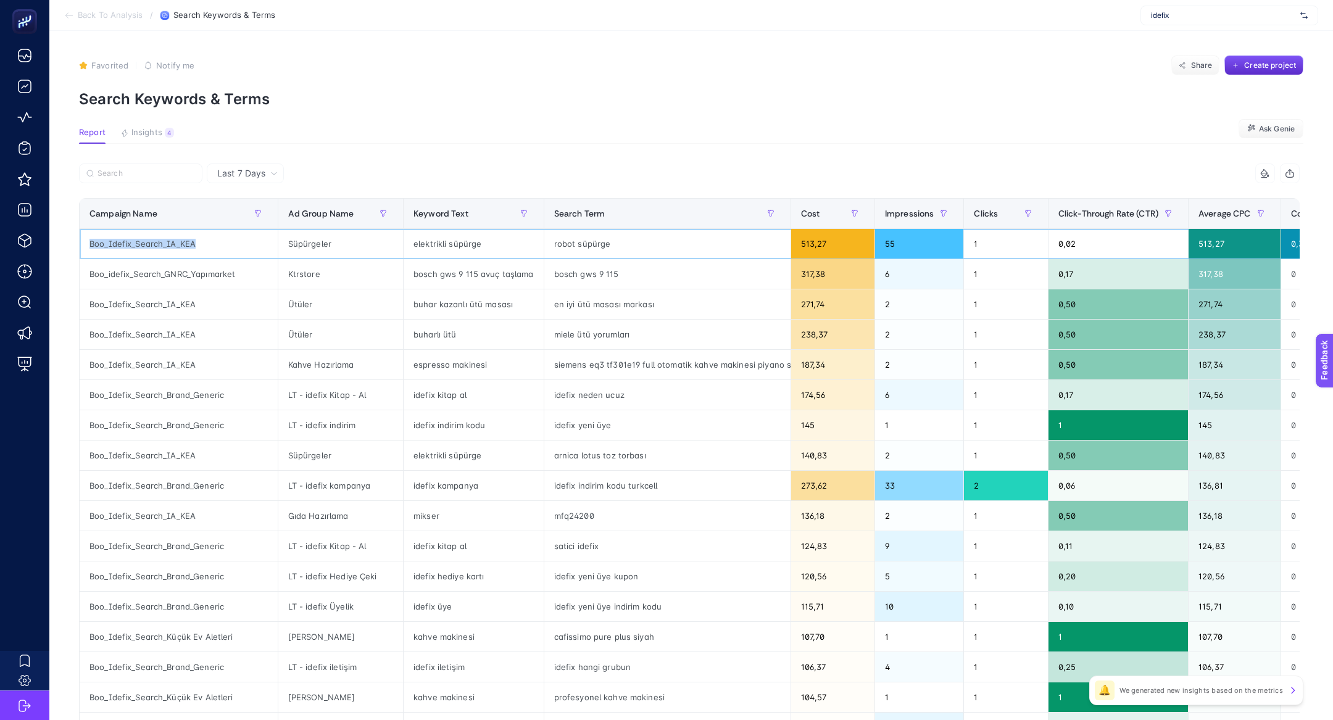
click at [174, 241] on div "Boo_Idefix_Search_IA_KEA" at bounding box center [179, 244] width 198 height 30
copy tr "Boo_Idefix_Search_IA_KEA"
click at [144, 175] on input "Search" at bounding box center [147, 173] width 98 height 9
click at [601, 246] on div "robot süpürge" at bounding box center [667, 244] width 246 height 30
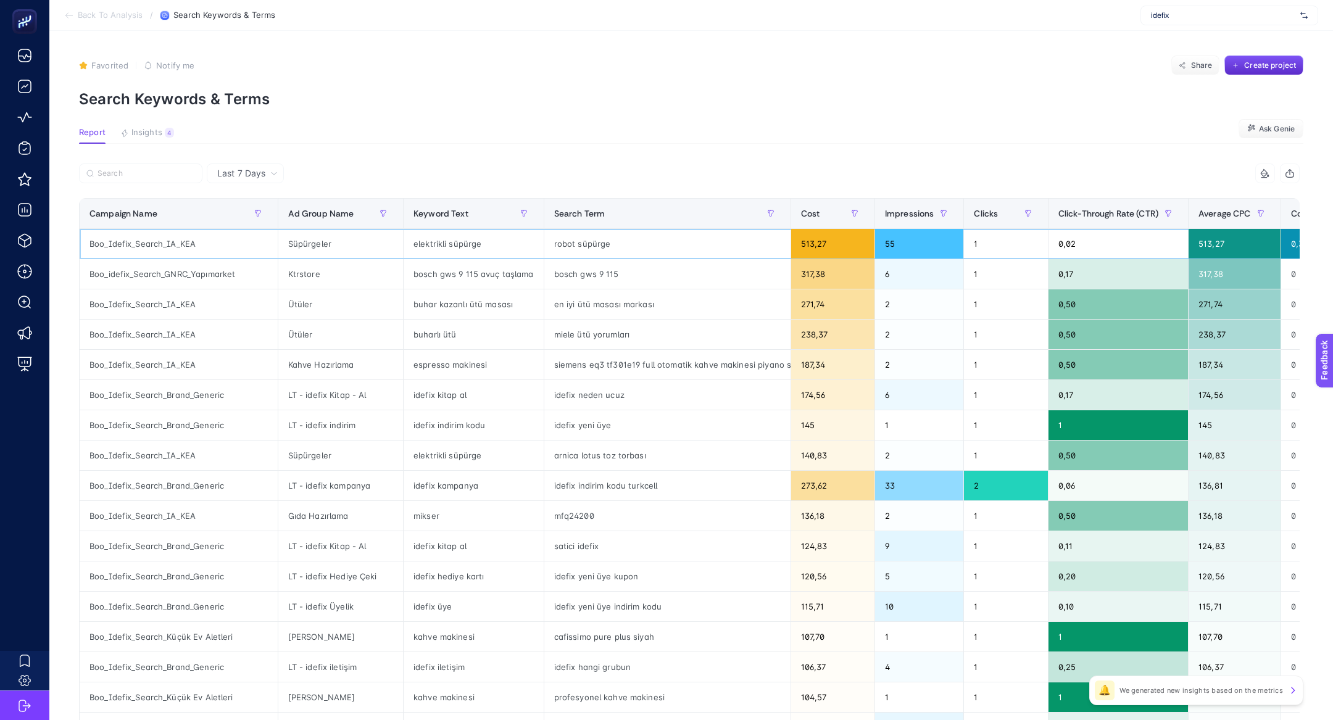
click at [601, 246] on div "robot süpürge" at bounding box center [667, 244] width 246 height 30
copy tr "robot süpürge"
click at [153, 180] on label at bounding box center [140, 174] width 123 height 20
click at [153, 178] on input "Search" at bounding box center [147, 173] width 98 height 9
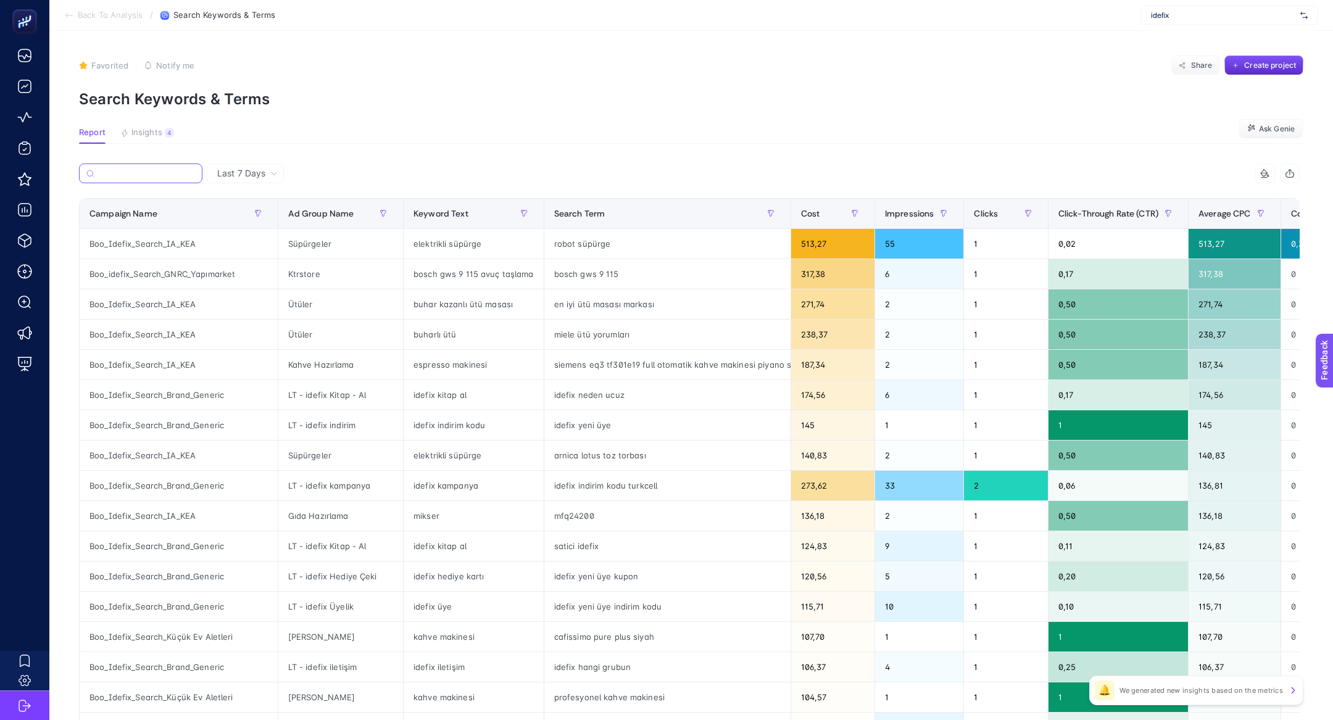
paste input "robot süpürge"
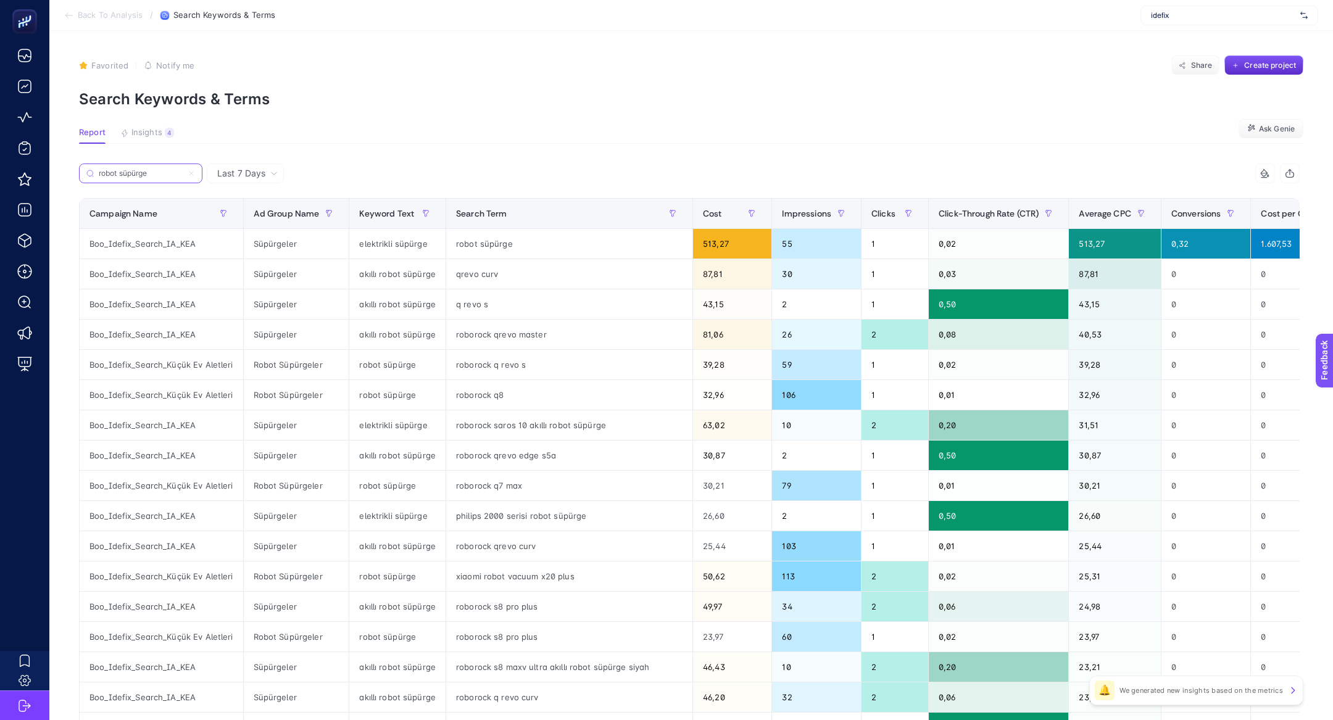
type input "robot süpürge"
click at [515, 212] on div "Search Term" at bounding box center [569, 214] width 227 height 20
click at [507, 212] on span "Search Term" at bounding box center [481, 214] width 51 height 10
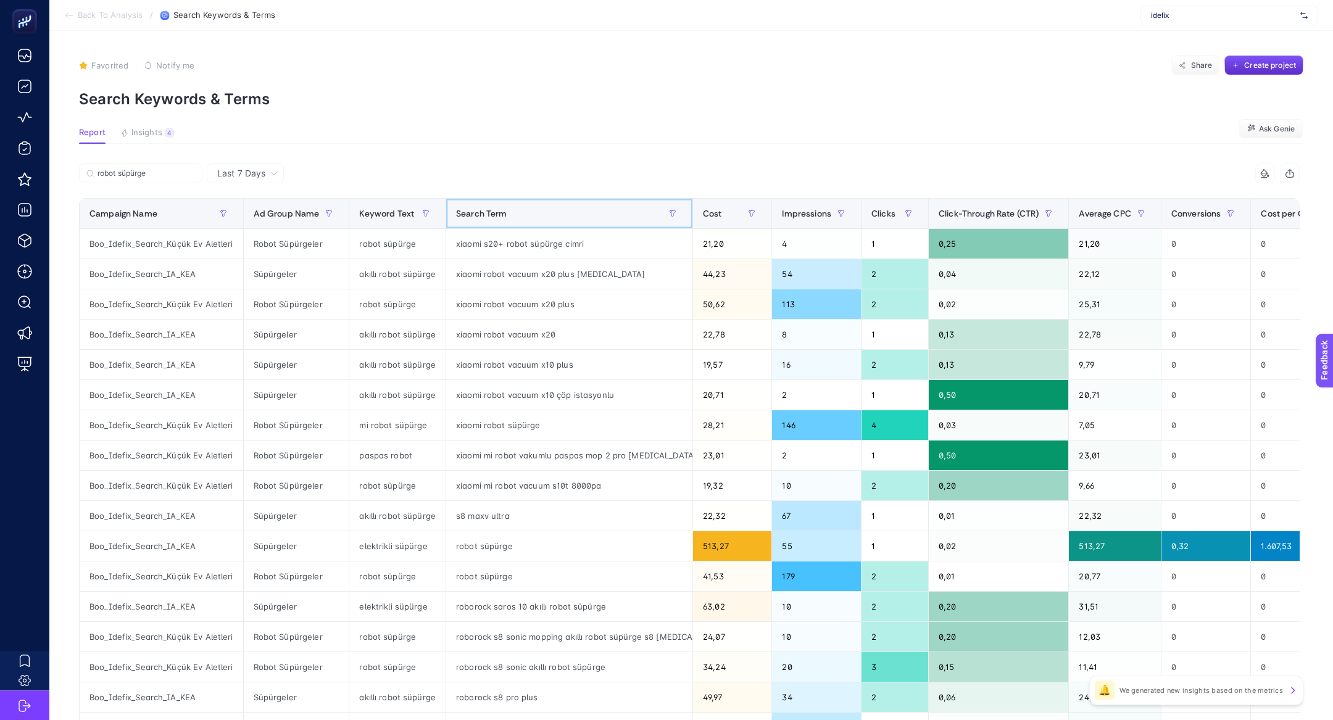
click at [515, 212] on div "Search Term" at bounding box center [569, 214] width 227 height 20
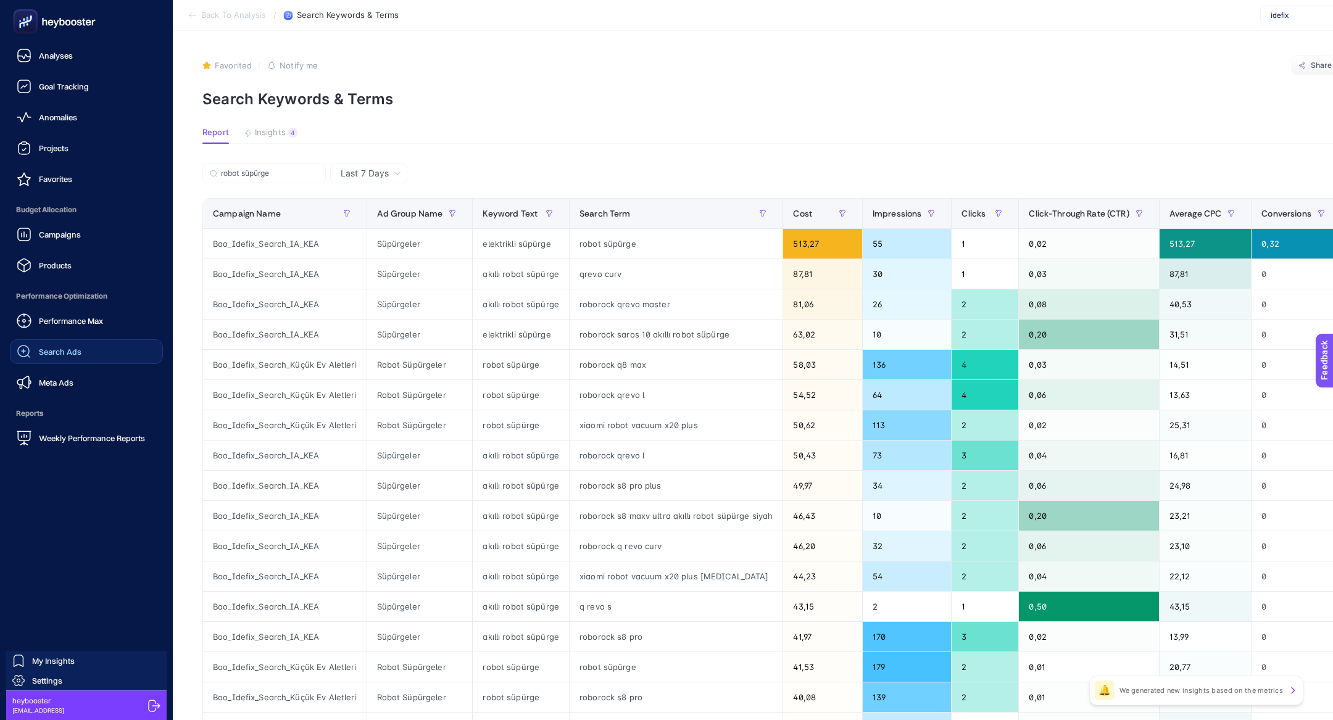
click at [104, 340] on link "Search Ads" at bounding box center [86, 352] width 153 height 25
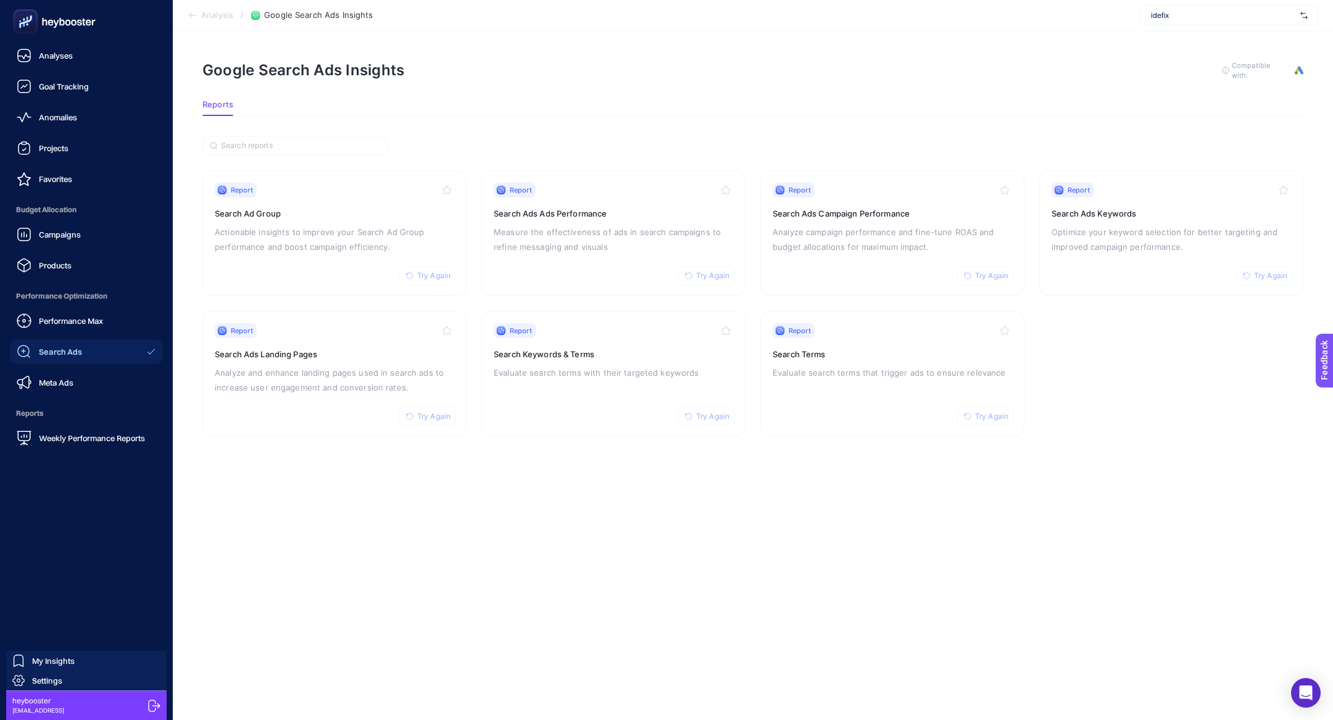
click at [53, 9] on icon at bounding box center [54, 21] width 89 height 25
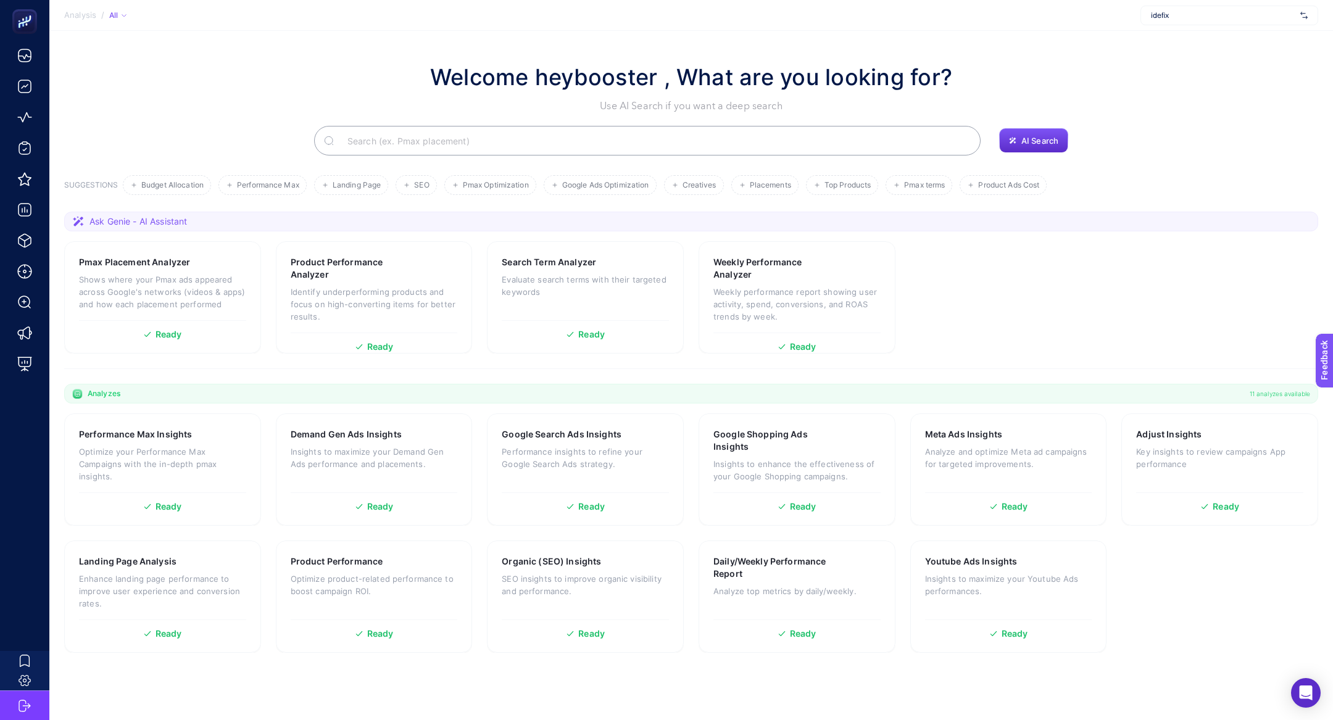
click at [404, 120] on div "Welcome heybooster , What are you looking for? Use AI Search if you want a deep…" at bounding box center [691, 107] width 1254 height 95
click at [404, 136] on input "Search" at bounding box center [654, 140] width 633 height 35
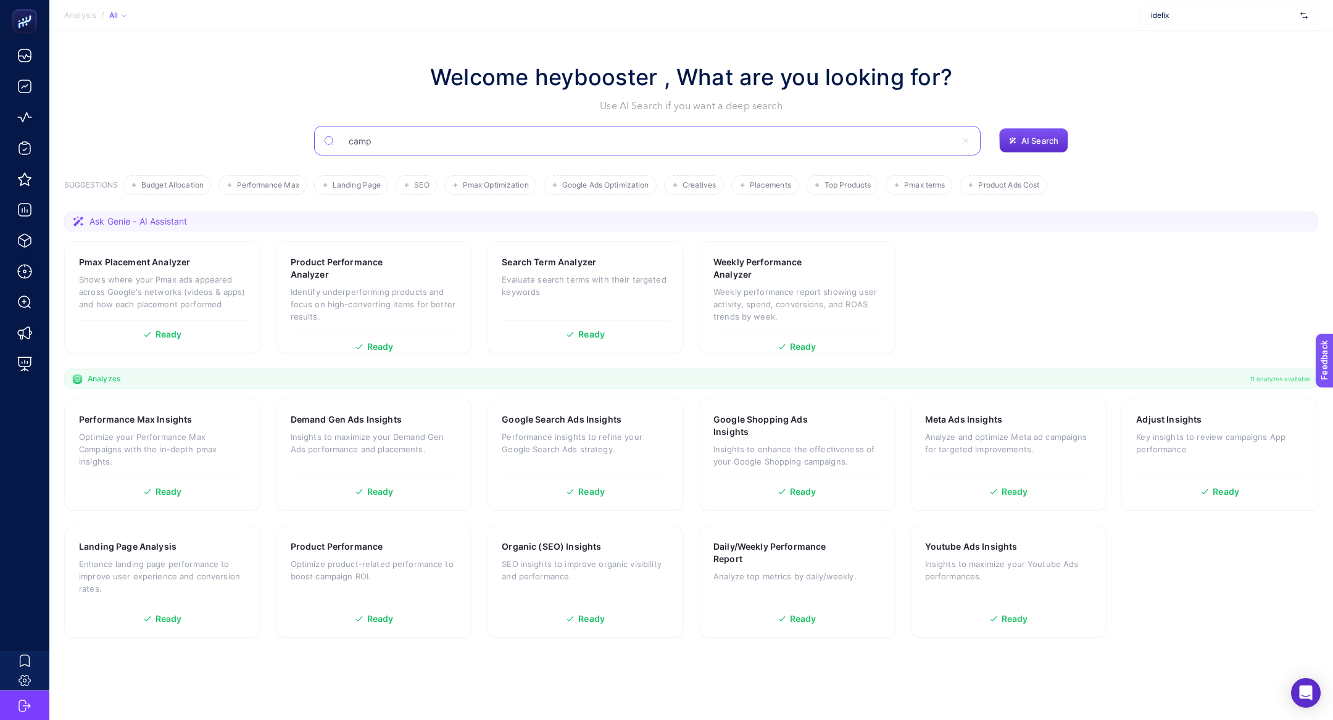
type input "camp"
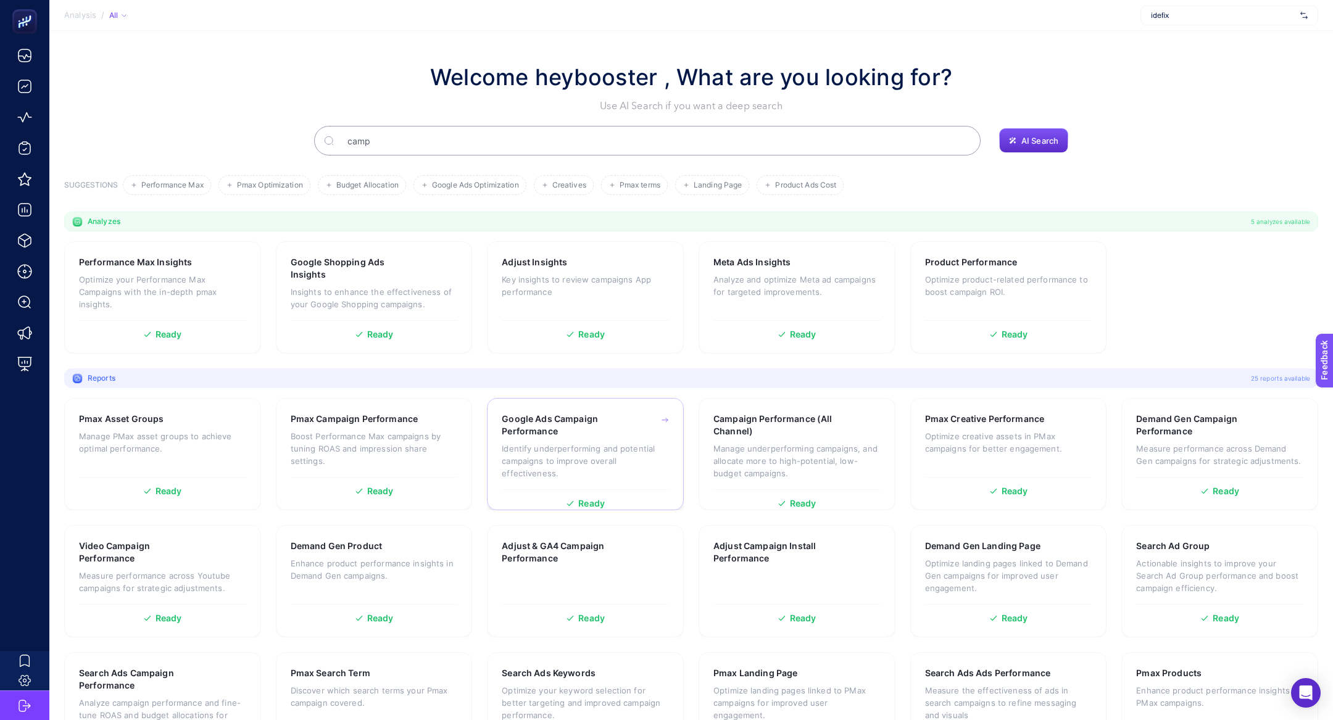
click at [543, 454] on p "Identify underperforming and potential campaigns to improve overall effectivene…" at bounding box center [585, 461] width 167 height 37
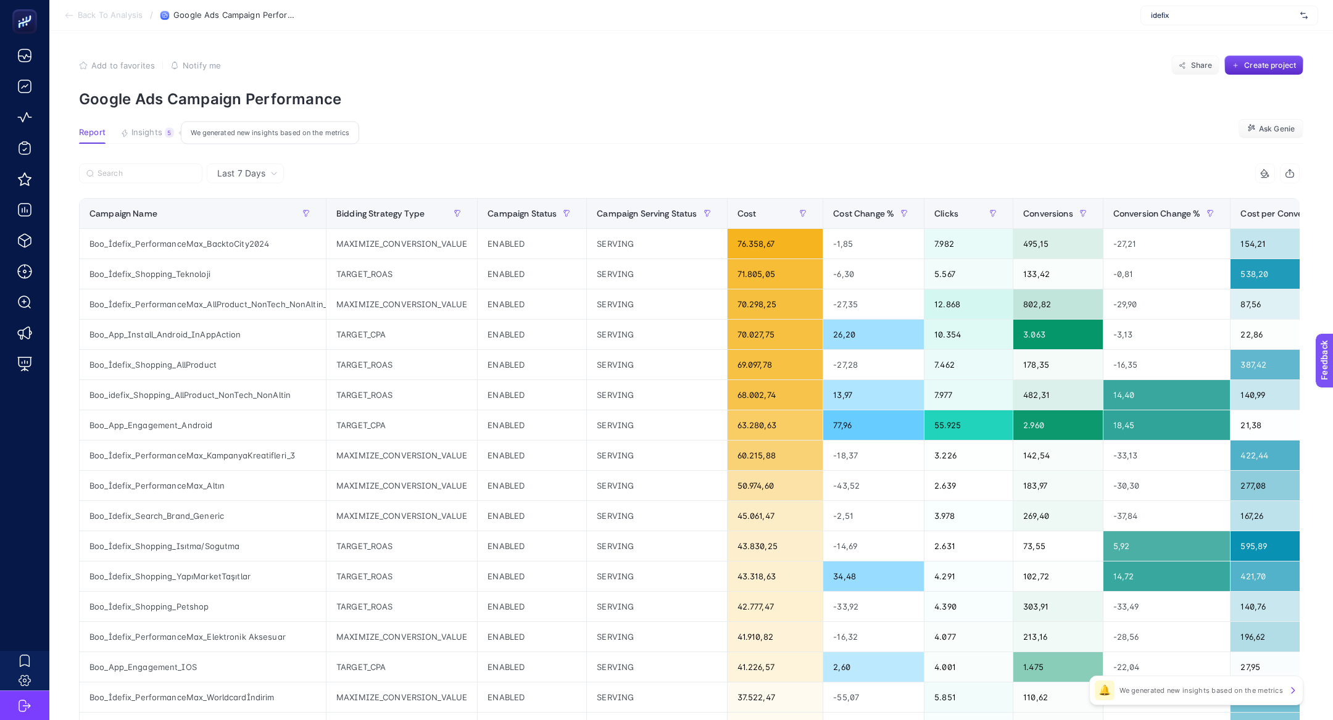
click at [159, 128] on span "Insights" at bounding box center [146, 133] width 31 height 10
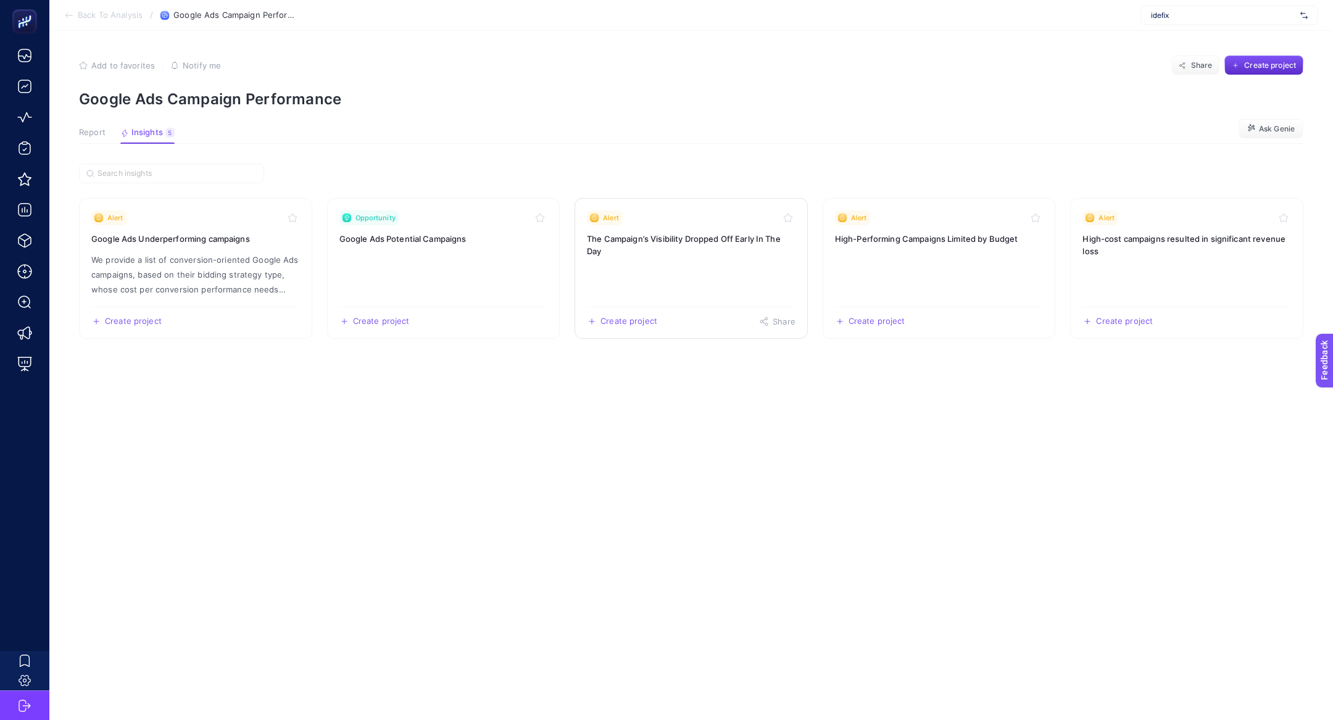
click at [643, 278] on link "Alert The Campaign’s Visibility Dropped Off Early In The Day Create project Sha…" at bounding box center [691, 268] width 233 height 141
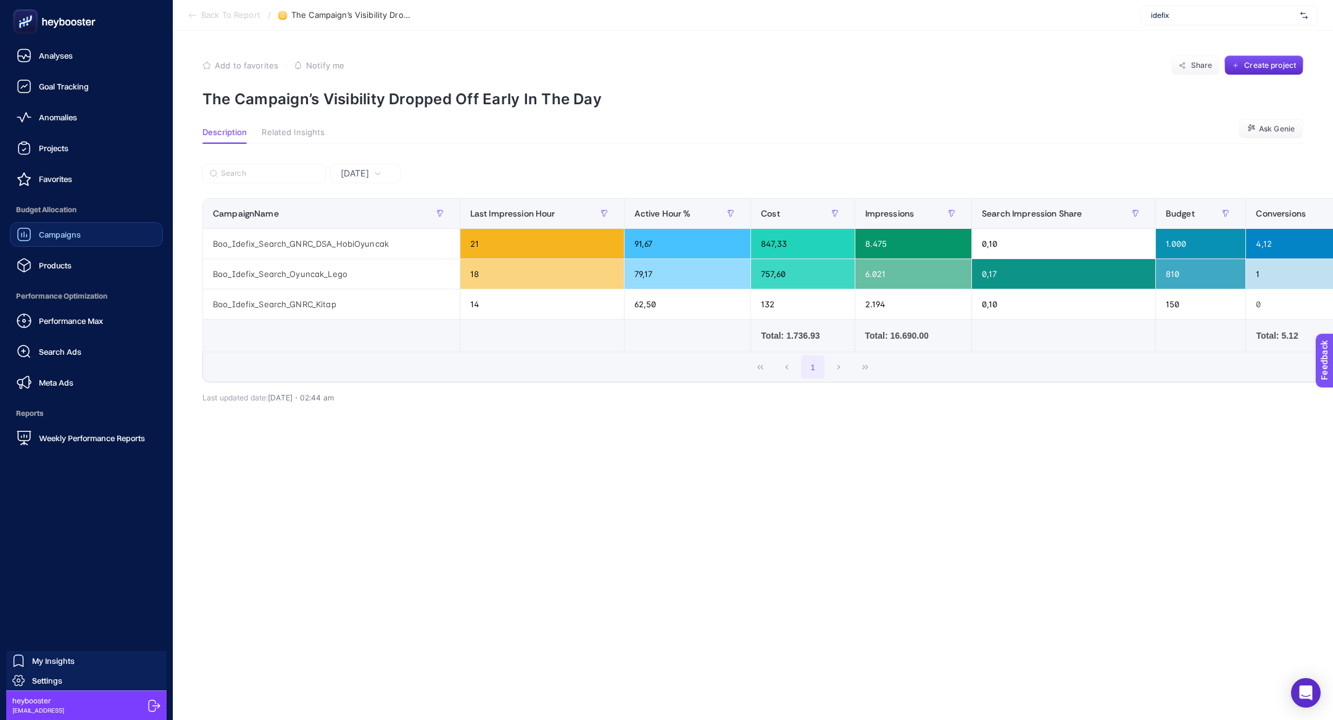
click at [93, 228] on link "Campaigns" at bounding box center [86, 234] width 153 height 25
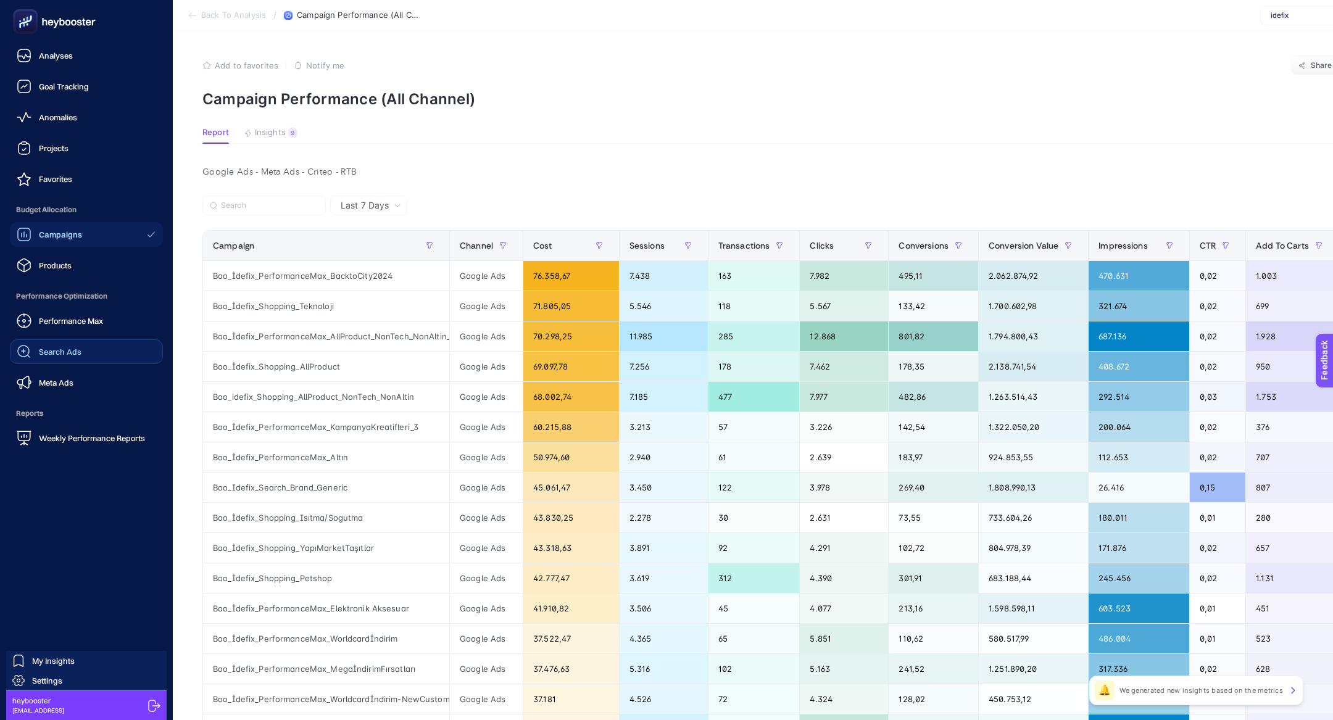
click at [73, 341] on link "Search Ads" at bounding box center [86, 352] width 153 height 25
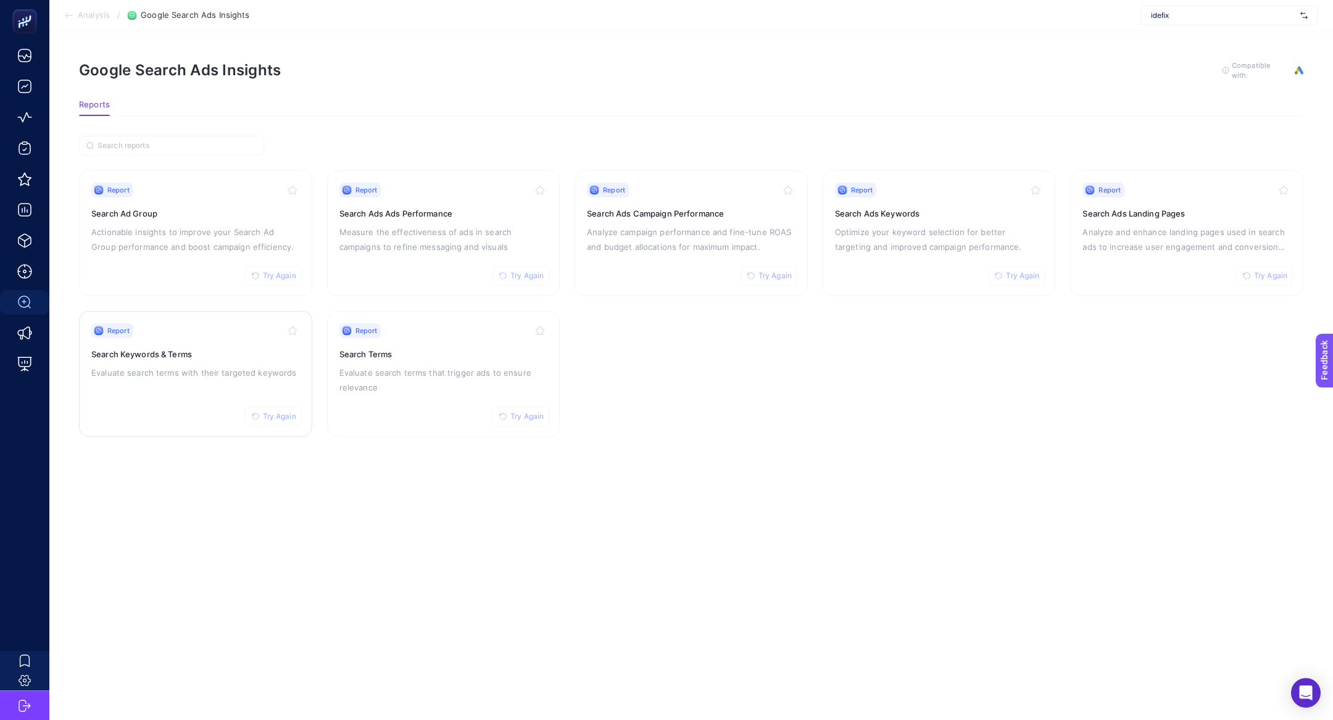
click at [173, 341] on div "Report Try Again Search Keywords & Terms Evaluate search terms with their targe…" at bounding box center [195, 373] width 209 height 101
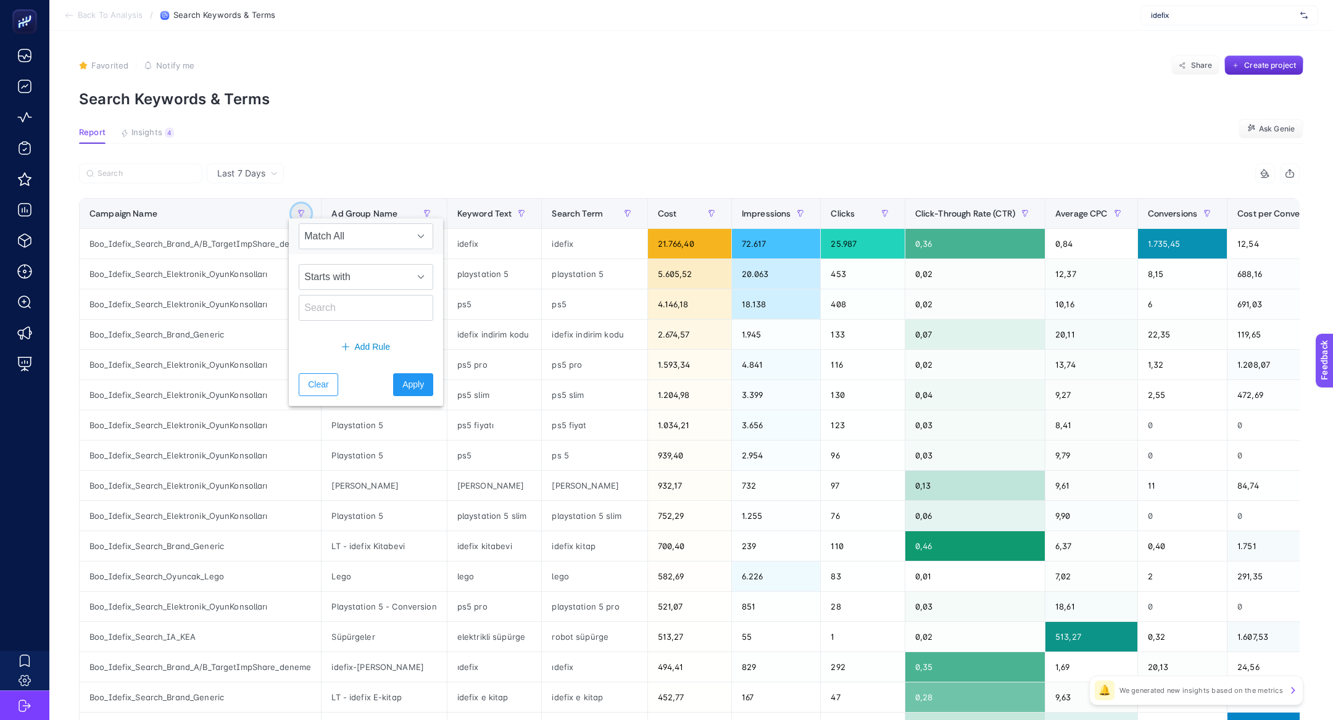
click at [298, 213] on icon "button" at bounding box center [301, 213] width 7 height 7
click at [298, 211] on icon "button" at bounding box center [301, 213] width 7 height 7
click at [327, 291] on span "Starts with" at bounding box center [354, 282] width 110 height 25
click at [335, 333] on li "Contains" at bounding box center [358, 335] width 119 height 25
click at [334, 307] on input "text" at bounding box center [366, 313] width 135 height 26
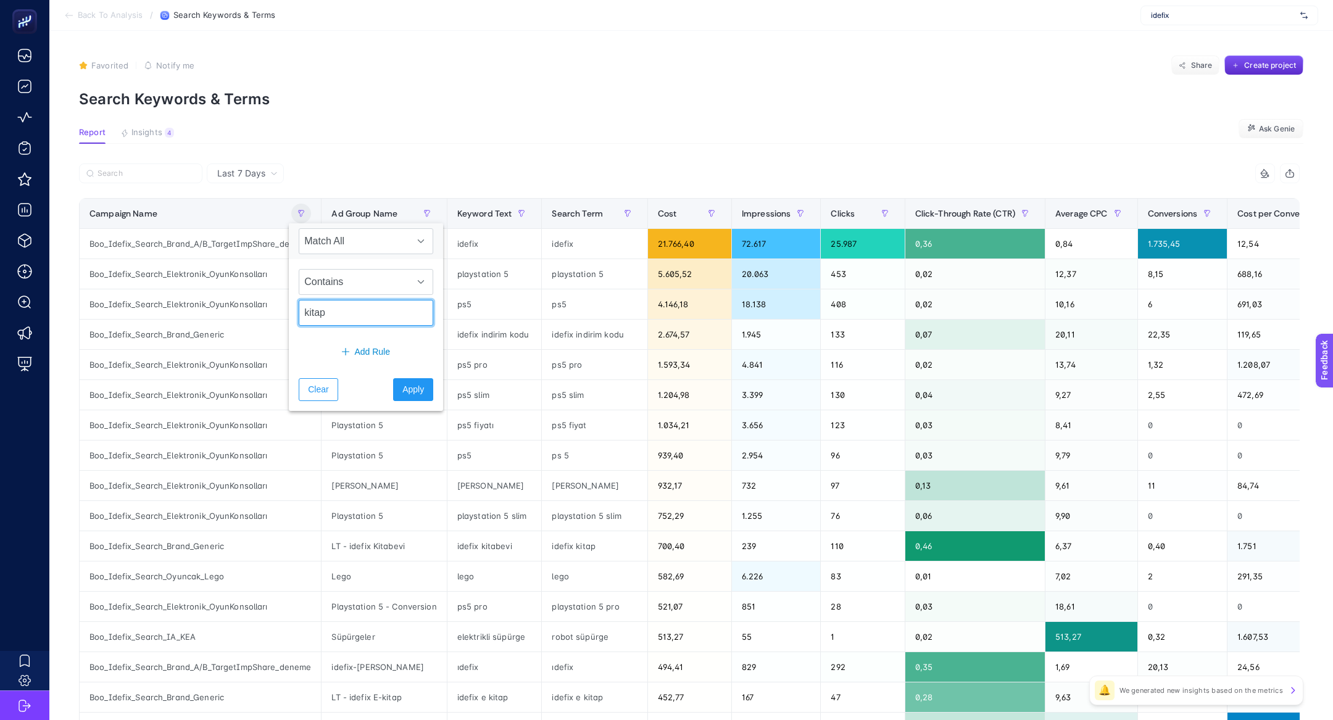
type input "kitap"
click at [402, 386] on span "Apply" at bounding box center [413, 389] width 22 height 13
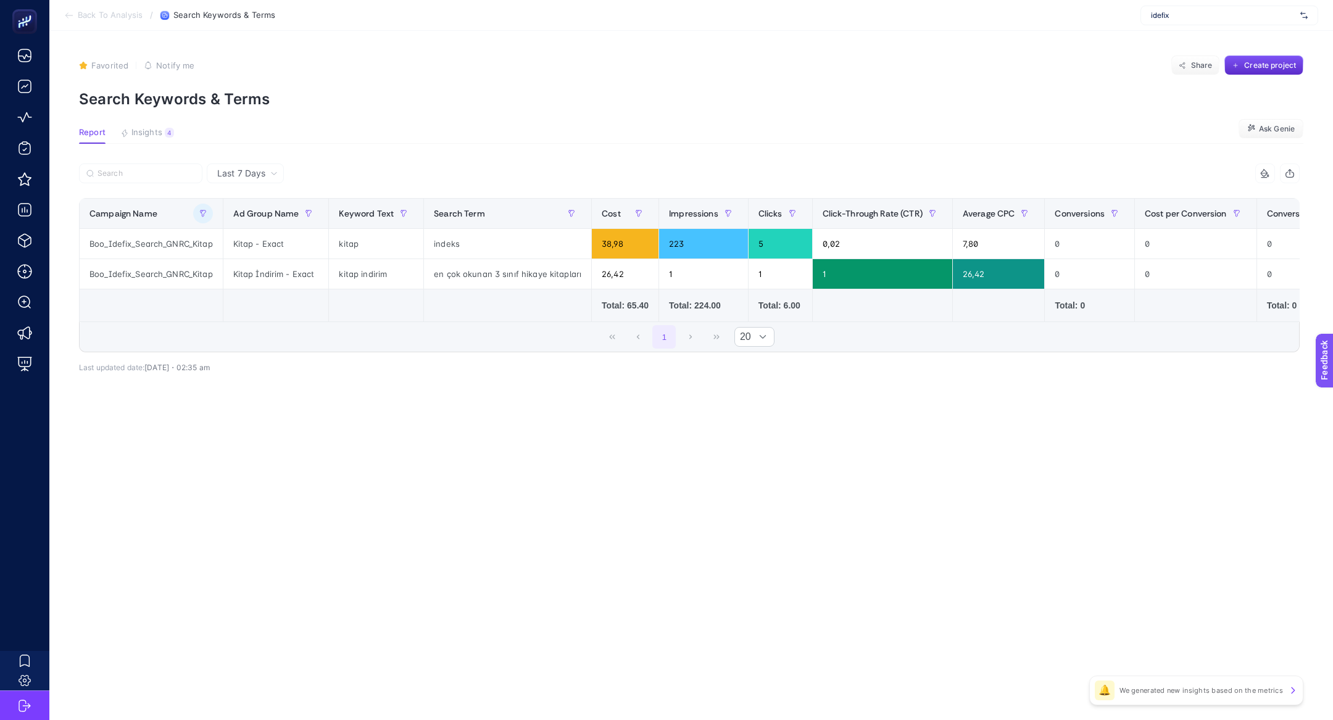
click at [1199, 25] on section "Back To Analysis / Search Keywords & Terms idefix" at bounding box center [691, 15] width 1284 height 31
click at [1195, 23] on div "idefix" at bounding box center [1230, 16] width 178 height 20
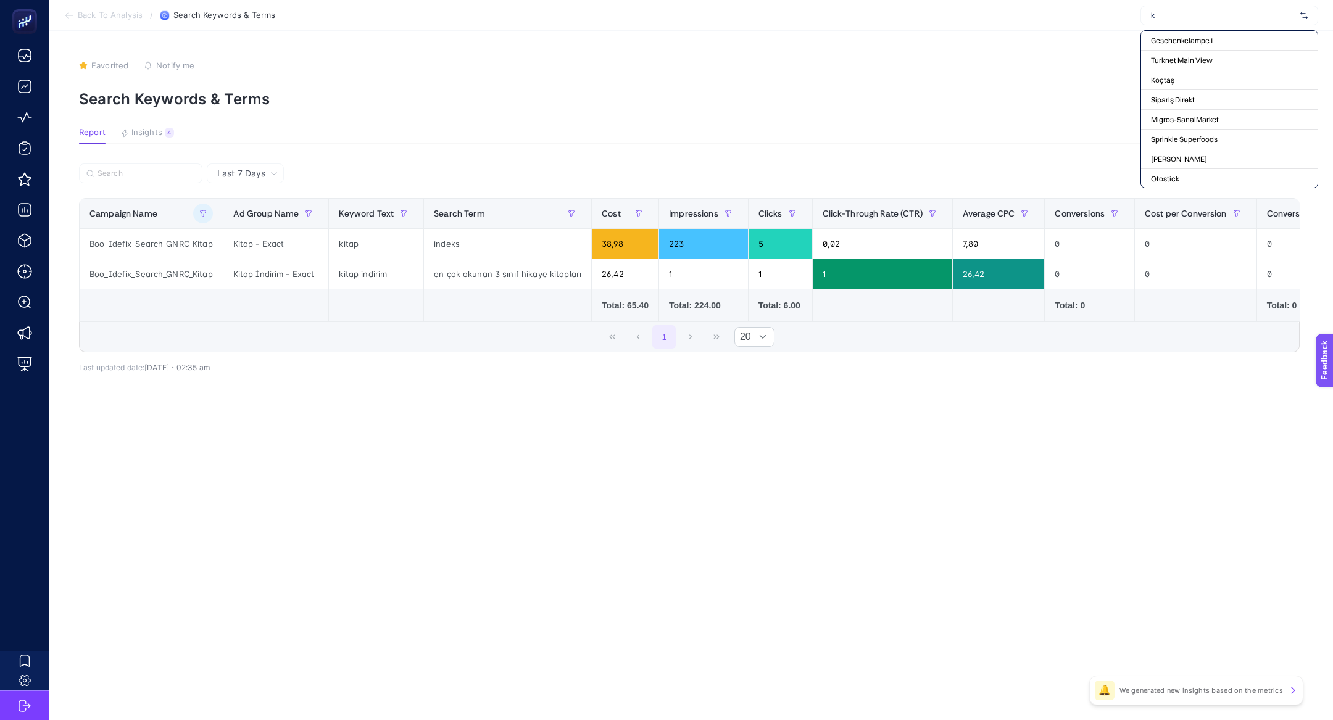
type input "k"
click at [154, 272] on div "Boo_Idefix_Search_GNRC_Kitap" at bounding box center [151, 274] width 143 height 30
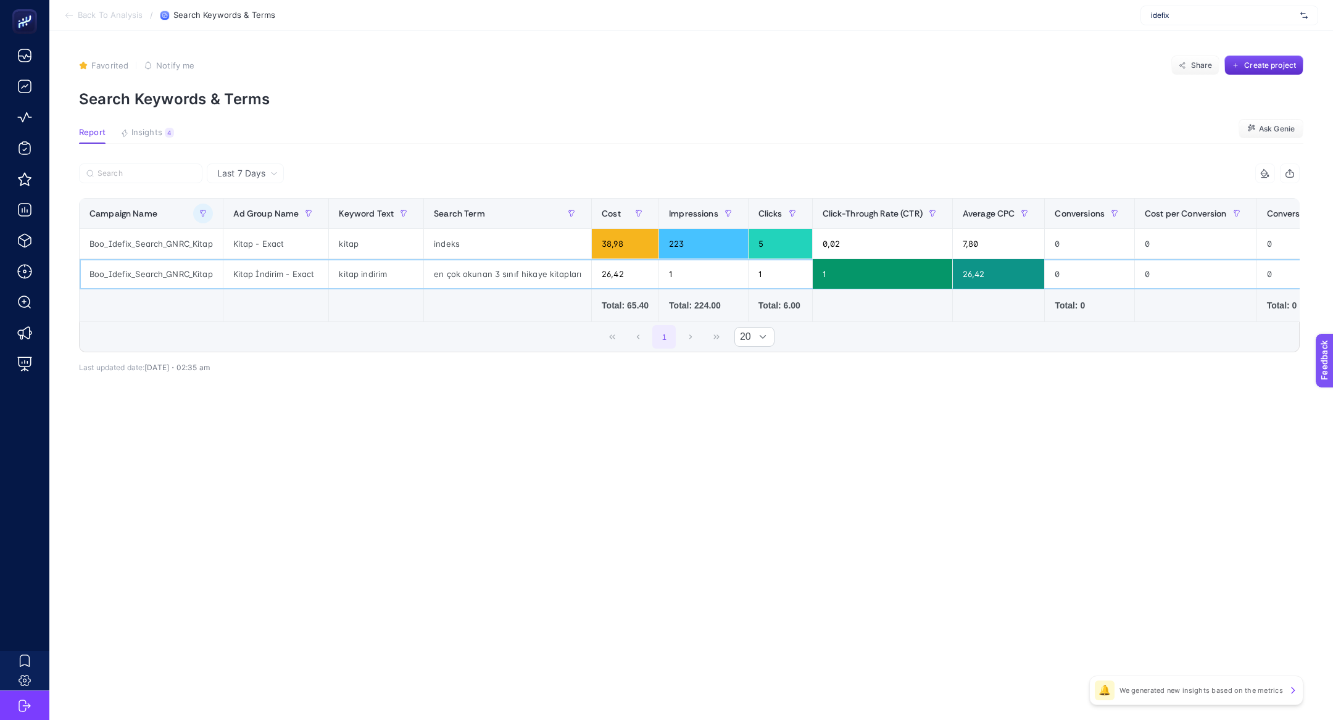
click at [152, 270] on div "Boo_Idefix_Search_GNRC_Kitap" at bounding box center [151, 274] width 143 height 30
click at [156, 240] on div "Boo_Idefix_Search_GNRC_Kitap" at bounding box center [151, 244] width 143 height 30
copy div "Boo_Idefix_Search_GNRC_Kitap"
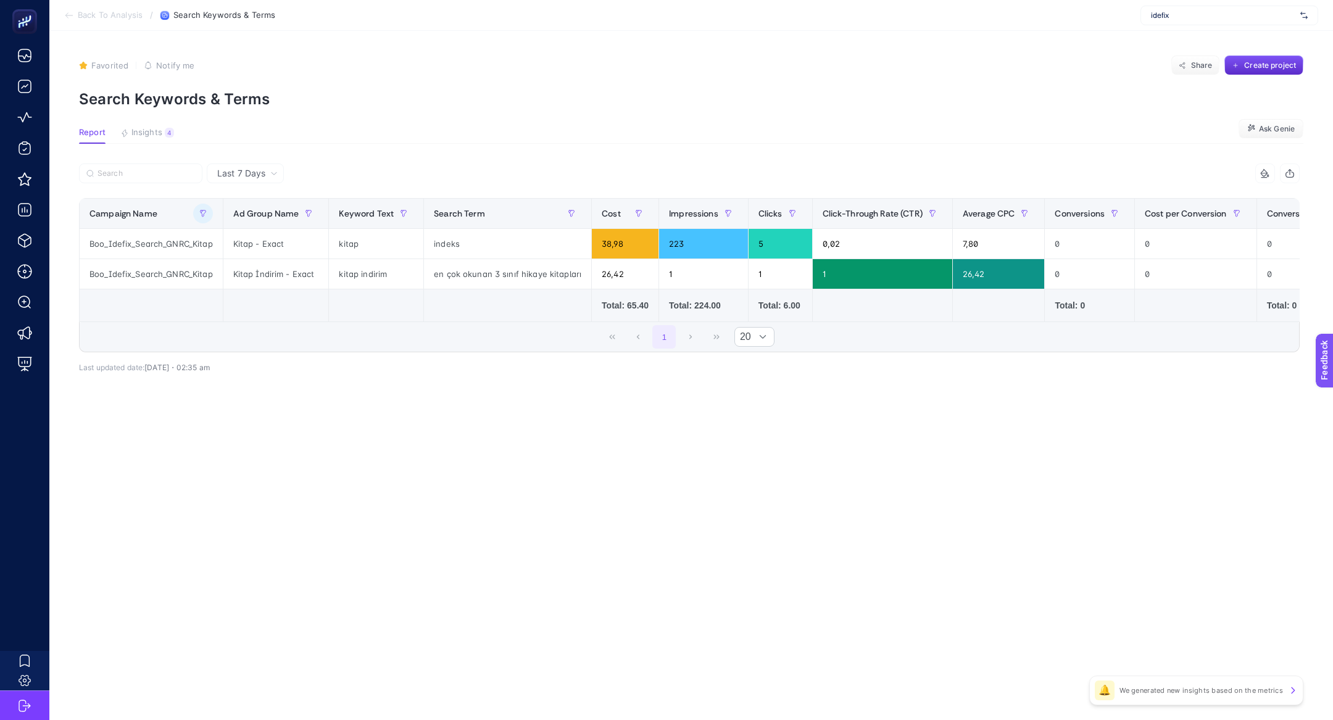
click at [140, 103] on p "Search Keywords & Terms" at bounding box center [691, 99] width 1225 height 18
click at [207, 209] on button "button" at bounding box center [203, 214] width 20 height 20
click at [215, 390] on span "Clear" at bounding box center [222, 389] width 20 height 13
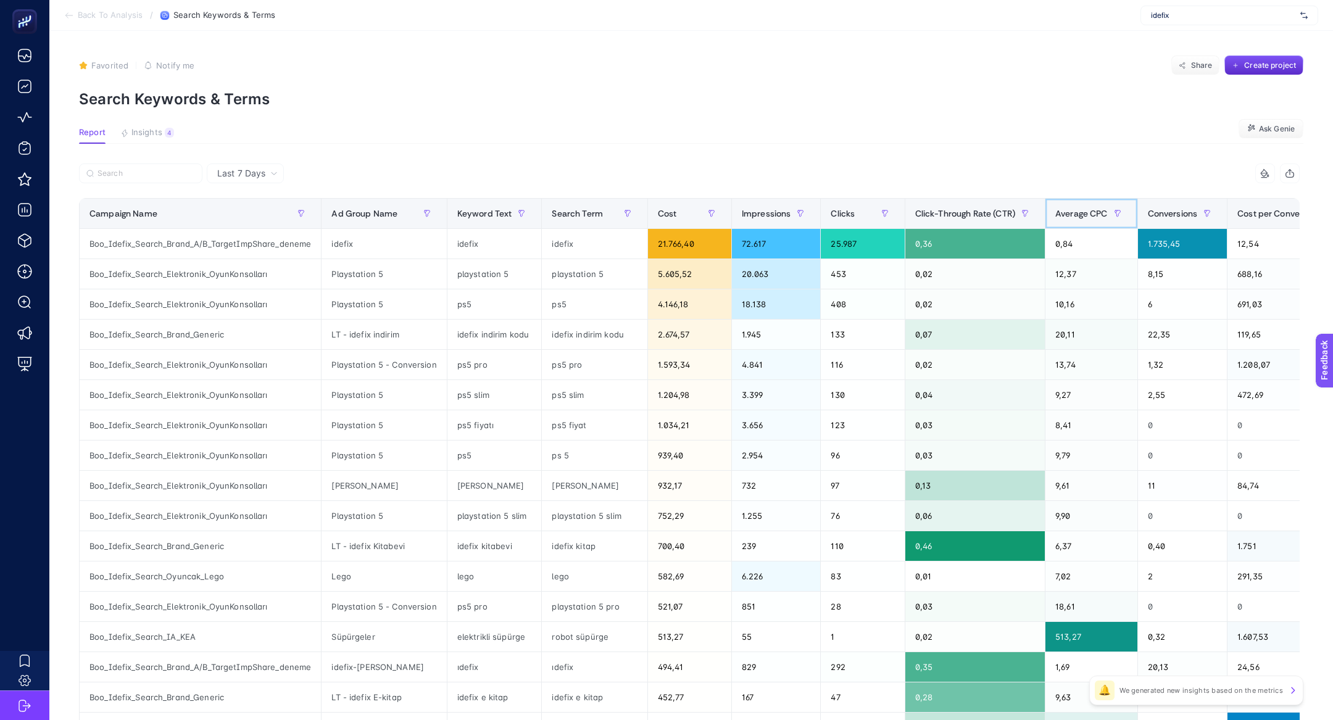
click at [1100, 205] on div "Average CPC" at bounding box center [1092, 214] width 72 height 20
click at [1108, 205] on button "button" at bounding box center [1118, 214] width 20 height 20
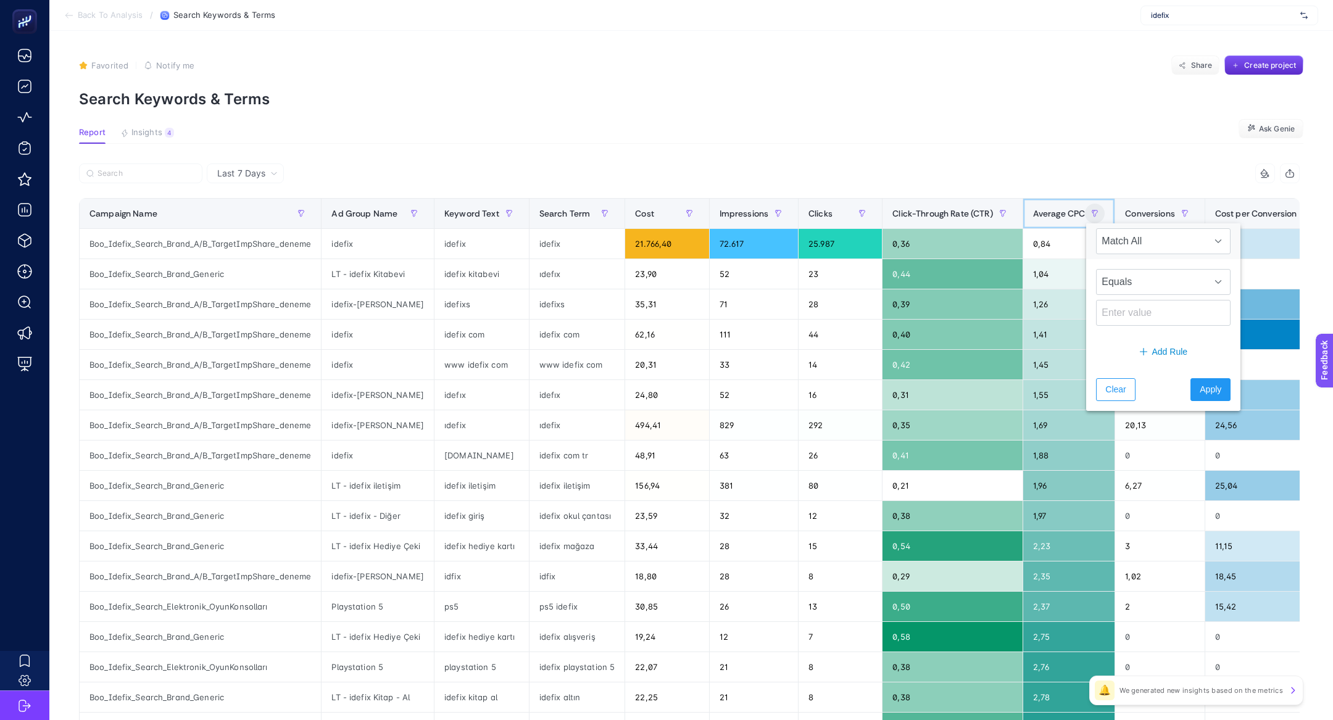
click at [1058, 205] on div "Average CPC" at bounding box center [1069, 214] width 72 height 20
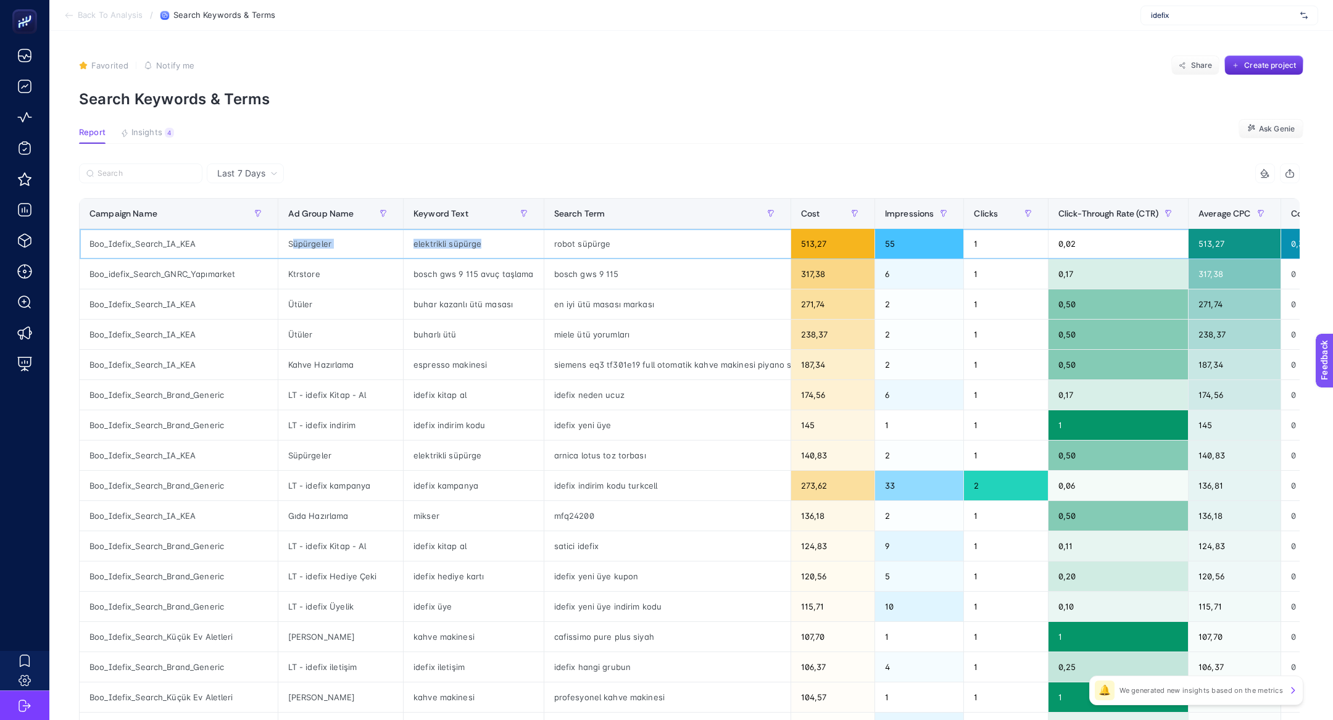
drag, startPoint x: 291, startPoint y: 248, endPoint x: 695, endPoint y: 237, distance: 404.5
click at [709, 237] on tr "Boo_Idefix_Search_IA_KEA Süpürgeler elektrikli süpürge robot süpürge 513,27 55 …" at bounding box center [898, 244] width 1636 height 30
click at [573, 247] on div "robot süpürge" at bounding box center [667, 244] width 246 height 30
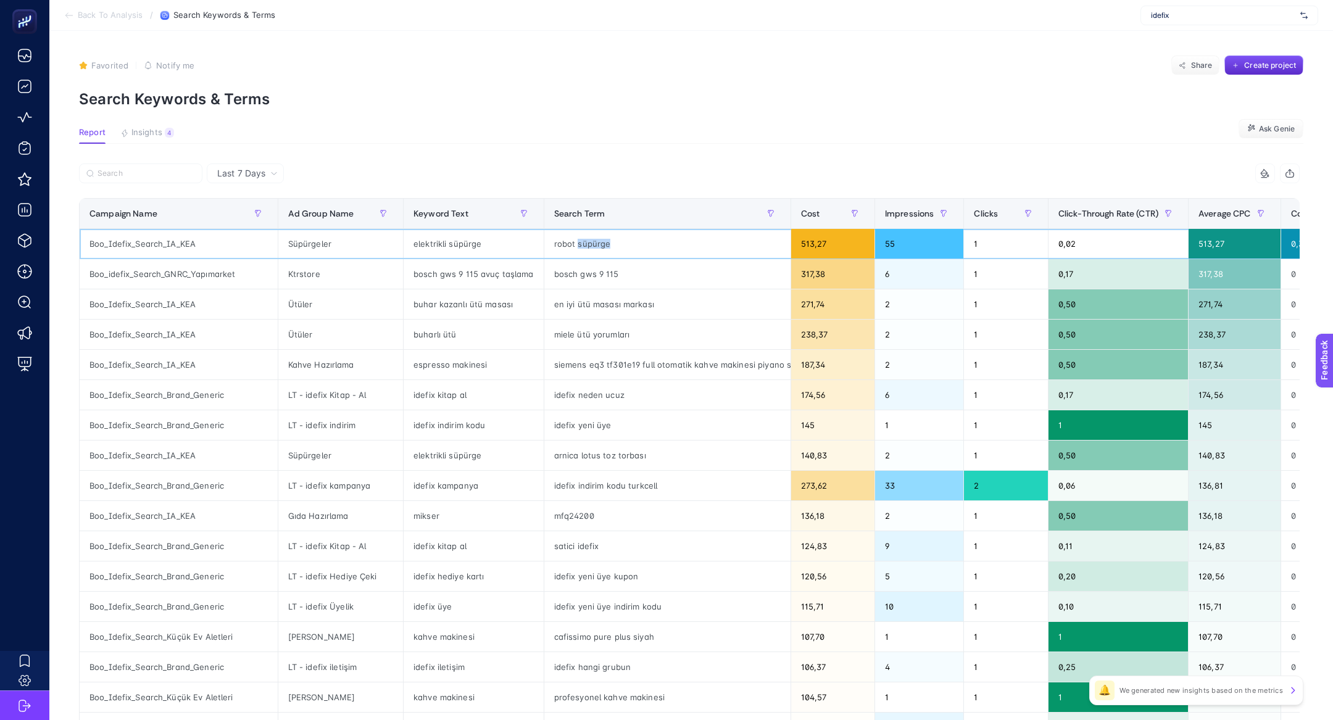
click at [573, 247] on div "robot süpürge" at bounding box center [667, 244] width 246 height 30
click at [570, 235] on div "robot süpürge" at bounding box center [667, 244] width 246 height 30
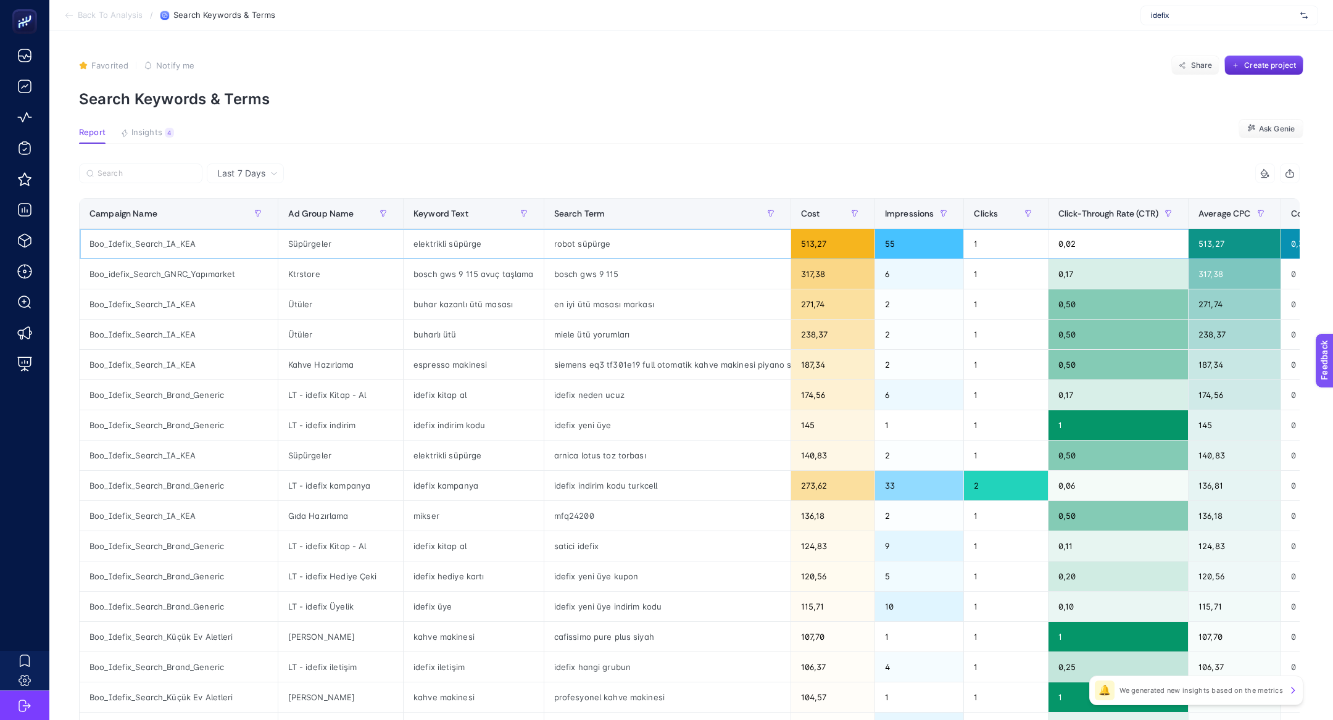
click at [570, 235] on div "robot süpürge" at bounding box center [667, 244] width 246 height 30
copy tr "robot süpürge"
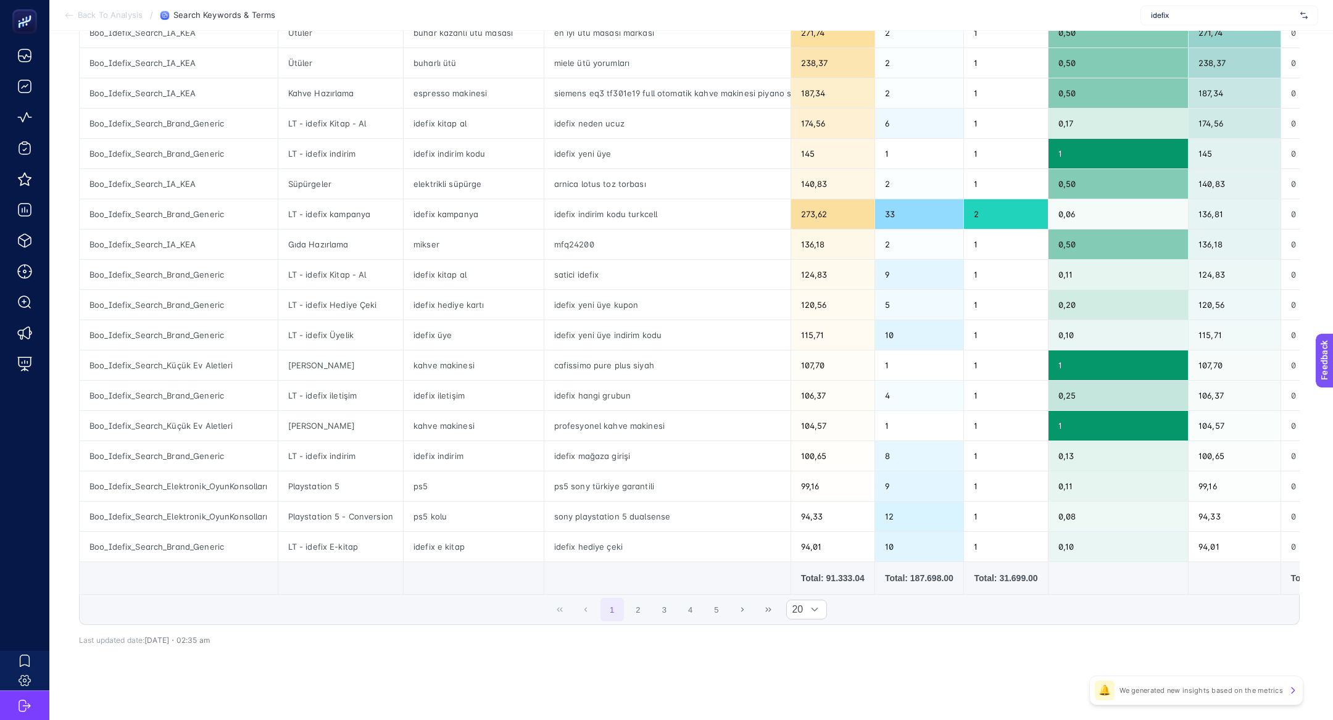
drag, startPoint x: 175, startPoint y: 627, endPoint x: 228, endPoint y: 628, distance: 52.5
click at [228, 628] on div "9 items selected Campaign Name Ad Group Name Keyword Text Search Term Cost Impr…" at bounding box center [689, 278] width 1221 height 733
click at [1209, 16] on span "idefix" at bounding box center [1223, 15] width 144 height 10
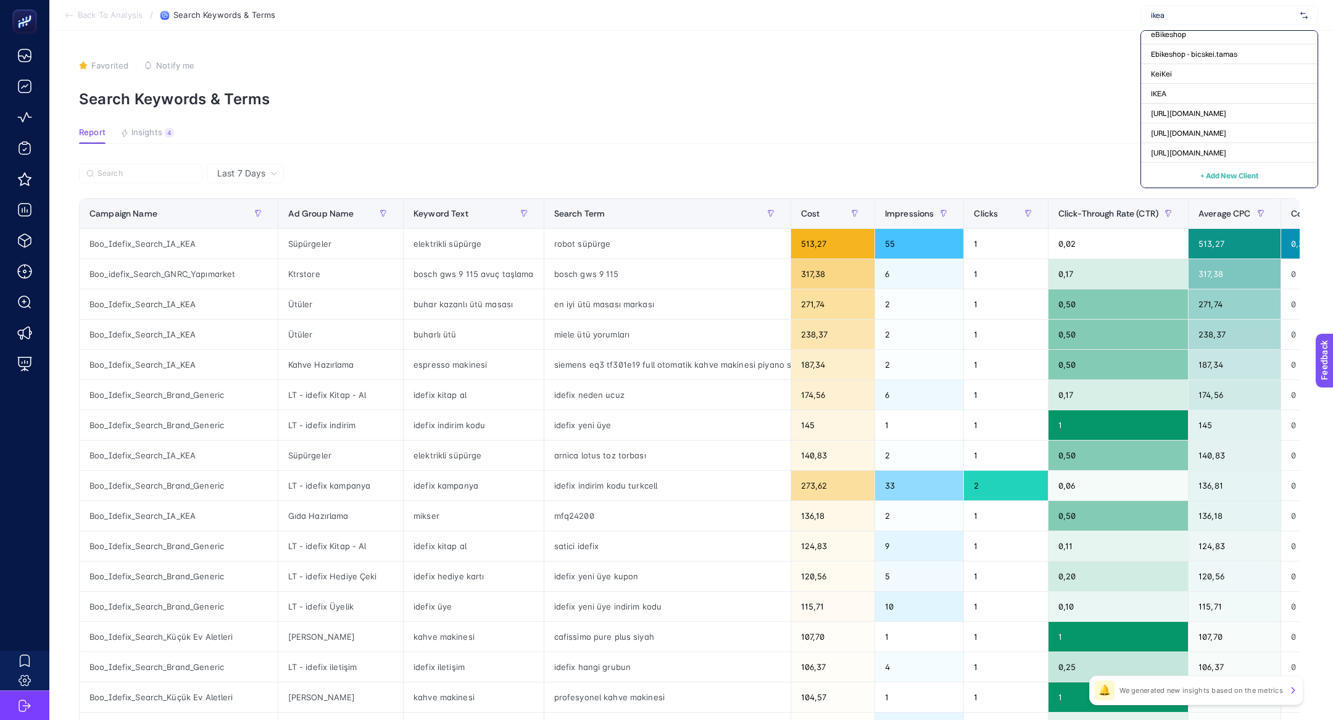
scroll to position [0, 0]
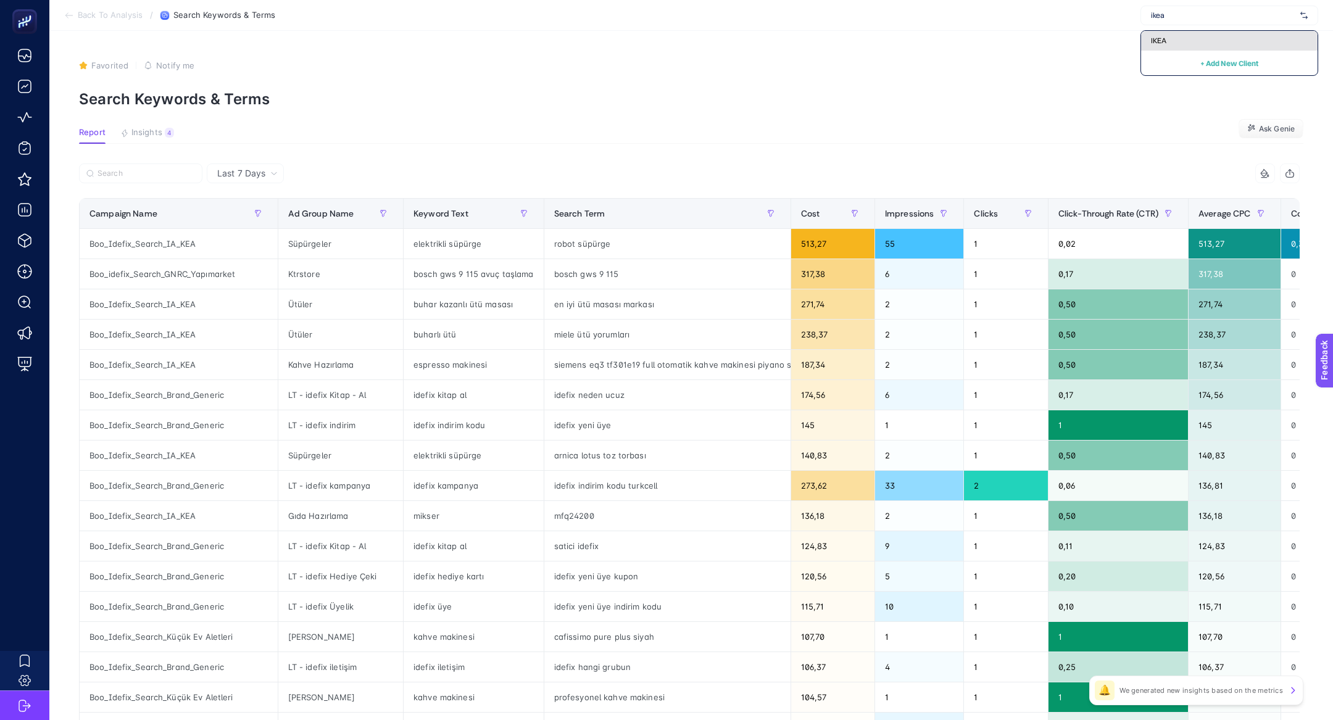
type input "ikea"
click at [1204, 36] on div "IKEA" at bounding box center [1229, 41] width 177 height 20
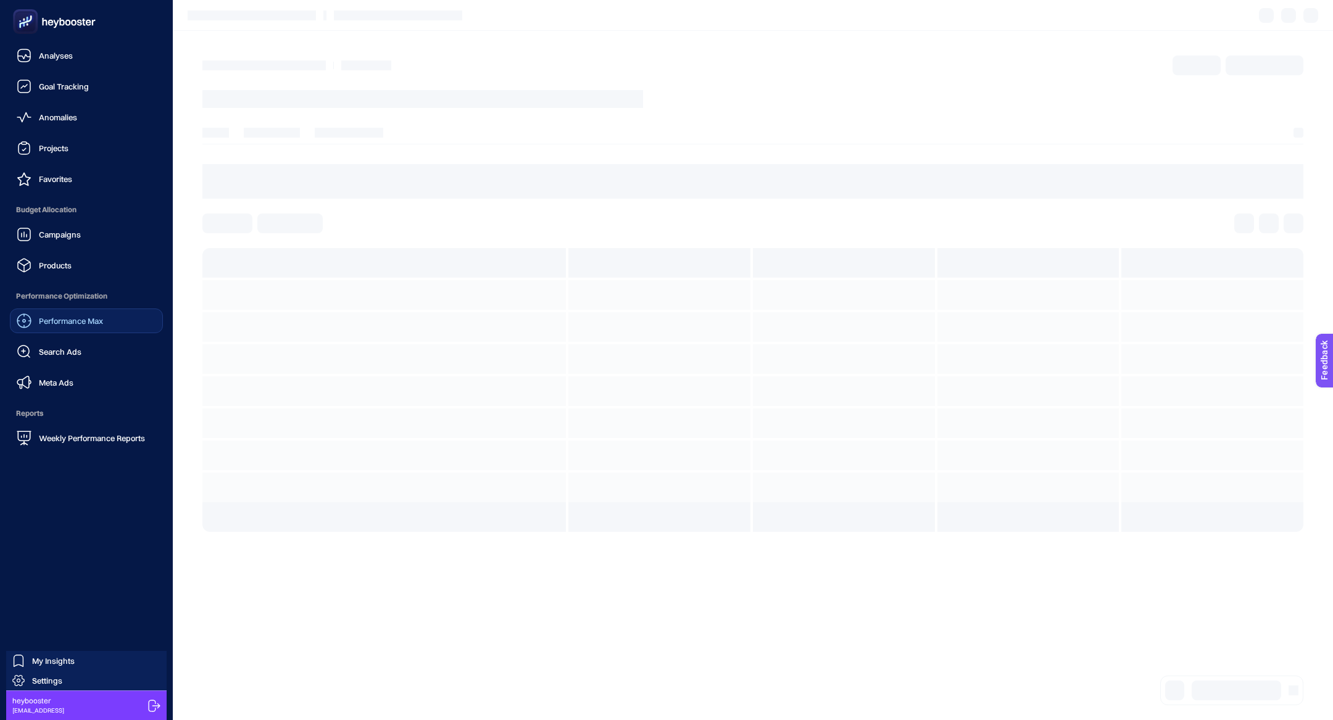
click at [82, 330] on link "Performance Max" at bounding box center [86, 321] width 153 height 25
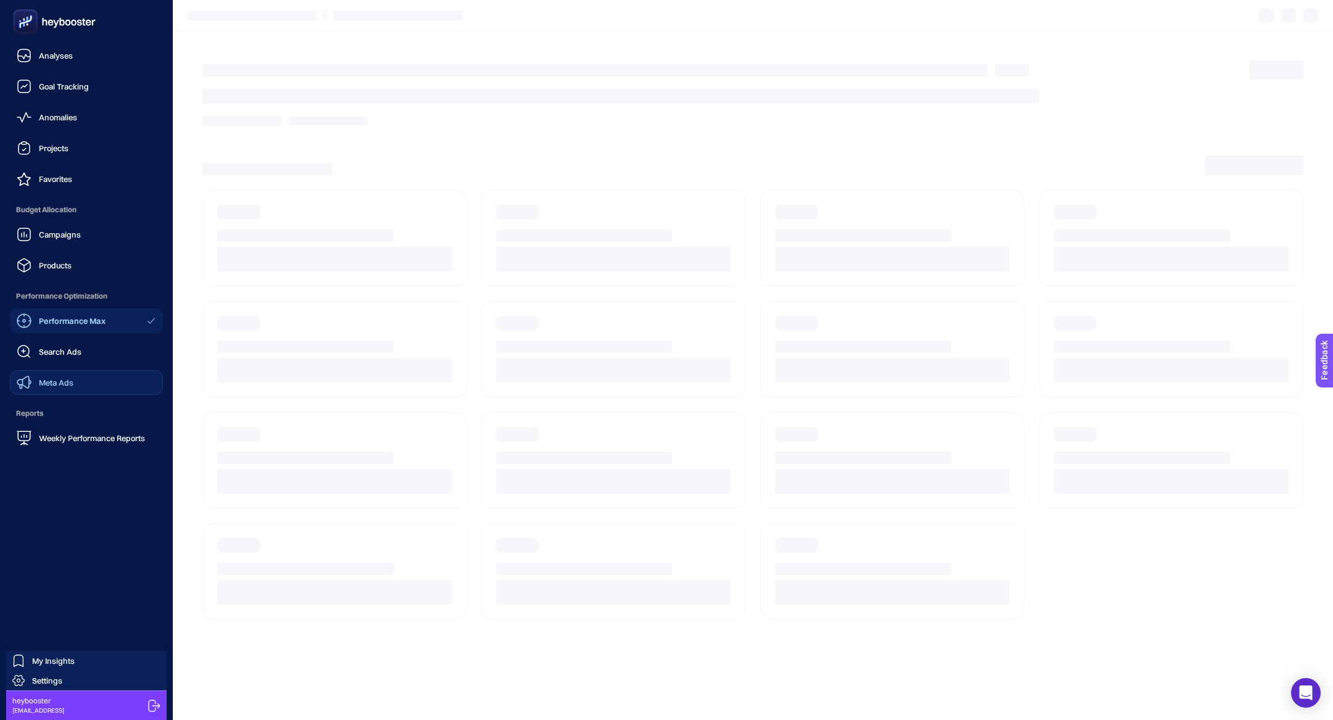
click at [73, 382] on link "Meta Ads" at bounding box center [86, 382] width 153 height 25
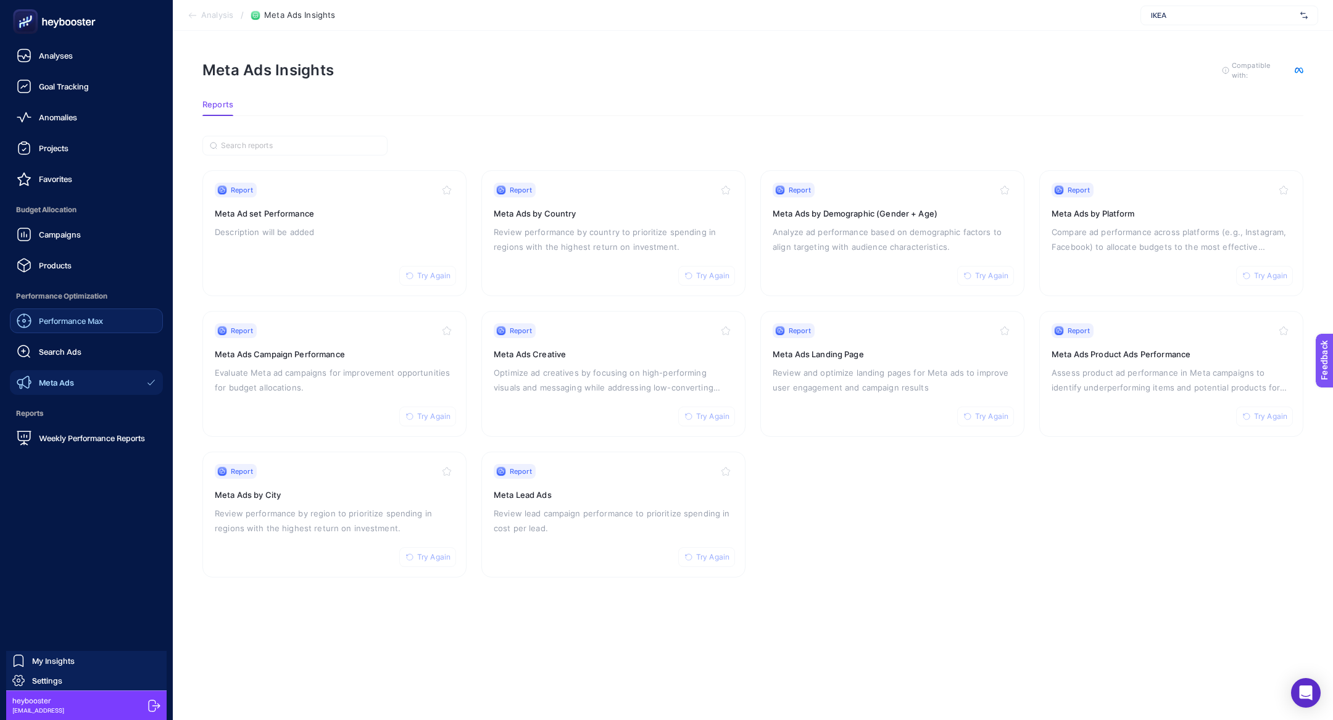
click at [70, 319] on span "Performance Max" at bounding box center [71, 321] width 64 height 10
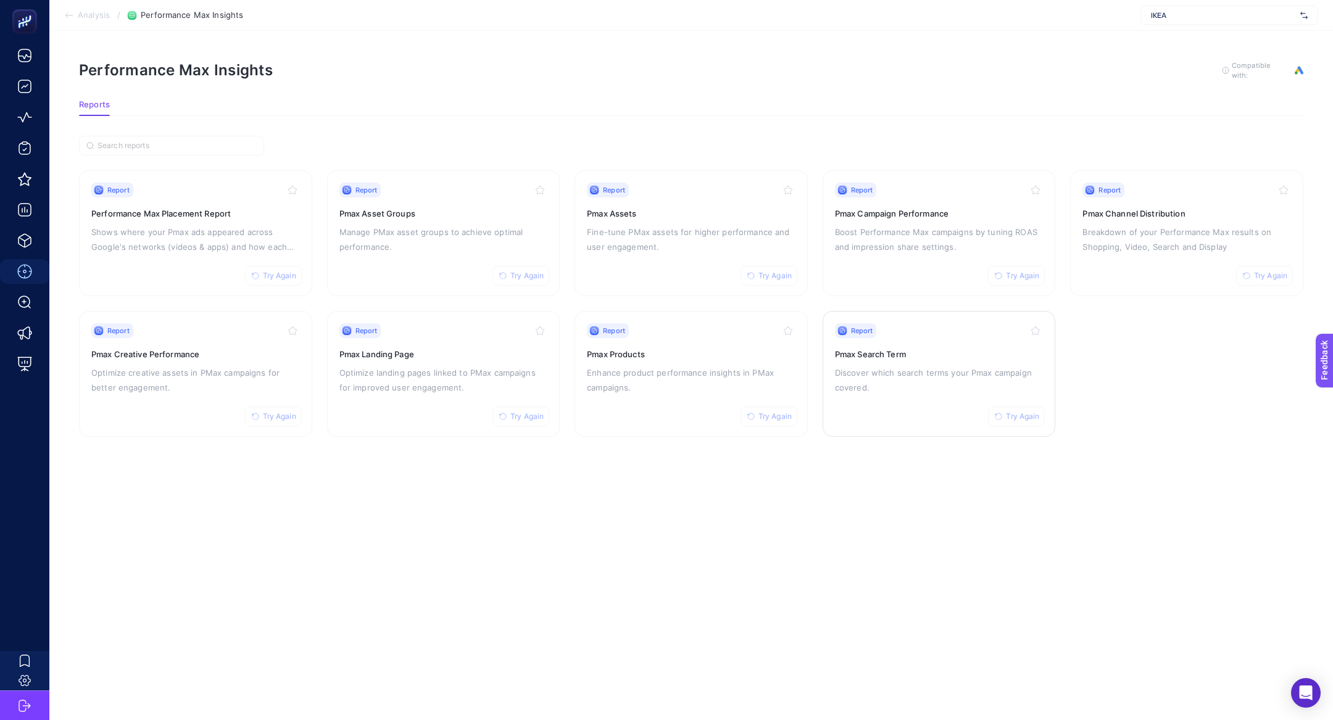
click at [958, 401] on div "Report Try Again Pmax Search Term Discover which search terms your Pmax campaig…" at bounding box center [939, 373] width 209 height 101
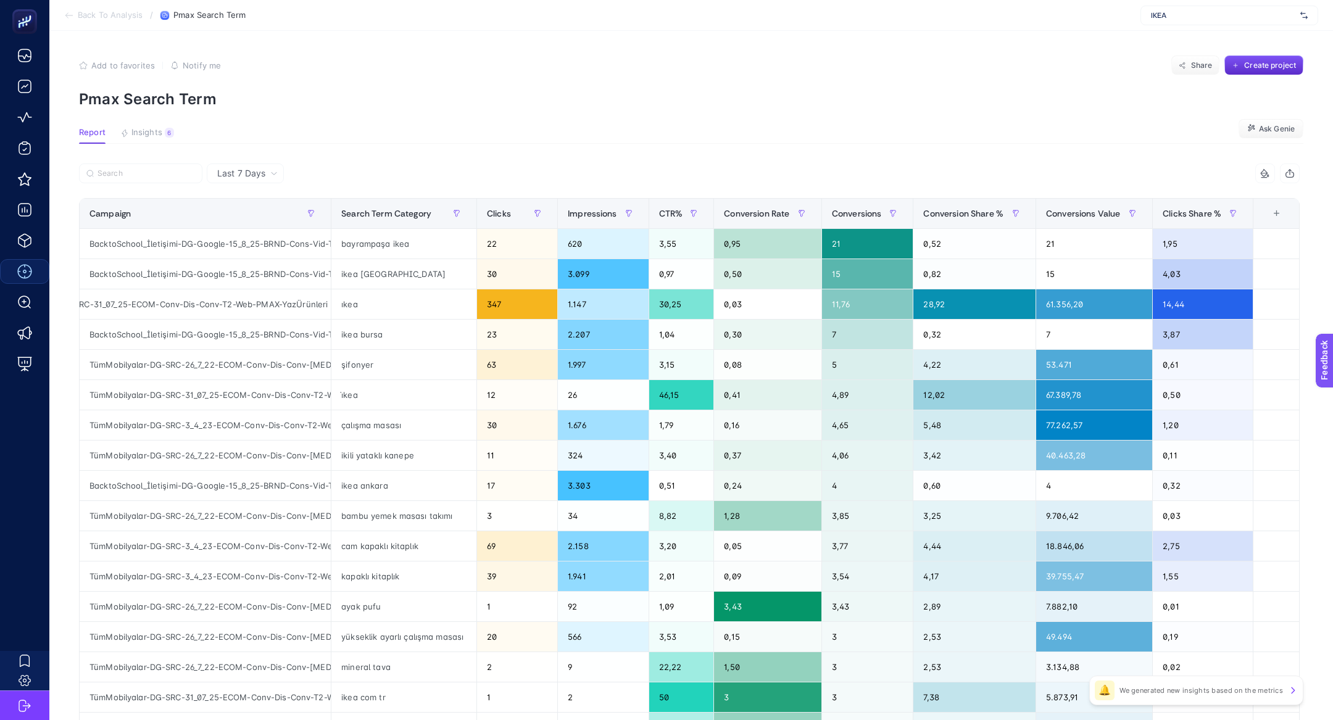
scroll to position [0, 100]
click at [279, 302] on div "TümMobilyalar-DG-SRC-31_07_25-ECOM-Conv-Dis-Conv-T2-Web-PMAX-YazÜrünleri" at bounding box center [205, 305] width 251 height 30
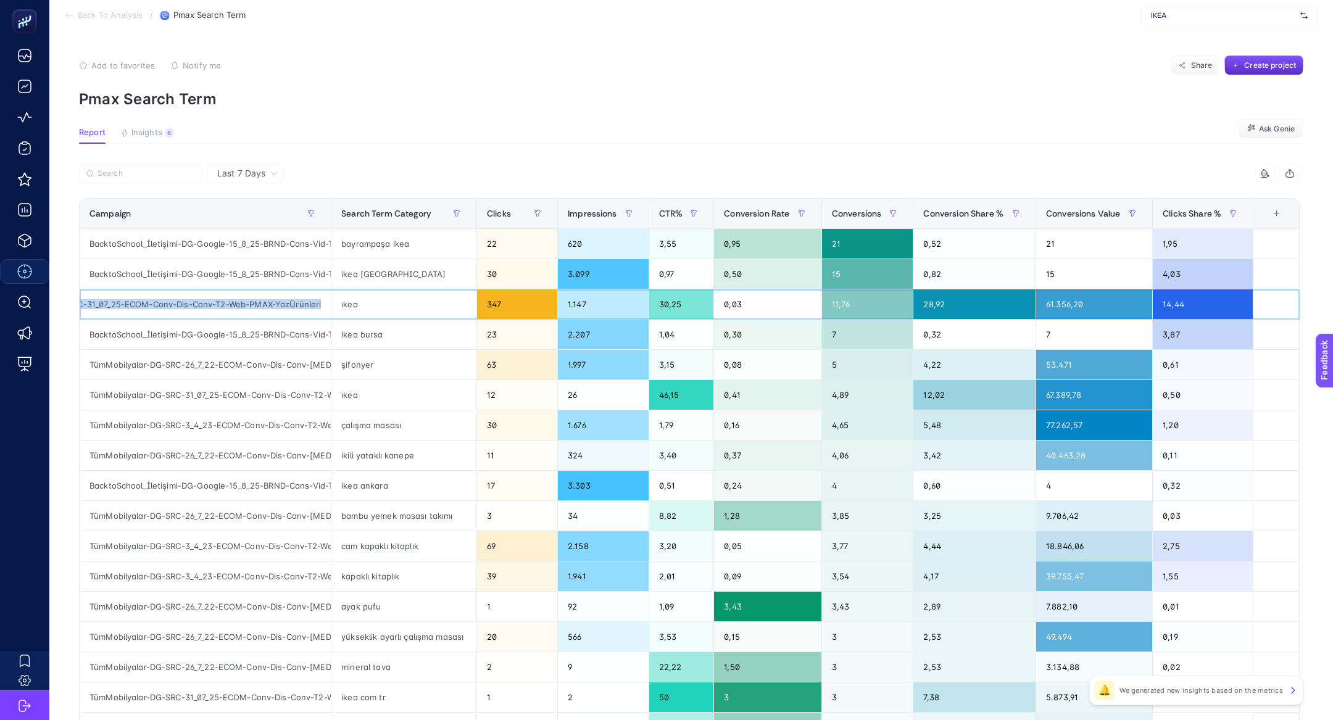
copy tr "TümMobilyalar-DG-SRC-31_07_25-ECOM-Conv-Dis-Conv-T2-Web-PMAX-YazÜrünleri"
click at [152, 159] on article "Add to favorites false Notify me Share Create project Pmax Search Term Report I…" at bounding box center [691, 513] width 1284 height 965
click at [152, 173] on input "Search" at bounding box center [147, 173] width 98 height 9
paste input "TümMobilyalar-DG-SRC-31_07_25-ECOM-Conv-Dis-Conv-T2-Web-PMAX-YazÜrünleri"
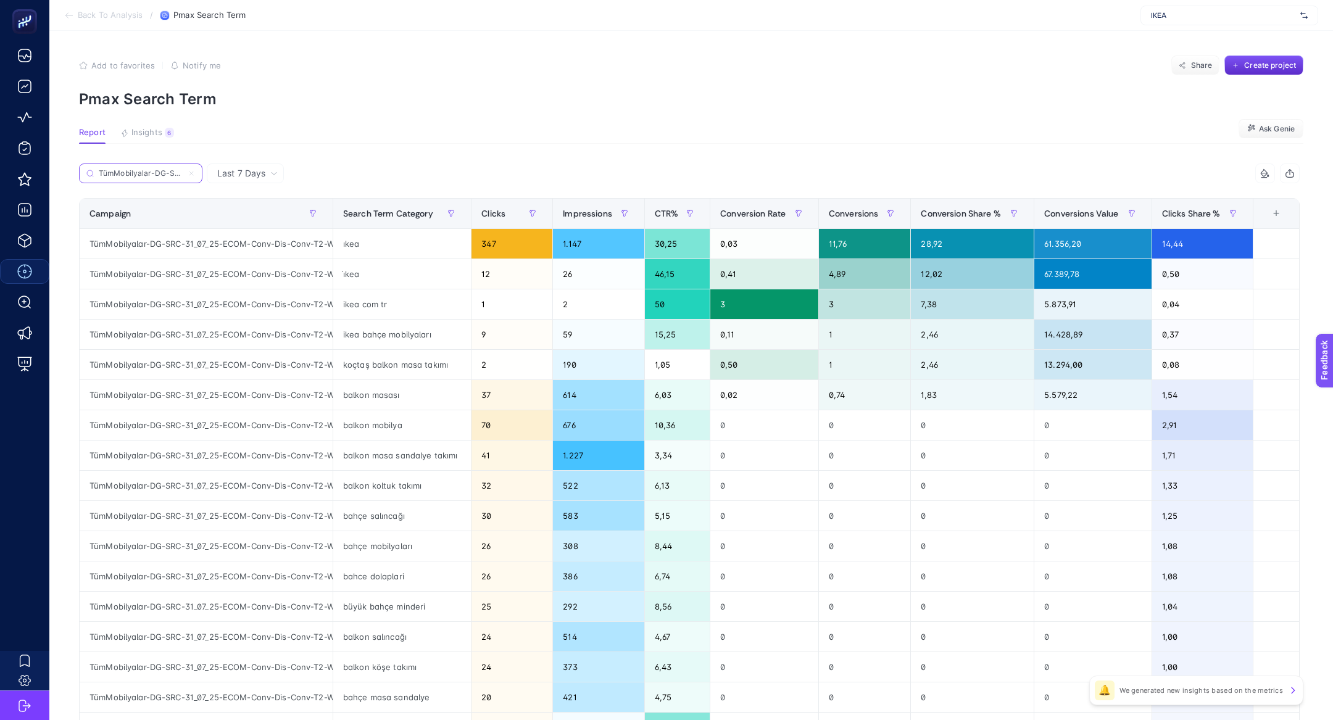
scroll to position [0, 219]
type input "TümMobilyalar-DG-SRC-31_07_25-ECOM-Conv-Dis-Conv-T2-Web-PMAX-YazÜrünleri"
click at [1182, 7] on div "IKEA" at bounding box center [1230, 16] width 178 height 20
type input "pinar"
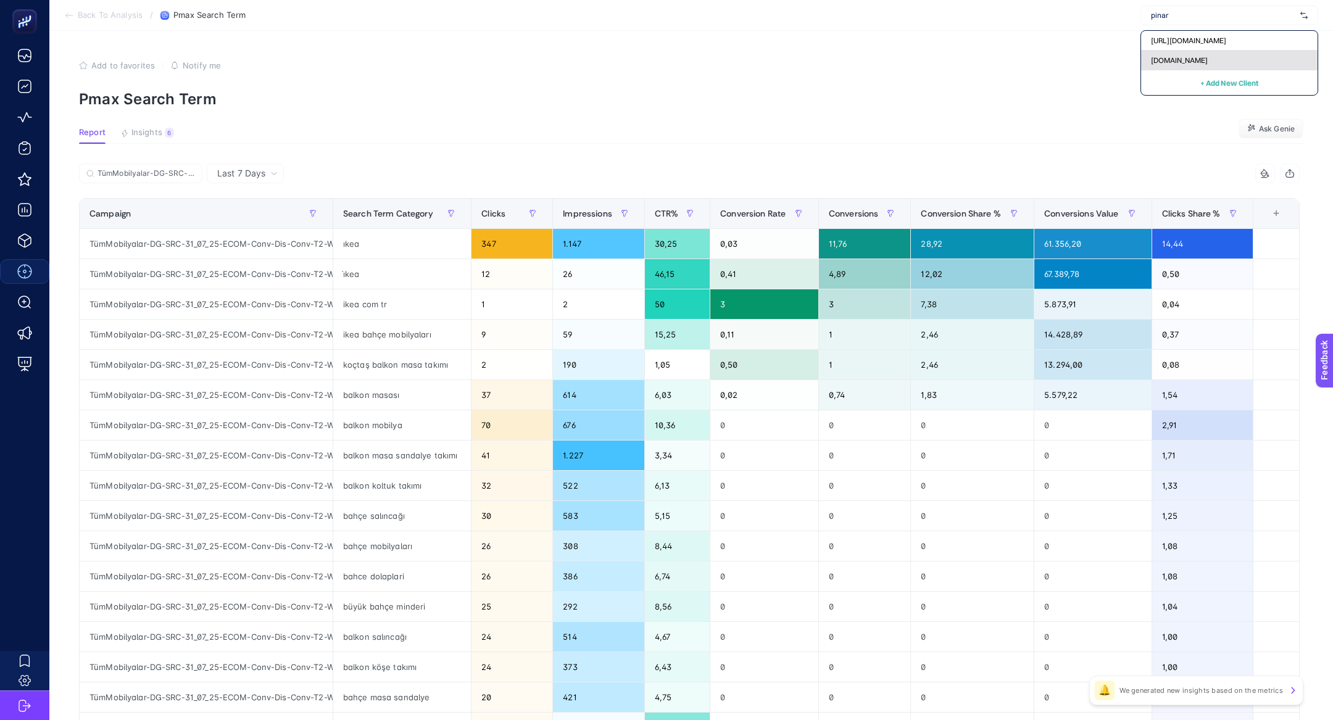
click at [1206, 60] on div "[DOMAIN_NAME]" at bounding box center [1229, 61] width 177 height 20
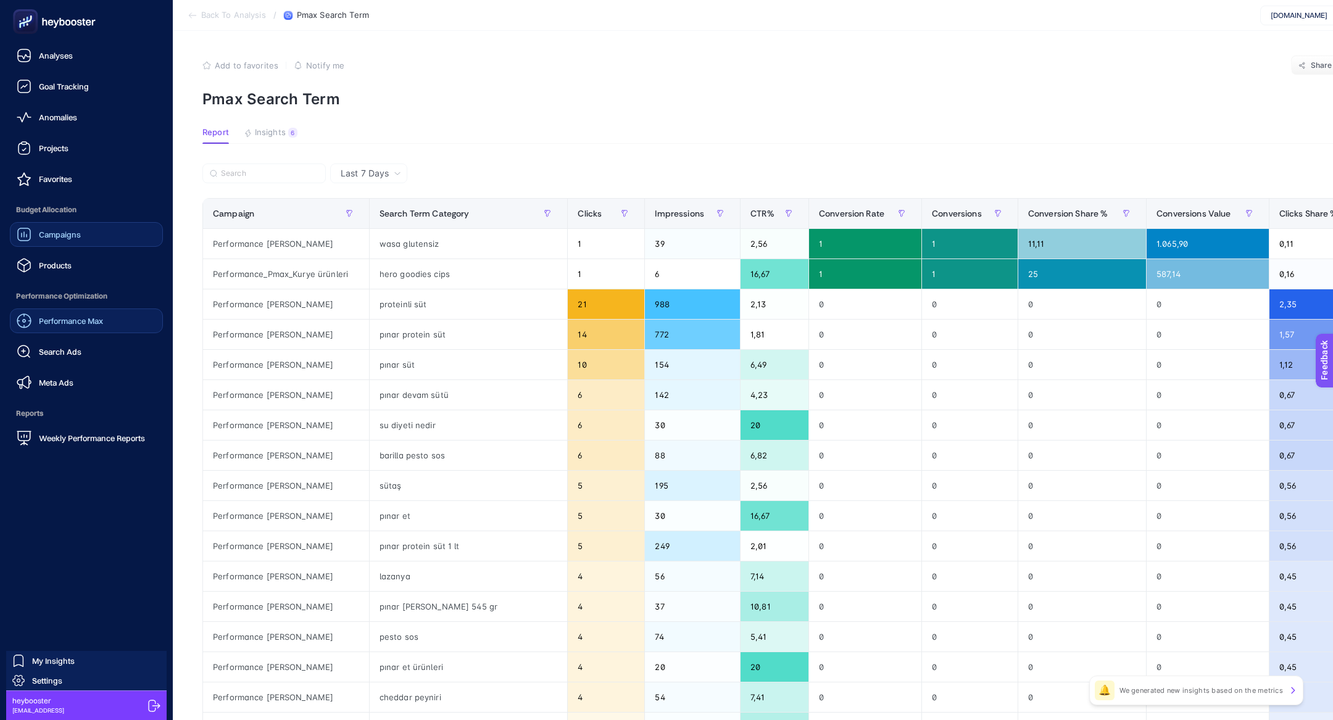
click at [80, 230] on link "Campaigns" at bounding box center [86, 234] width 153 height 25
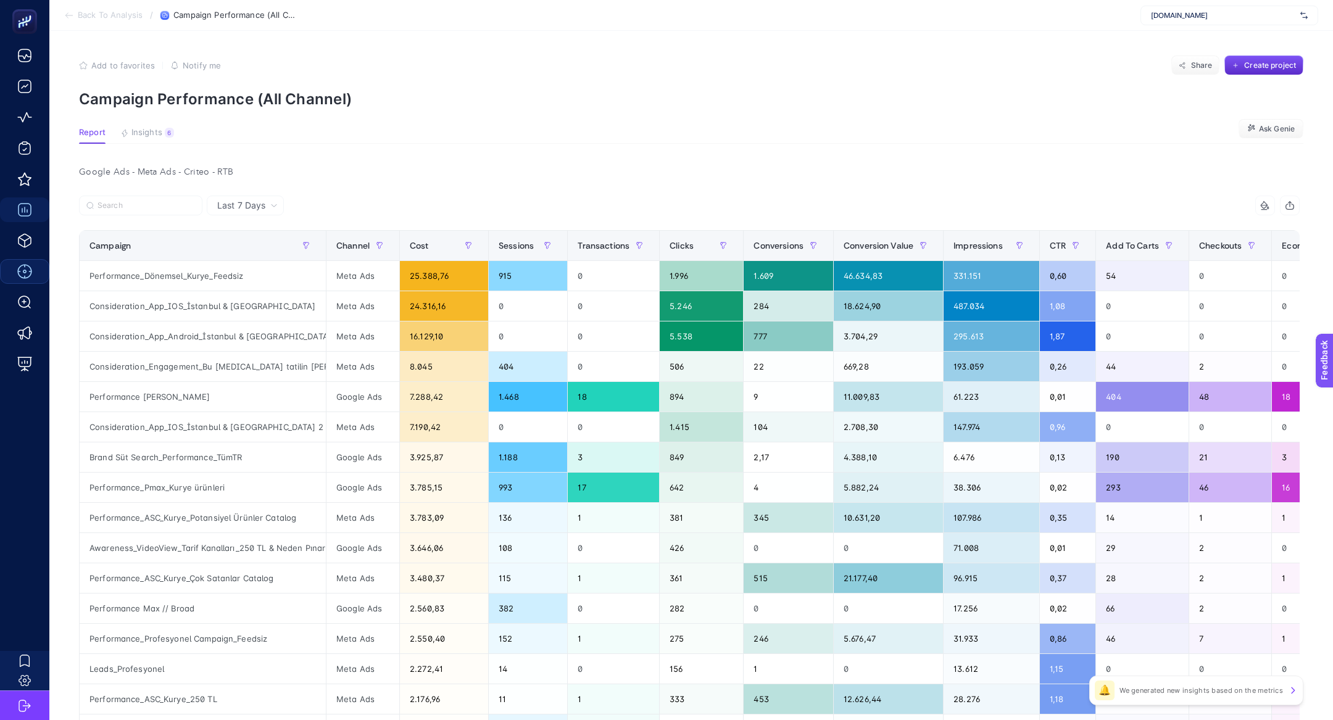
click at [1196, 26] on section "Back To Analysis / Campaign Performance (All Channel) pinaronline.com" at bounding box center [691, 15] width 1284 height 31
click at [1188, 20] on div "[DOMAIN_NAME]" at bounding box center [1230, 16] width 178 height 20
type input "m"
type input "morgan"
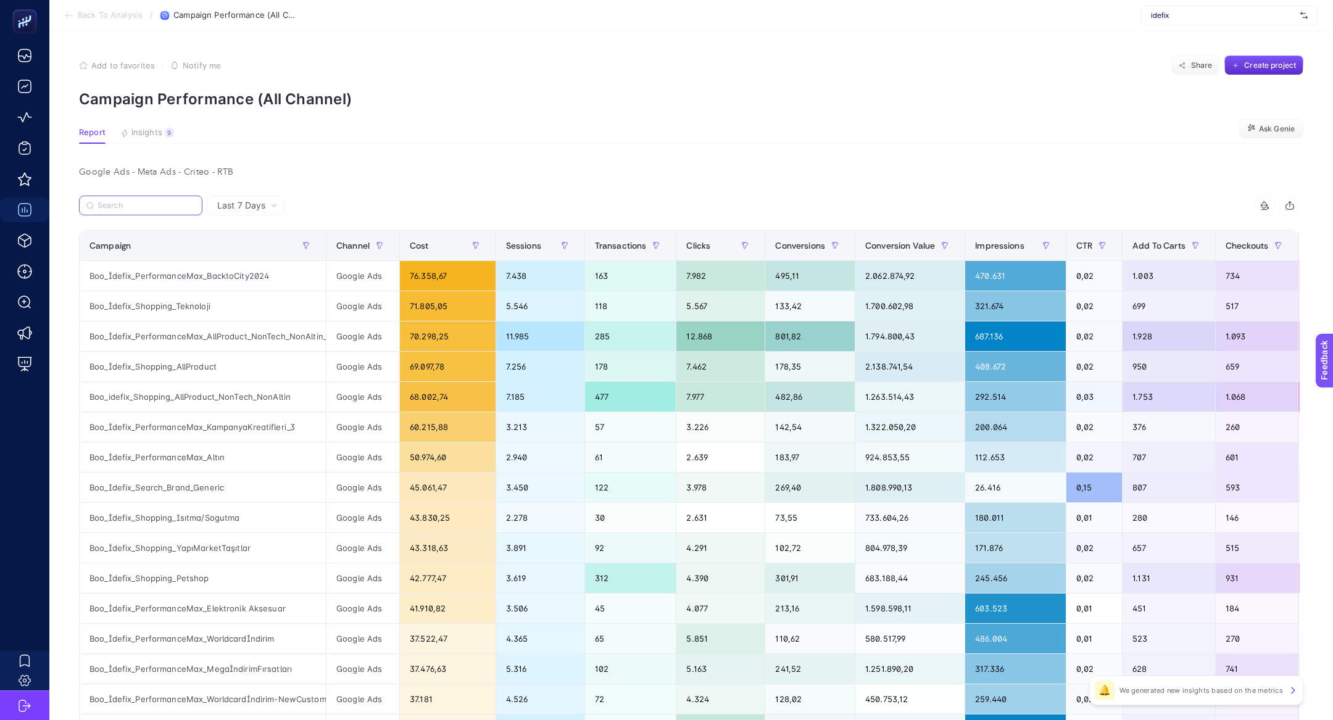
click at [159, 206] on input "Search" at bounding box center [147, 205] width 98 height 9
paste input "Boo_Idefix_Search_GNRC_Kitap"
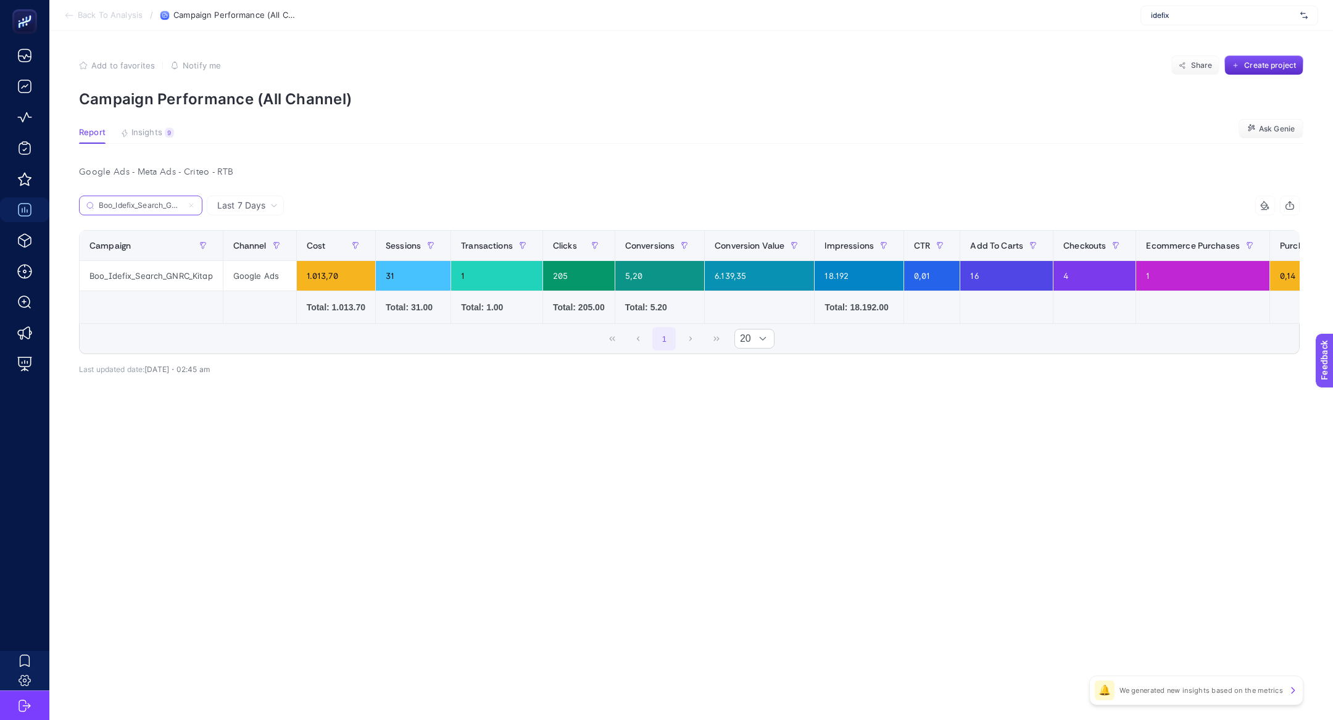
scroll to position [0, 27]
type input "Boo_Idefix_Search_GNRC_Kitap"
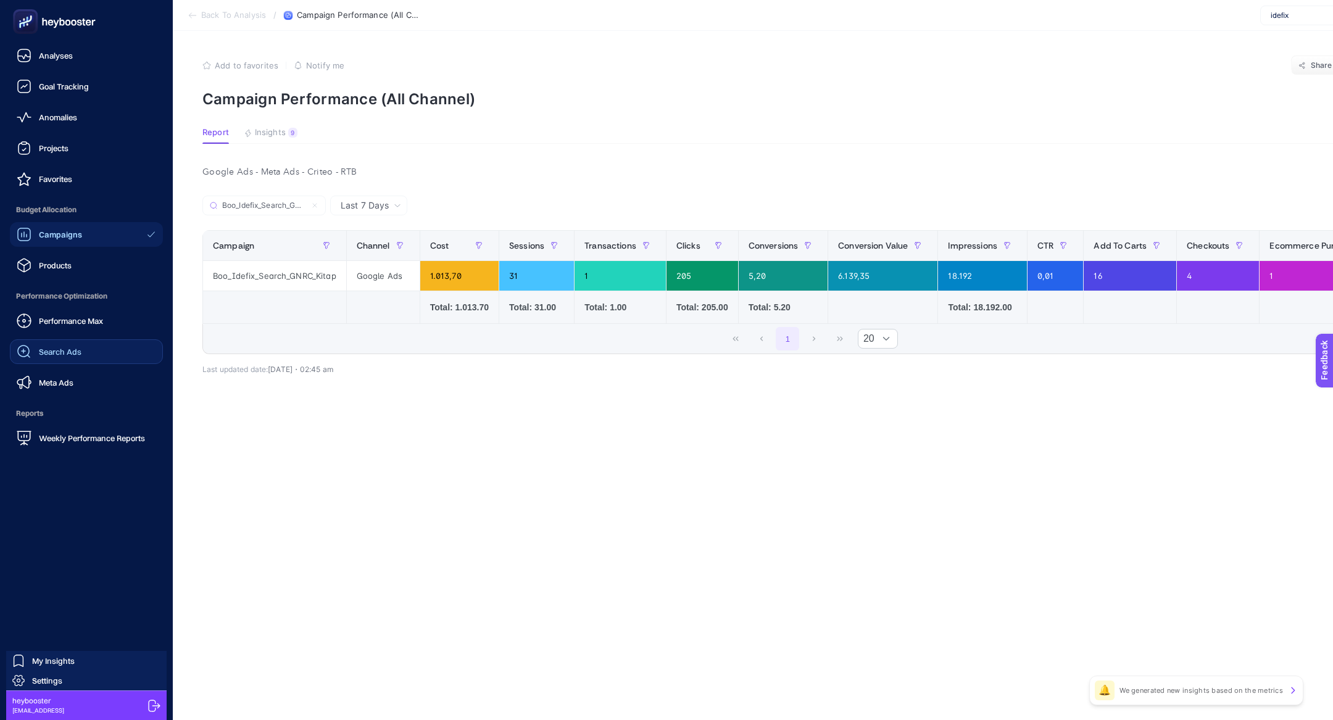
click at [99, 356] on link "Search Ads" at bounding box center [86, 352] width 153 height 25
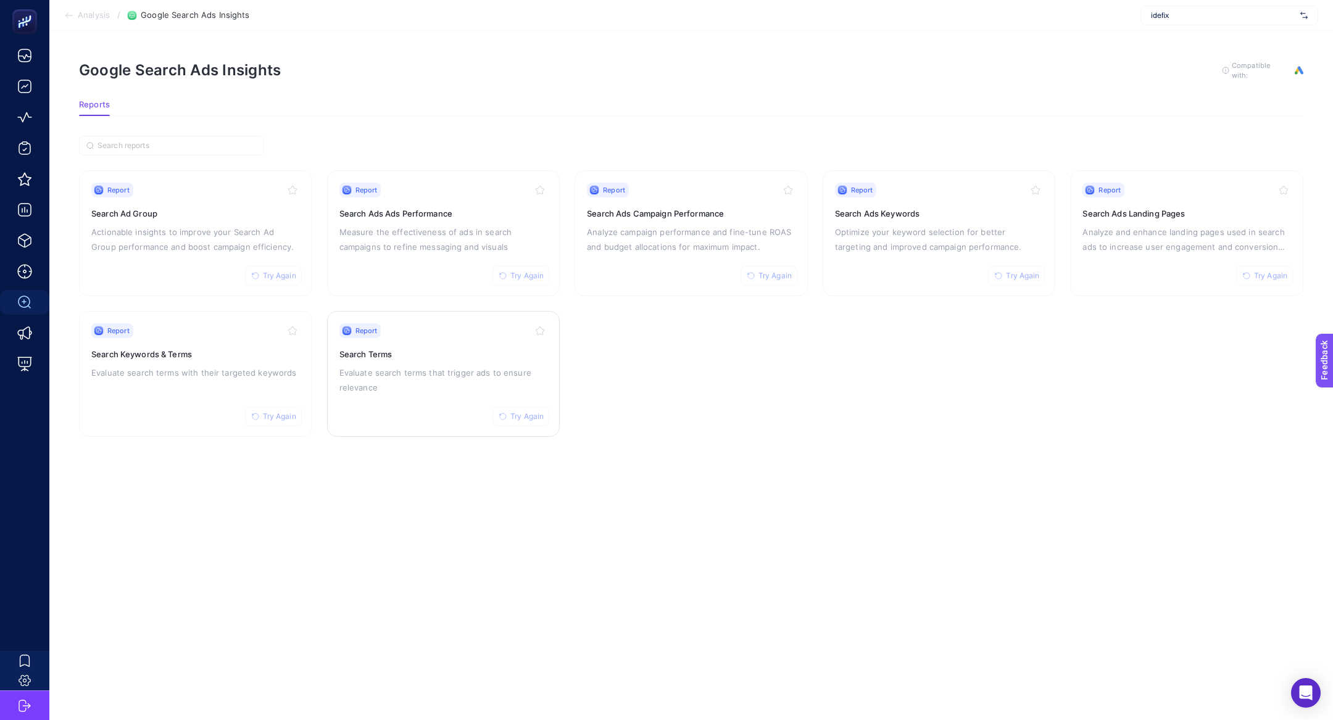
click at [472, 356] on h3 "Search Terms" at bounding box center [444, 354] width 209 height 12
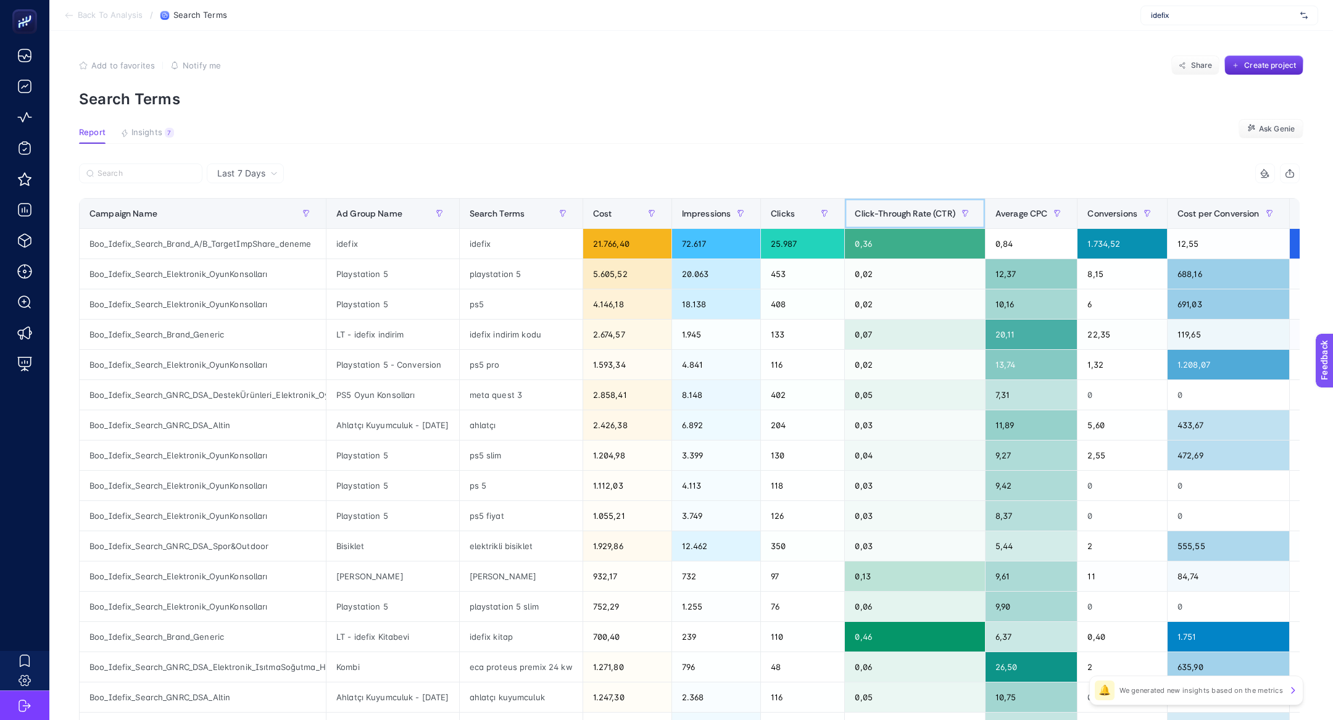
click at [985, 215] on span at bounding box center [982, 214] width 5 height 30
click at [1031, 217] on span "Average CPC" at bounding box center [1022, 214] width 52 height 10
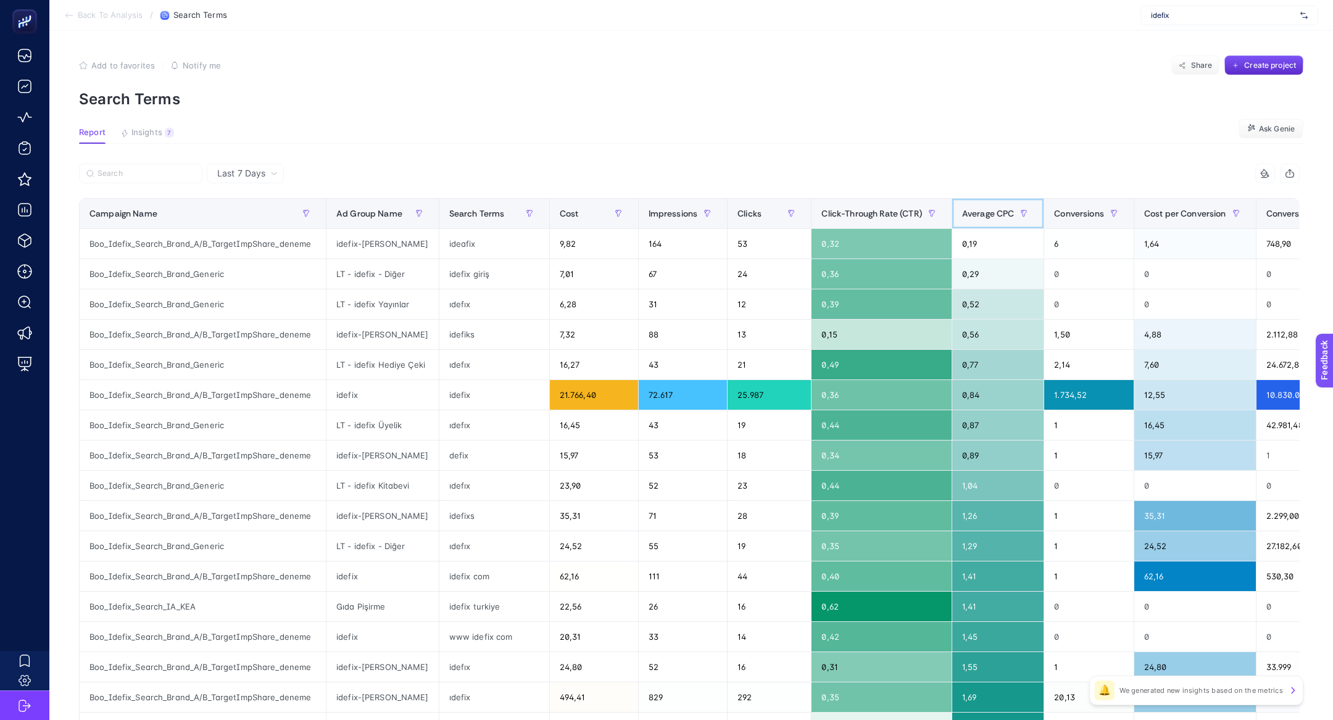
click at [1006, 206] on div "Average CPC" at bounding box center [998, 214] width 72 height 20
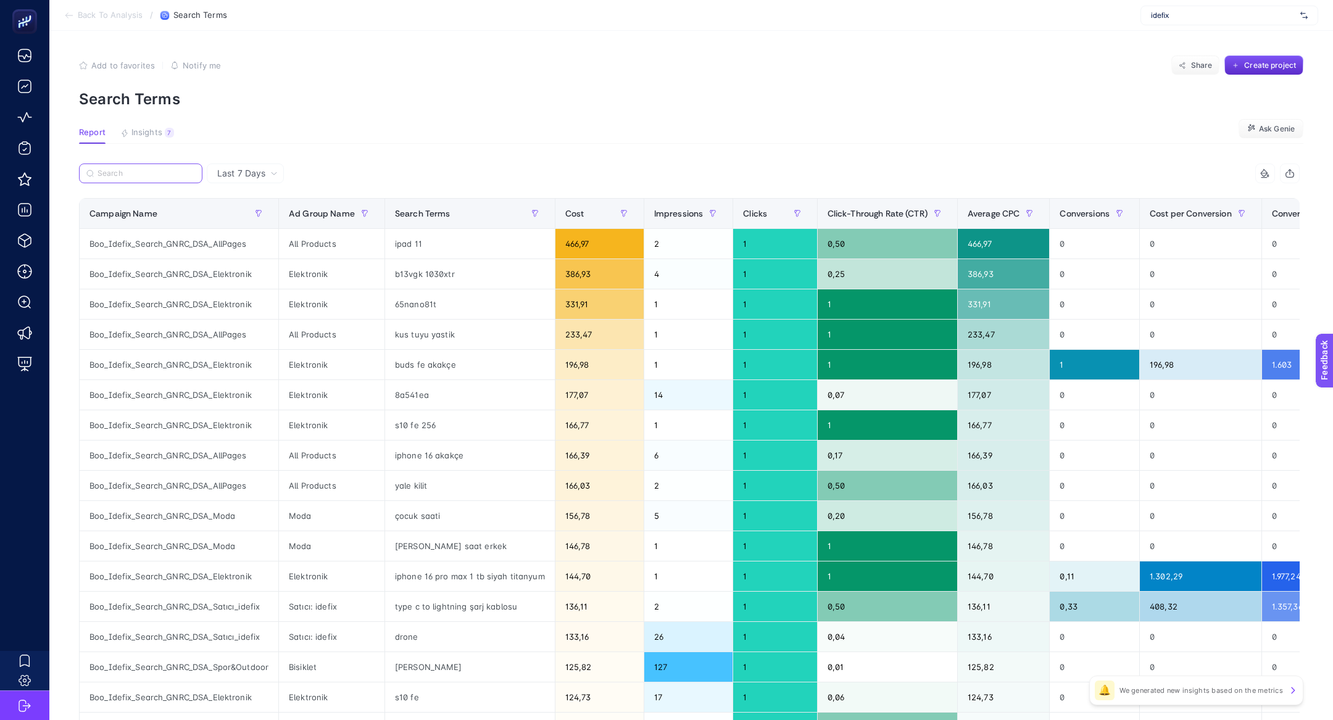
click at [156, 177] on input "Search" at bounding box center [147, 173] width 98 height 9
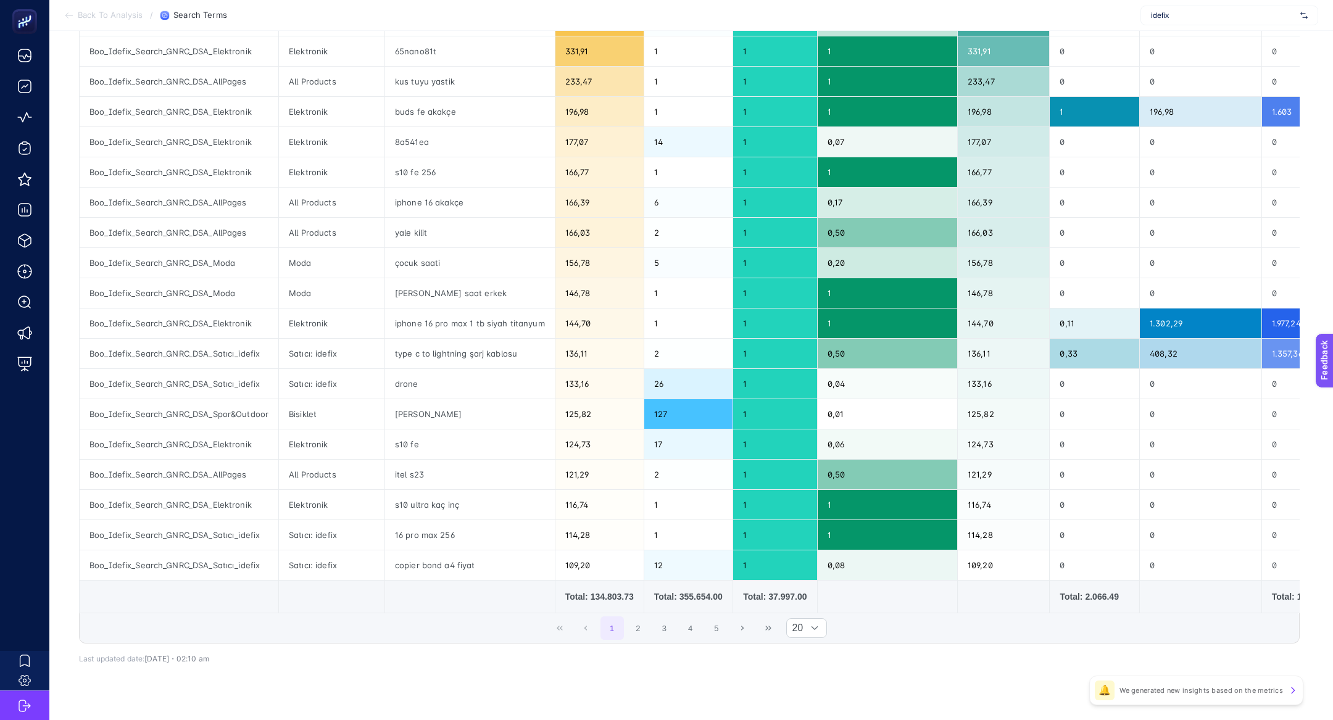
scroll to position [272, 0]
